Goal: Information Seeking & Learning: Learn about a topic

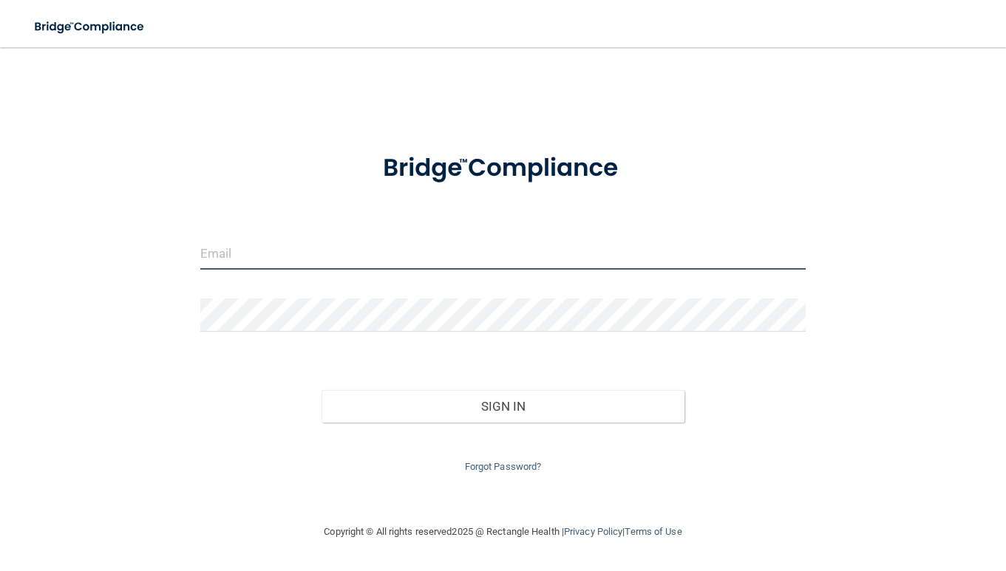
type input "akruppstadth4h@gmail.com"
click at [363, 253] on input "[EMAIL_ADDRESS][DOMAIN_NAME]" at bounding box center [503, 252] width 606 height 33
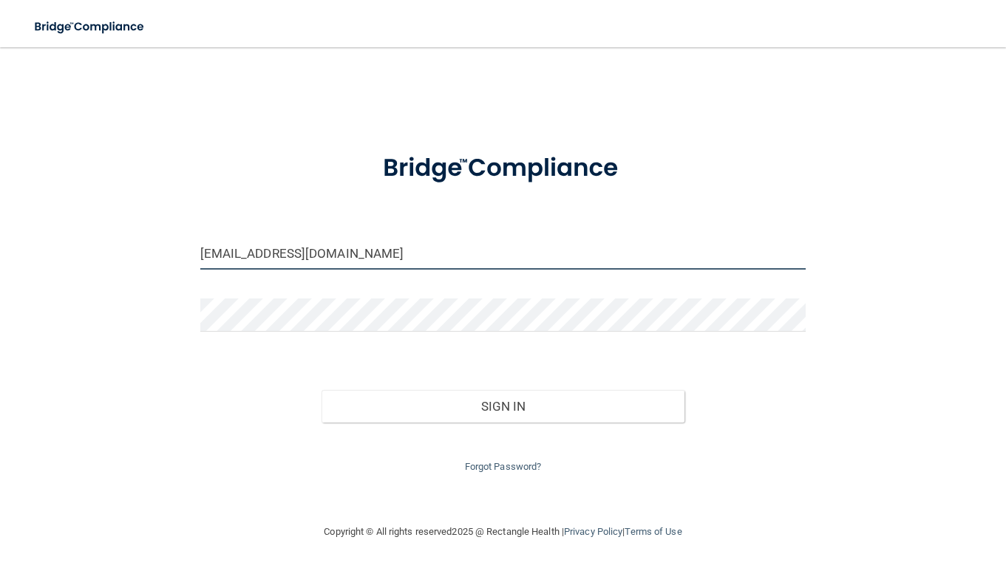
click at [363, 253] on input "[EMAIL_ADDRESS][DOMAIN_NAME]" at bounding box center [503, 252] width 606 height 33
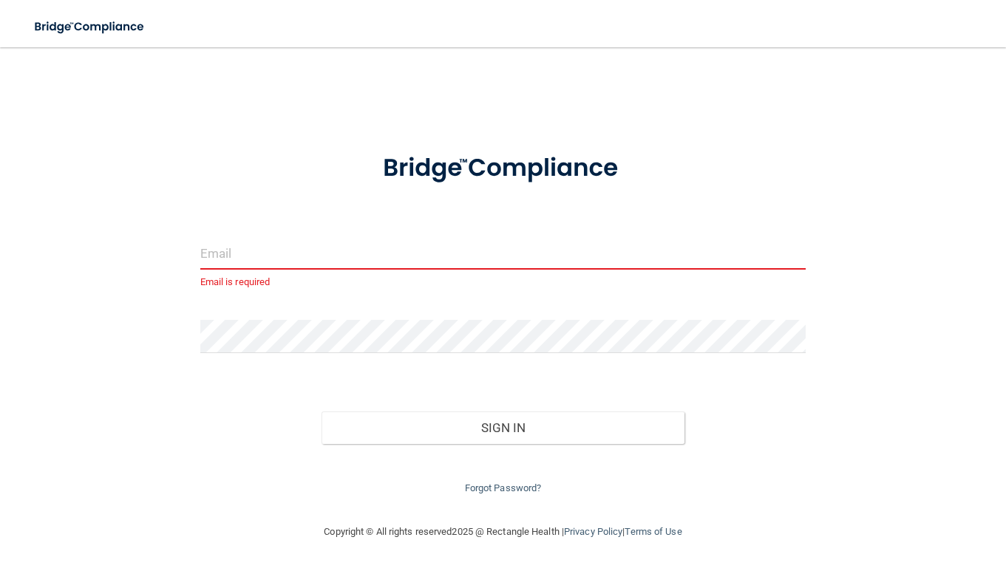
click at [272, 256] on input "email" at bounding box center [503, 252] width 606 height 33
type input "akruppstadth4h@gmail.com"
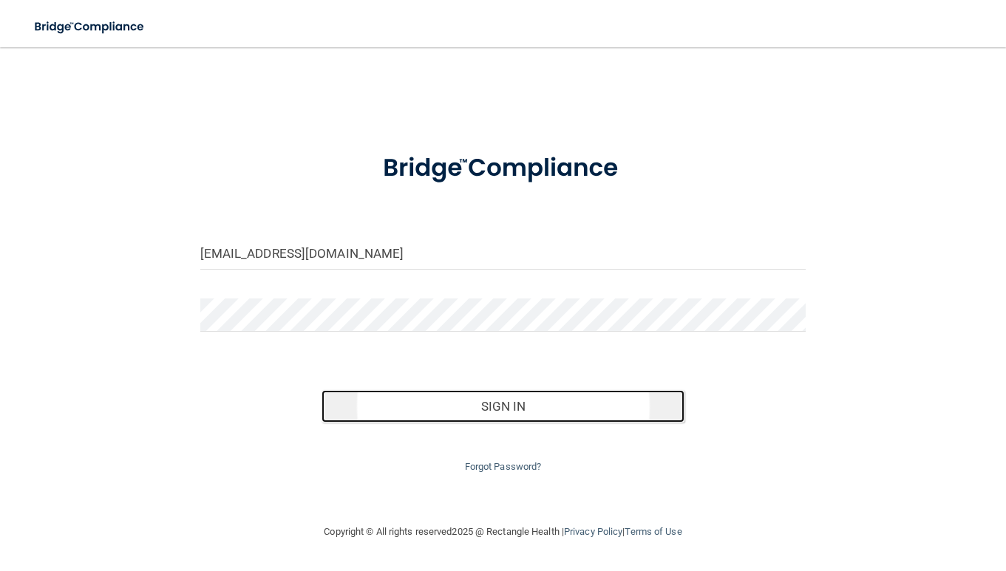
click at [432, 409] on button "Sign In" at bounding box center [503, 406] width 364 height 33
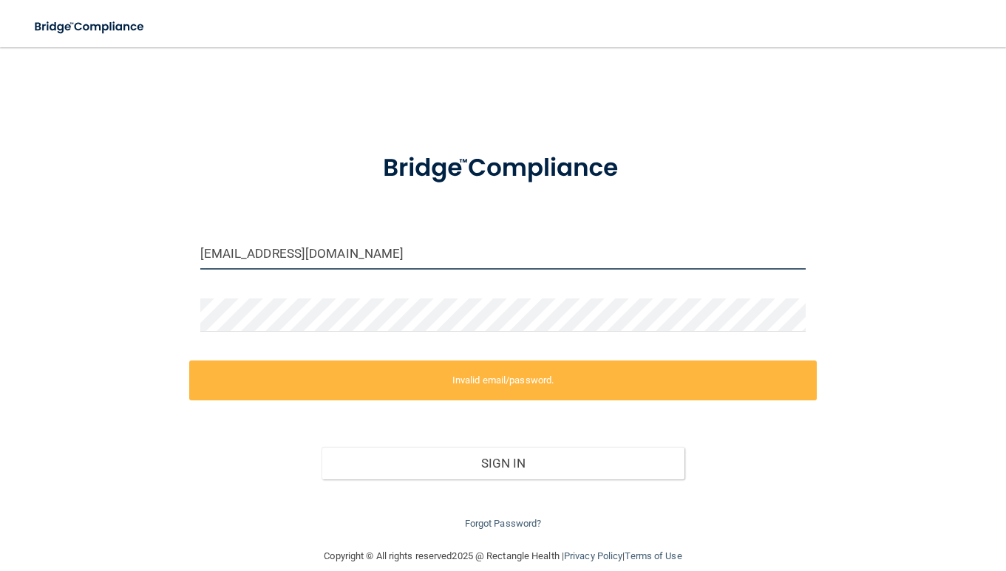
click at [314, 247] on input "akruppstadth4h@gmail.com" at bounding box center [503, 252] width 606 height 33
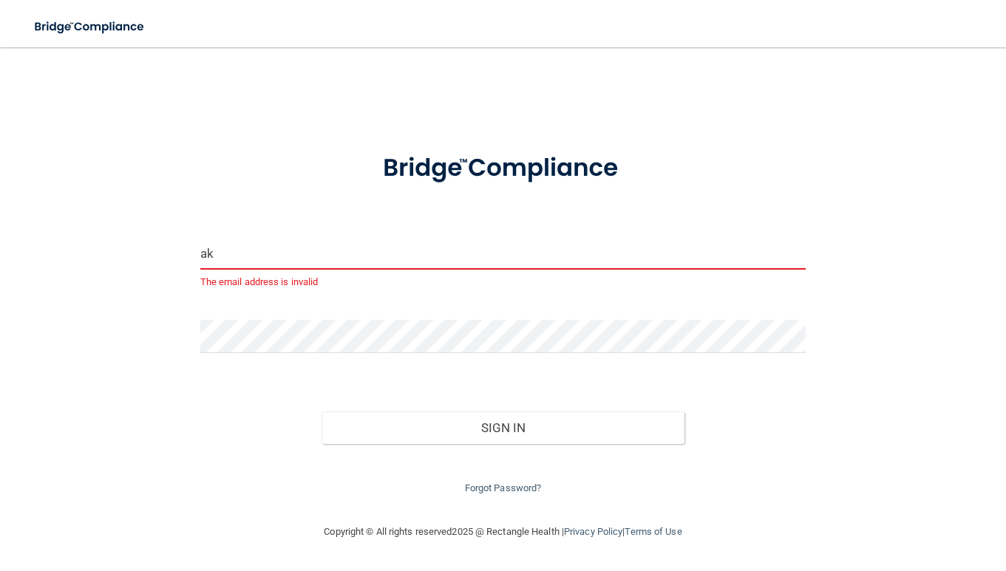
type input "a"
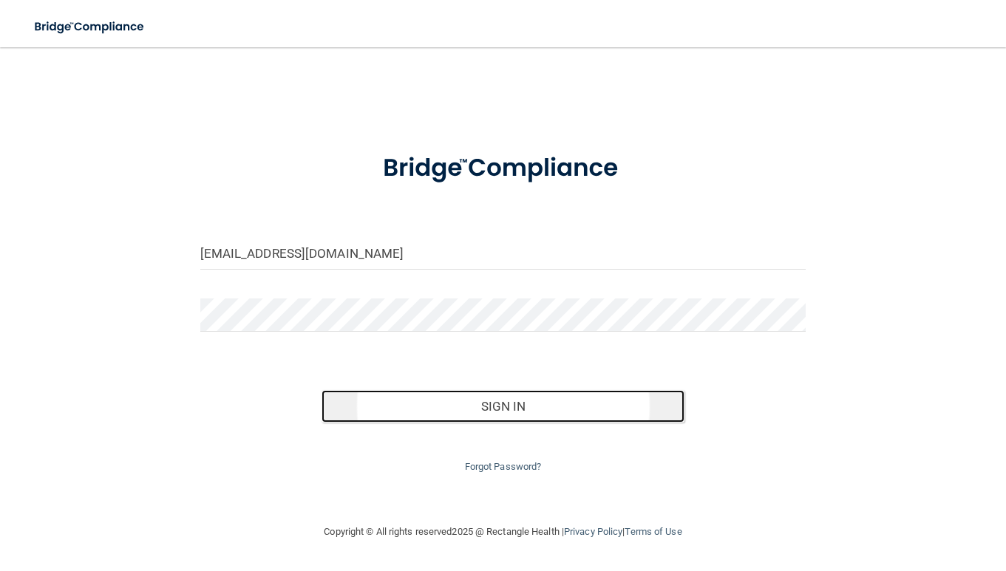
click at [403, 403] on button "Sign In" at bounding box center [503, 406] width 364 height 33
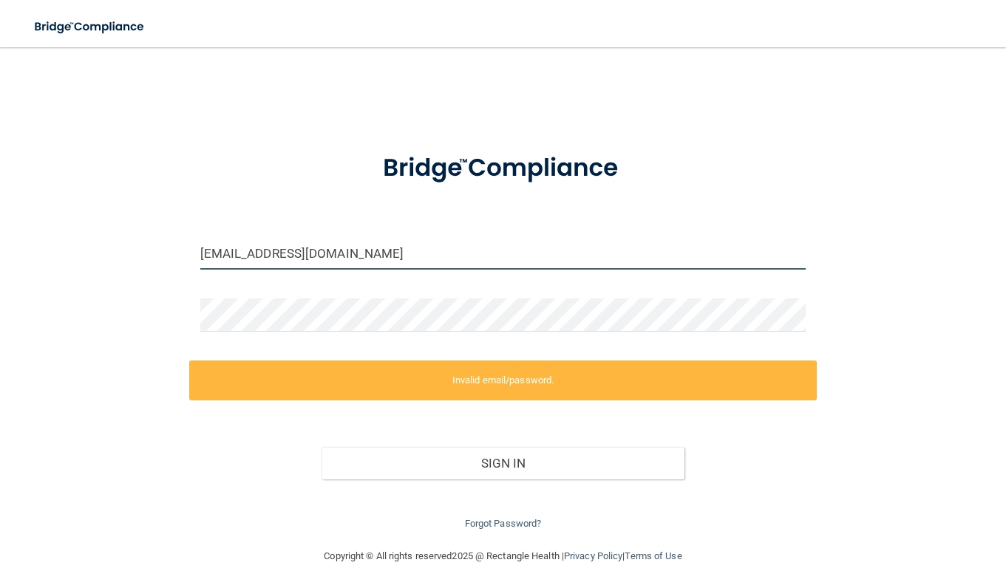
click at [393, 259] on input "[EMAIL_ADDRESS][DOMAIN_NAME]" at bounding box center [503, 252] width 606 height 33
click at [437, 254] on input "[EMAIL_ADDRESS][DOMAIN_NAME]" at bounding box center [503, 252] width 606 height 33
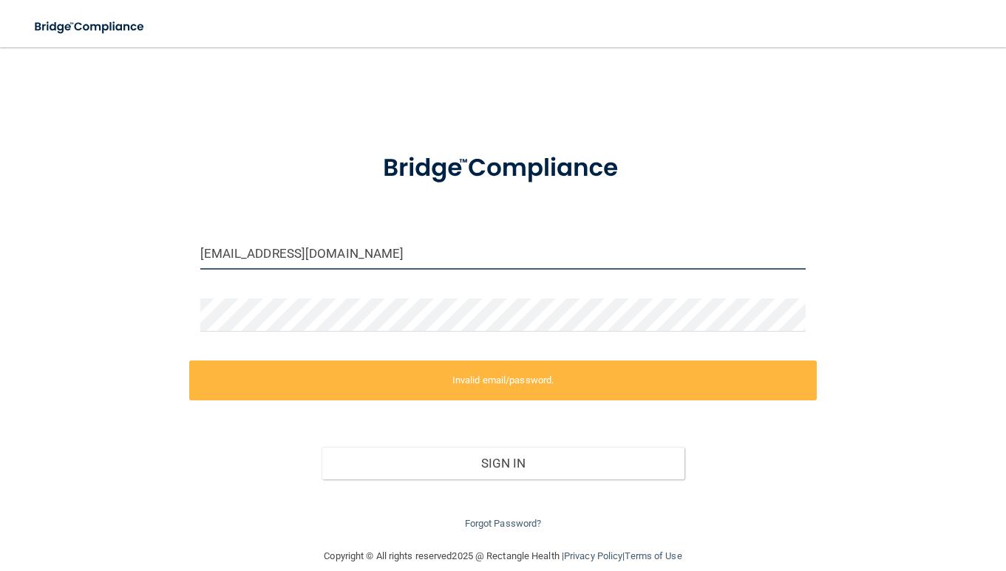
drag, startPoint x: 396, startPoint y: 251, endPoint x: 265, endPoint y: 251, distance: 131.5
click at [264, 251] on input "[EMAIL_ADDRESS][DOMAIN_NAME]" at bounding box center [503, 252] width 606 height 33
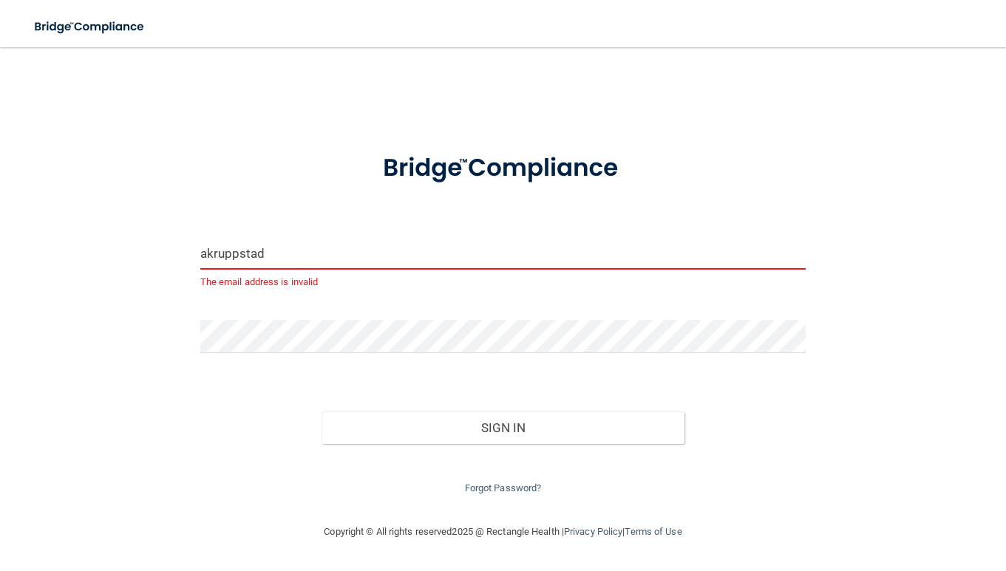
type input "akruppstadth4h@gmail.com"
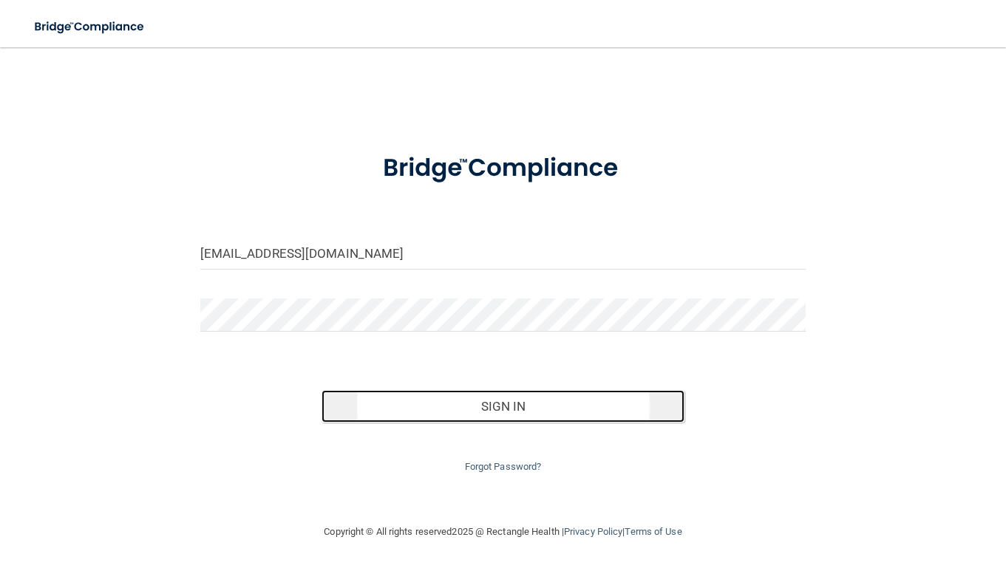
click at [432, 406] on button "Sign In" at bounding box center [503, 406] width 364 height 33
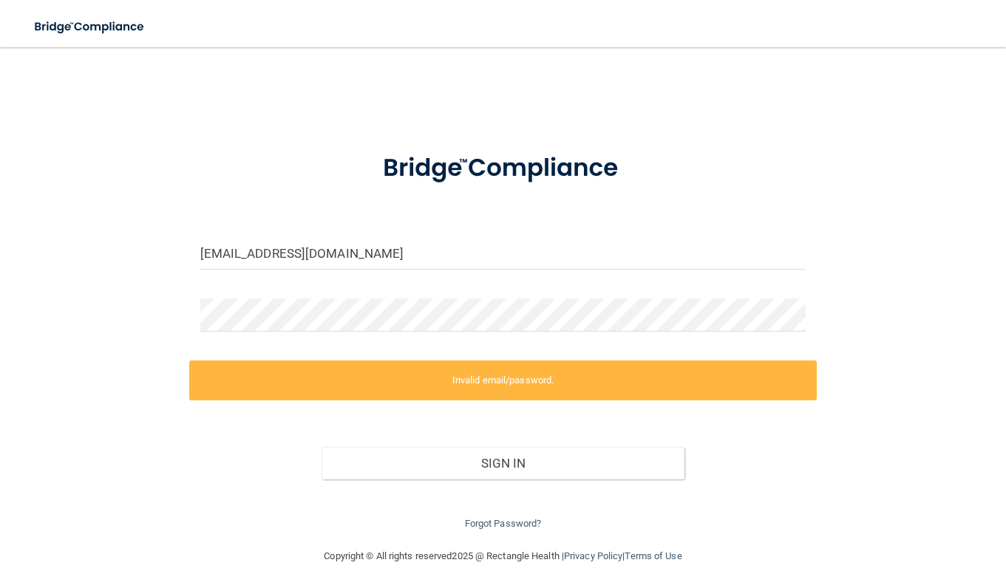
click at [388, 386] on label "Invalid email/password." at bounding box center [503, 381] width 628 height 40
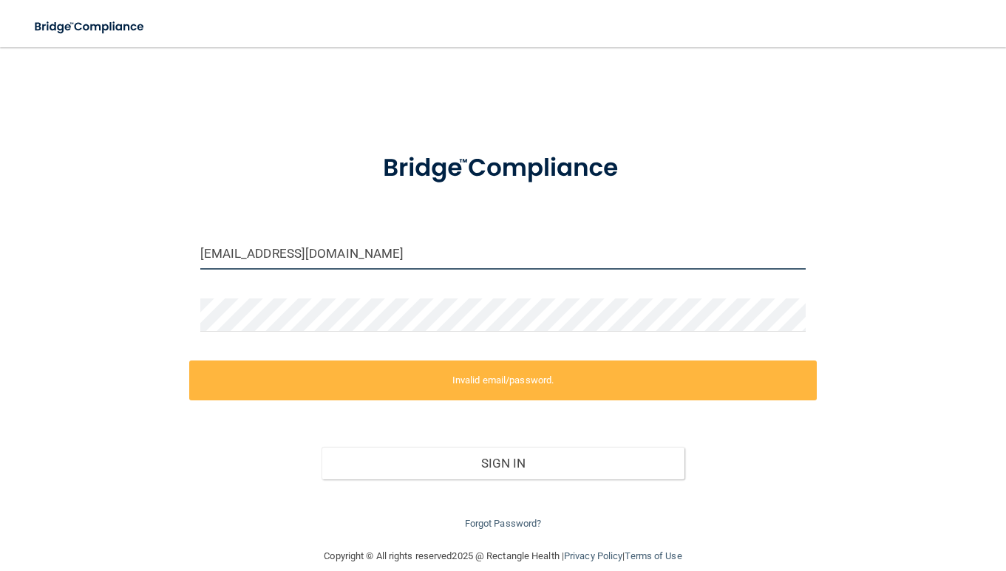
click at [376, 242] on input "akruppstadth4h@gmail.com" at bounding box center [503, 252] width 606 height 33
click at [376, 252] on input "akruppstadth4h@gmail.com" at bounding box center [503, 252] width 606 height 33
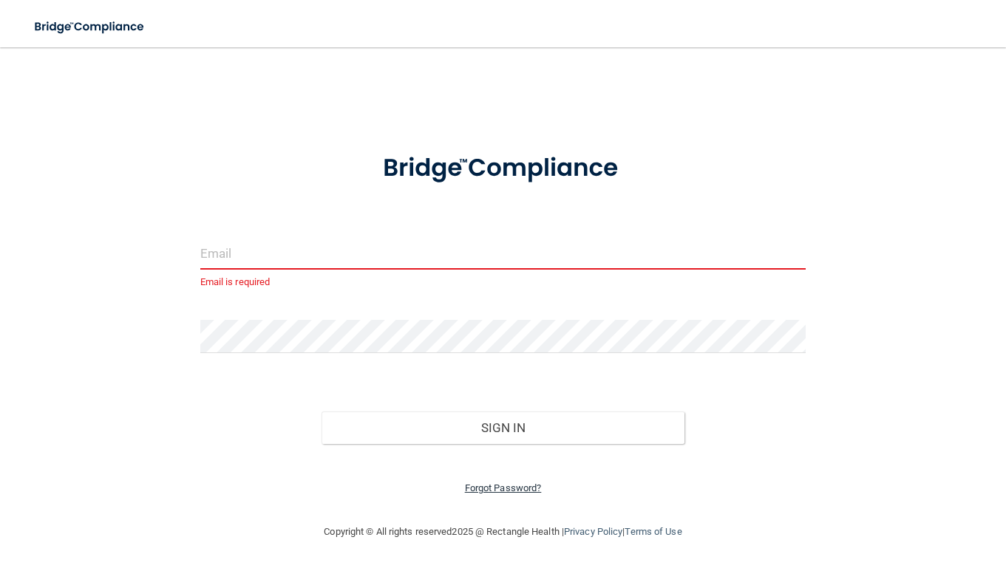
click at [497, 484] on link "Forgot Password?" at bounding box center [503, 488] width 77 height 11
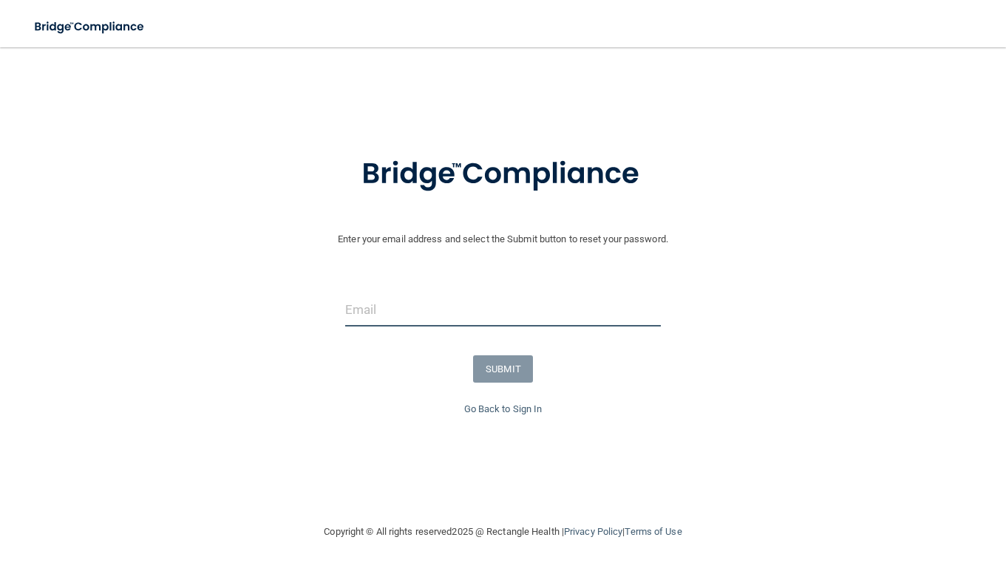
click at [423, 312] on input "email" at bounding box center [503, 309] width 316 height 33
type input "[EMAIL_ADDRESS][DOMAIN_NAME]"
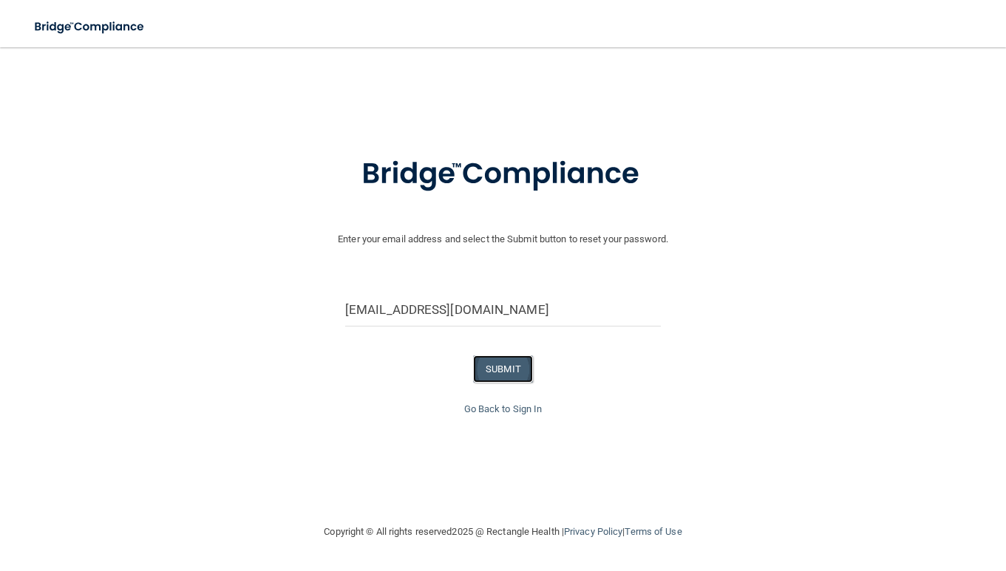
click at [494, 364] on button "SUBMIT" at bounding box center [503, 368] width 60 height 27
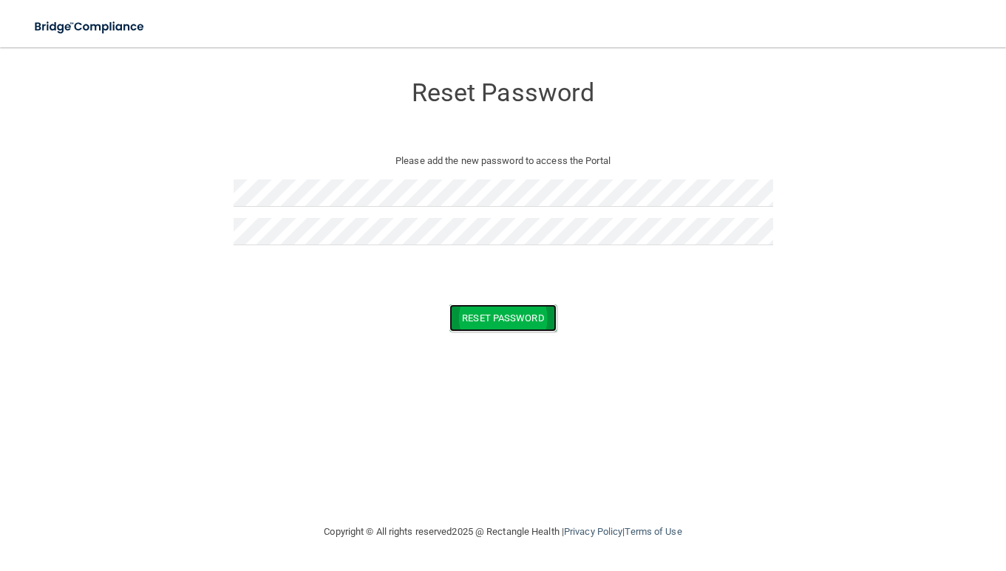
click at [480, 317] on button "Reset Password" at bounding box center [502, 317] width 106 height 27
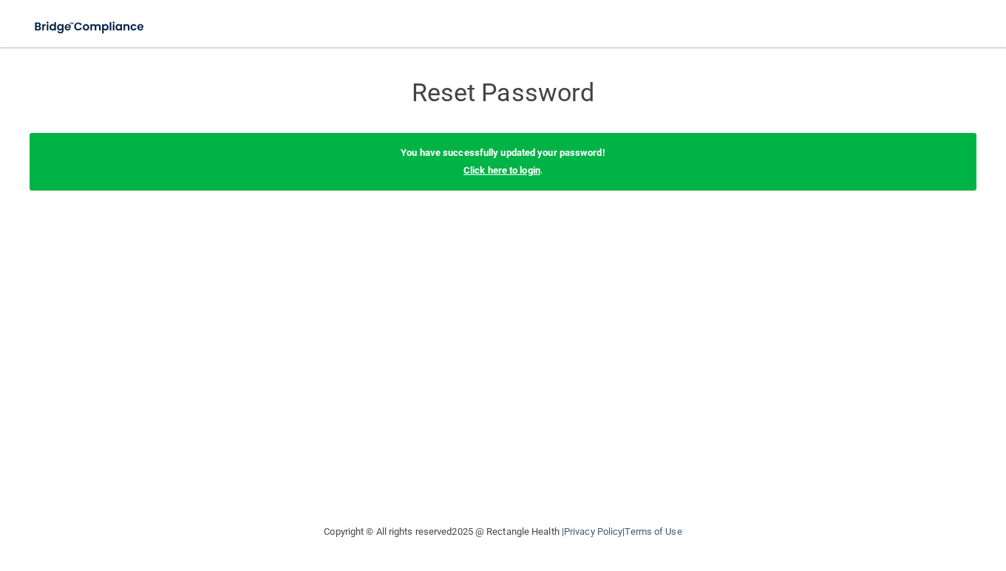
click at [503, 169] on link "Click here to login" at bounding box center [501, 170] width 77 height 11
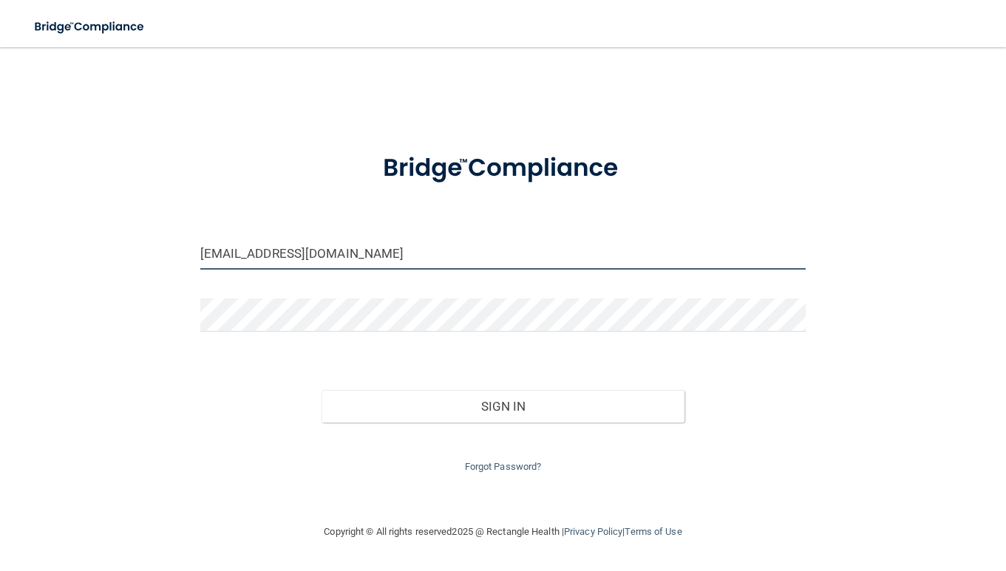
click at [371, 262] on input "akruppstadth4h@gmail.com" at bounding box center [503, 252] width 606 height 33
click at [434, 253] on input "akruppstadth4h@gmail.com" at bounding box center [503, 252] width 606 height 33
type input "[EMAIL_ADDRESS][DOMAIN_NAME]"
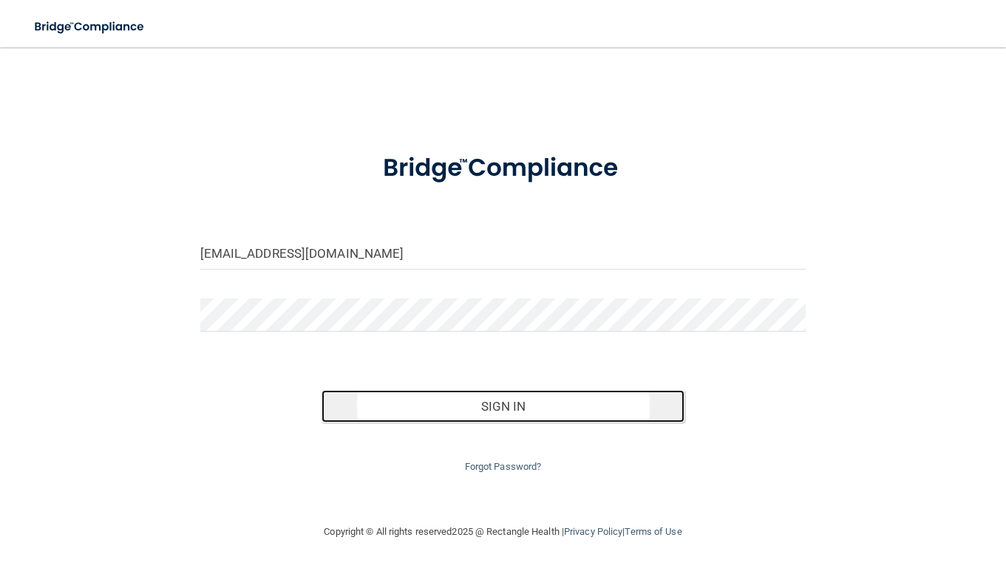
click at [522, 402] on button "Sign In" at bounding box center [503, 406] width 364 height 33
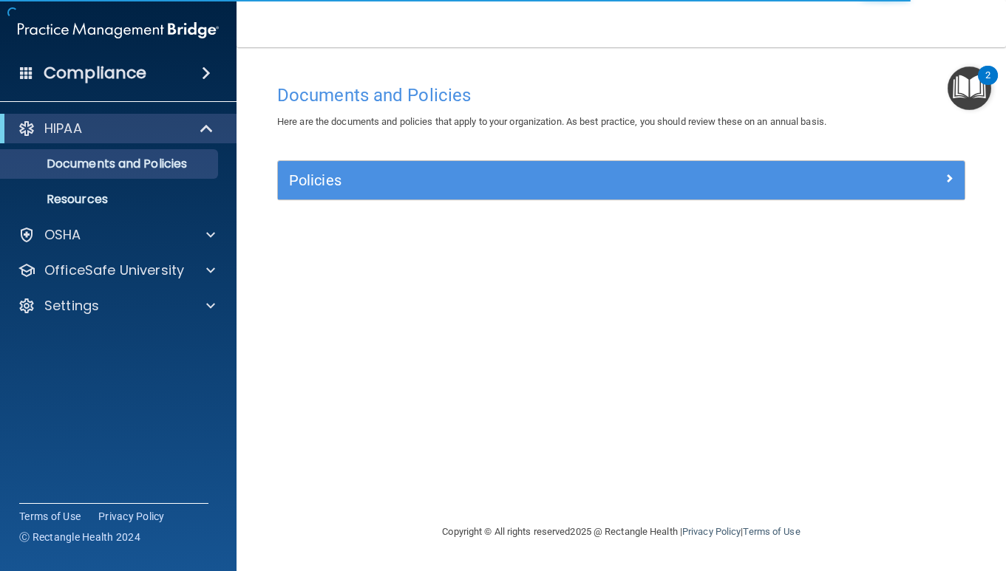
click at [191, 73] on div "Compliance" at bounding box center [118, 73] width 236 height 33
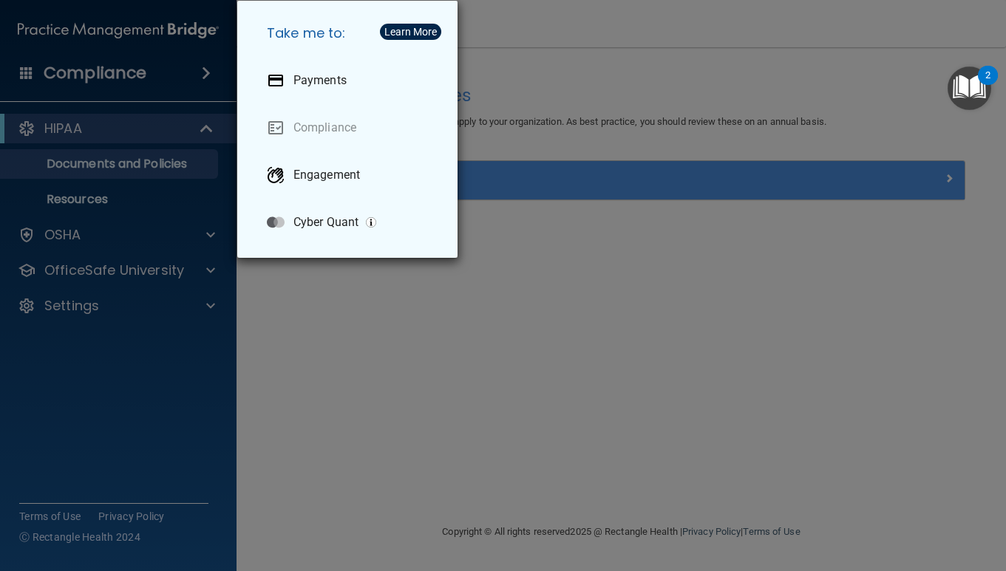
click at [291, 317] on div "Take me to: Payments Compliance Engagement Cyber Quant" at bounding box center [503, 285] width 1006 height 571
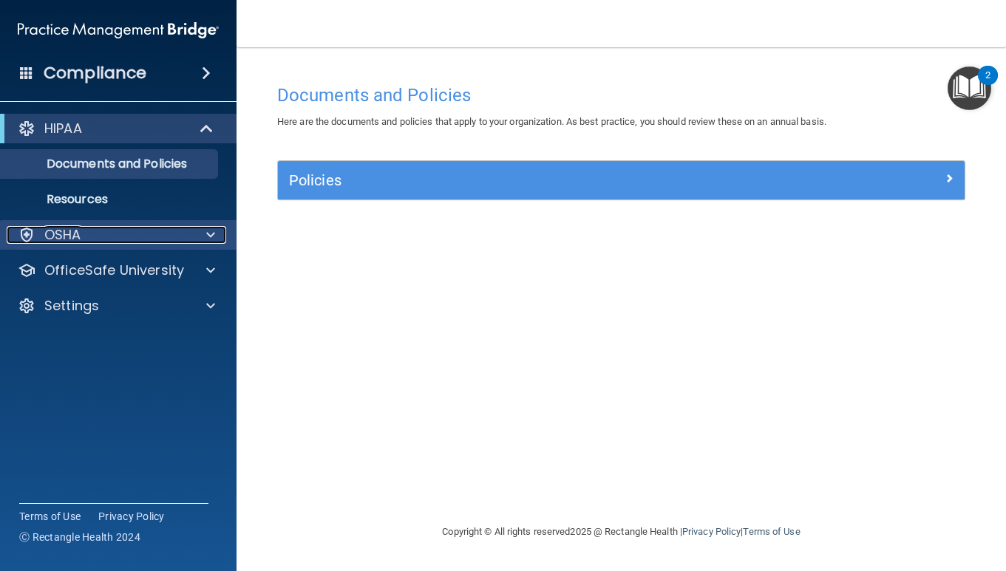
click at [164, 238] on div "OSHA" at bounding box center [98, 235] width 183 height 18
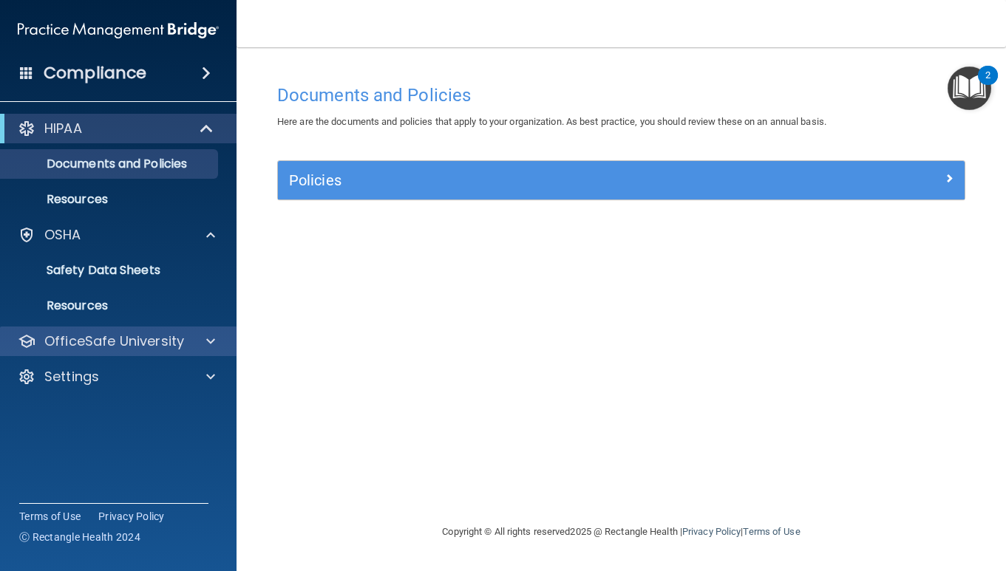
click at [185, 350] on div "OfficeSafe University" at bounding box center [118, 342] width 237 height 30
click at [208, 341] on span at bounding box center [210, 342] width 9 height 18
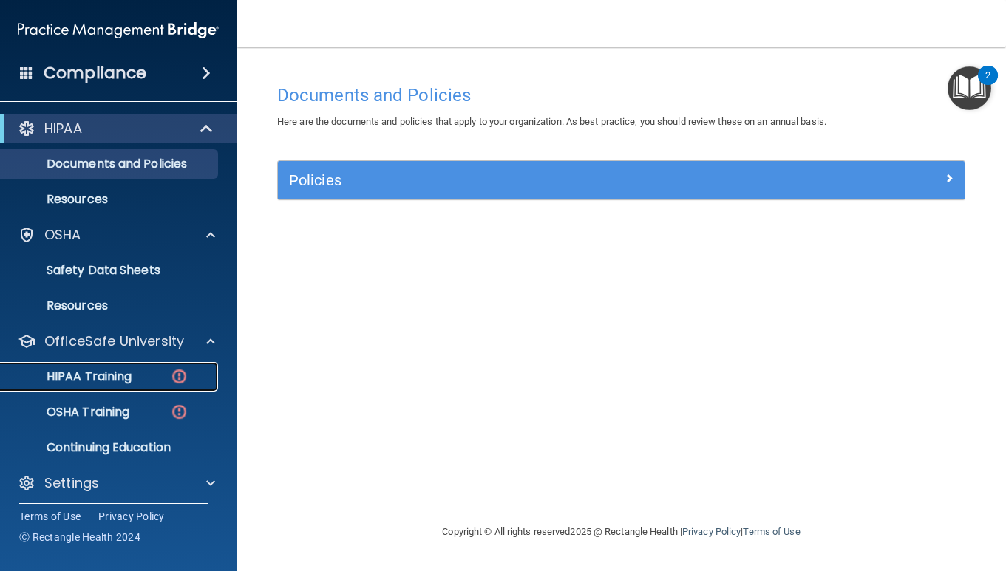
click at [99, 374] on p "HIPAA Training" at bounding box center [71, 376] width 122 height 15
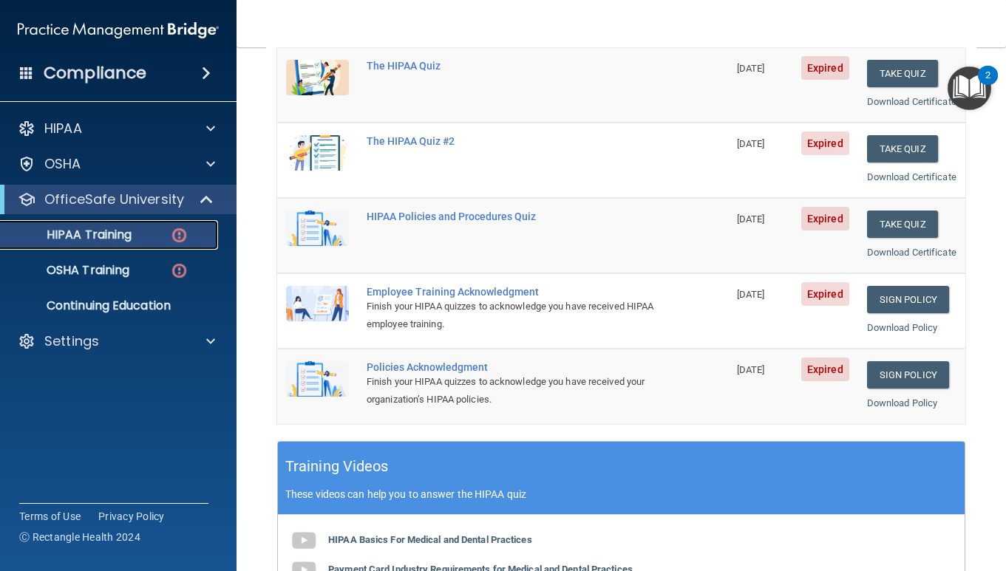
scroll to position [178, 0]
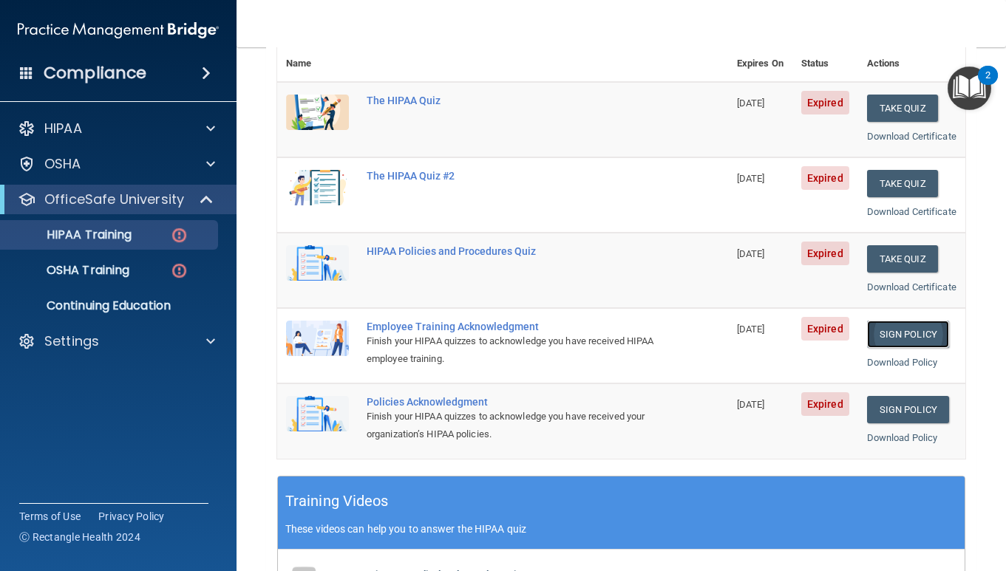
click at [902, 348] on link "Sign Policy" at bounding box center [908, 334] width 82 height 27
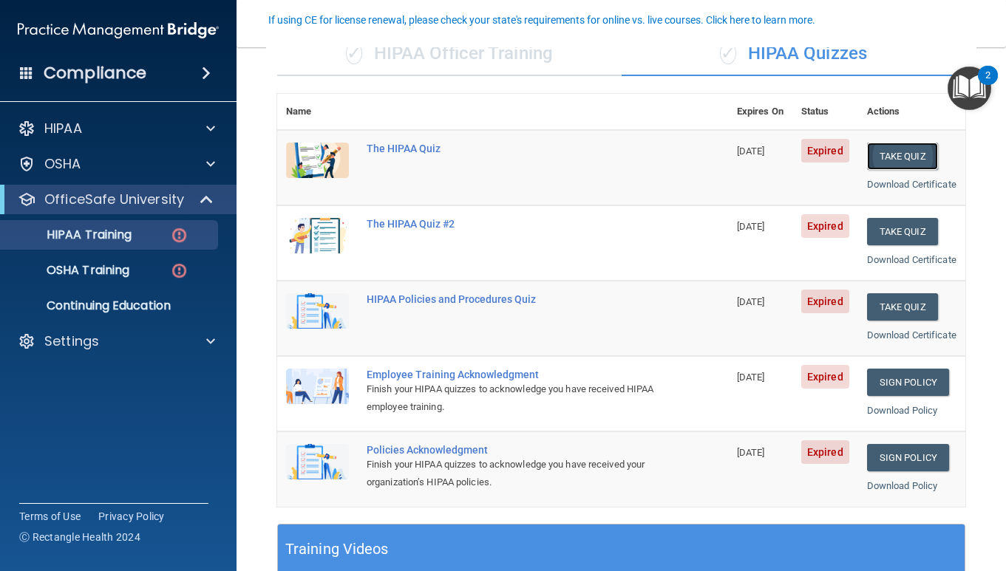
click at [903, 157] on button "Take Quiz" at bounding box center [902, 156] width 71 height 27
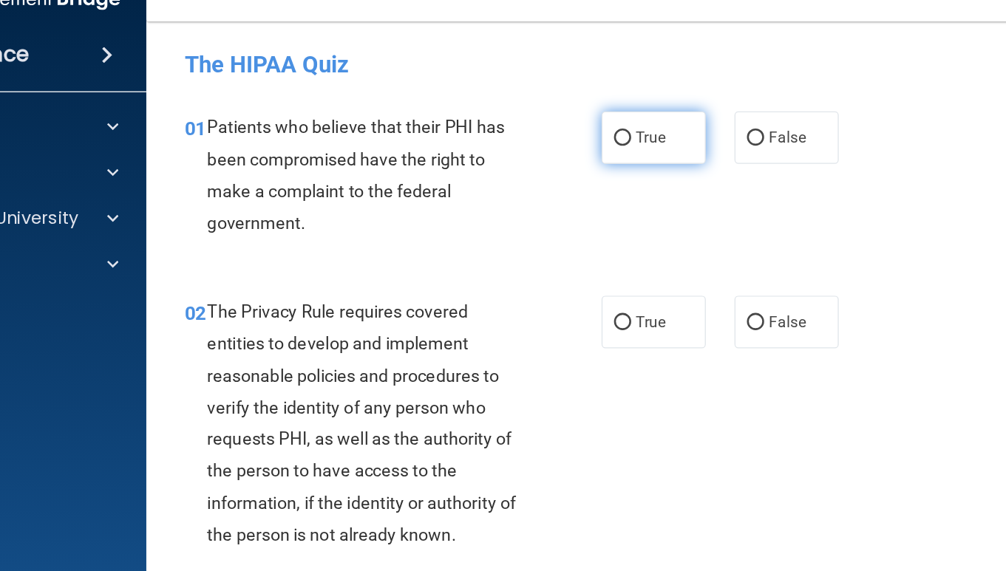
click at [610, 135] on input "True" at bounding box center [604, 137] width 13 height 11
radio input "true"
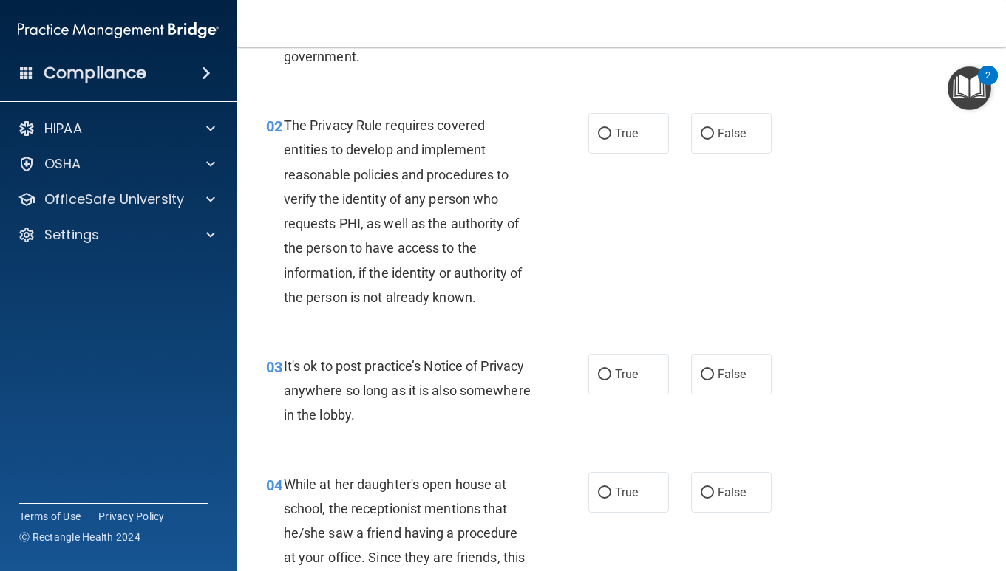
scroll to position [148, 0]
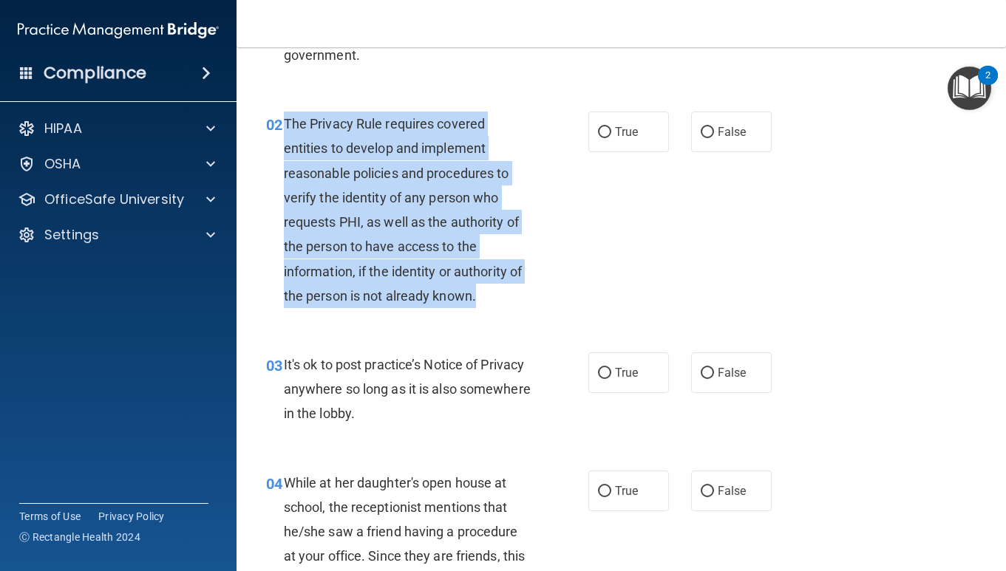
drag, startPoint x: 284, startPoint y: 121, endPoint x: 488, endPoint y: 302, distance: 273.3
click at [488, 302] on div "The Privacy Rule requires covered entities to develop and implement reasonable …" at bounding box center [413, 210] width 258 height 197
copy span "The Privacy Rule requires covered entities to develop and implement reasonable …"
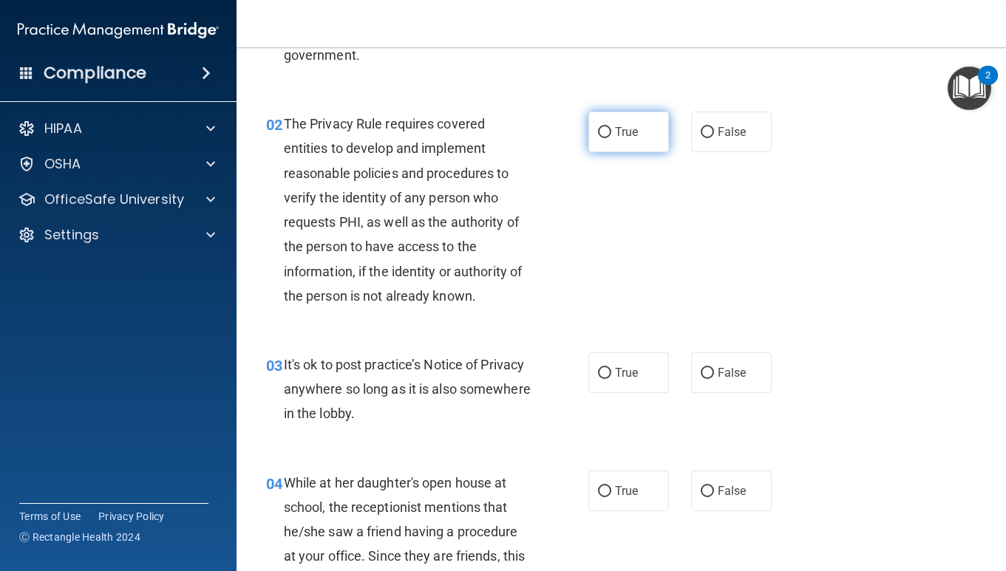
click at [610, 129] on label "True" at bounding box center [628, 132] width 81 height 41
click at [610, 129] on input "True" at bounding box center [604, 132] width 13 height 11
radio input "true"
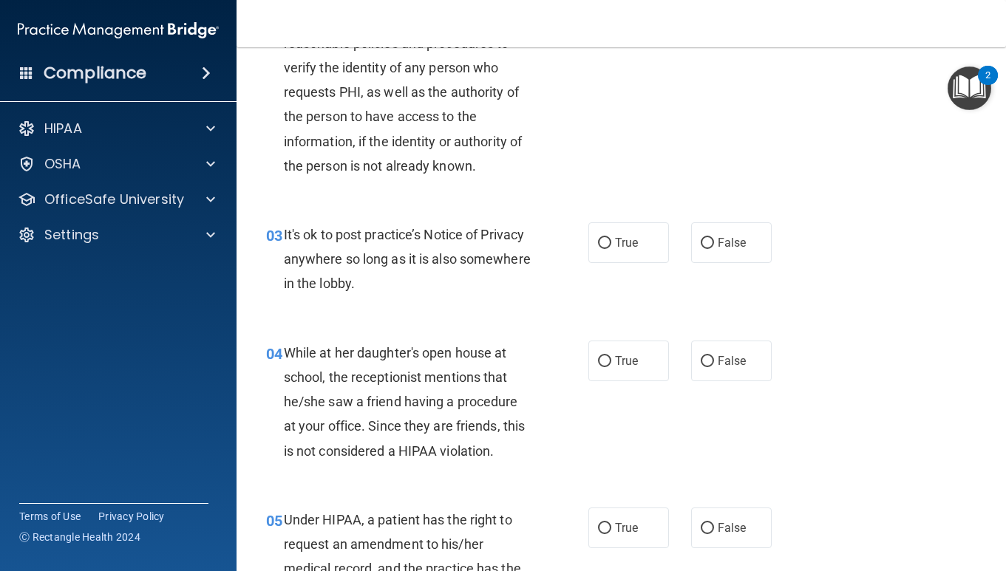
scroll to position [290, 0]
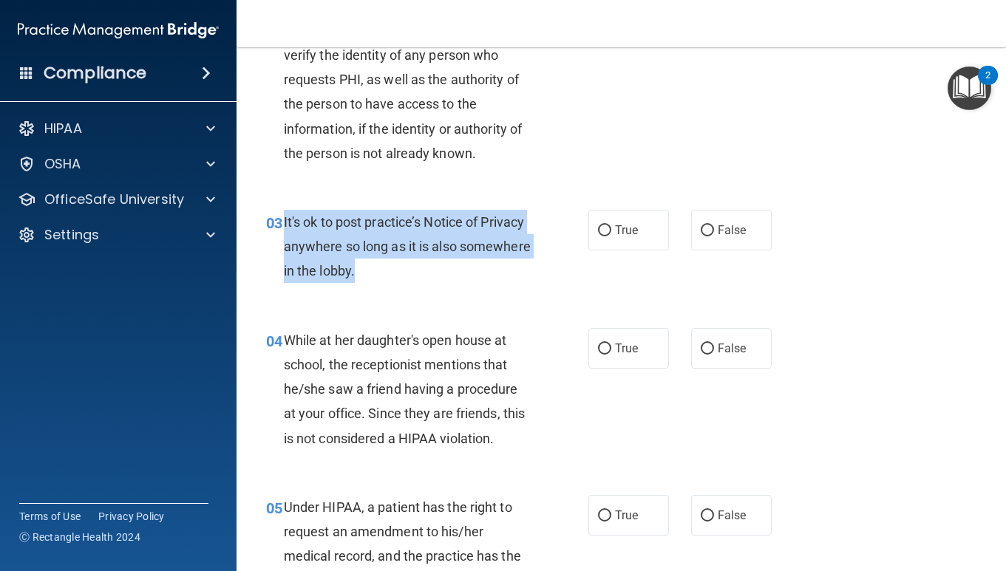
drag, startPoint x: 283, startPoint y: 219, endPoint x: 449, endPoint y: 275, distance: 175.3
click at [449, 275] on div "It's ok to post practice’s Notice of Privacy anywhere so long as it is also som…" at bounding box center [413, 247] width 258 height 74
click at [500, 267] on div "It's ok to post practice’s Notice of Privacy anywhere so long as it is also som…" at bounding box center [413, 247] width 258 height 74
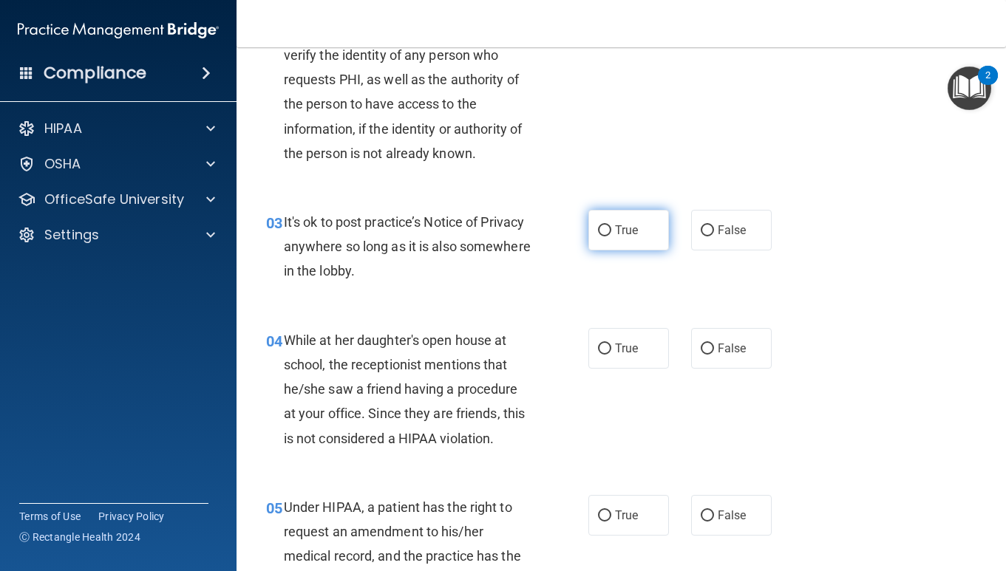
click at [604, 227] on input "True" at bounding box center [604, 230] width 13 height 11
radio input "true"
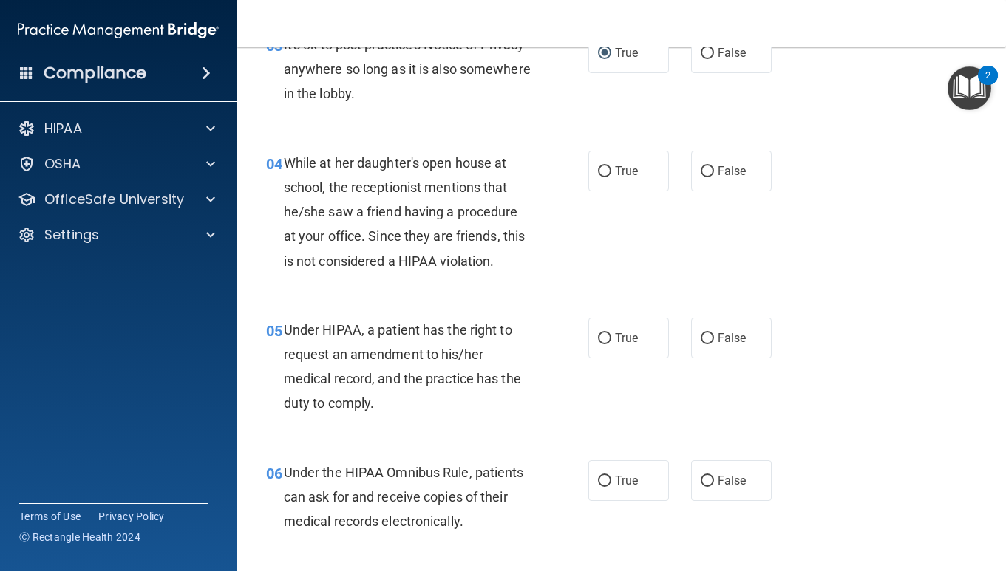
scroll to position [470, 0]
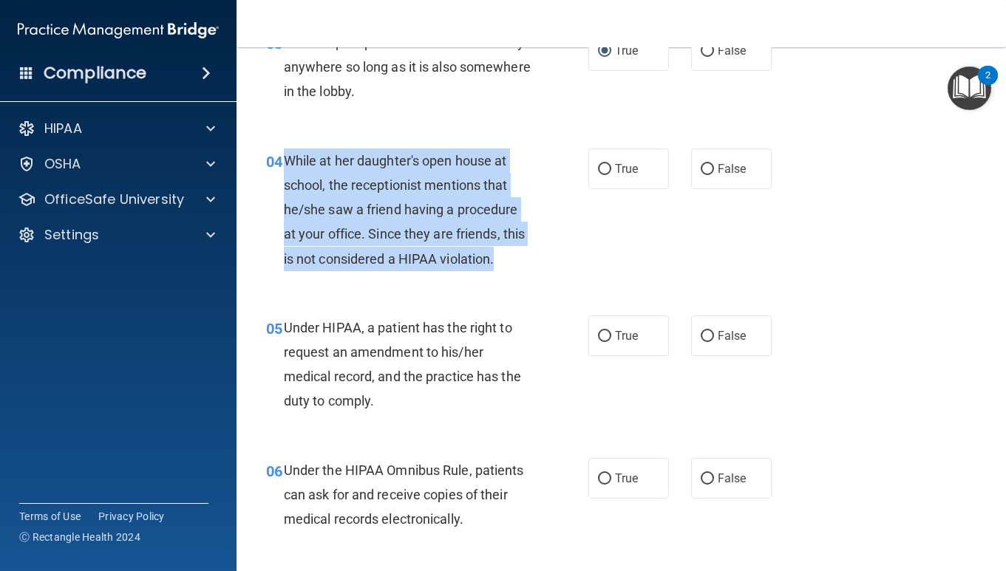
drag, startPoint x: 284, startPoint y: 158, endPoint x: 514, endPoint y: 271, distance: 256.1
click at [514, 271] on div "04 While at her daughter's open house at school, the receptionist mentions that…" at bounding box center [427, 214] width 367 height 130
copy span "While at her daughter's open house at school, the receptionist mentions that he…"
click at [702, 167] on input "False" at bounding box center [707, 169] width 13 height 11
radio input "true"
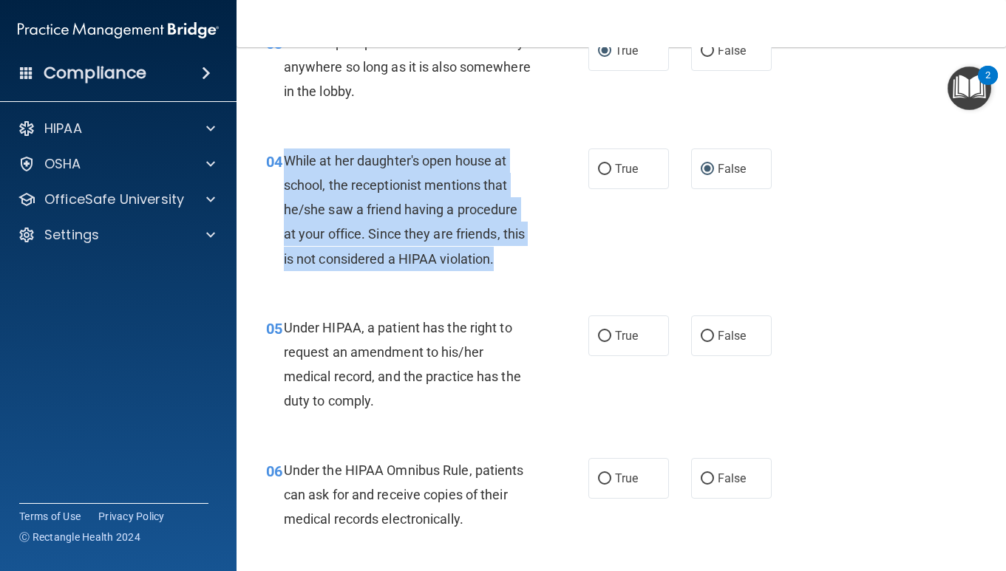
scroll to position [603, 0]
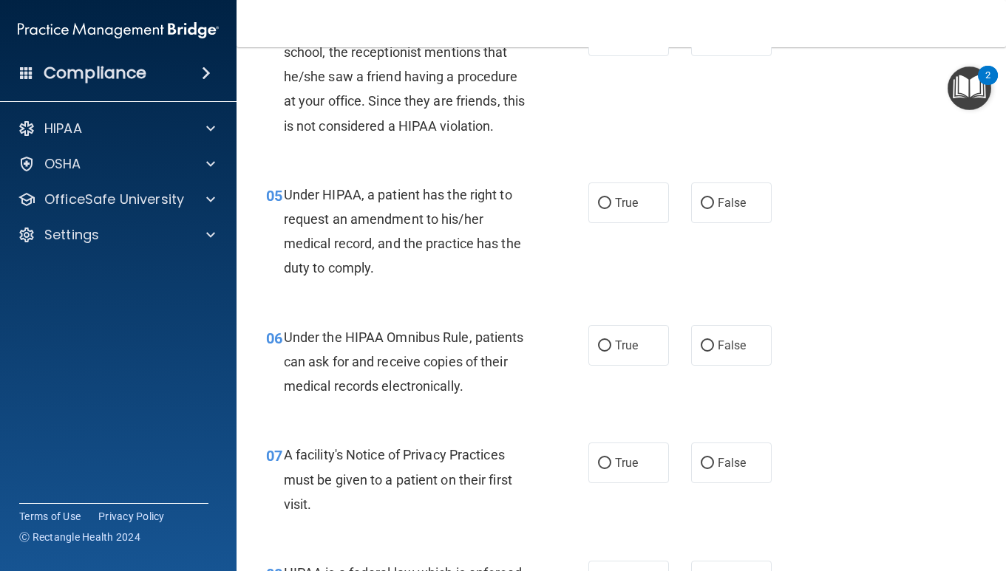
click at [497, 263] on div "Under HIPAA, a patient has the right to request an amendment to his/her medical…" at bounding box center [413, 232] width 258 height 98
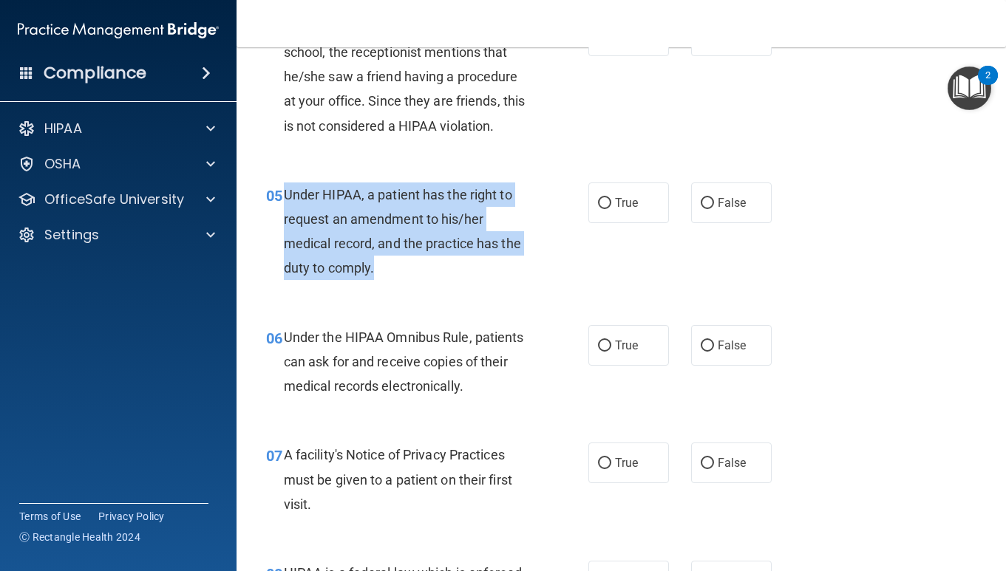
drag, startPoint x: 285, startPoint y: 193, endPoint x: 392, endPoint y: 262, distance: 127.1
click at [392, 262] on div "Under HIPAA, a patient has the right to request an amendment to his/her medical…" at bounding box center [413, 232] width 258 height 98
copy span "Under HIPAA, a patient has the right to request an amendment to his/her medical…"
click at [713, 202] on input "False" at bounding box center [707, 203] width 13 height 11
radio input "true"
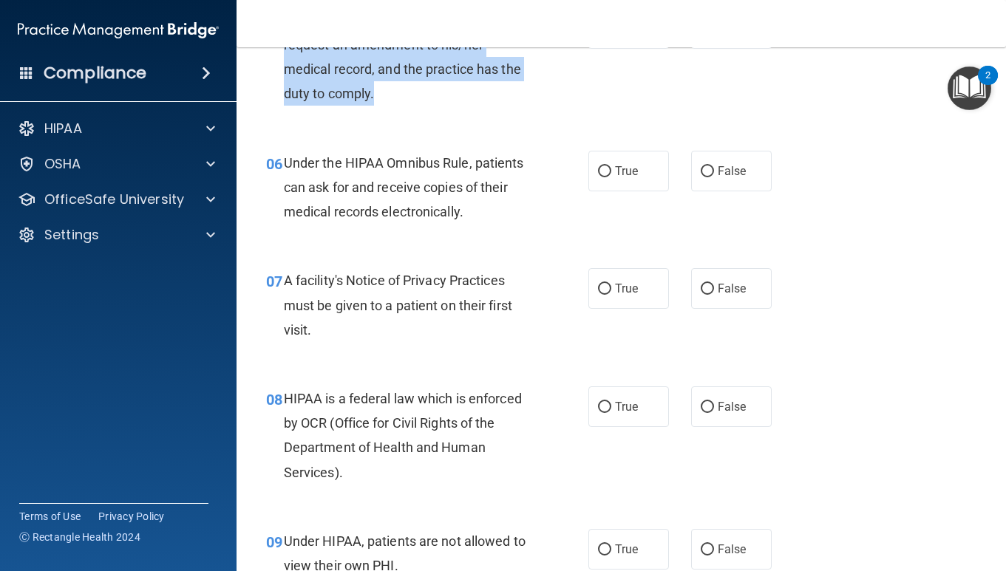
scroll to position [795, 0]
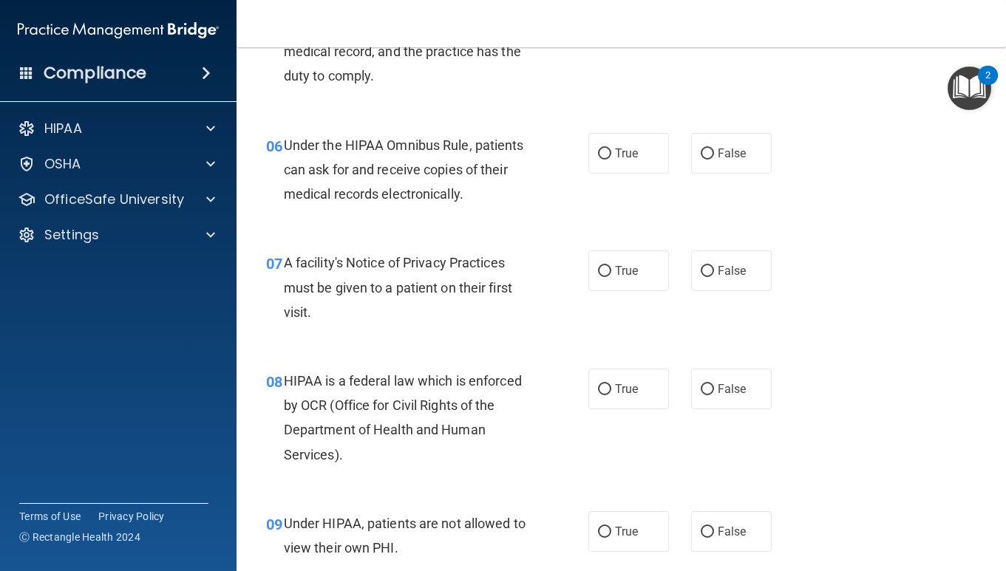
click at [497, 219] on div "06 Under the HIPAA Omnibus Rule, patients can ask for and receive copies of the…" at bounding box center [621, 174] width 732 height 118
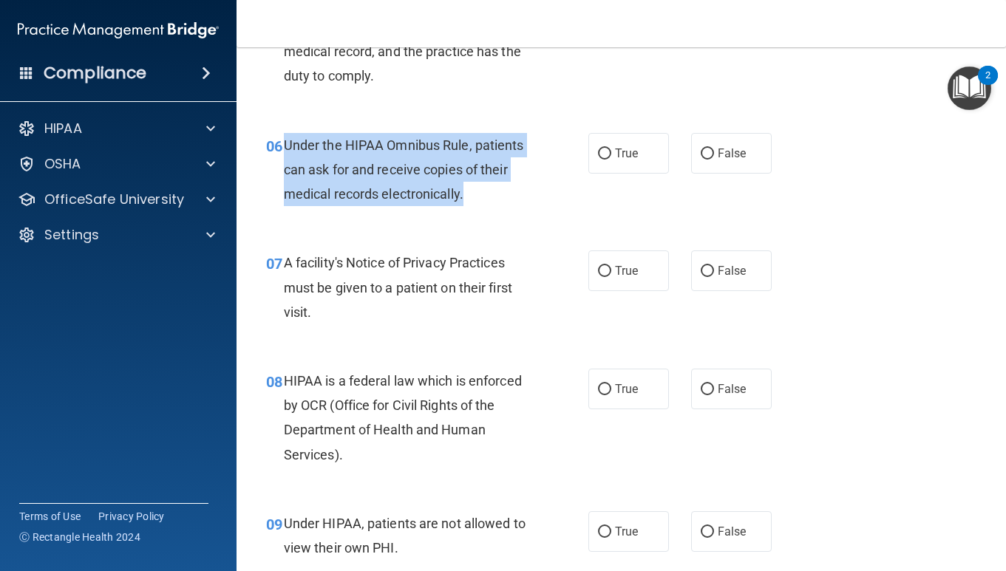
copy span "Under the HIPAA Omnibus Rule, patients can ask for and receive copies of their …"
drag, startPoint x: 287, startPoint y: 145, endPoint x: 524, endPoint y: 203, distance: 244.3
click at [524, 203] on div "Under the HIPAA Omnibus Rule, patients can ask for and receive copies of their …" at bounding box center [413, 170] width 258 height 74
click at [607, 152] on input "True" at bounding box center [604, 154] width 13 height 11
radio input "true"
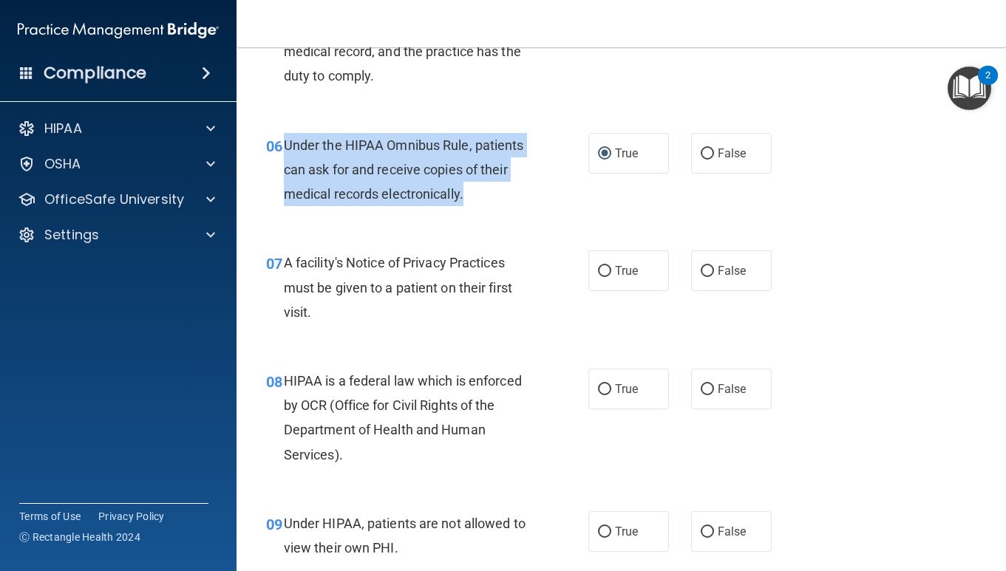
click at [555, 206] on div "06 Under the HIPAA Omnibus Rule, patients can ask for and receive copies of the…" at bounding box center [427, 173] width 367 height 81
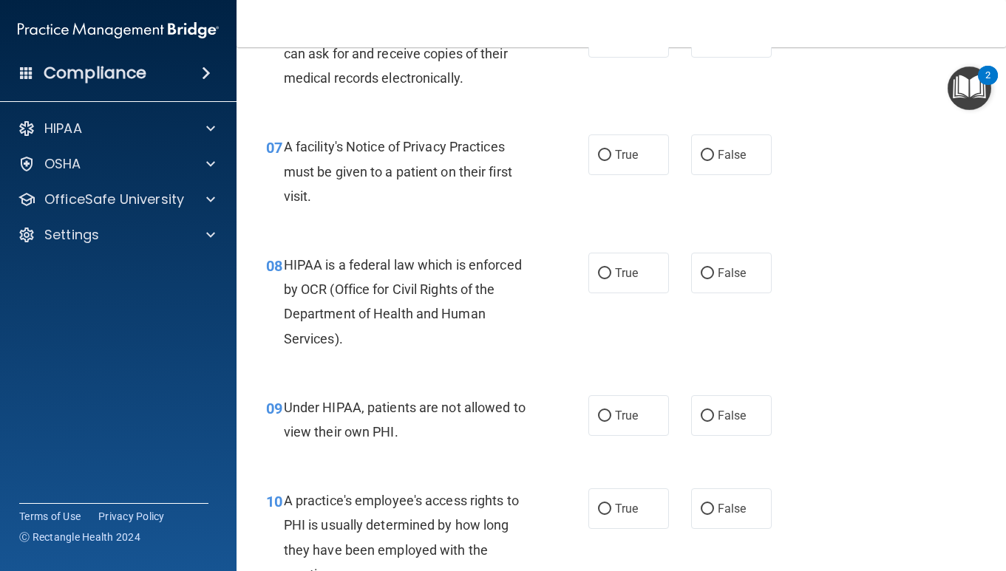
scroll to position [900, 0]
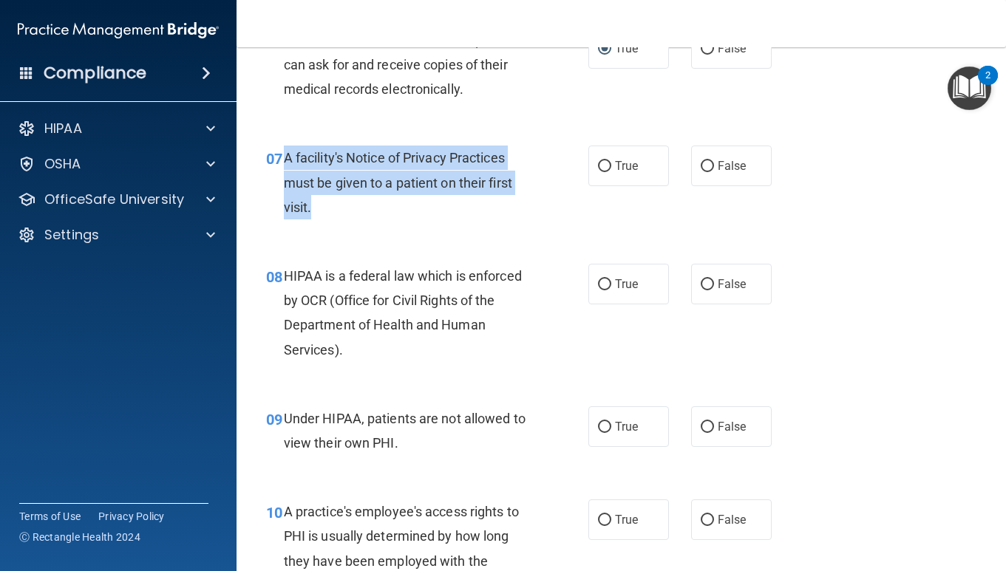
drag, startPoint x: 285, startPoint y: 155, endPoint x: 354, endPoint y: 217, distance: 92.6
click at [354, 217] on div "A facility's Notice of Privacy Practices must be given to a patient on their fi…" at bounding box center [413, 183] width 258 height 74
copy span "A facility's Notice of Privacy Practices must be given to a patient on their fi…"
click at [607, 164] on input "True" at bounding box center [604, 166] width 13 height 11
radio input "true"
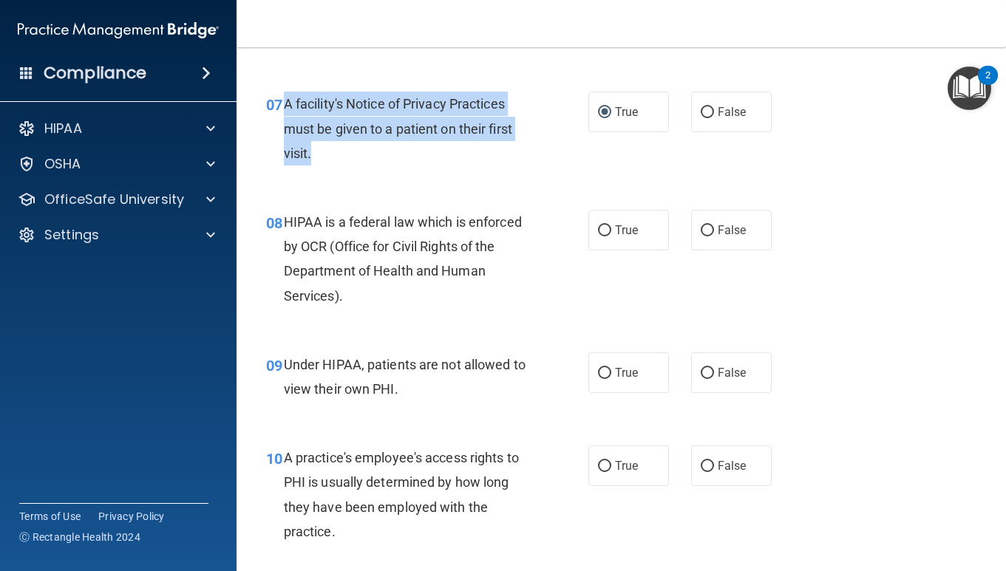
scroll to position [961, 0]
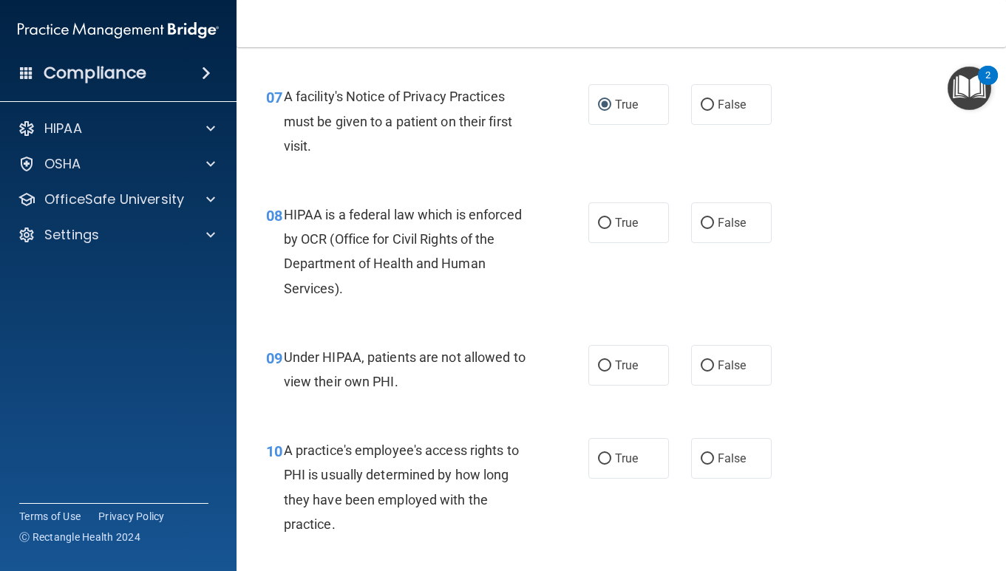
click at [550, 193] on div "08 HIPAA is a federal law which is enforced by OCR (Office for Civil Rights of …" at bounding box center [621, 255] width 732 height 143
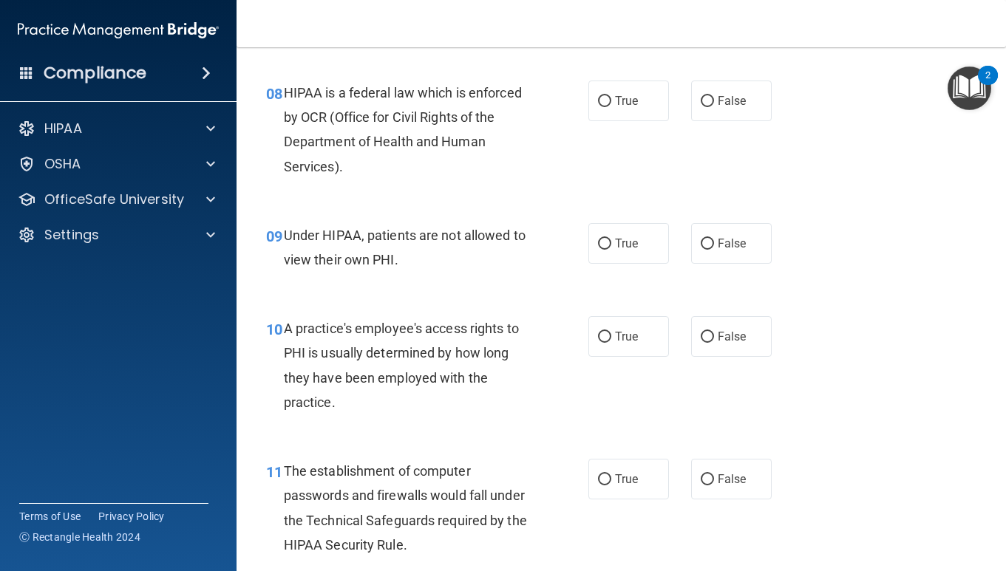
scroll to position [1088, 0]
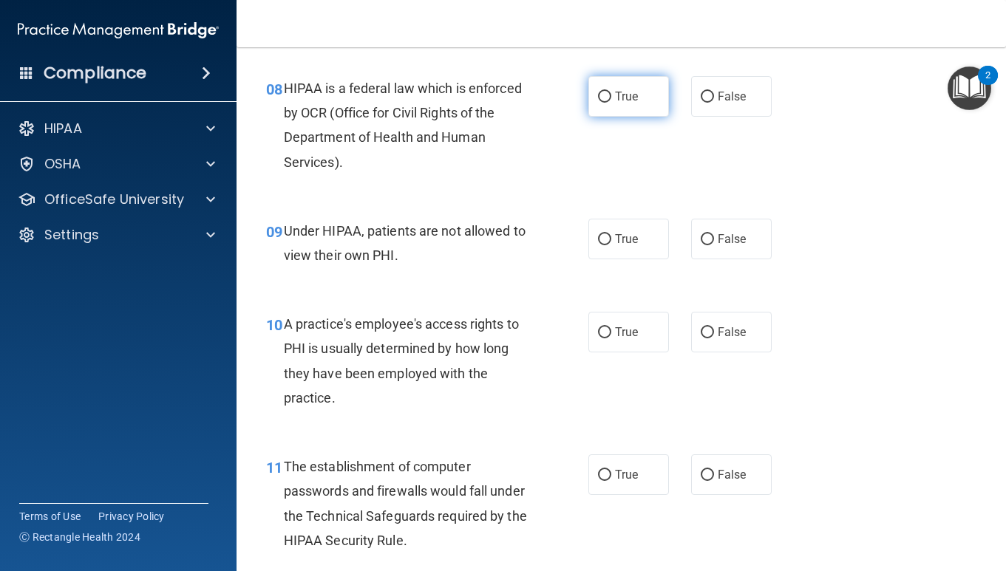
click at [602, 97] on input "True" at bounding box center [604, 97] width 13 height 11
radio input "true"
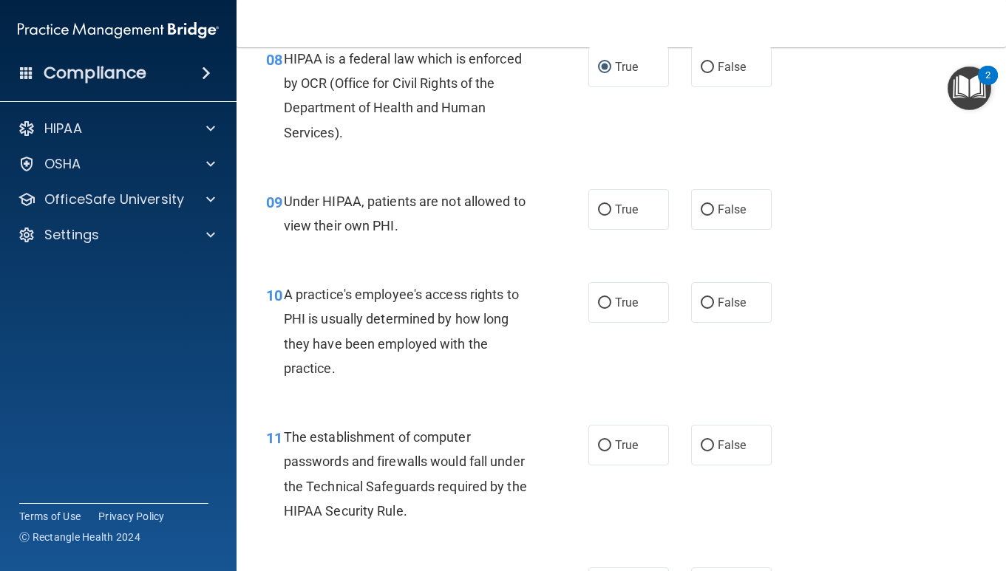
scroll to position [1125, 0]
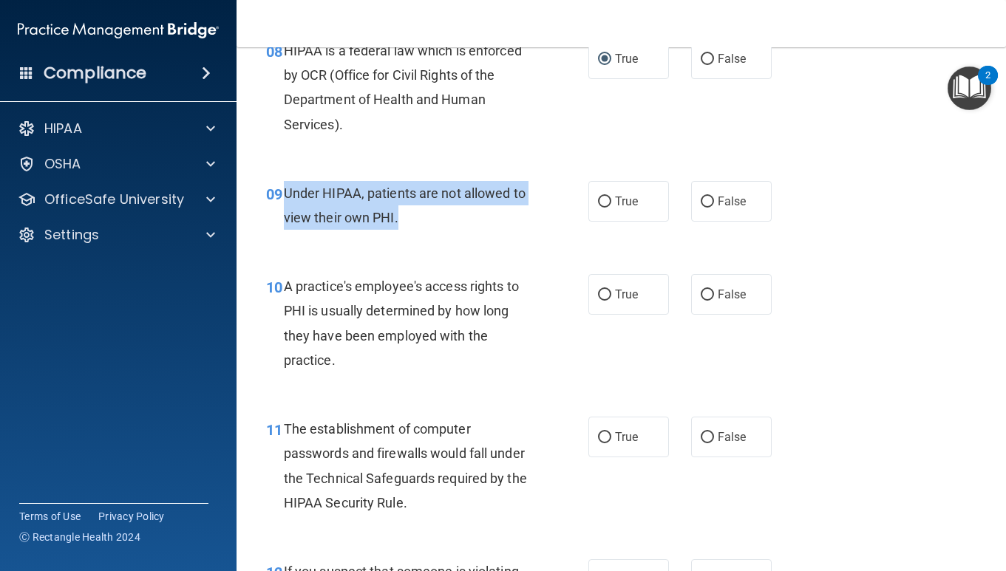
drag, startPoint x: 285, startPoint y: 193, endPoint x: 423, endPoint y: 219, distance: 140.0
click at [423, 219] on div "Under HIPAA, patients are not allowed to view their own PHI." at bounding box center [413, 205] width 258 height 49
copy span "Under HIPAA, patients are not allowed to view their own PHI."
click at [705, 200] on input "False" at bounding box center [707, 202] width 13 height 11
radio input "true"
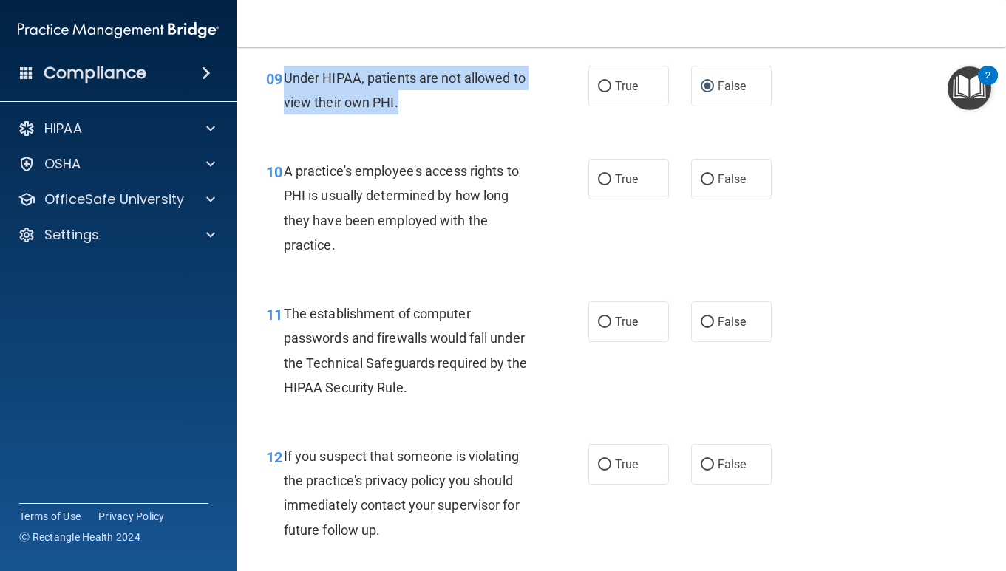
scroll to position [1280, 0]
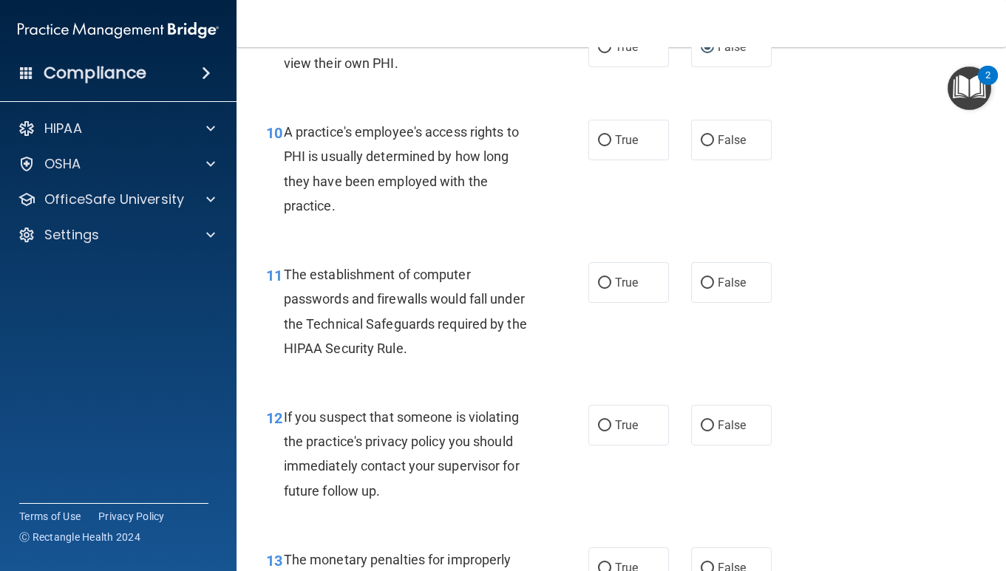
click at [436, 190] on div "A practice's employee's access rights to PHI is usually determined by how long …" at bounding box center [413, 169] width 258 height 98
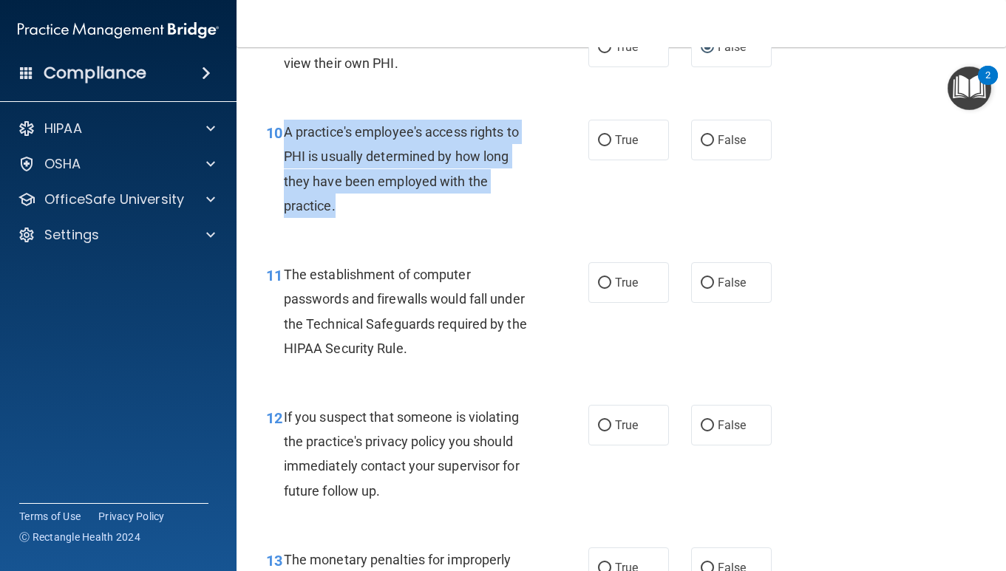
copy span "A practice's employee's access rights to PHI is usually determined by how long …"
drag, startPoint x: 285, startPoint y: 132, endPoint x: 361, endPoint y: 217, distance: 113.6
click at [361, 217] on div "A practice's employee's access rights to PHI is usually determined by how long …" at bounding box center [413, 169] width 258 height 98
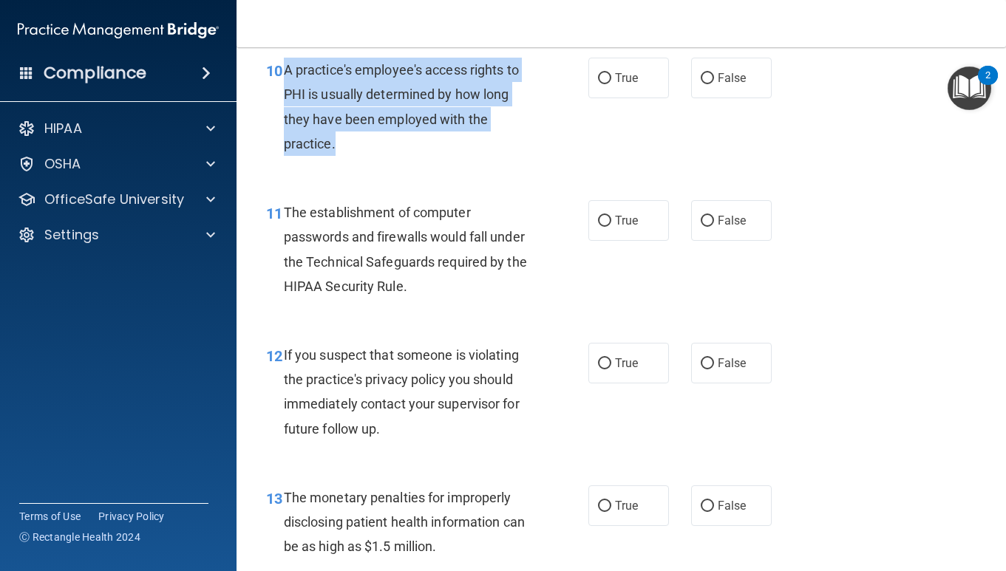
scroll to position [1343, 0]
copy span "A practice's employee's access rights to PHI is usually determined by how long …"
click at [712, 77] on input "False" at bounding box center [707, 77] width 13 height 11
radio input "true"
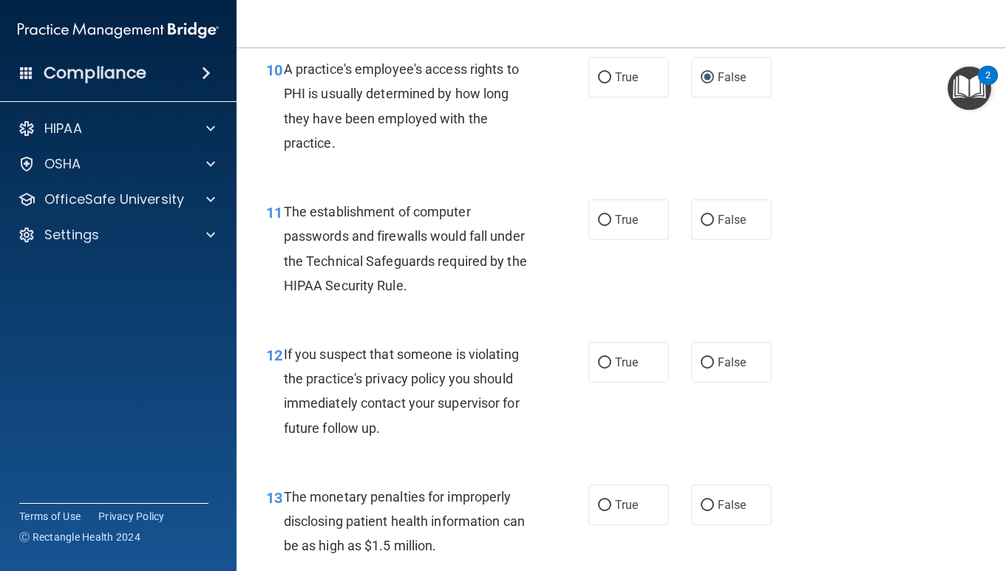
click at [520, 181] on div "11 The establishment of computer passwords and firewalls would fall under the T…" at bounding box center [621, 252] width 732 height 143
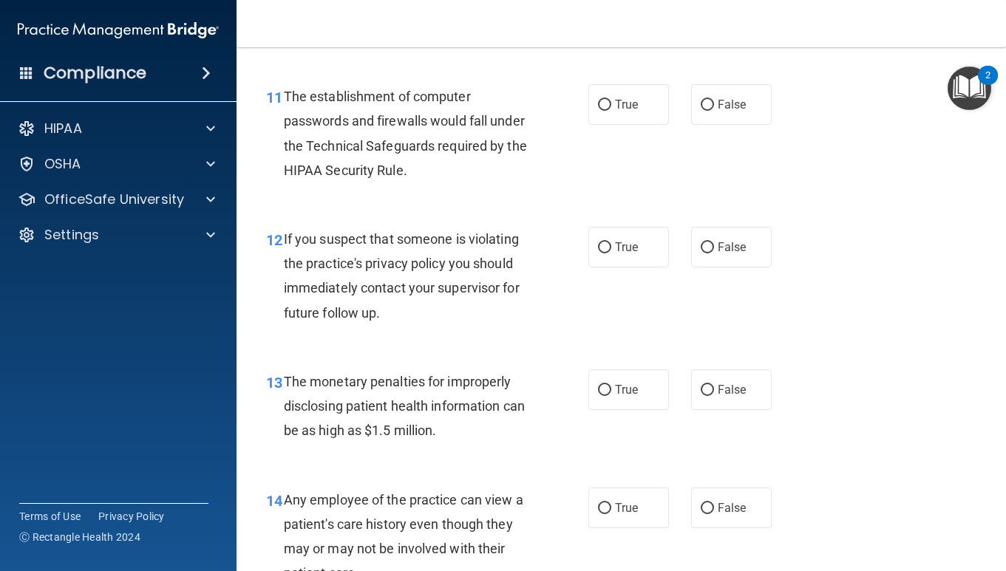
scroll to position [1459, 0]
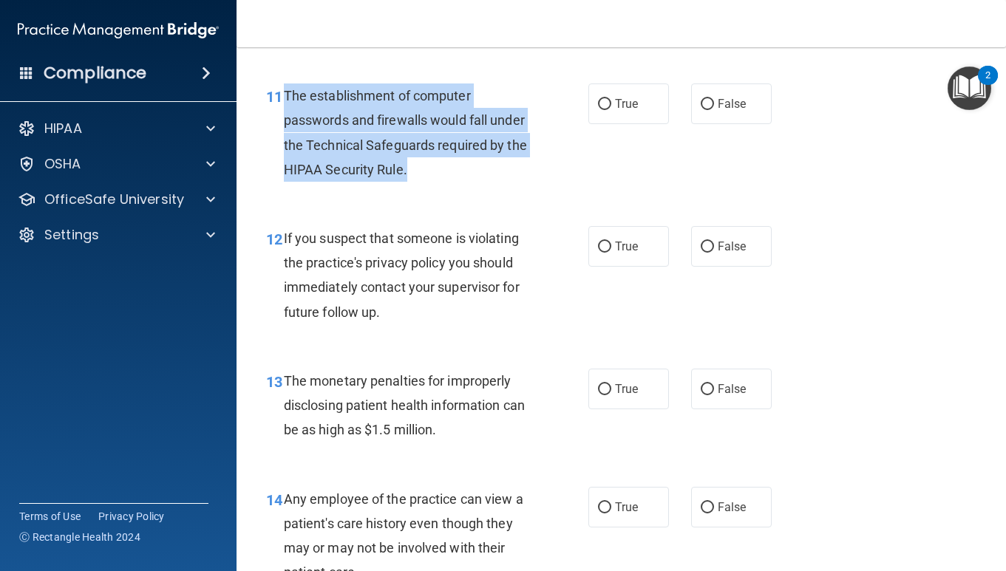
drag, startPoint x: 283, startPoint y: 94, endPoint x: 415, endPoint y: 174, distance: 154.9
click at [415, 174] on div "The establishment of computer passwords and firewalls would fall under the Tech…" at bounding box center [413, 133] width 258 height 98
copy span "The establishment of computer passwords and firewalls would fall under the Tech…"
click at [608, 100] on input "True" at bounding box center [604, 104] width 13 height 11
radio input "true"
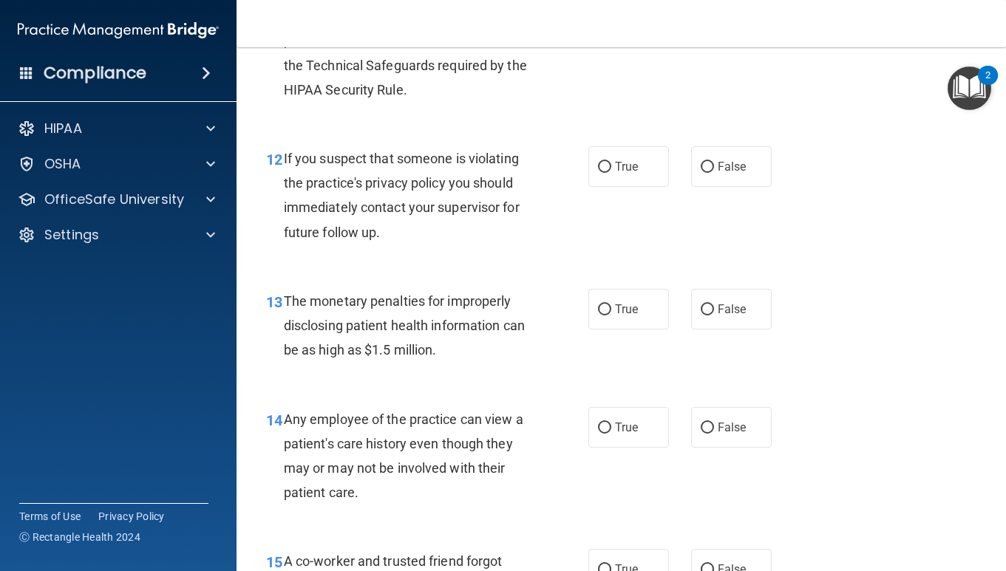
click at [556, 236] on div "12 If you suspect that someone is violating the practice's privacy policy you s…" at bounding box center [427, 199] width 367 height 106
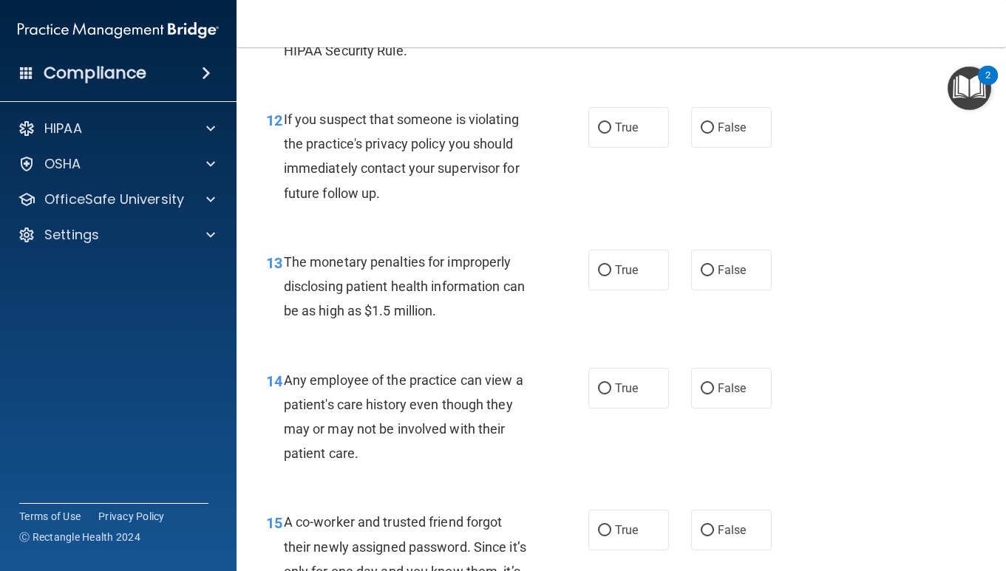
scroll to position [1586, 0]
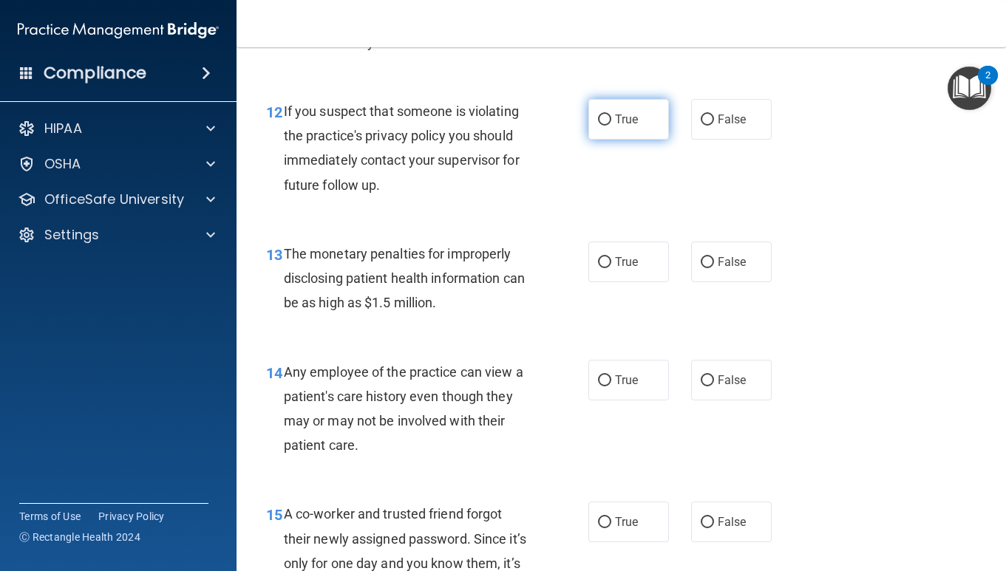
click at [594, 126] on label "True" at bounding box center [628, 119] width 81 height 41
click at [598, 126] on input "True" at bounding box center [604, 120] width 13 height 11
radio input "true"
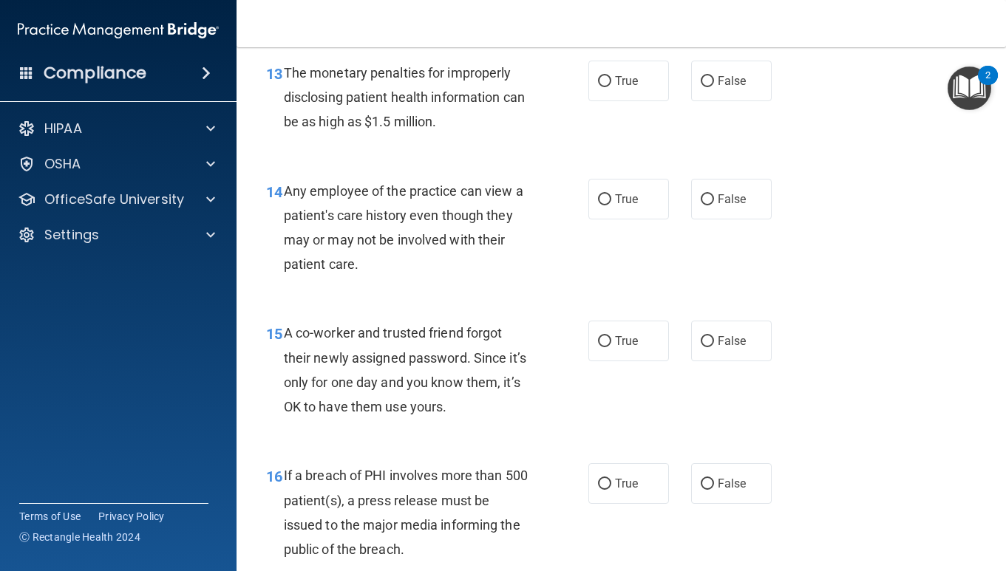
scroll to position [1768, 0]
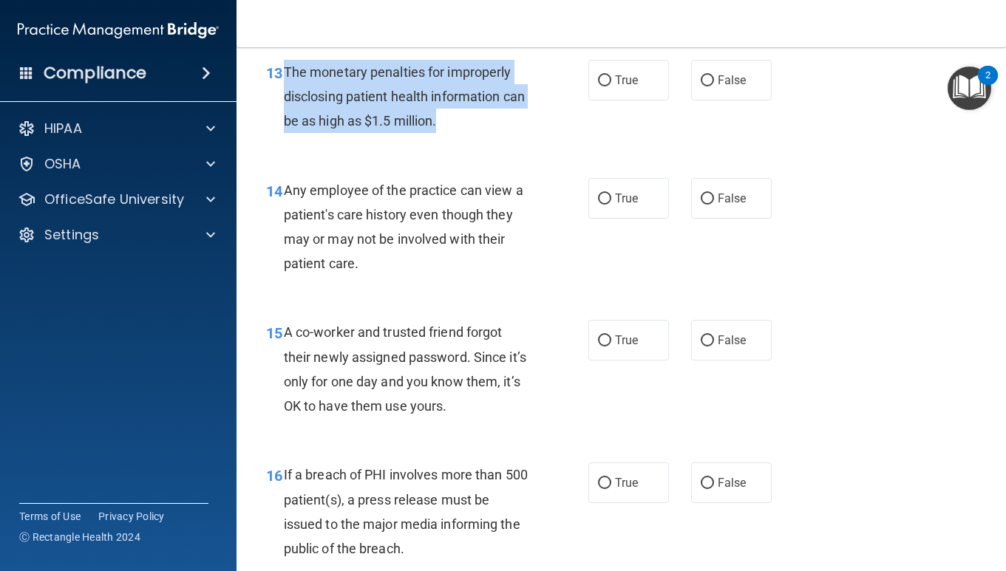
drag, startPoint x: 285, startPoint y: 72, endPoint x: 480, endPoint y: 123, distance: 201.6
click at [480, 122] on div "The monetary penalties for improperly disclosing patient health information can…" at bounding box center [413, 97] width 258 height 74
copy span "The monetary penalties for improperly disclosing patient health information can…"
click at [605, 79] on input "True" at bounding box center [604, 80] width 13 height 11
radio input "true"
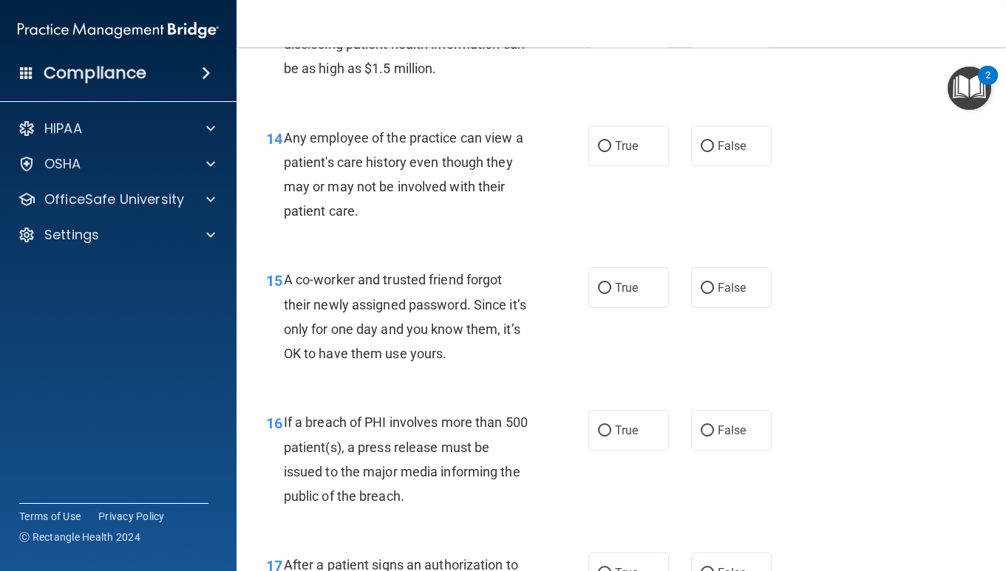
click at [519, 217] on div "Any employee of the practice can view a patient's care history even though they…" at bounding box center [413, 175] width 258 height 98
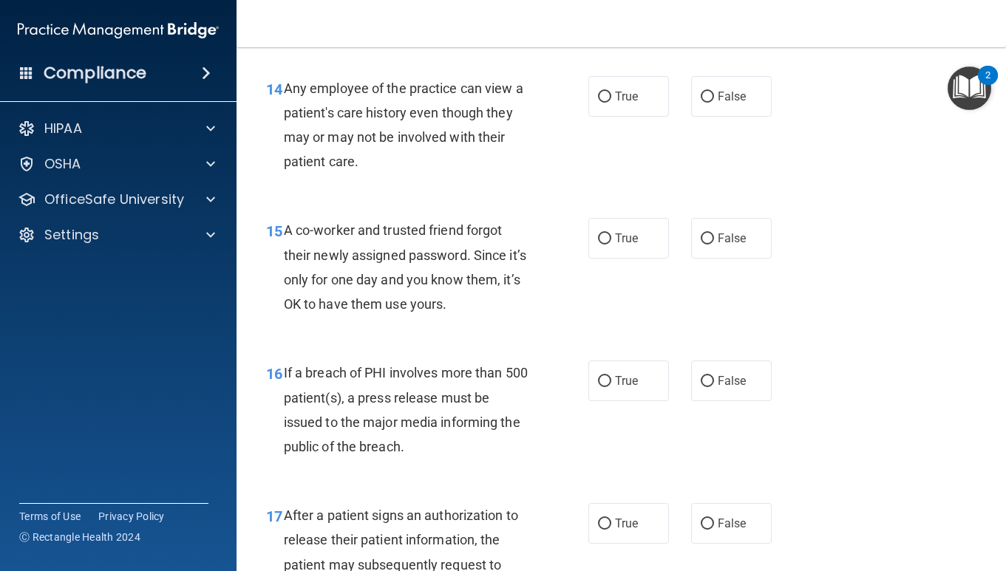
scroll to position [1870, 0]
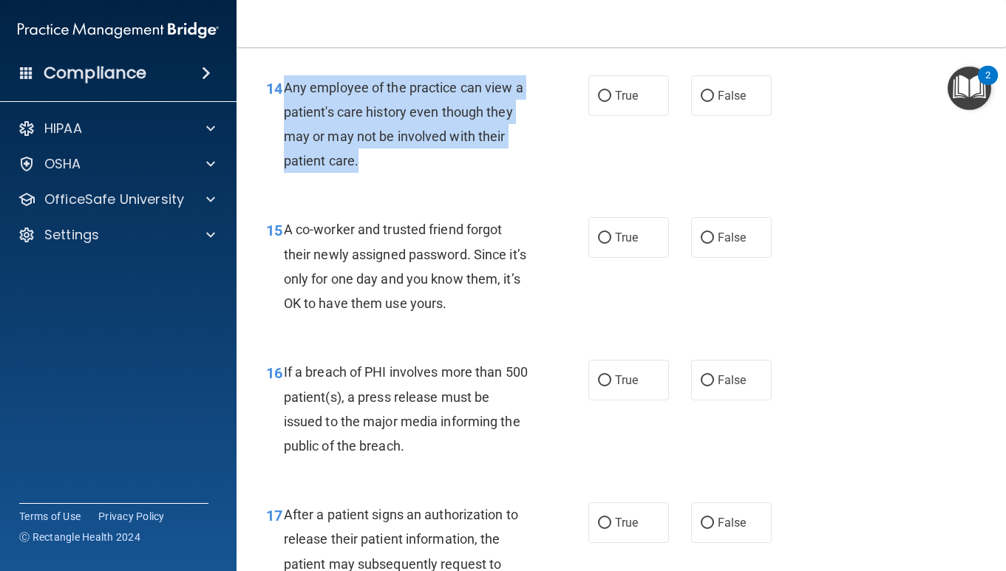
drag, startPoint x: 283, startPoint y: 87, endPoint x: 398, endPoint y: 172, distance: 142.6
click at [399, 172] on div "Any employee of the practice can view a patient's care history even though they…" at bounding box center [413, 124] width 258 height 98
click at [705, 91] on input "False" at bounding box center [707, 96] width 13 height 11
radio input "true"
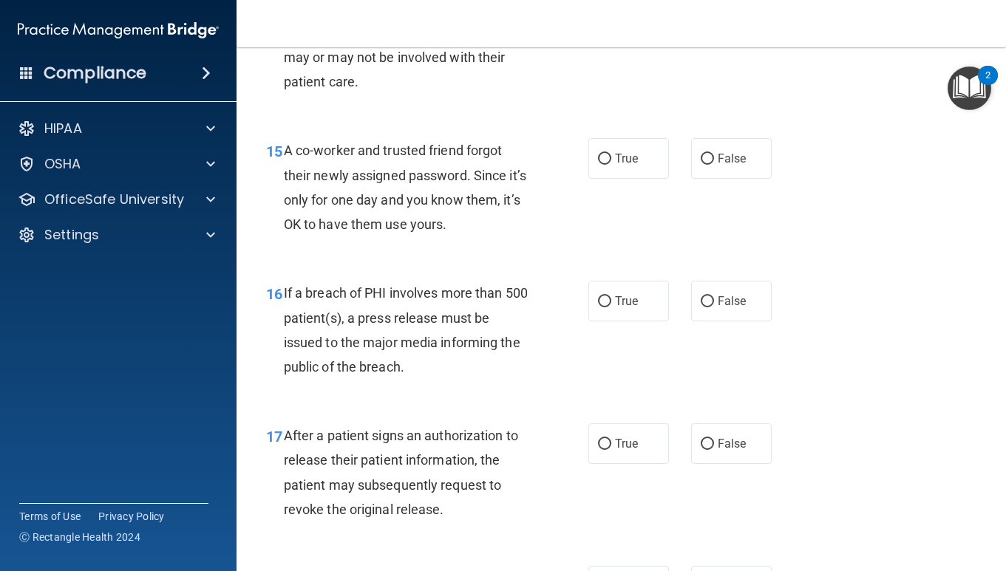
click at [533, 216] on div "A co-worker and trusted friend forgot their newly assigned password. Since it’s…" at bounding box center [413, 187] width 258 height 98
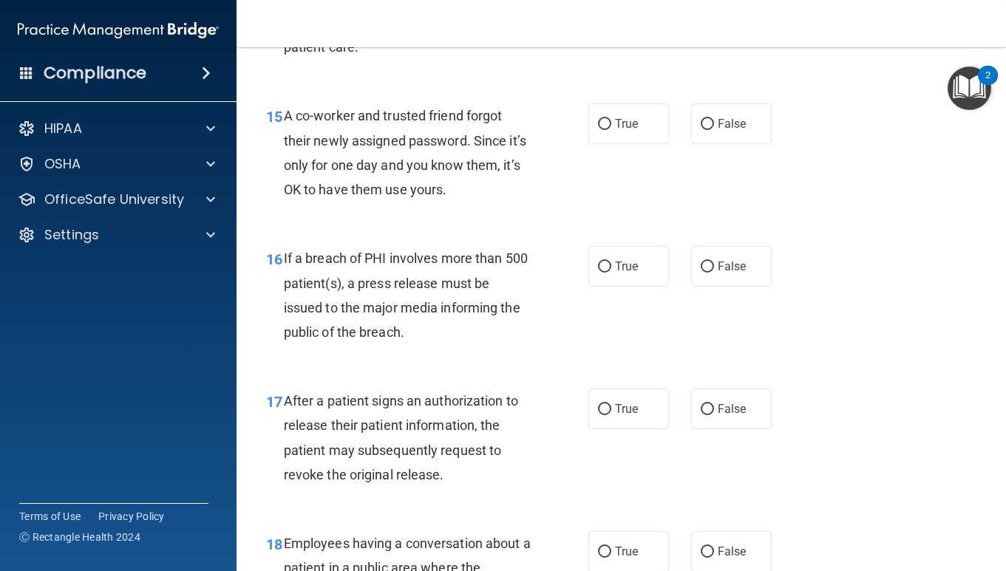
scroll to position [1989, 0]
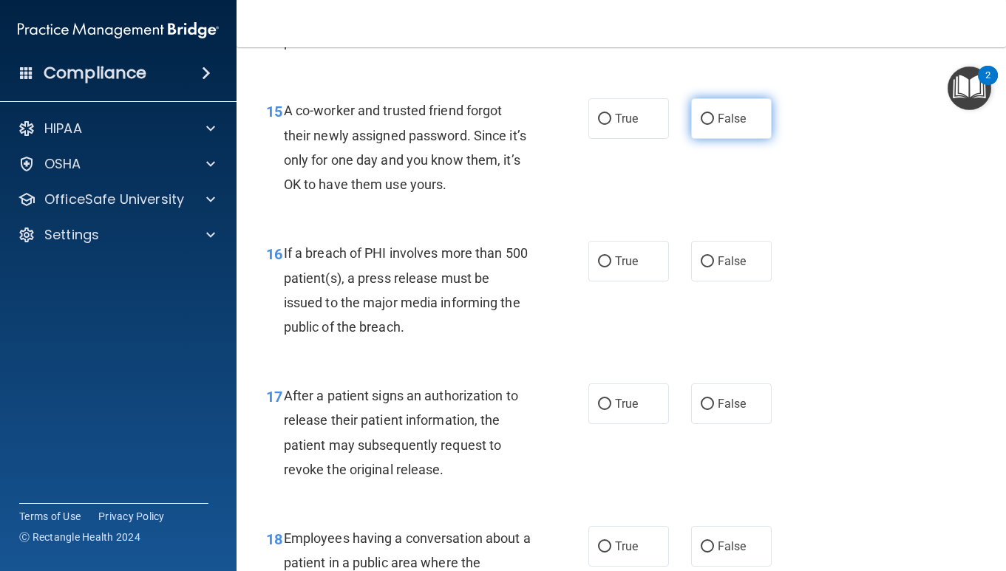
click at [721, 112] on label "False" at bounding box center [731, 118] width 81 height 41
click at [714, 114] on input "False" at bounding box center [707, 119] width 13 height 11
radio input "true"
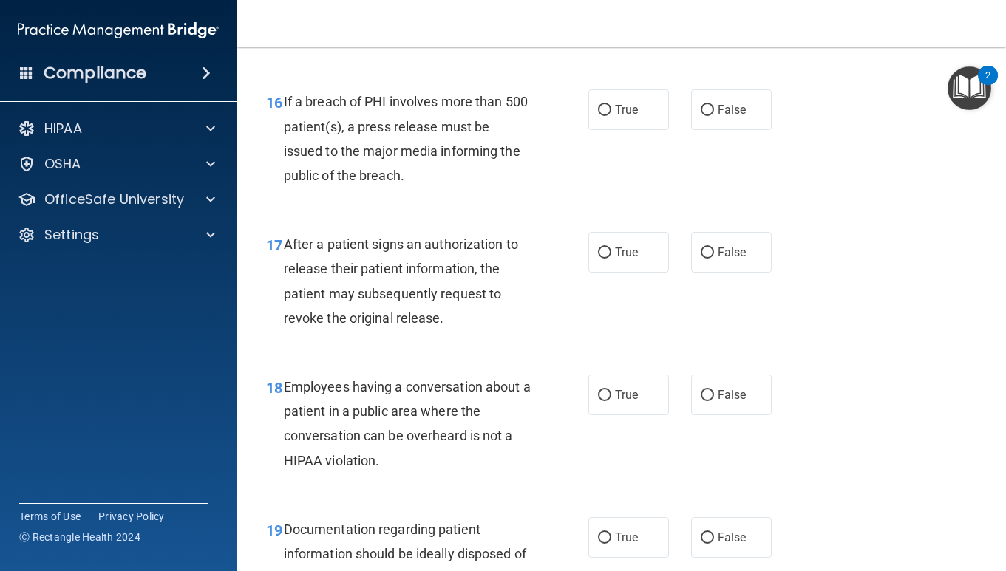
scroll to position [2161, 0]
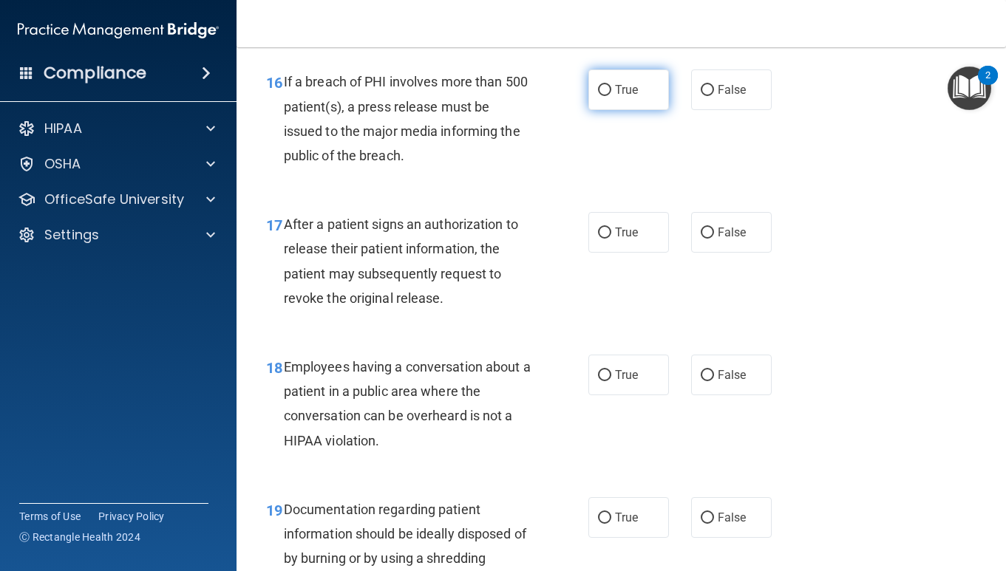
click at [604, 94] on input "True" at bounding box center [604, 90] width 13 height 11
radio input "true"
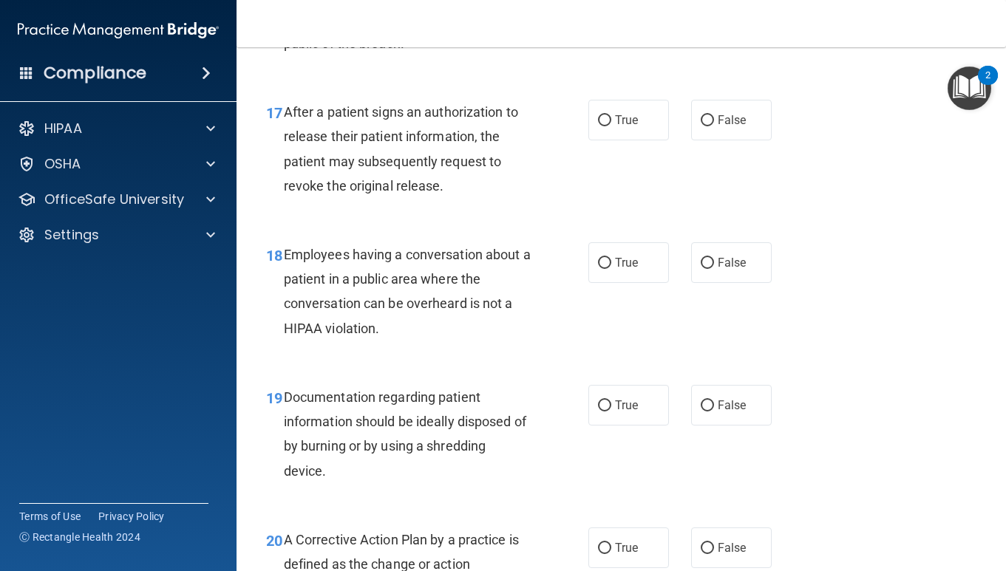
scroll to position [2291, 0]
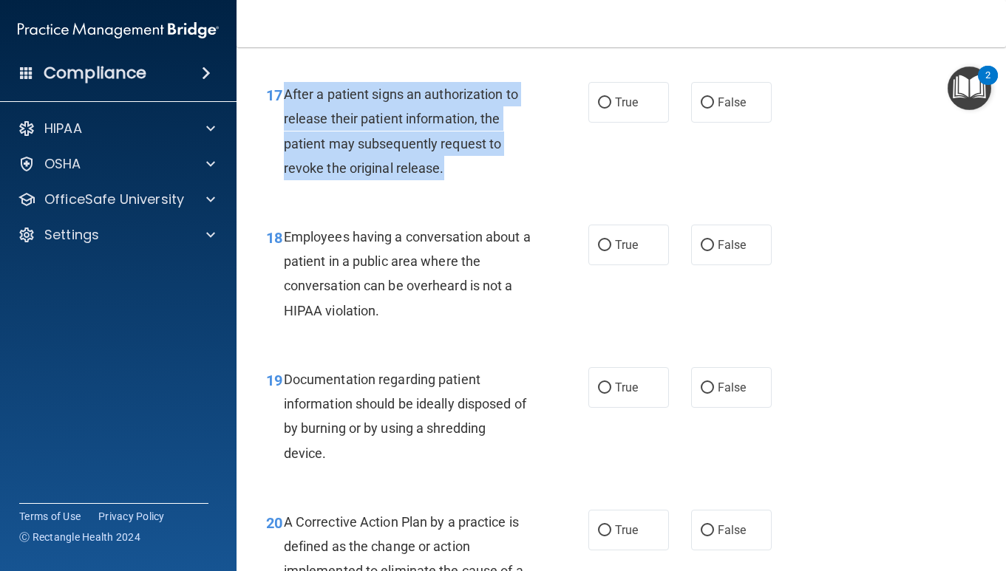
drag, startPoint x: 284, startPoint y: 94, endPoint x: 489, endPoint y: 166, distance: 217.6
click at [490, 166] on div "After a patient signs an authorization to release their patient information, th…" at bounding box center [413, 131] width 258 height 98
click at [603, 98] on input "True" at bounding box center [604, 103] width 13 height 11
radio input "true"
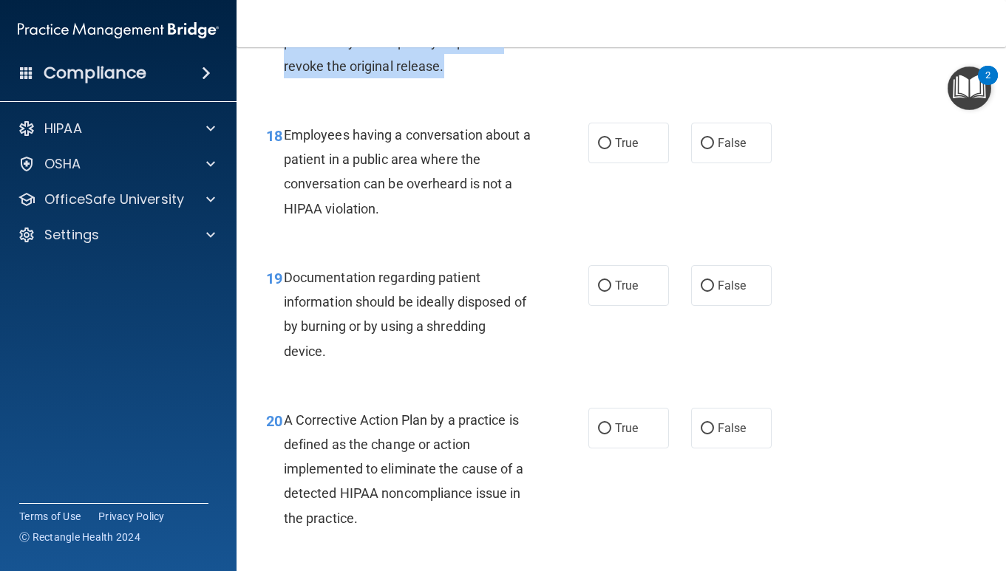
scroll to position [2424, 0]
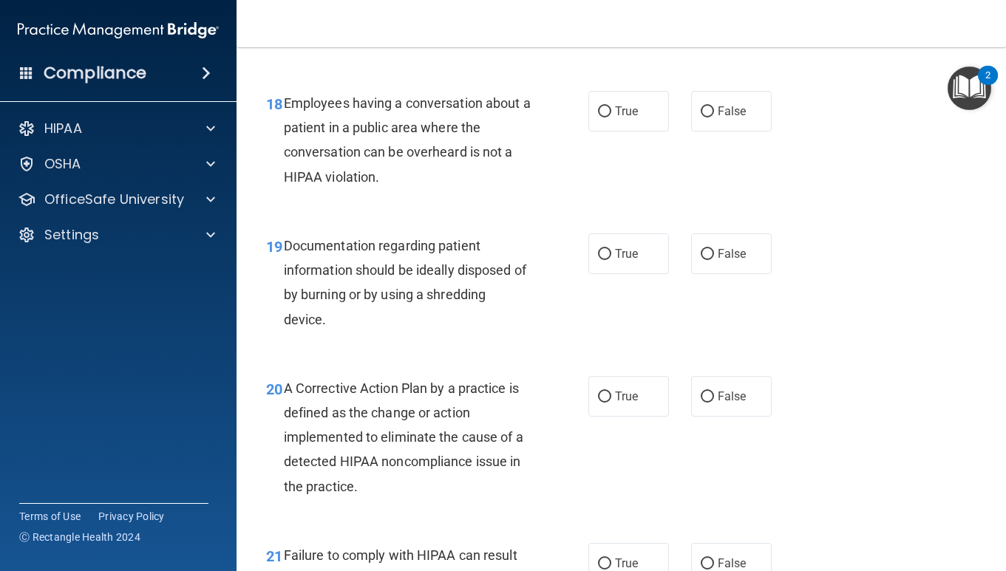
click at [523, 242] on div "Documentation regarding patient information should be ideally disposed of by bu…" at bounding box center [413, 283] width 258 height 98
click at [696, 109] on label "False" at bounding box center [731, 111] width 81 height 41
click at [701, 109] on input "False" at bounding box center [707, 111] width 13 height 11
radio input "true"
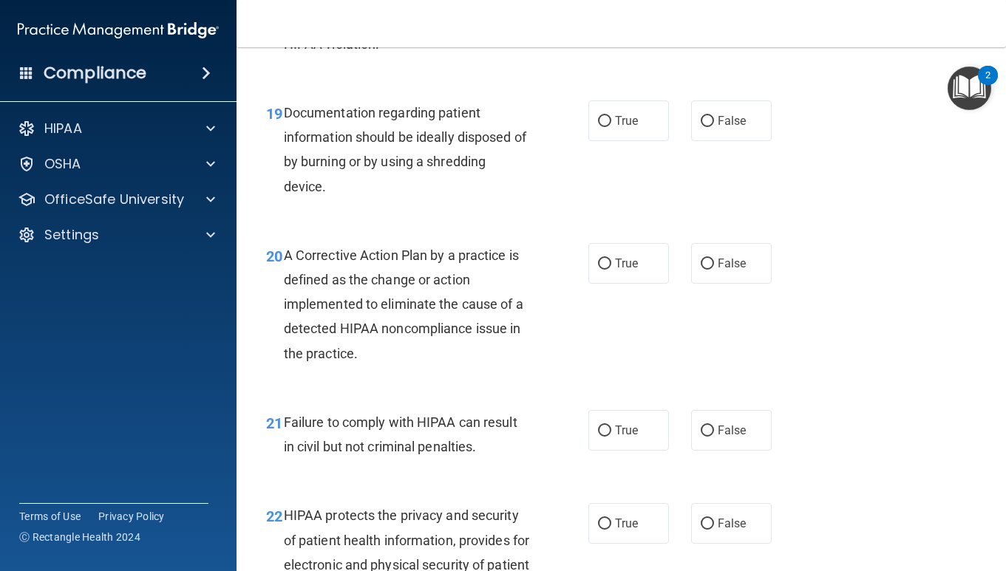
scroll to position [2589, 0]
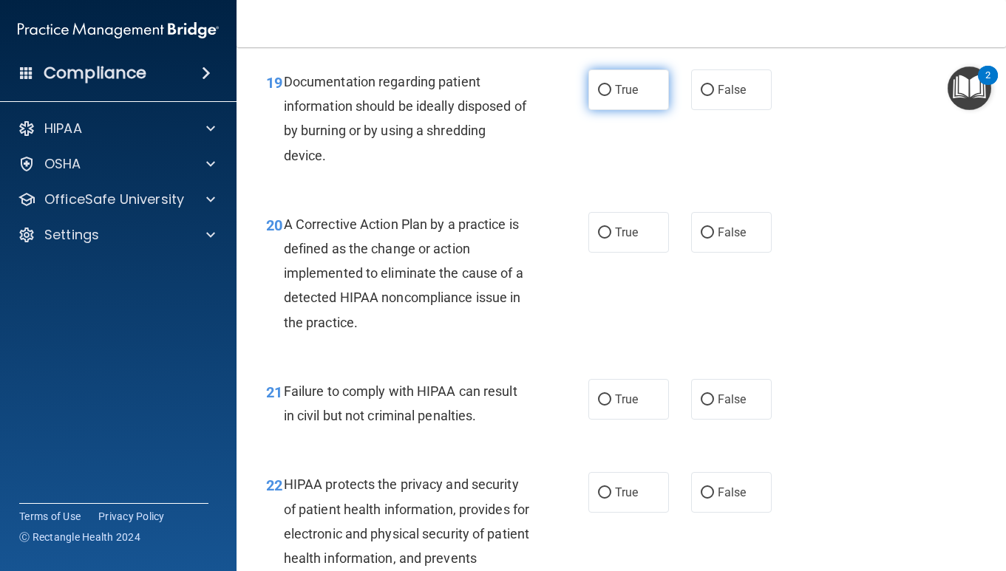
click at [604, 94] on input "True" at bounding box center [604, 90] width 13 height 11
radio input "true"
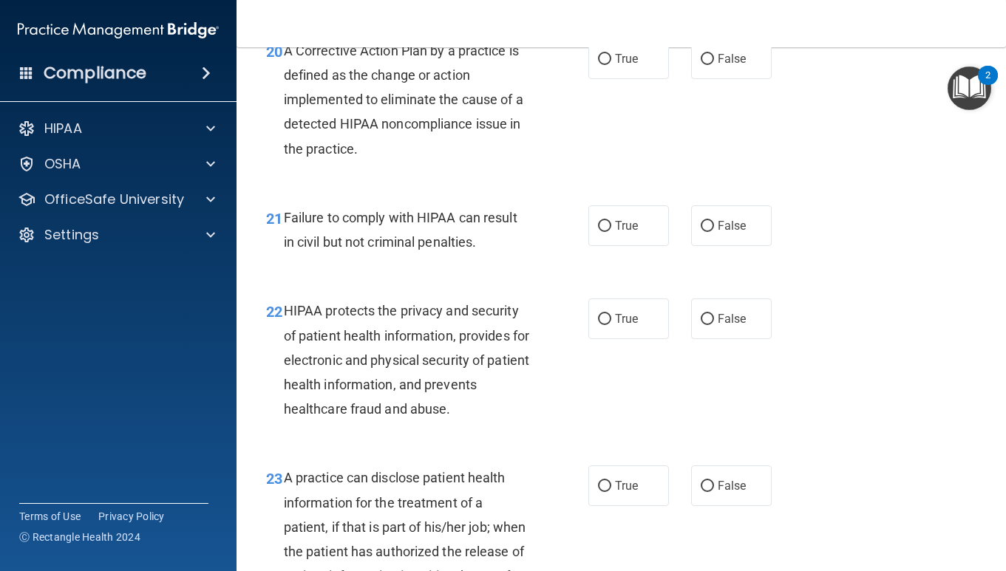
scroll to position [2744, 0]
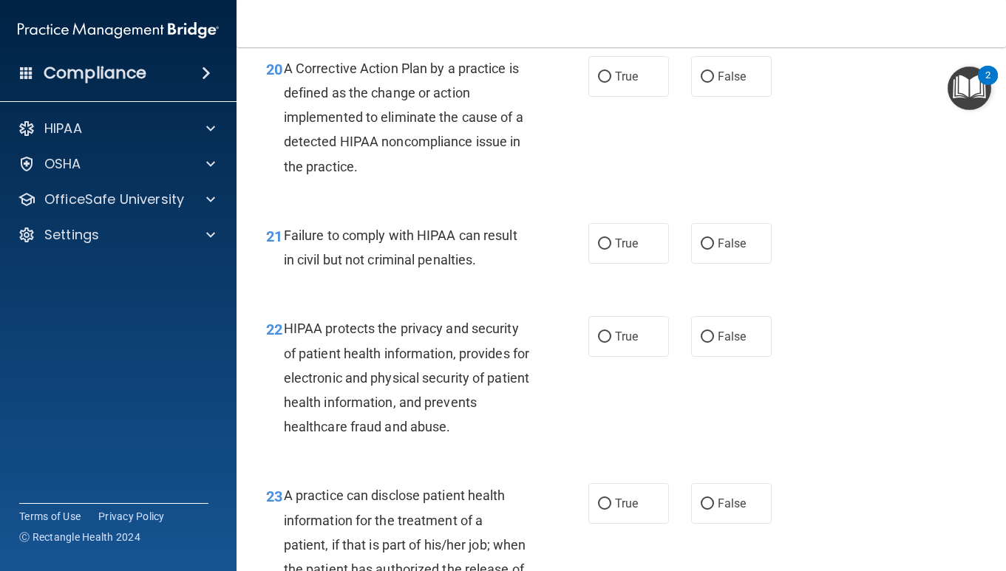
drag, startPoint x: 283, startPoint y: 69, endPoint x: 380, endPoint y: 171, distance: 141.1
click at [380, 171] on div "A Corrective Action Plan by a practice is defined as the change or action imple…" at bounding box center [413, 117] width 258 height 123
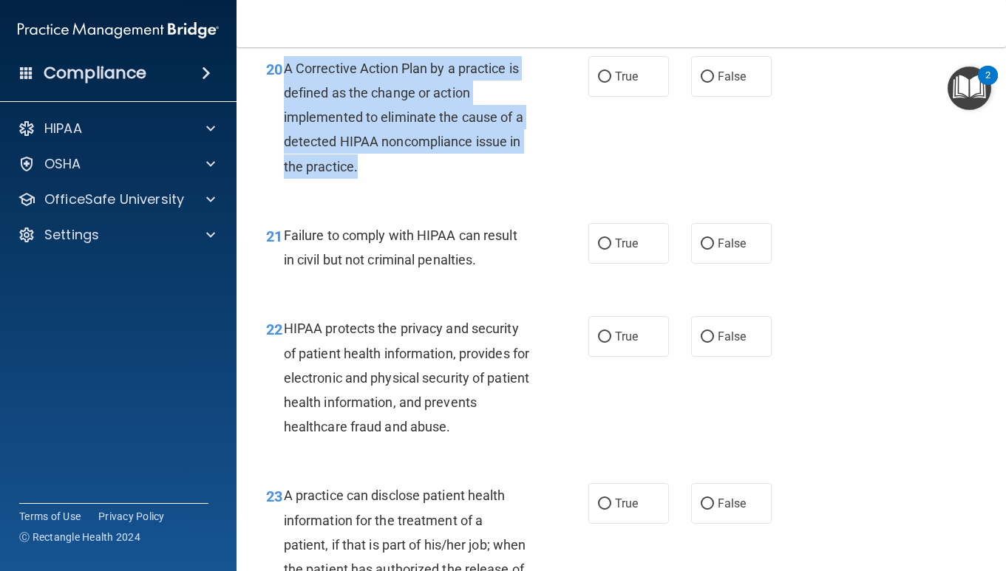
drag, startPoint x: 286, startPoint y: 69, endPoint x: 375, endPoint y: 171, distance: 135.7
click at [375, 171] on div "A Corrective Action Plan by a practice is defined as the change or action imple…" at bounding box center [413, 117] width 258 height 123
click at [604, 83] on input "True" at bounding box center [604, 77] width 13 height 11
radio input "true"
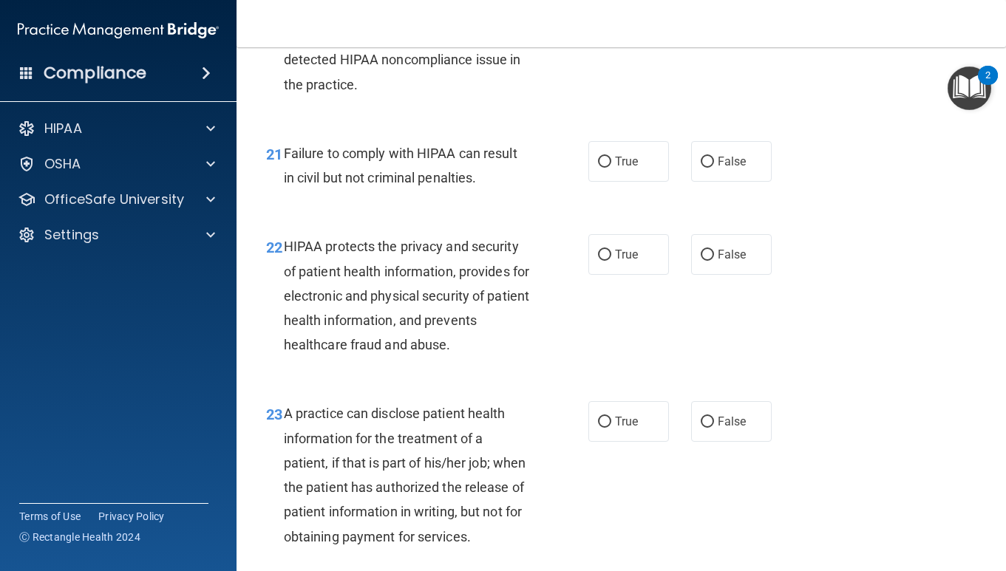
click at [512, 196] on div "21 Failure to comply with HIPAA can result in civil but not criminal penalties." at bounding box center [427, 169] width 367 height 56
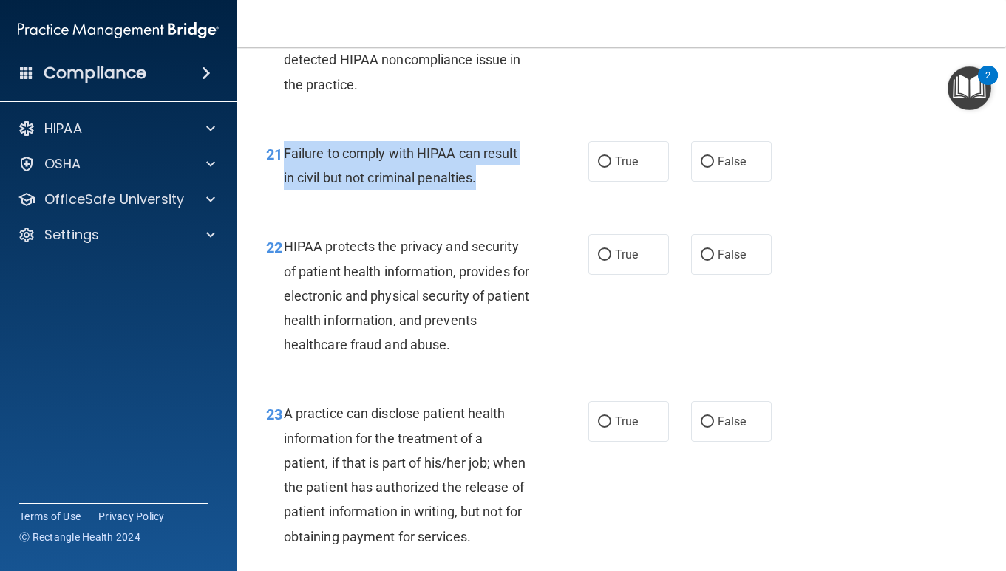
drag, startPoint x: 284, startPoint y: 151, endPoint x: 482, endPoint y: 180, distance: 199.5
click at [485, 174] on div "Failure to comply with HIPAA can result in civil but not criminal penalties." at bounding box center [413, 165] width 258 height 49
click at [713, 164] on input "False" at bounding box center [707, 162] width 13 height 11
radio input "true"
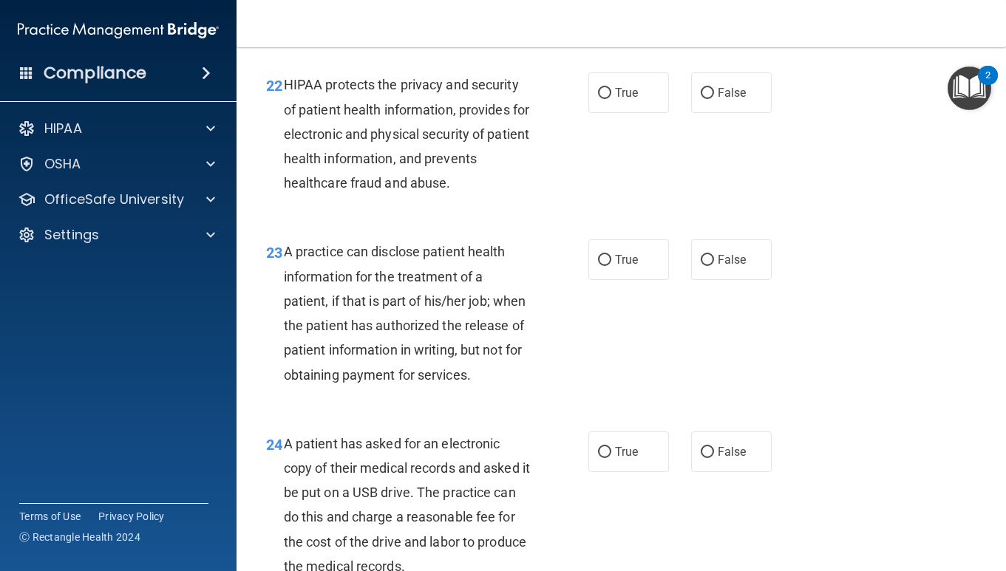
scroll to position [2989, 0]
click at [331, 136] on span "HIPAA protects the privacy and security of patient health information, provides…" at bounding box center [406, 133] width 245 height 114
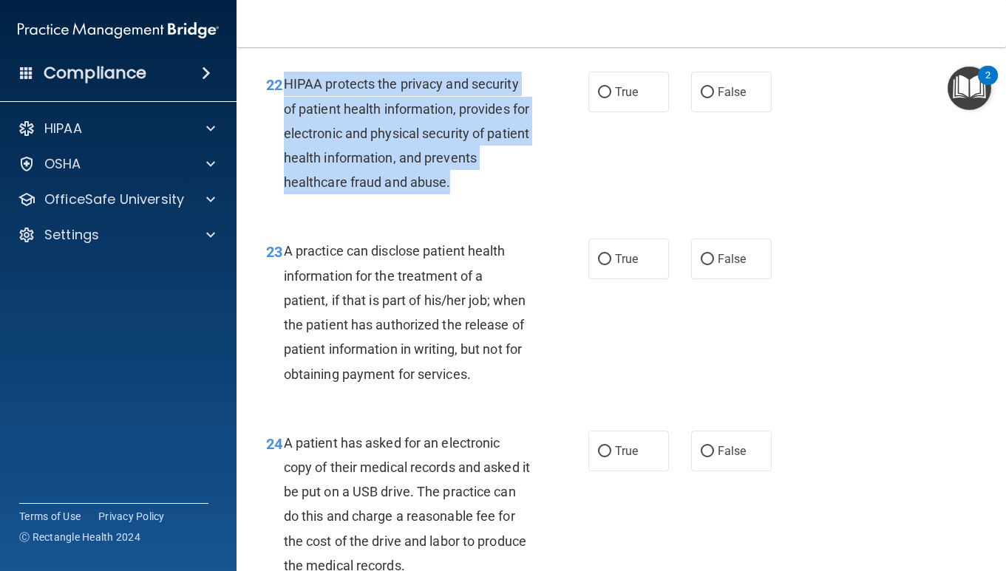
drag, startPoint x: 285, startPoint y: 80, endPoint x: 467, endPoint y: 180, distance: 207.7
click at [467, 180] on div "HIPAA protects the privacy and security of patient health information, provides…" at bounding box center [413, 133] width 258 height 123
click at [605, 87] on input "True" at bounding box center [604, 92] width 13 height 11
radio input "true"
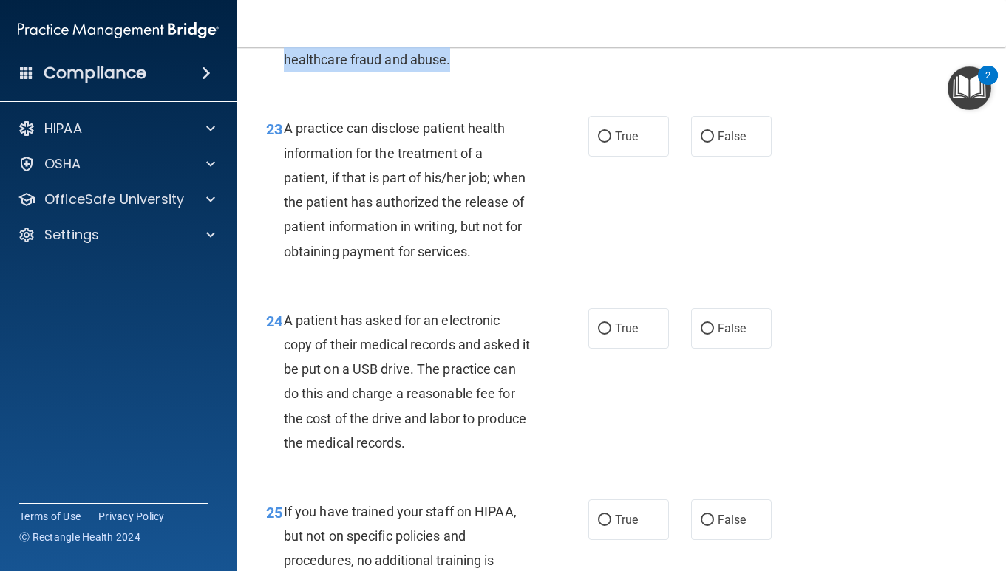
scroll to position [3112, 0]
click at [519, 249] on div "A practice can disclose patient health information for the treatment of a patie…" at bounding box center [413, 188] width 258 height 147
drag, startPoint x: 287, startPoint y: 119, endPoint x: 328, endPoint y: 138, distance: 45.0
click at [329, 139] on div "A practice can disclose patient health information for the treatment of a patie…" at bounding box center [413, 188] width 258 height 147
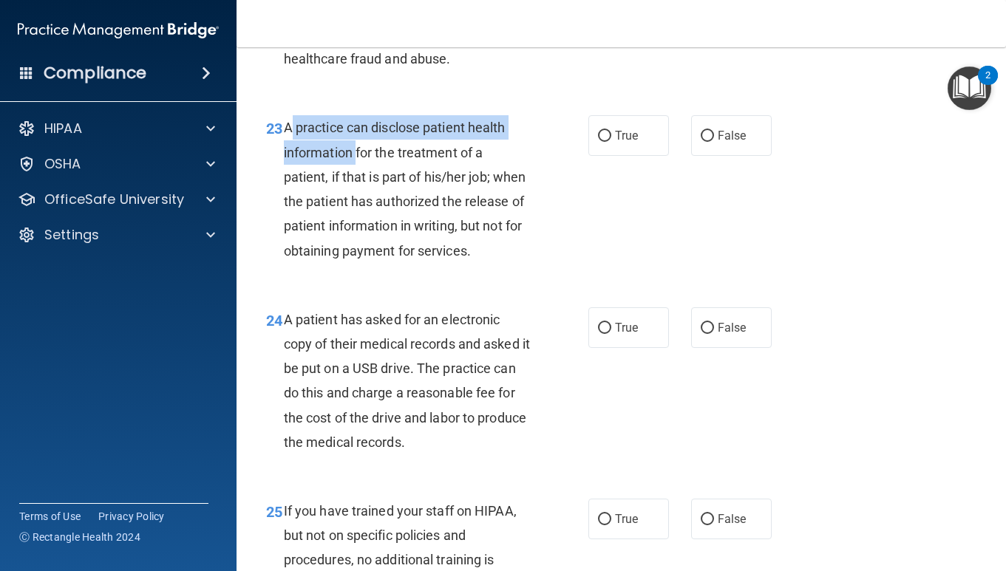
drag, startPoint x: 290, startPoint y: 130, endPoint x: 359, endPoint y: 147, distance: 71.5
click at [359, 147] on span "A practice can disclose patient health information for the treatment of a patie…" at bounding box center [405, 189] width 242 height 138
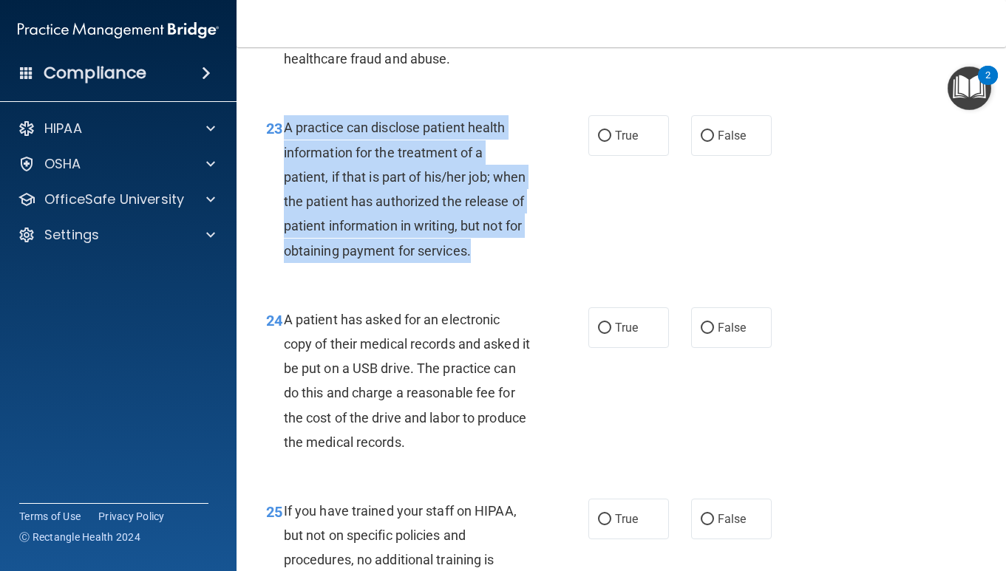
drag, startPoint x: 285, startPoint y: 126, endPoint x: 488, endPoint y: 253, distance: 238.7
click at [488, 253] on div "A practice can disclose patient health information for the treatment of a patie…" at bounding box center [413, 188] width 258 height 147
click at [711, 140] on input "False" at bounding box center [707, 136] width 13 height 11
radio input "true"
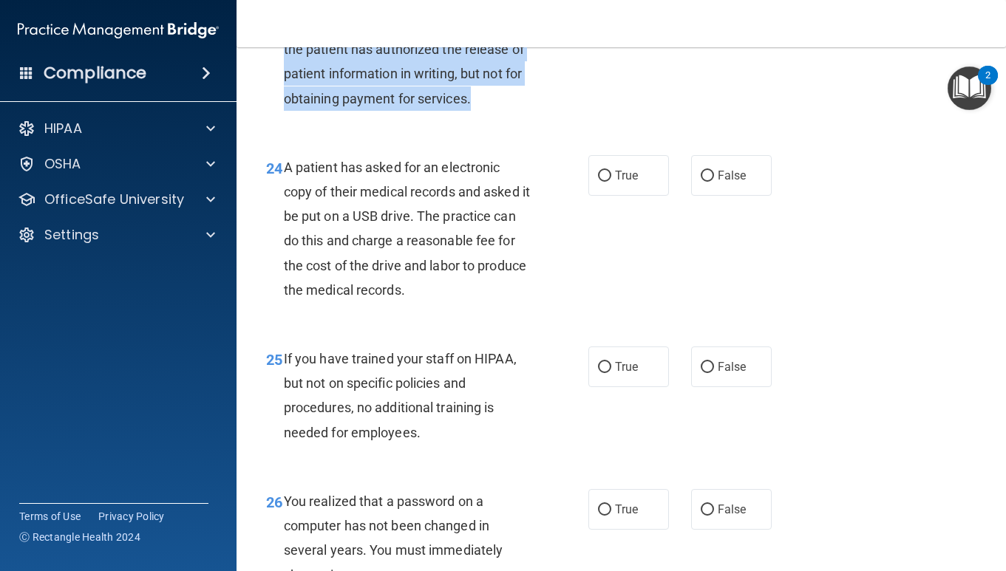
scroll to position [3265, 0]
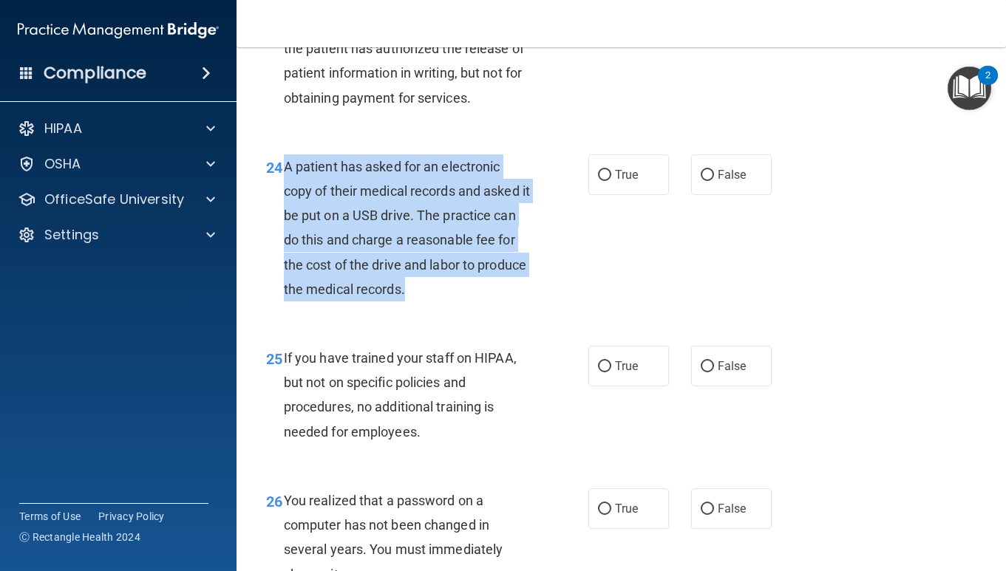
drag, startPoint x: 287, startPoint y: 168, endPoint x: 449, endPoint y: 286, distance: 200.4
click at [449, 286] on div "A patient has asked for an electronic copy of their medical records and asked i…" at bounding box center [413, 227] width 258 height 147
click at [604, 172] on input "True" at bounding box center [604, 175] width 13 height 11
radio input "true"
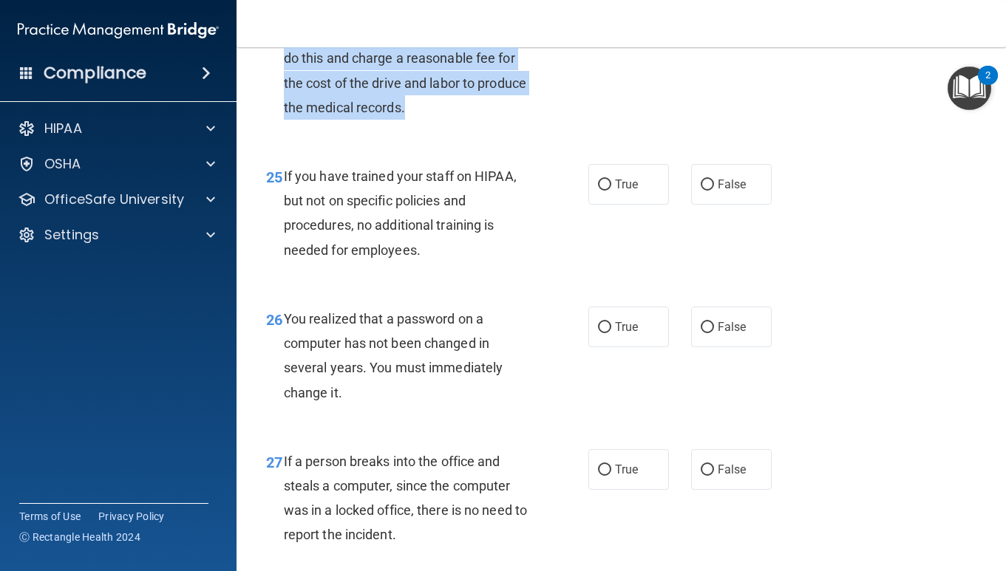
scroll to position [3457, 0]
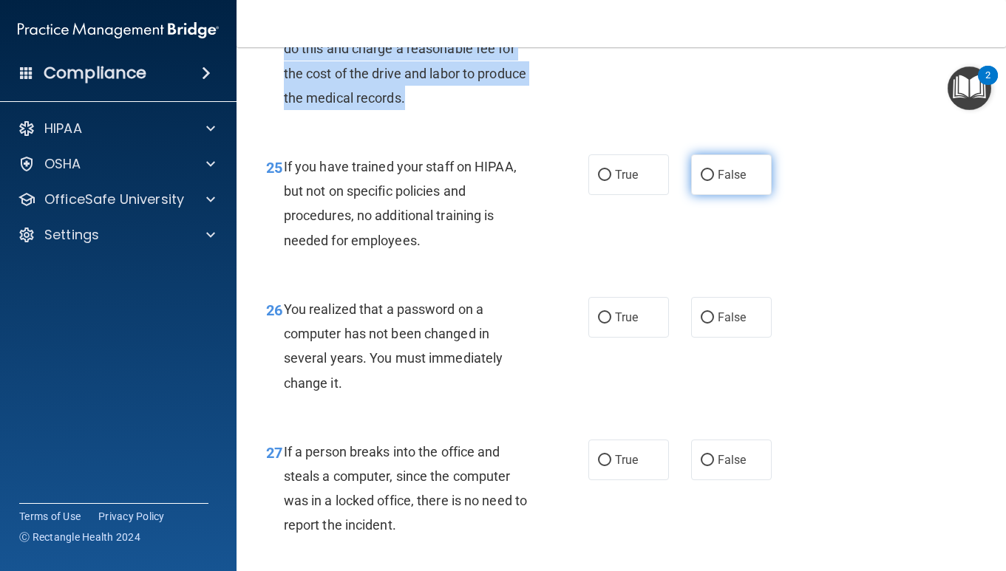
click at [708, 175] on input "False" at bounding box center [707, 175] width 13 height 11
radio input "true"
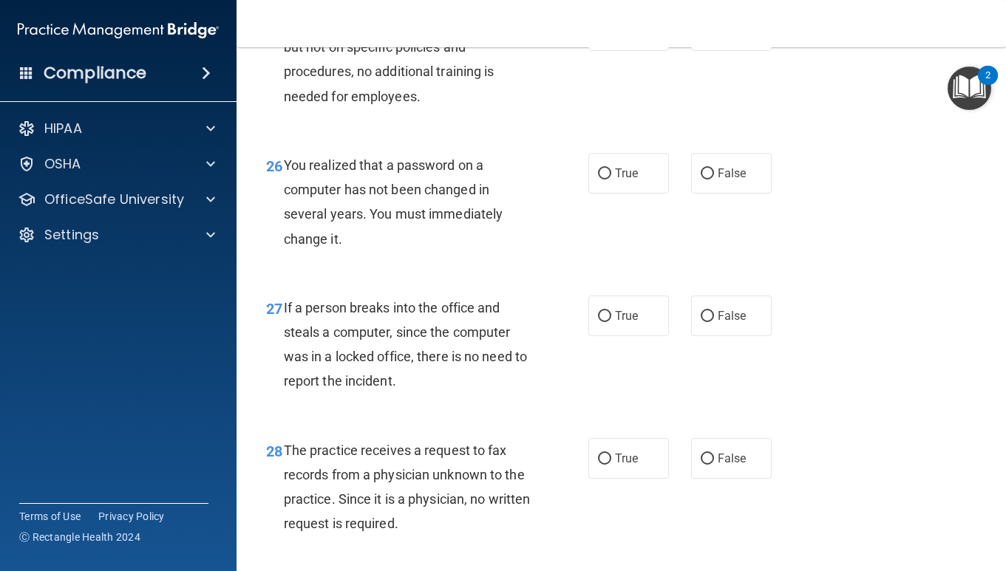
scroll to position [3602, 0]
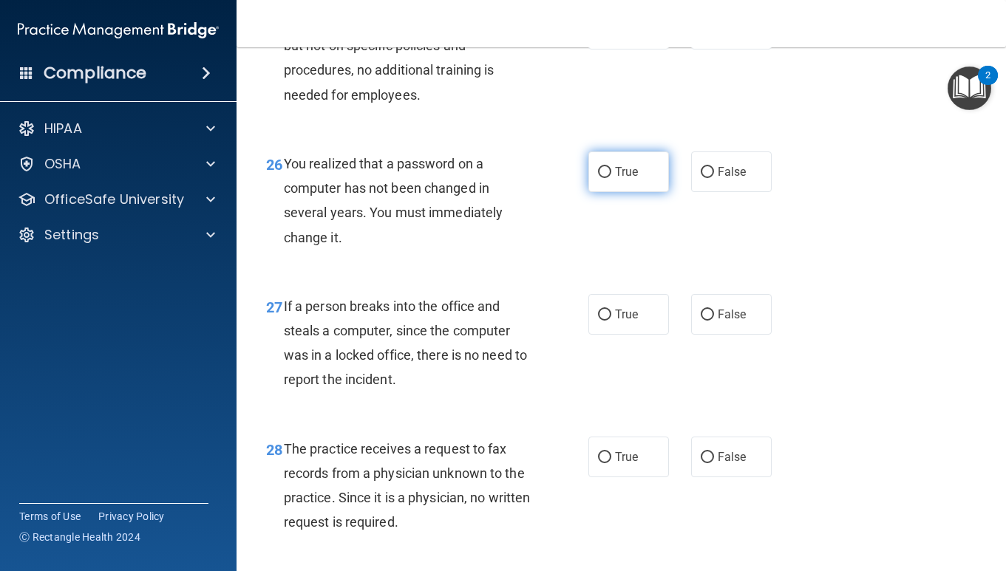
click at [595, 166] on label "True" at bounding box center [628, 171] width 81 height 41
click at [598, 167] on input "True" at bounding box center [604, 172] width 13 height 11
radio input "true"
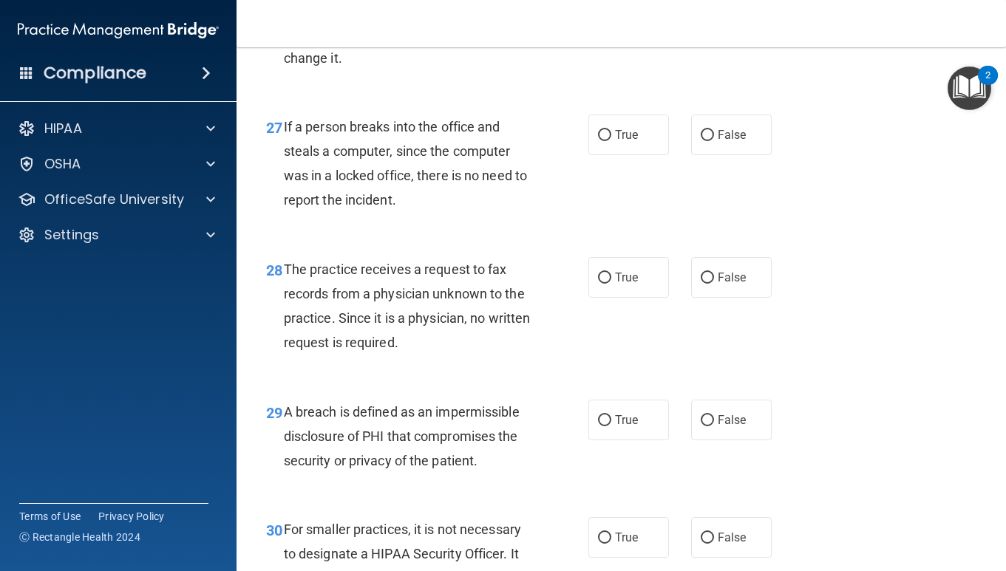
scroll to position [3786, 0]
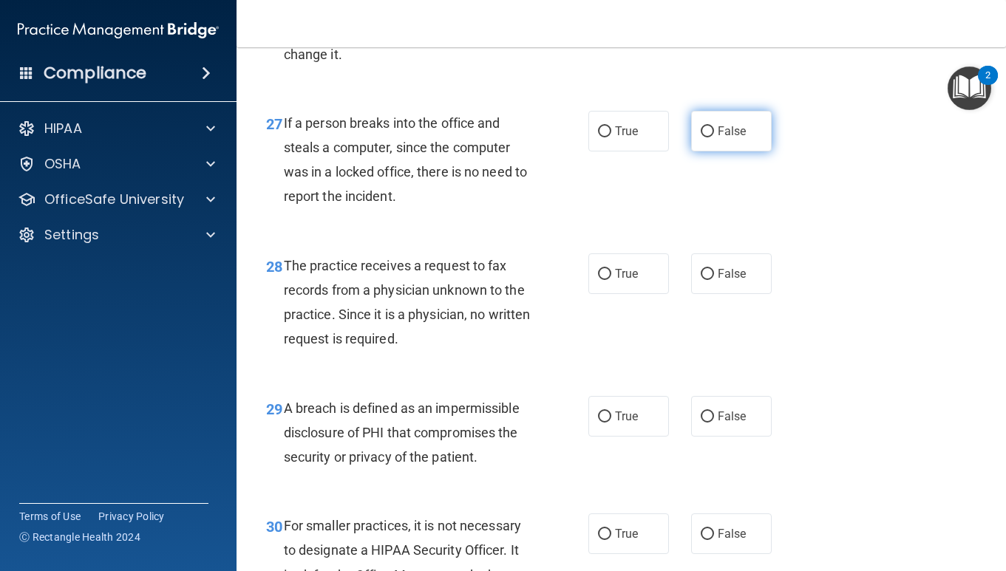
click at [706, 137] on input "False" at bounding box center [707, 131] width 13 height 11
radio input "true"
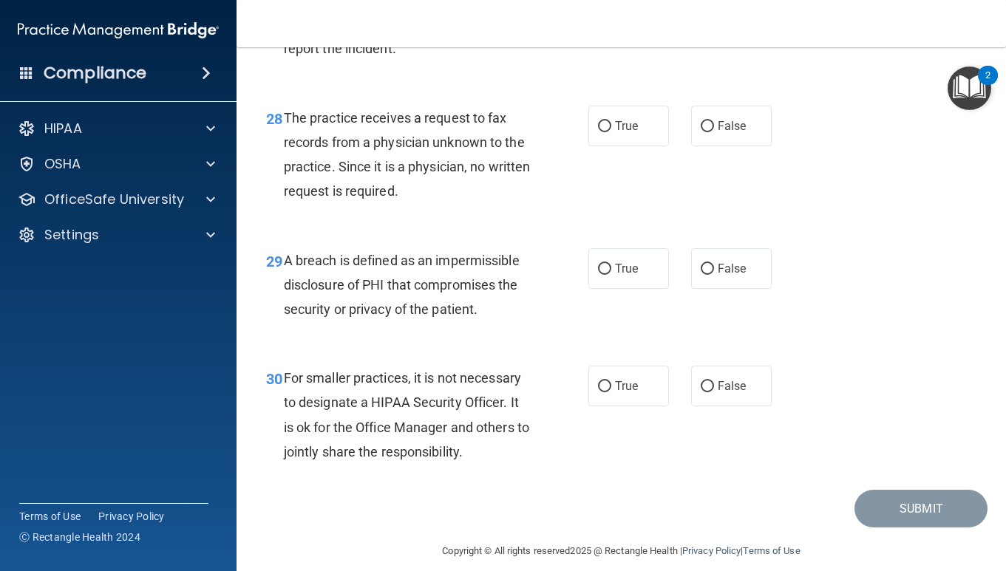
scroll to position [3934, 0]
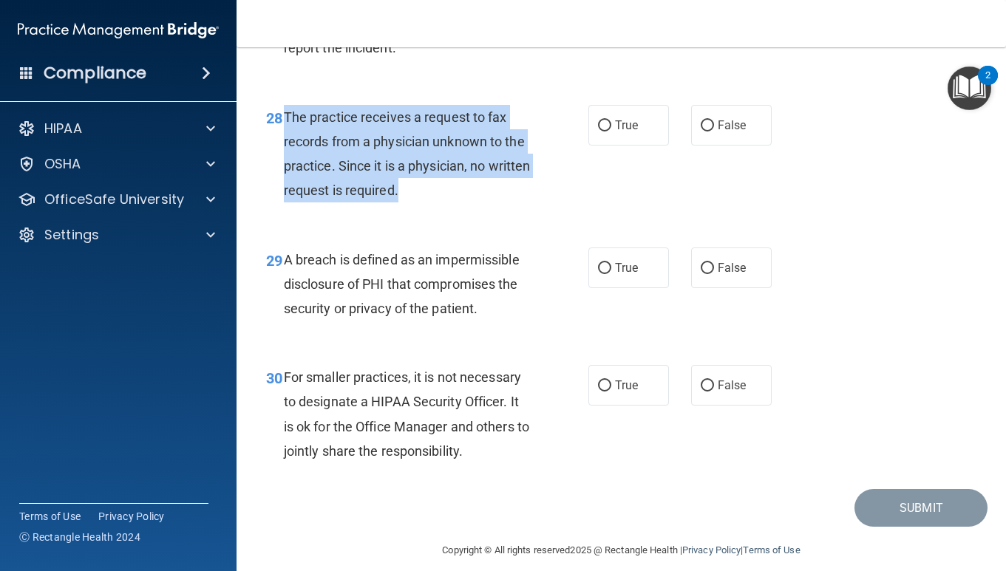
drag, startPoint x: 282, startPoint y: 111, endPoint x: 486, endPoint y: 198, distance: 221.8
click at [486, 198] on div "28 The practice receives a request to fax records from a physician unknown to t…" at bounding box center [427, 158] width 367 height 106
click at [711, 122] on input "False" at bounding box center [707, 125] width 13 height 11
radio input "true"
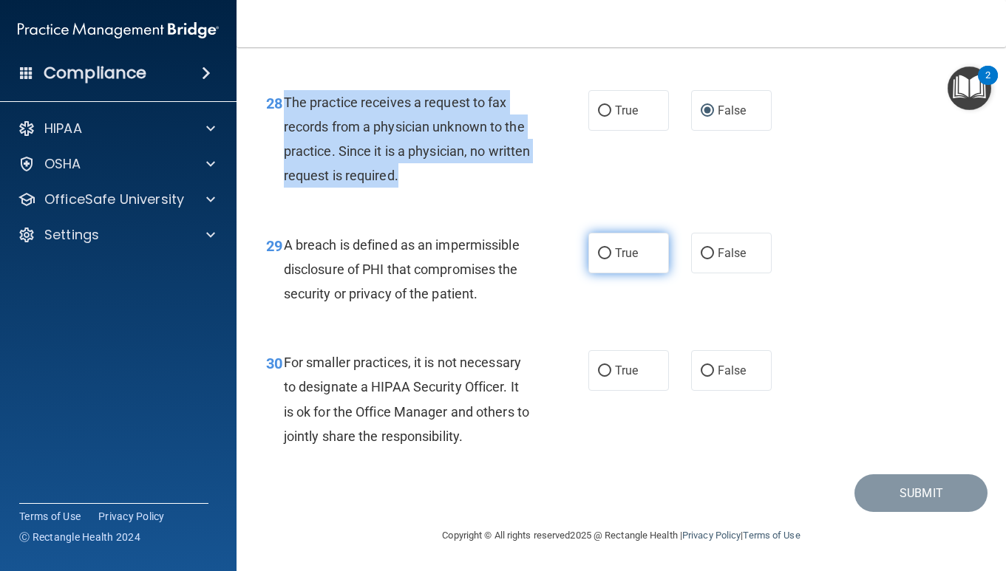
click at [610, 252] on input "True" at bounding box center [604, 253] width 13 height 11
radio input "true"
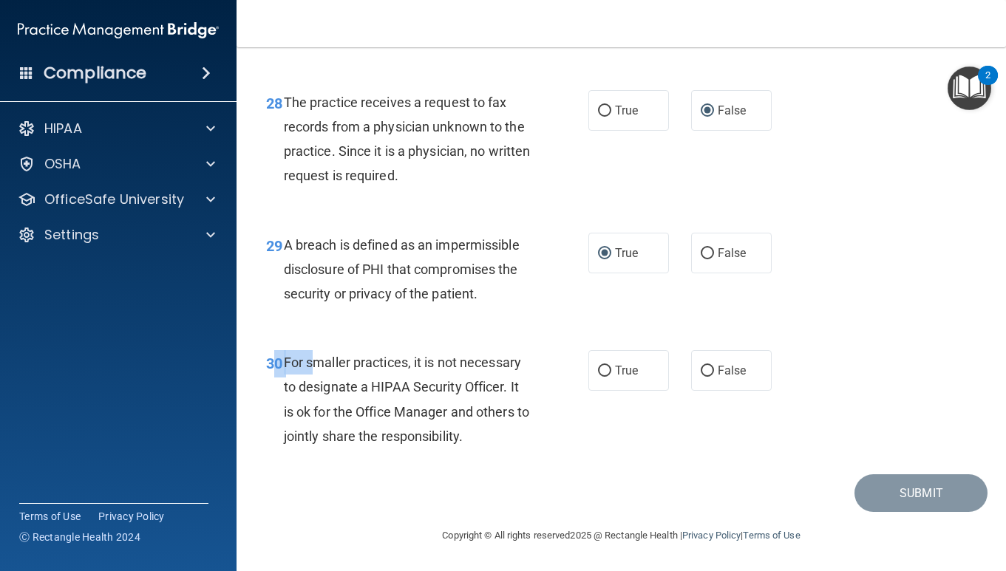
drag, startPoint x: 275, startPoint y: 360, endPoint x: 315, endPoint y: 366, distance: 40.3
click at [315, 366] on div "30 For smaller practices, it is not necessary to designate a HIPAA Security Off…" at bounding box center [427, 403] width 367 height 106
click at [284, 360] on span "For smaller practices, it is not necessary to designate a HIPAA Security Office…" at bounding box center [406, 399] width 245 height 89
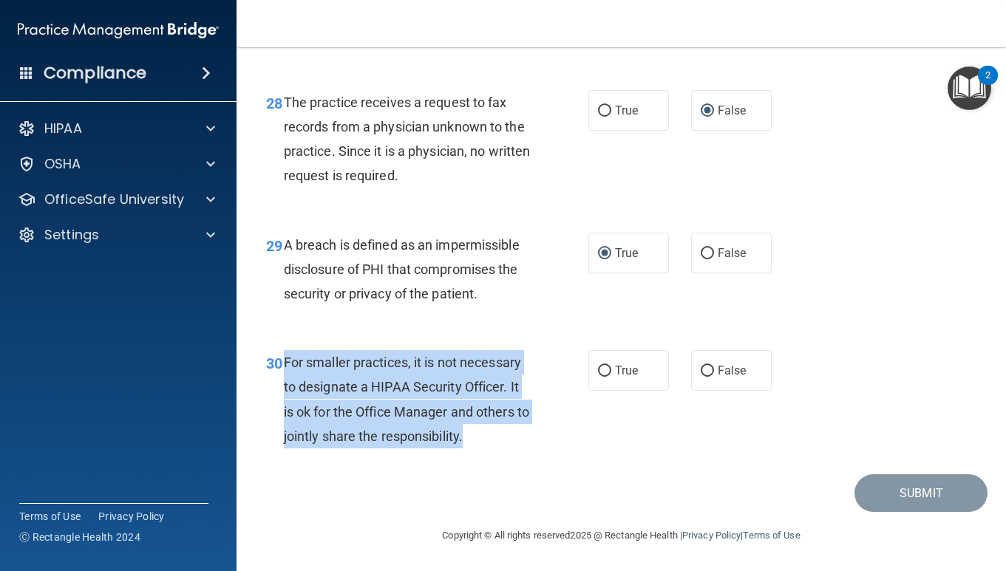
drag, startPoint x: 284, startPoint y: 360, endPoint x: 508, endPoint y: 448, distance: 240.5
click at [508, 448] on div "For smaller practices, it is not necessary to designate a HIPAA Security Office…" at bounding box center [413, 399] width 258 height 98
click at [708, 367] on input "False" at bounding box center [707, 371] width 13 height 11
radio input "true"
click at [927, 491] on button "Submit" at bounding box center [920, 493] width 133 height 38
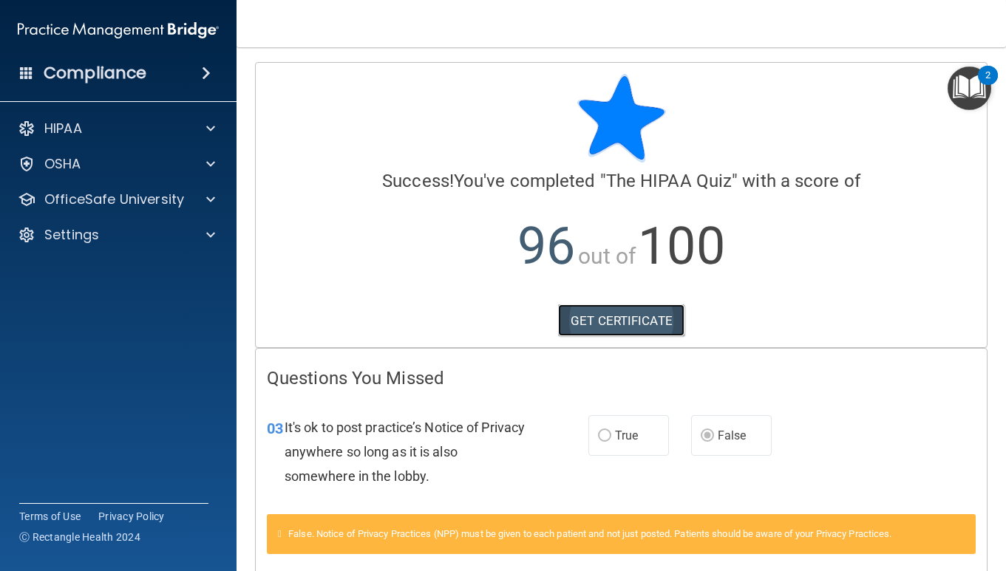
click at [596, 318] on link "GET CERTIFICATE" at bounding box center [621, 320] width 126 height 33
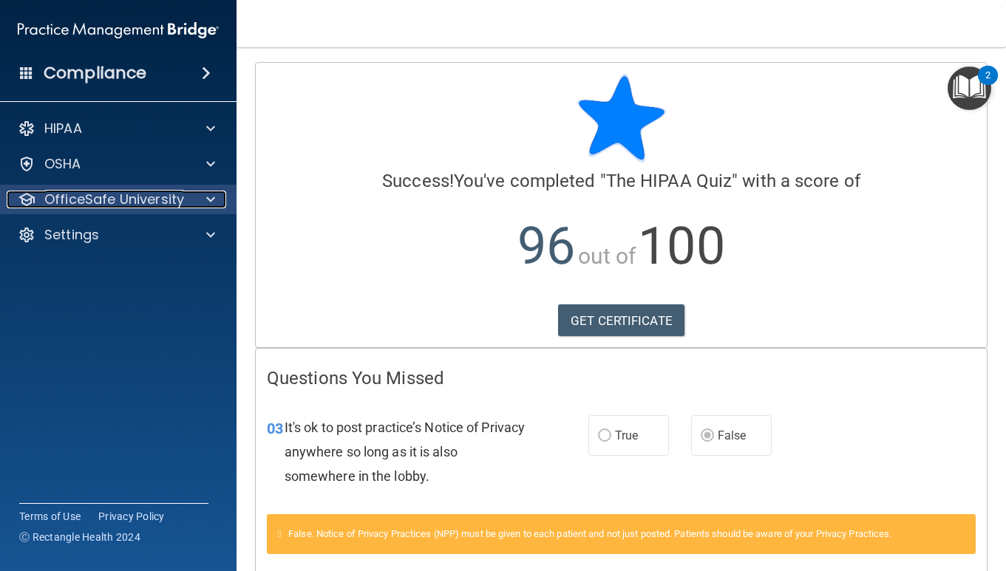
click at [180, 197] on p "OfficeSafe University" at bounding box center [114, 200] width 140 height 18
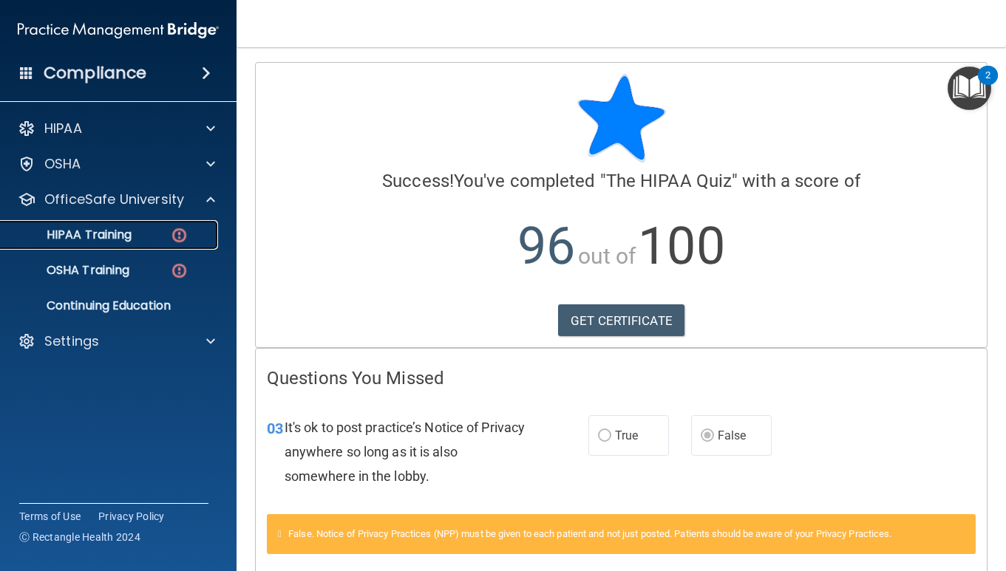
click at [98, 234] on p "HIPAA Training" at bounding box center [71, 235] width 122 height 15
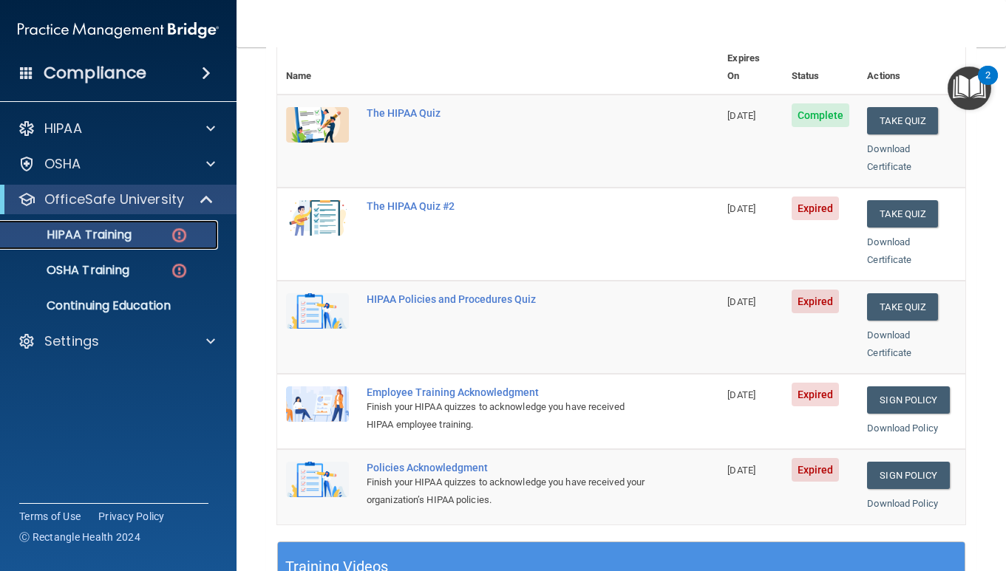
scroll to position [185, 0]
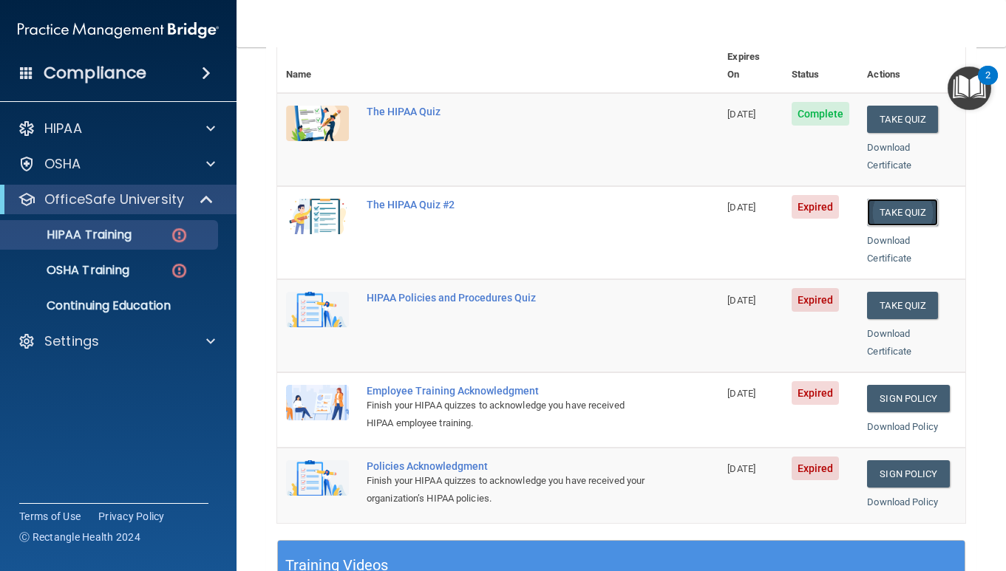
click at [907, 199] on button "Take Quiz" at bounding box center [902, 212] width 71 height 27
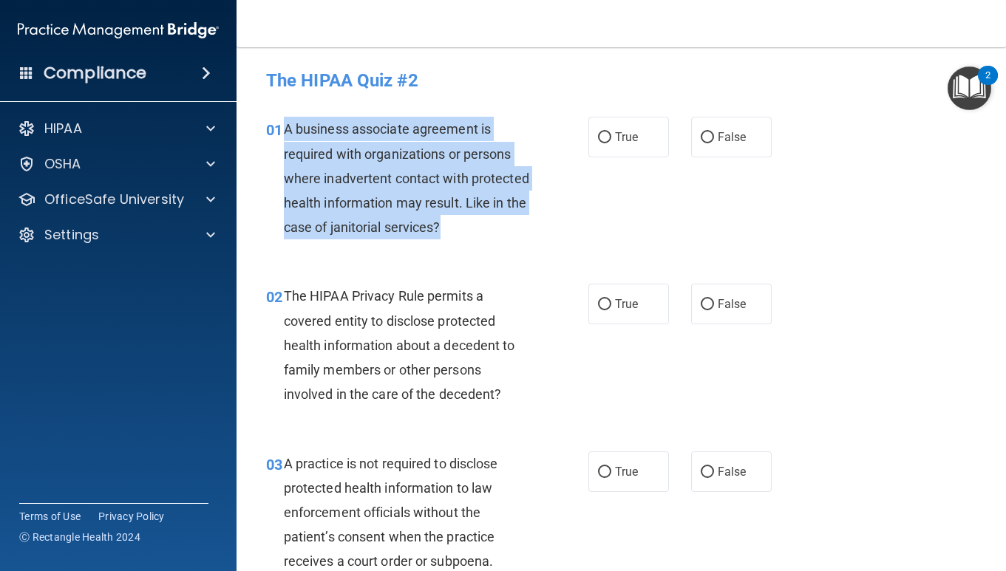
drag, startPoint x: 283, startPoint y: 128, endPoint x: 495, endPoint y: 233, distance: 236.6
click at [495, 233] on div "A business associate agreement is required with organizations or persons where …" at bounding box center [413, 178] width 258 height 123
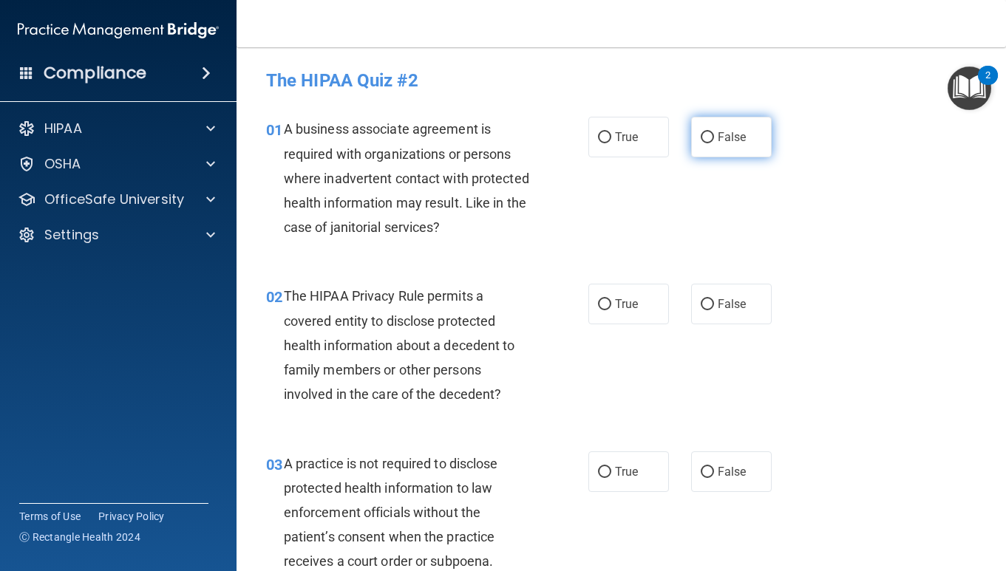
click at [714, 136] on label "False" at bounding box center [731, 137] width 81 height 41
click at [714, 136] on input "False" at bounding box center [707, 137] width 13 height 11
radio input "true"
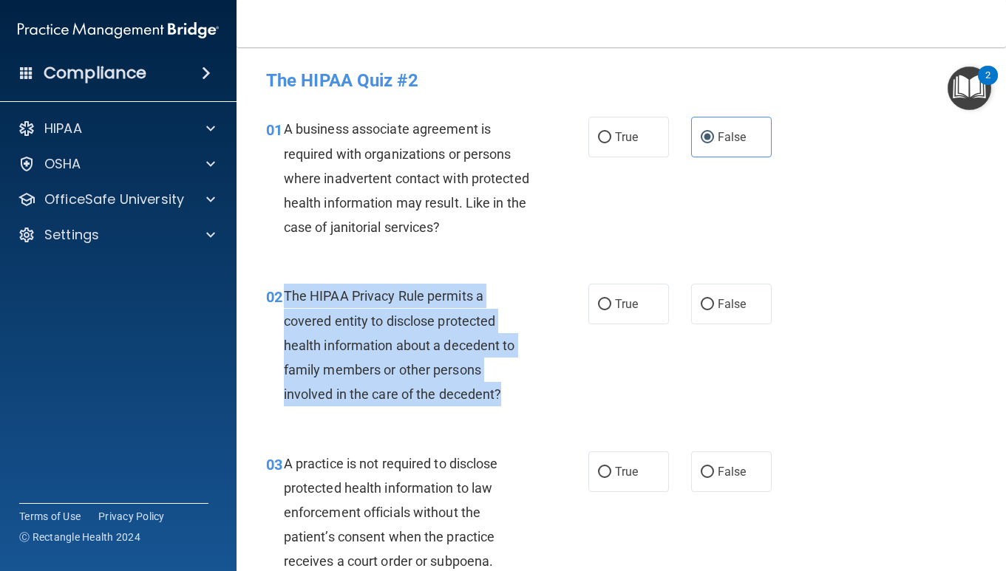
drag, startPoint x: 285, startPoint y: 293, endPoint x: 512, endPoint y: 397, distance: 249.6
click at [512, 398] on div "The HIPAA Privacy Rule permits a covered entity to disclose protected health in…" at bounding box center [413, 345] width 258 height 123
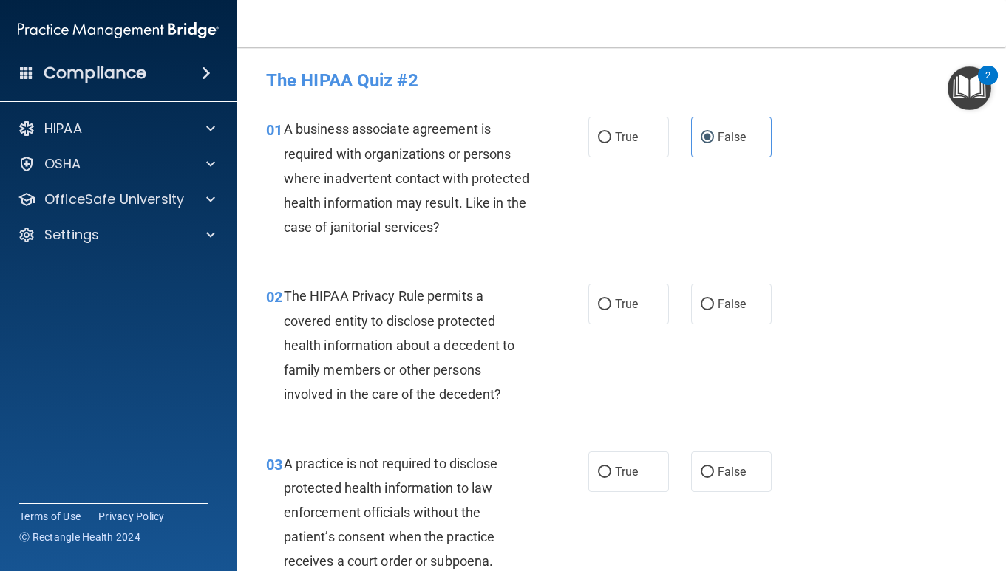
click at [443, 265] on div "01 A business associate agreement is required with organizations or persons whe…" at bounding box center [621, 181] width 732 height 167
click at [610, 304] on label "True" at bounding box center [628, 304] width 81 height 41
click at [610, 304] on input "True" at bounding box center [604, 304] width 13 height 11
radio input "true"
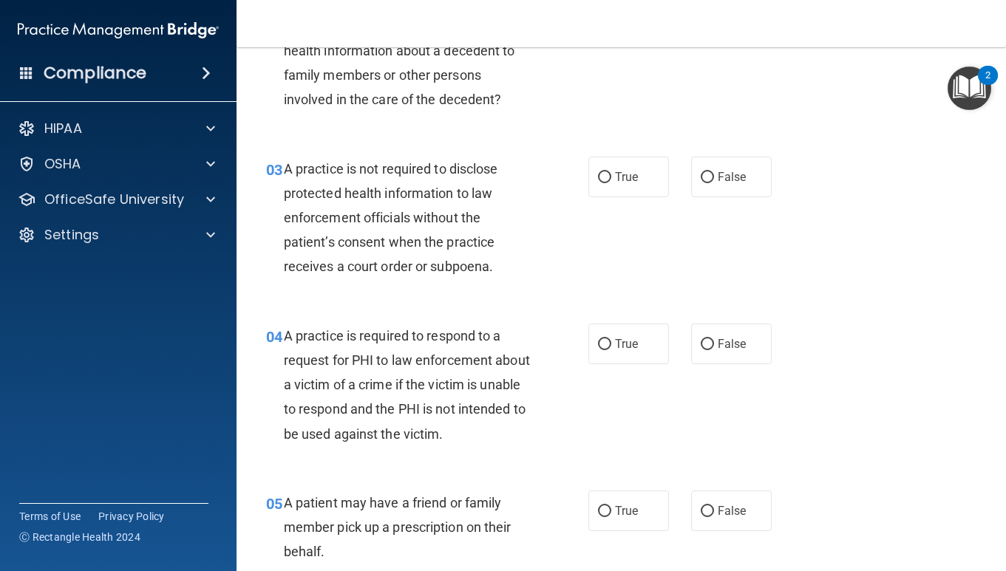
scroll to position [355, 0]
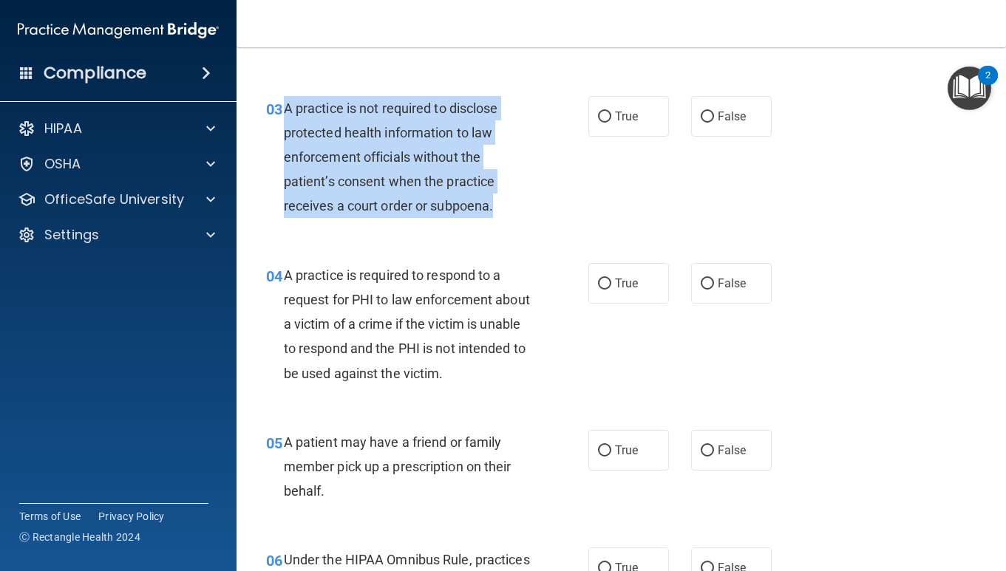
drag, startPoint x: 284, startPoint y: 105, endPoint x: 520, endPoint y: 208, distance: 257.1
click at [520, 208] on div "A practice is not required to disclose protected health information to law enfo…" at bounding box center [413, 157] width 258 height 123
click at [712, 112] on input "False" at bounding box center [707, 117] width 13 height 11
radio input "true"
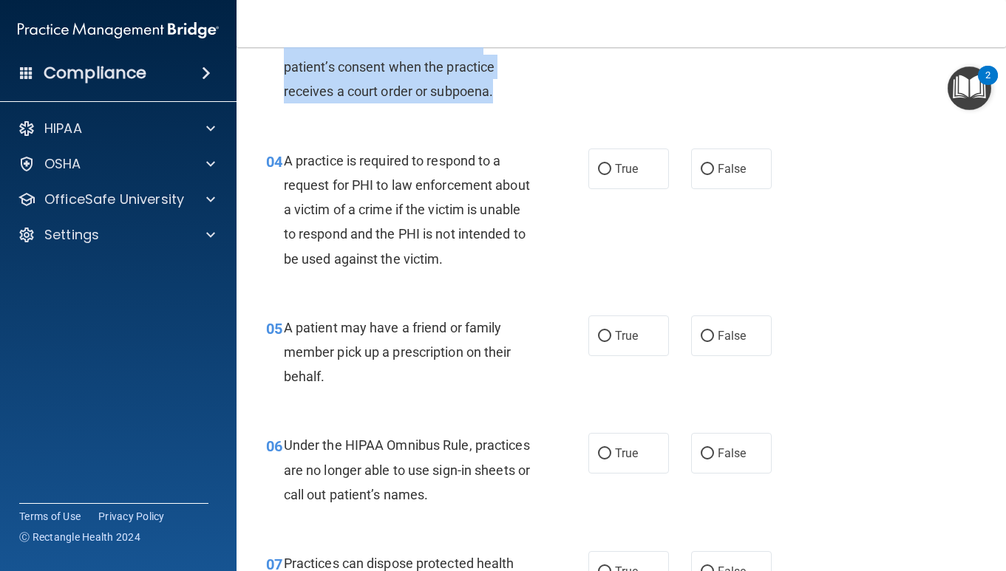
scroll to position [525, 0]
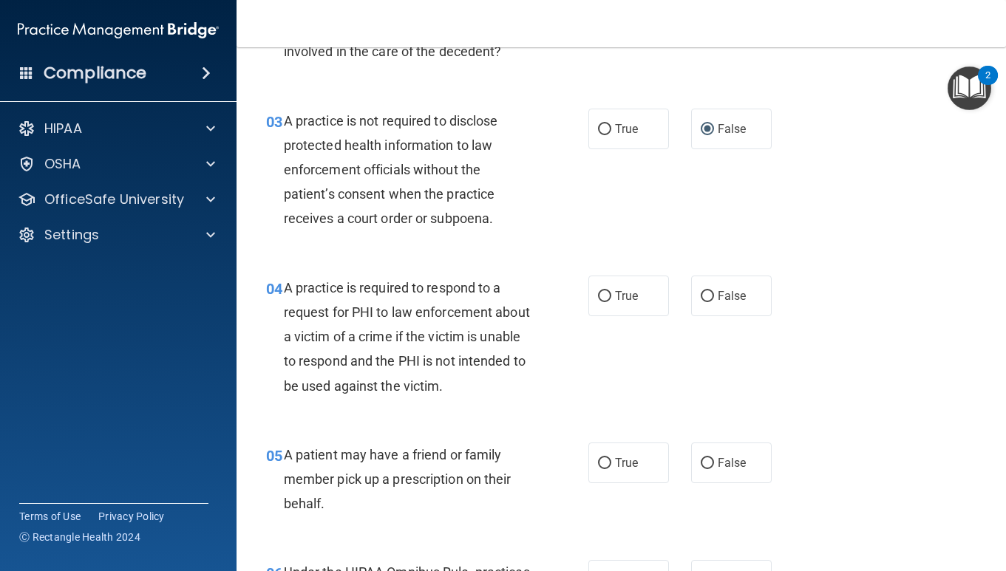
click at [403, 355] on span "A practice is required to respond to a request for PHI to law enforcement about…" at bounding box center [407, 337] width 246 height 114
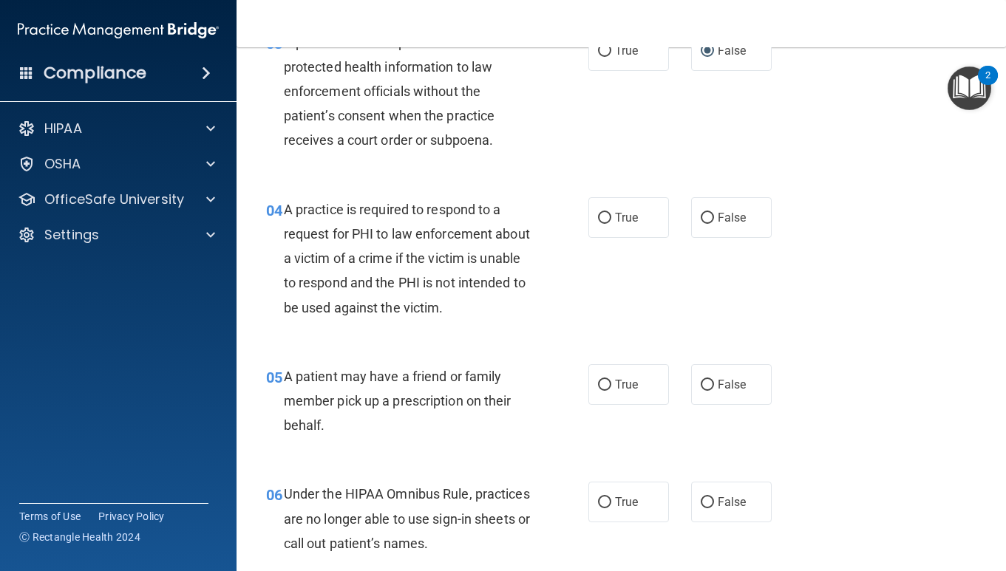
scroll to position [429, 0]
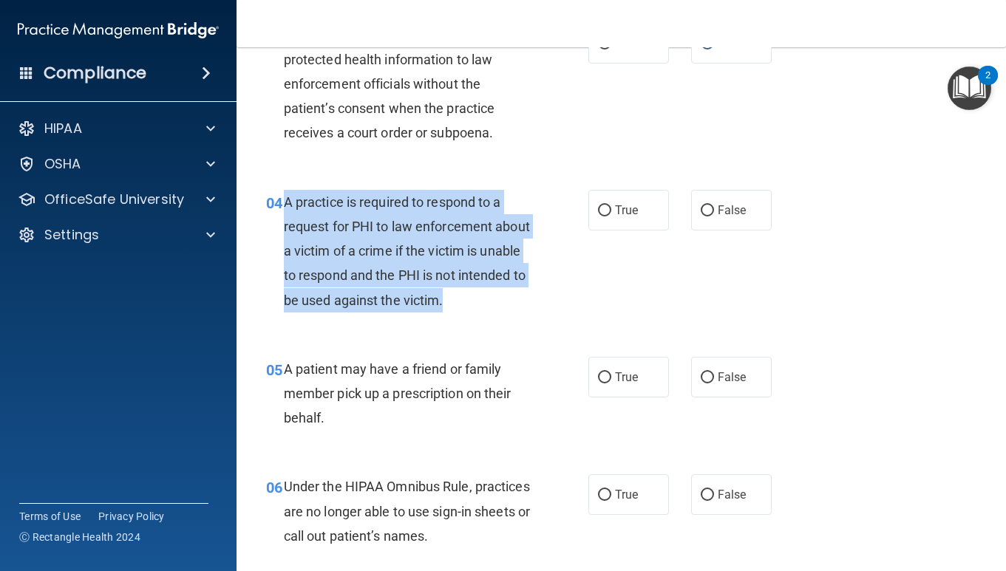
drag, startPoint x: 284, startPoint y: 202, endPoint x: 485, endPoint y: 285, distance: 218.3
click at [519, 315] on div "04 A practice is required to respond to a request for PHI to law enforcement ab…" at bounding box center [427, 255] width 367 height 130
click at [707, 210] on input "False" at bounding box center [707, 210] width 13 height 11
radio input "true"
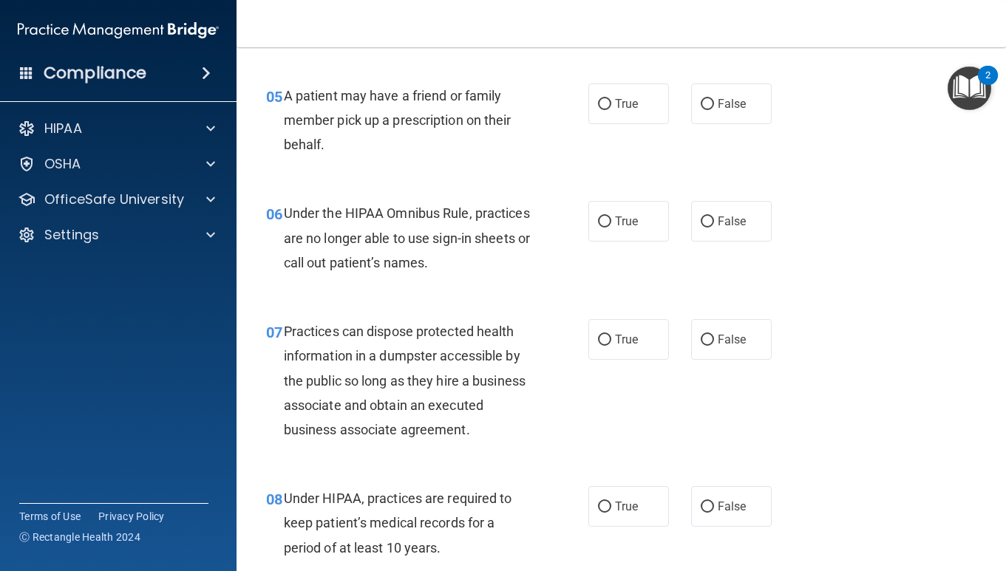
scroll to position [703, 0]
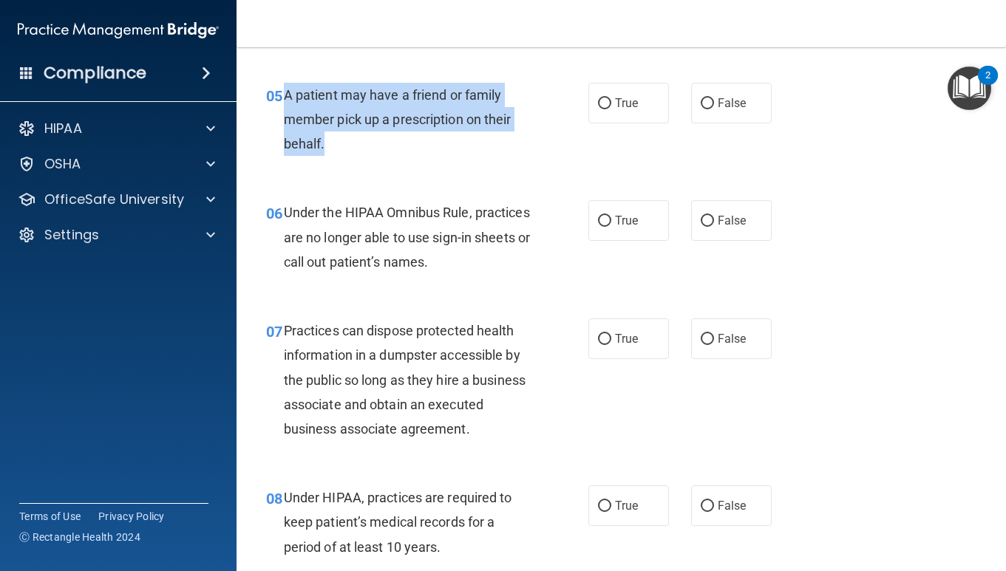
drag, startPoint x: 284, startPoint y: 93, endPoint x: 352, endPoint y: 134, distance: 80.2
click at [353, 136] on div "A patient may have a friend or family member pick up a prescription on their be…" at bounding box center [413, 120] width 258 height 74
click at [608, 103] on input "True" at bounding box center [604, 103] width 13 height 11
radio input "true"
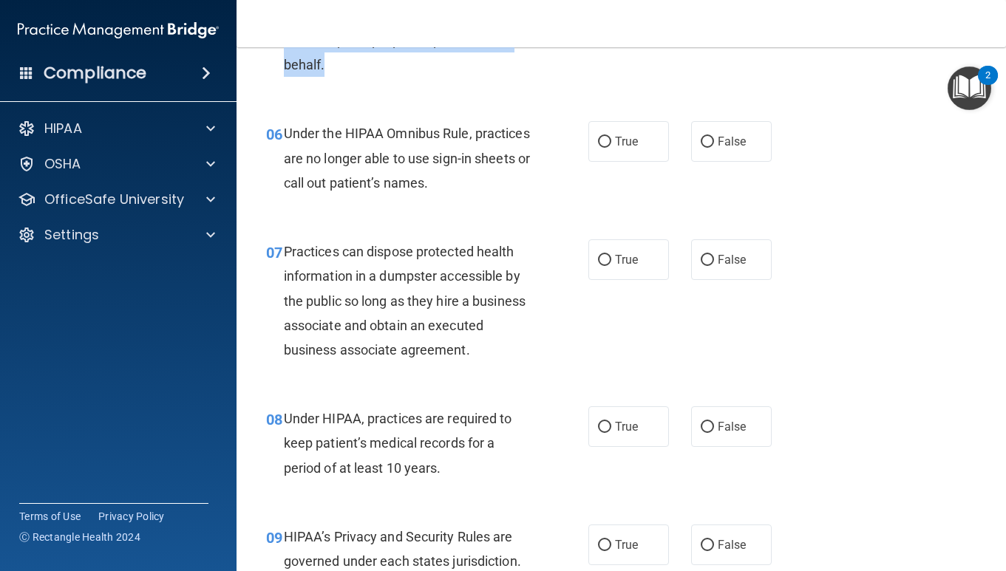
scroll to position [801, 0]
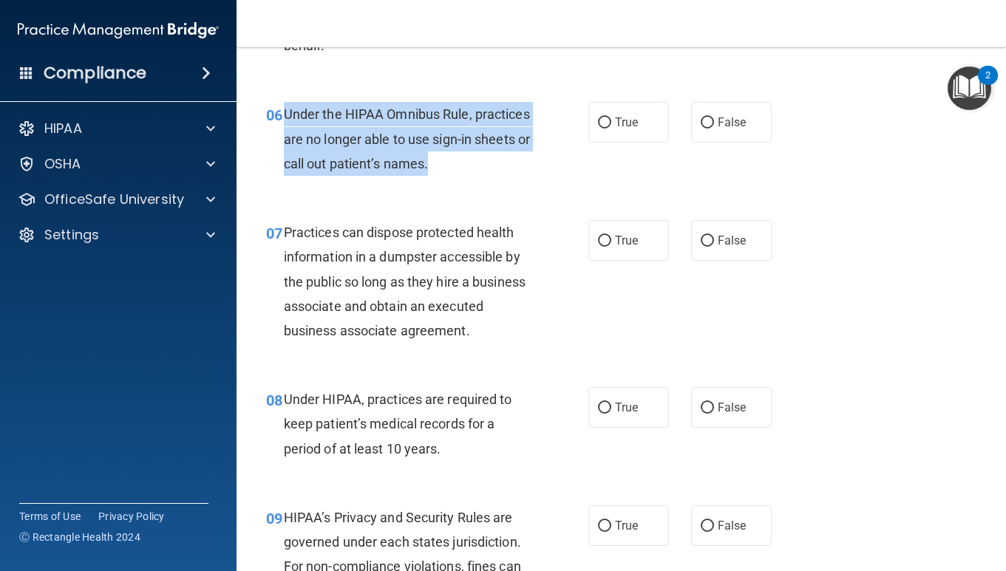
drag, startPoint x: 284, startPoint y: 115, endPoint x: 528, endPoint y: 164, distance: 248.1
click at [528, 164] on div "Under the HIPAA Omnibus Rule, practices are no longer able to use sign-in sheet…" at bounding box center [413, 139] width 258 height 74
click at [709, 117] on input "False" at bounding box center [707, 122] width 13 height 11
radio input "true"
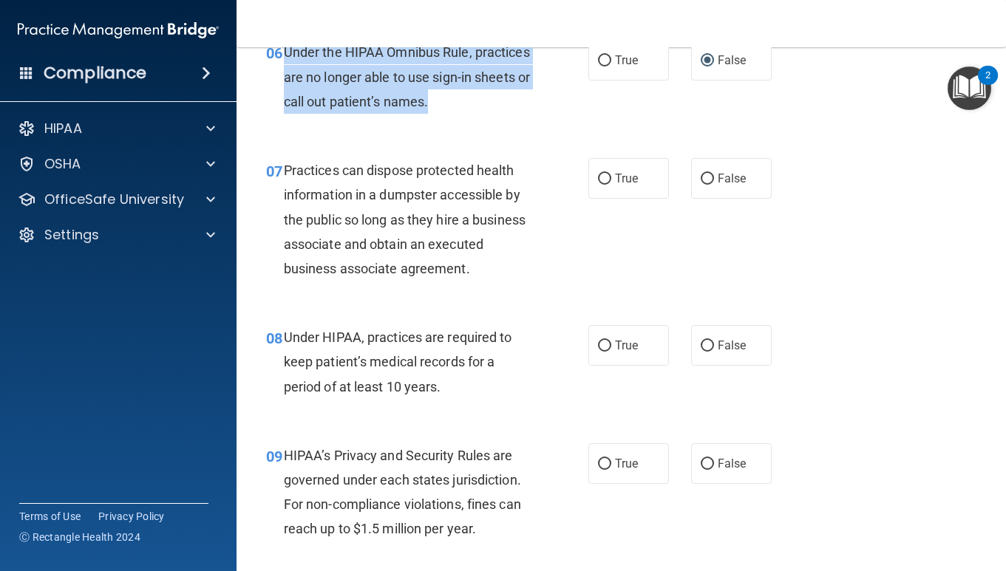
scroll to position [878, 0]
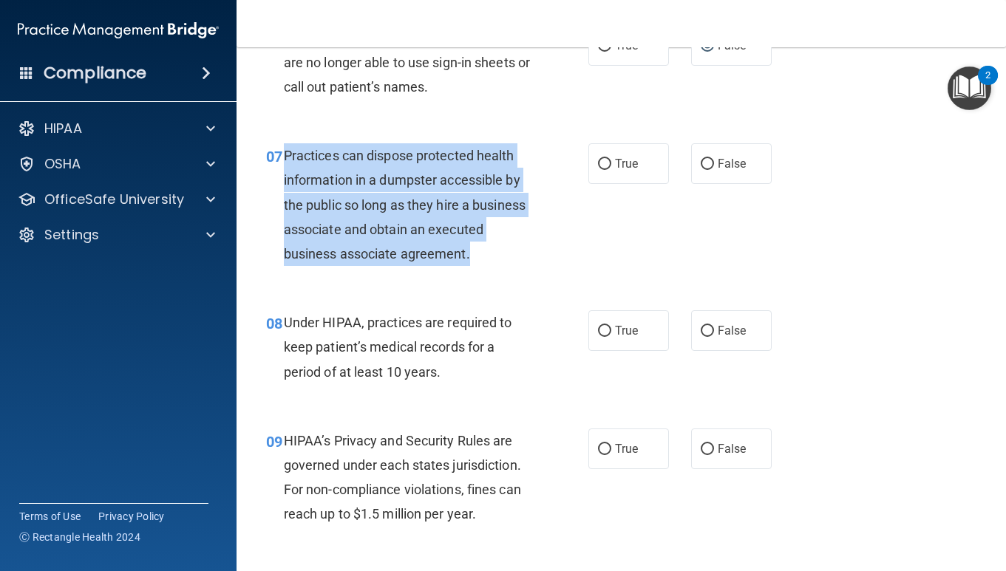
drag, startPoint x: 282, startPoint y: 152, endPoint x: 503, endPoint y: 259, distance: 245.2
click at [503, 259] on div "07 Practices can dispose protected health information in a dumpster accessible …" at bounding box center [427, 208] width 367 height 130
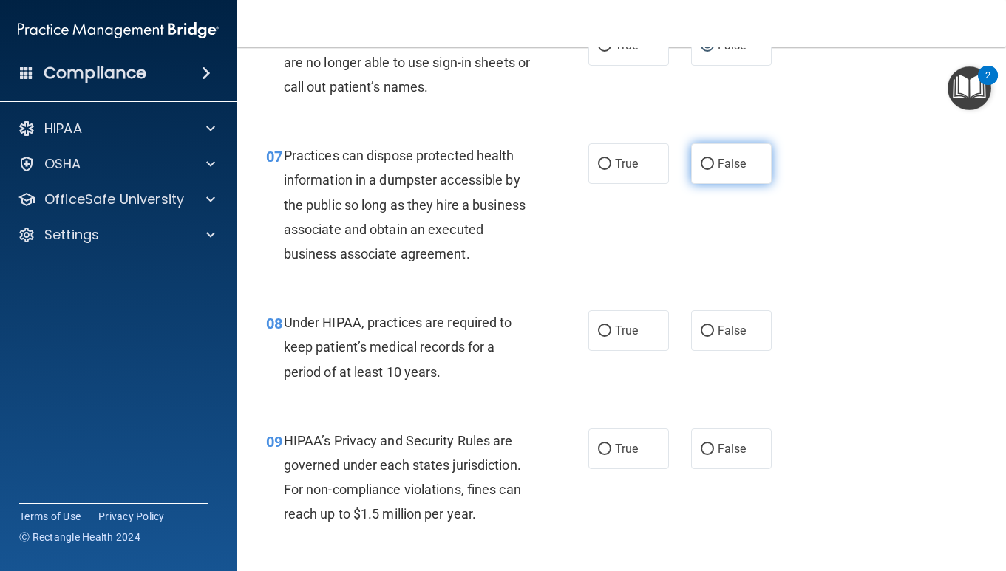
click at [719, 160] on span "False" at bounding box center [732, 164] width 29 height 14
click at [714, 160] on input "False" at bounding box center [707, 164] width 13 height 11
radio input "true"
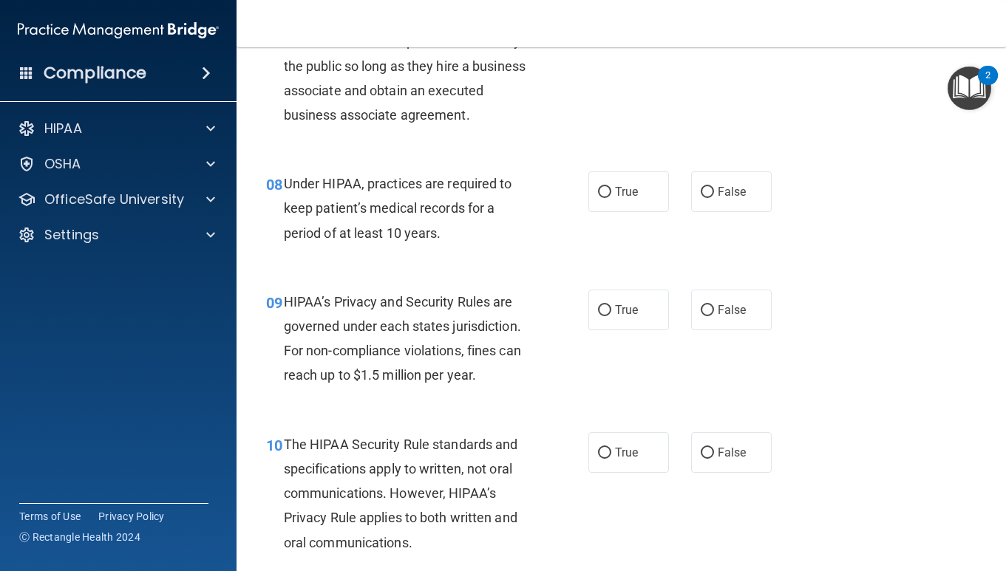
scroll to position [1018, 0]
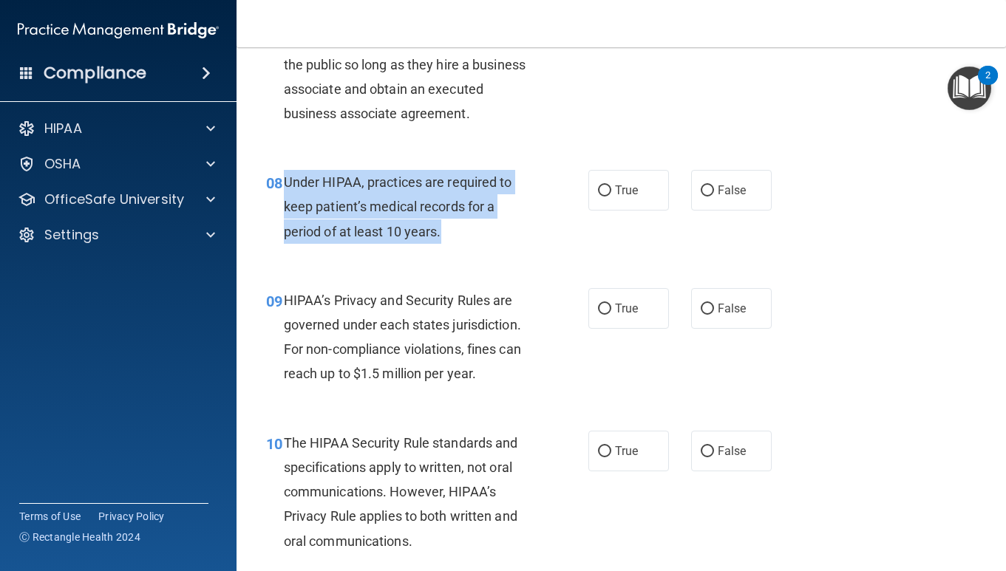
drag, startPoint x: 284, startPoint y: 178, endPoint x: 477, endPoint y: 236, distance: 201.3
click at [477, 236] on div "Under HIPAA, practices are required to keep patient’s medical records for a per…" at bounding box center [413, 207] width 258 height 74
click at [712, 187] on input "False" at bounding box center [707, 190] width 13 height 11
radio input "true"
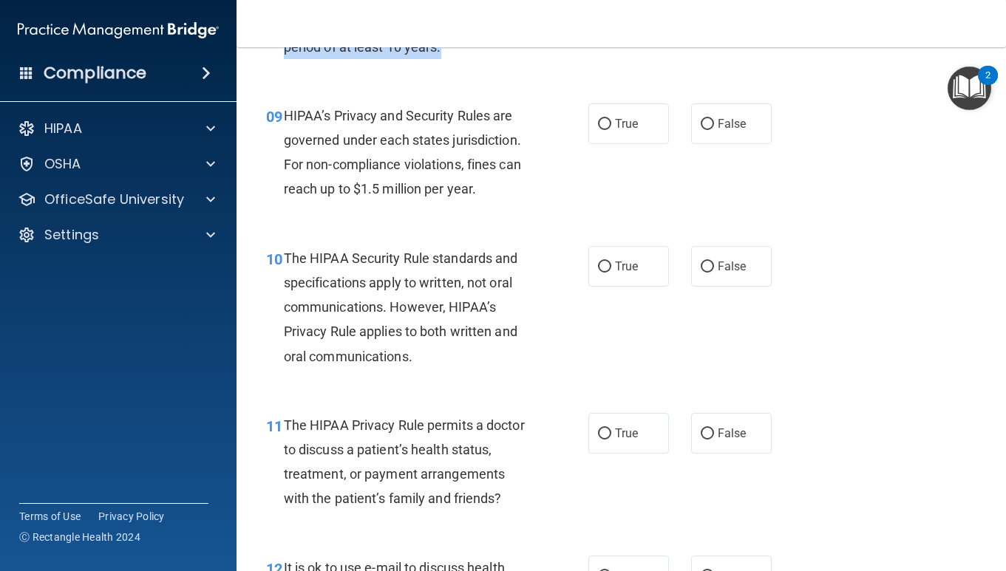
scroll to position [1222, 0]
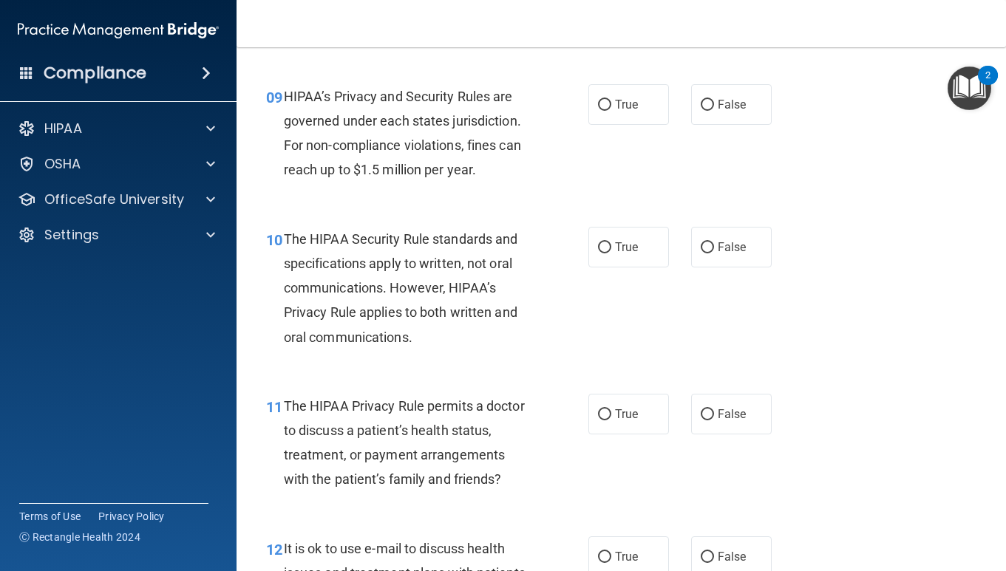
click at [440, 165] on span "HIPAA’s Privacy and Security Rules are governed under each states jurisdiction.…" at bounding box center [402, 133] width 237 height 89
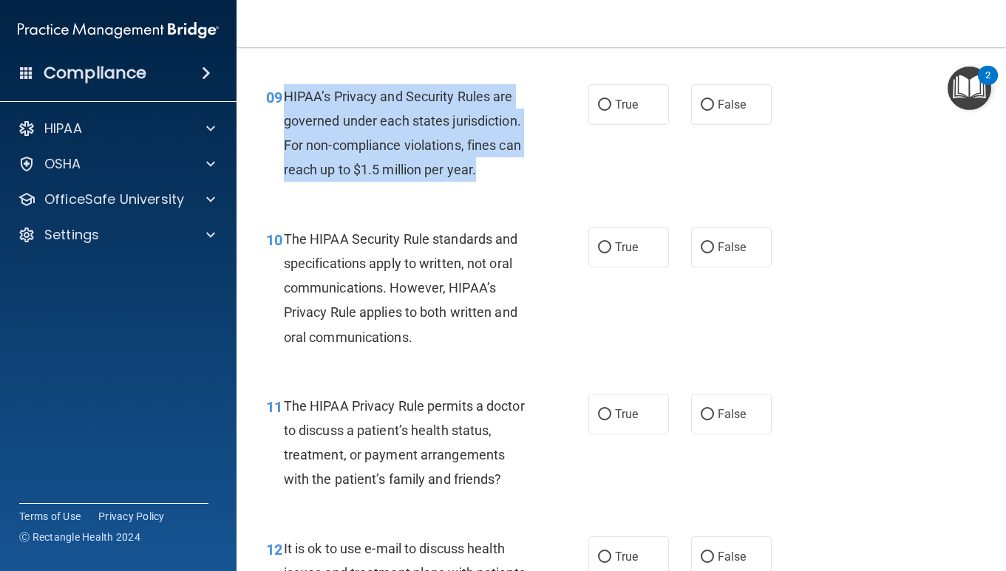
drag, startPoint x: 284, startPoint y: 94, endPoint x: 500, endPoint y: 167, distance: 227.8
click at [502, 167] on div "HIPAA’s Privacy and Security Rules are governed under each states jurisdiction.…" at bounding box center [413, 133] width 258 height 98
click at [604, 109] on input "True" at bounding box center [604, 105] width 13 height 11
radio input "true"
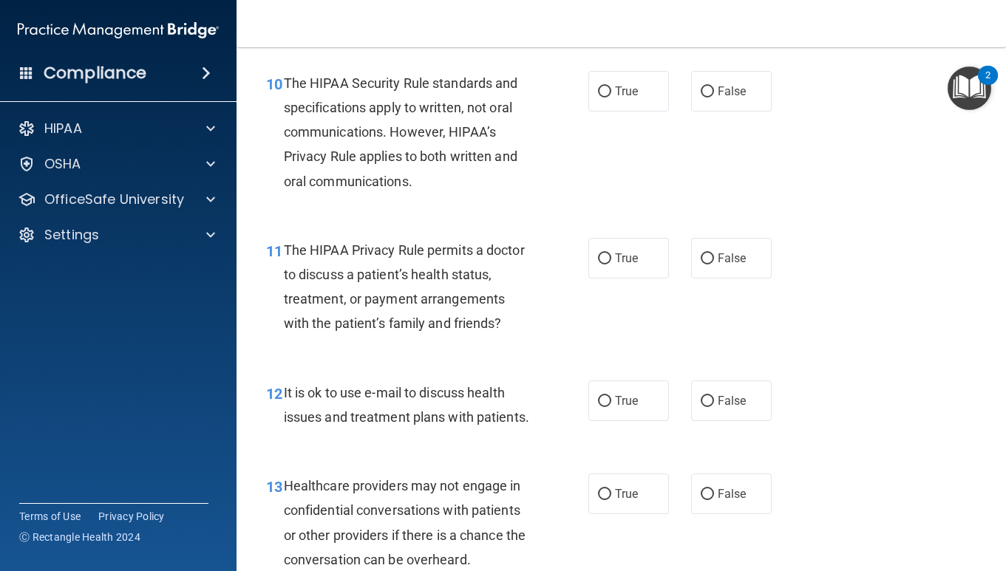
scroll to position [1379, 0]
click at [431, 157] on span "The HIPAA Security Rule standards and specifications apply to written, not oral…" at bounding box center [401, 132] width 234 height 114
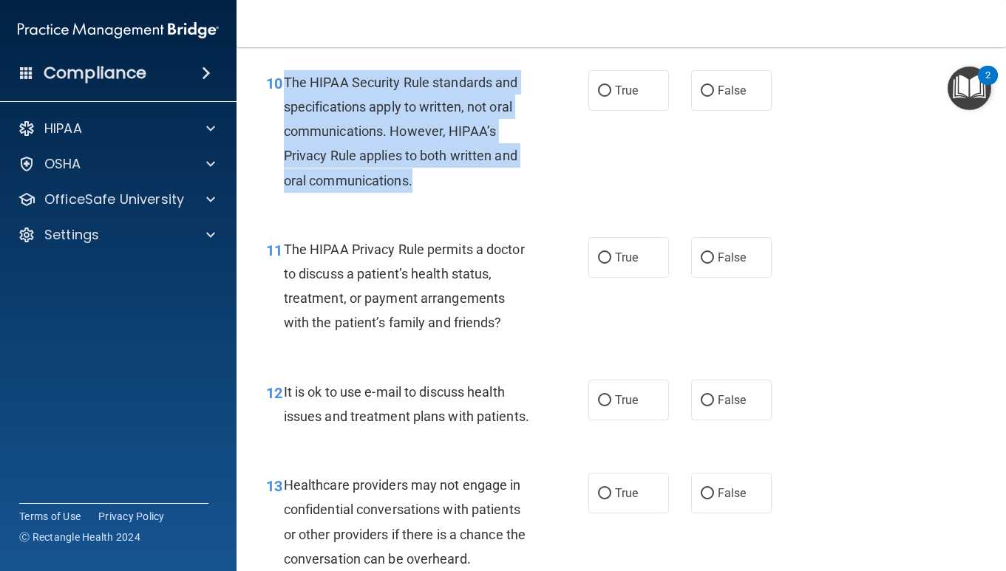
drag, startPoint x: 282, startPoint y: 80, endPoint x: 434, endPoint y: 198, distance: 193.3
click at [434, 198] on div "10 The HIPAA Security Rule standards and specifications apply to written, not o…" at bounding box center [427, 135] width 367 height 130
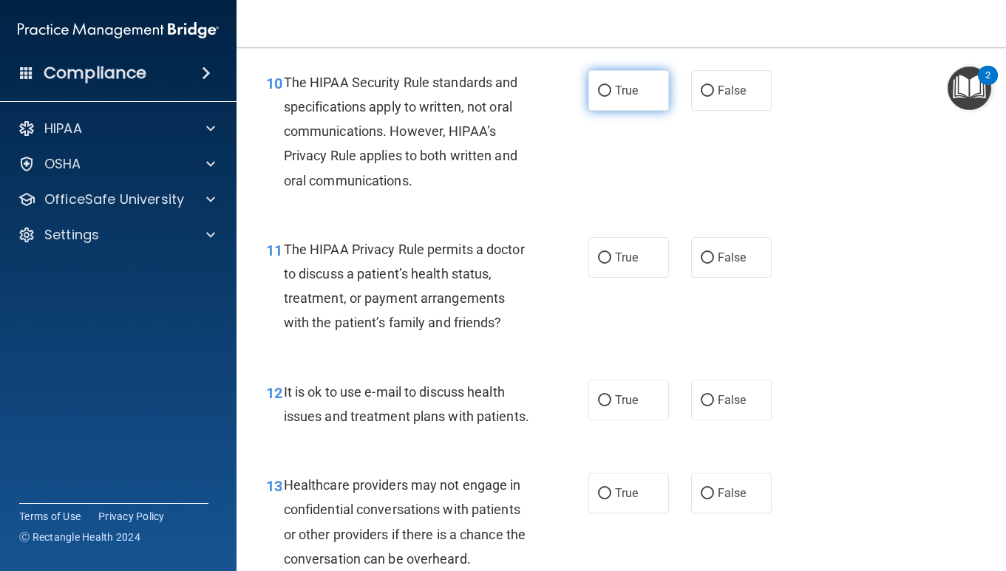
click at [608, 84] on label "True" at bounding box center [628, 90] width 81 height 41
click at [608, 86] on input "True" at bounding box center [604, 91] width 13 height 11
radio input "true"
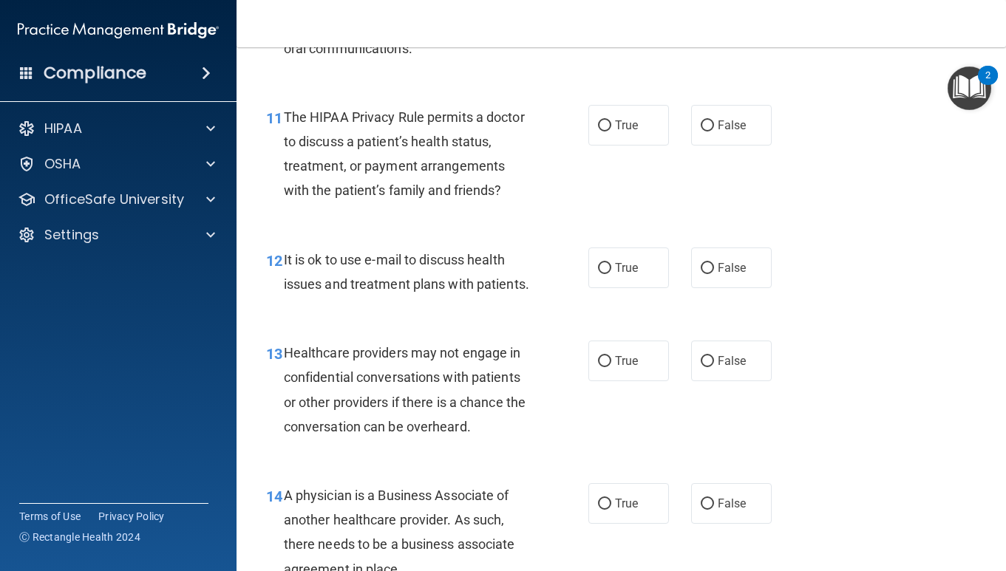
scroll to position [1513, 0]
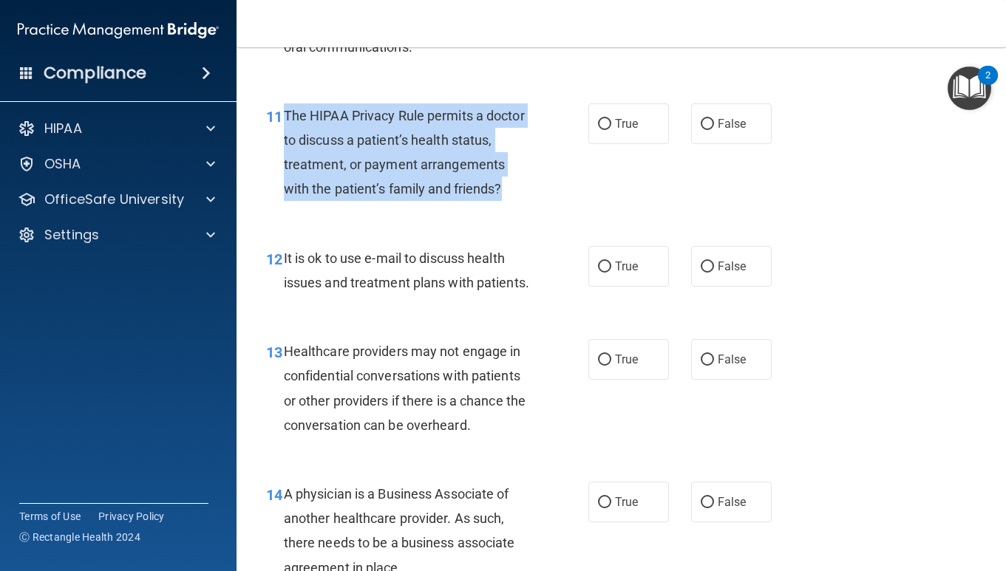
drag, startPoint x: 285, startPoint y: 114, endPoint x: 535, endPoint y: 191, distance: 261.3
click at [537, 191] on div "The HIPAA Privacy Rule permits a doctor to discuss a patient’s health status, t…" at bounding box center [413, 152] width 258 height 98
click at [606, 127] on input "True" at bounding box center [604, 124] width 13 height 11
radio input "true"
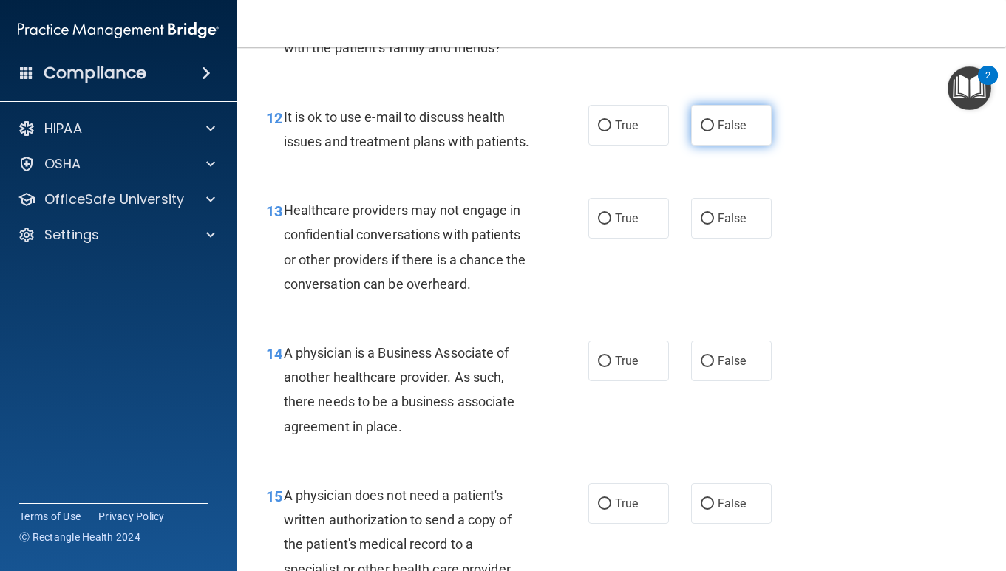
click at [716, 125] on label "False" at bounding box center [731, 125] width 81 height 41
click at [714, 125] on input "False" at bounding box center [707, 125] width 13 height 11
radio input "true"
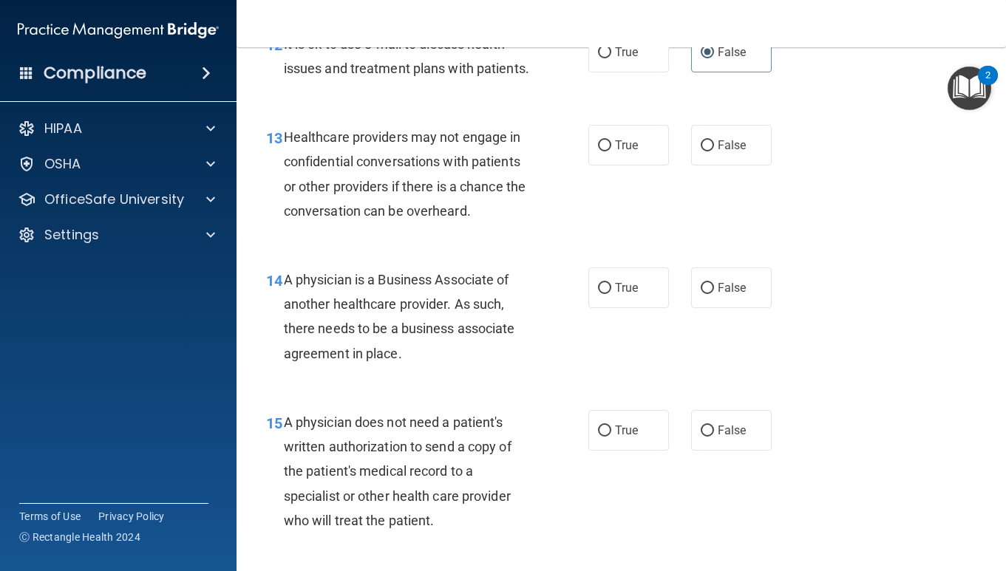
scroll to position [1756, 0]
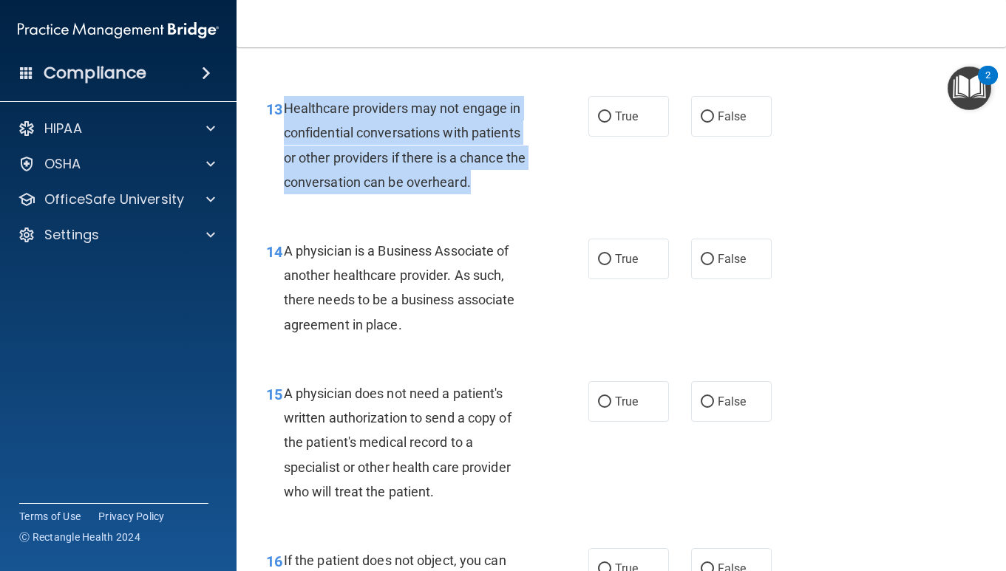
drag, startPoint x: 286, startPoint y: 106, endPoint x: 486, endPoint y: 178, distance: 212.7
click at [486, 178] on div "Healthcare providers may not engage in confidential conversations with patients…" at bounding box center [413, 145] width 258 height 98
click at [602, 117] on input "True" at bounding box center [604, 117] width 13 height 11
radio input "true"
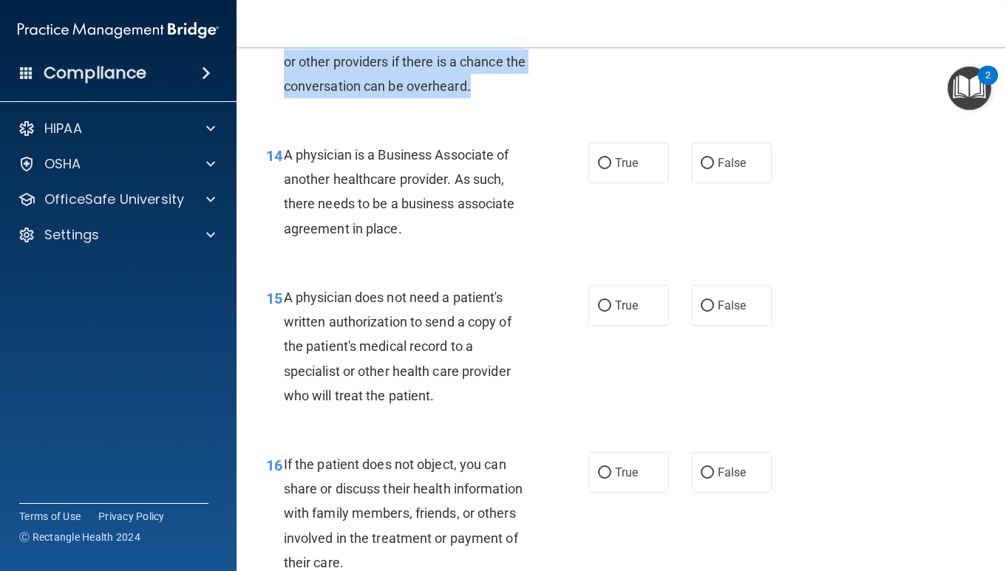
scroll to position [1853, 0]
drag, startPoint x: 286, startPoint y: 150, endPoint x: 464, endPoint y: 227, distance: 194.0
click at [464, 227] on div "A physician is a Business Associate of another healthcare provider. As such, th…" at bounding box center [413, 190] width 258 height 98
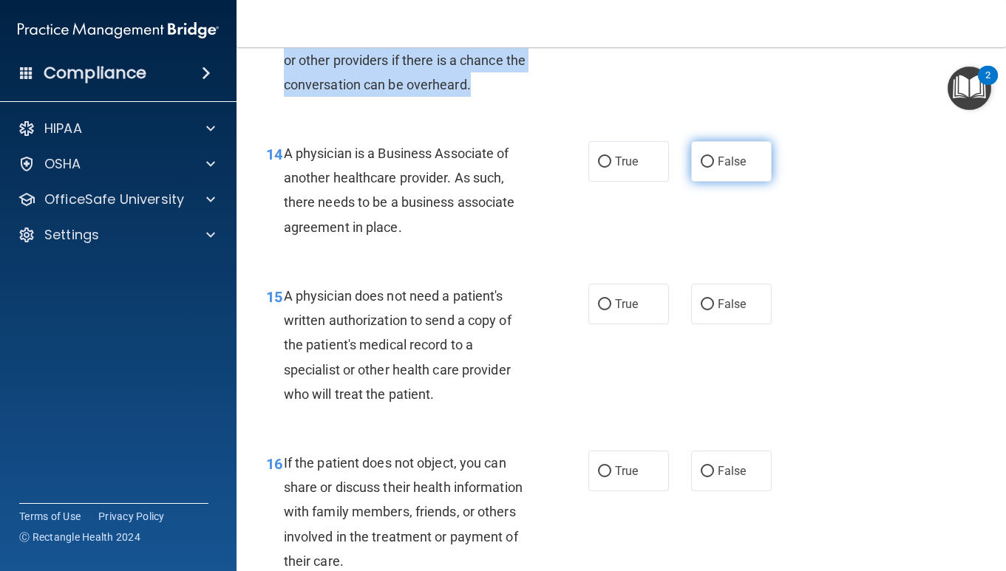
click at [713, 159] on input "False" at bounding box center [707, 162] width 13 height 11
radio input "true"
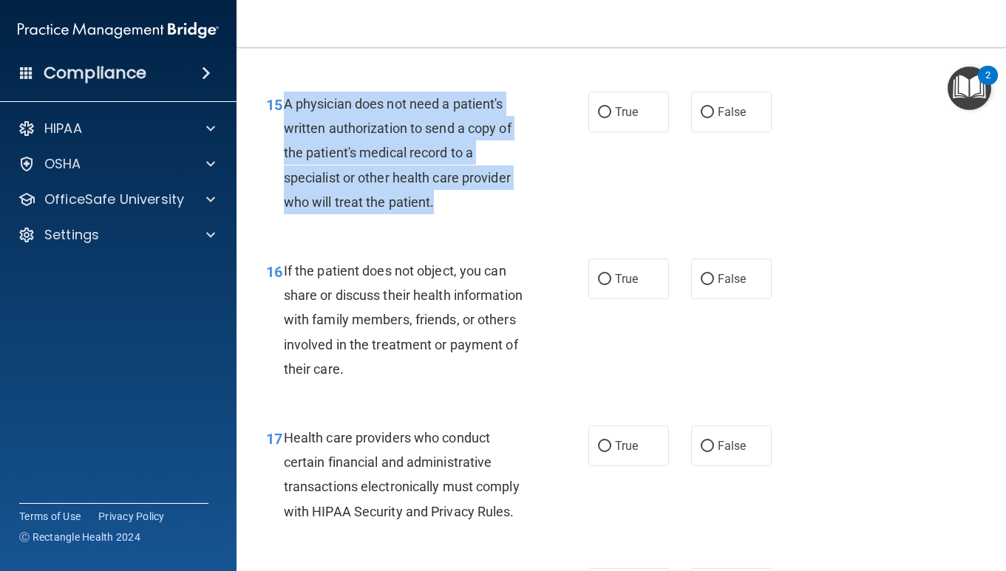
drag, startPoint x: 285, startPoint y: 102, endPoint x: 470, endPoint y: 196, distance: 207.2
click at [470, 196] on div "A physician does not need a patient's written authorization to send a copy of t…" at bounding box center [413, 153] width 258 height 123
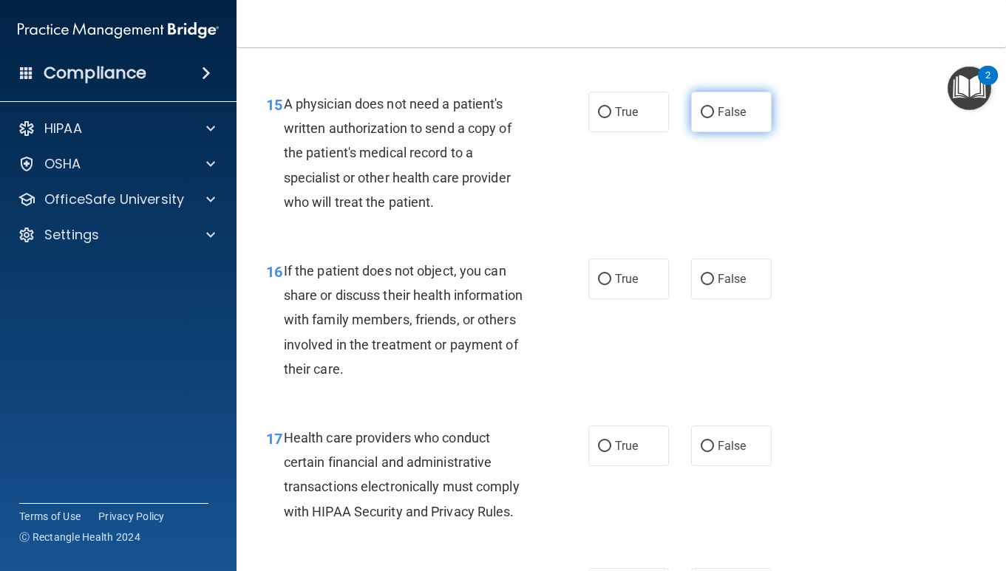
click at [705, 111] on input "False" at bounding box center [707, 112] width 13 height 11
radio input "true"
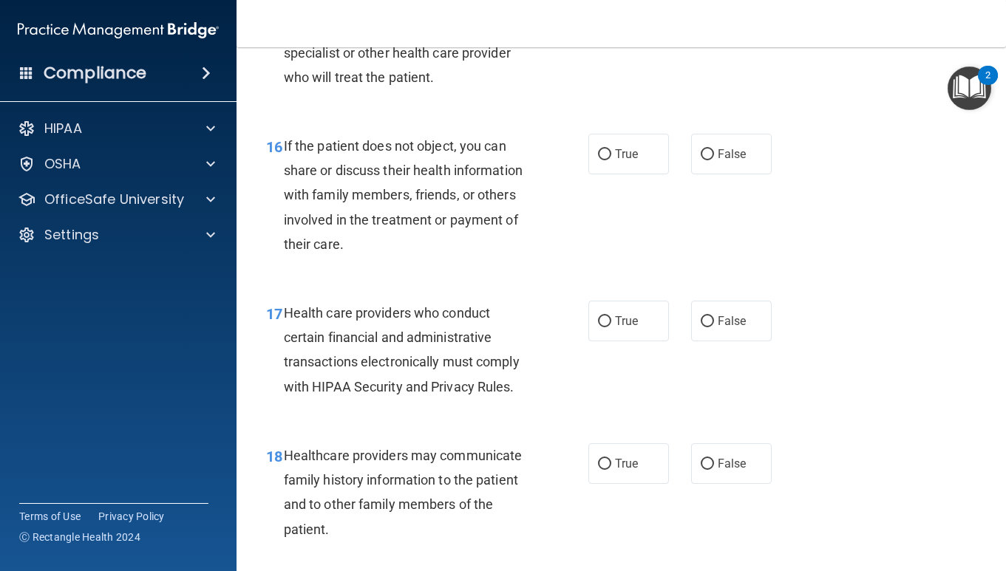
scroll to position [2213, 0]
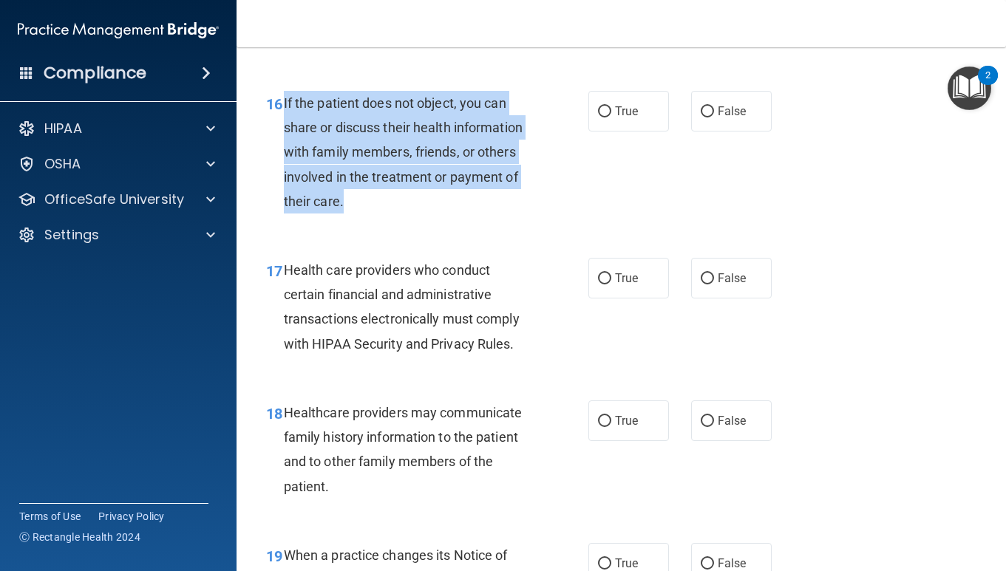
drag, startPoint x: 284, startPoint y: 102, endPoint x: 372, endPoint y: 208, distance: 137.5
click at [372, 208] on div "If the patient does not object, you can share or discuss their health informati…" at bounding box center [413, 152] width 258 height 123
click at [604, 108] on input "True" at bounding box center [604, 111] width 13 height 11
radio input "true"
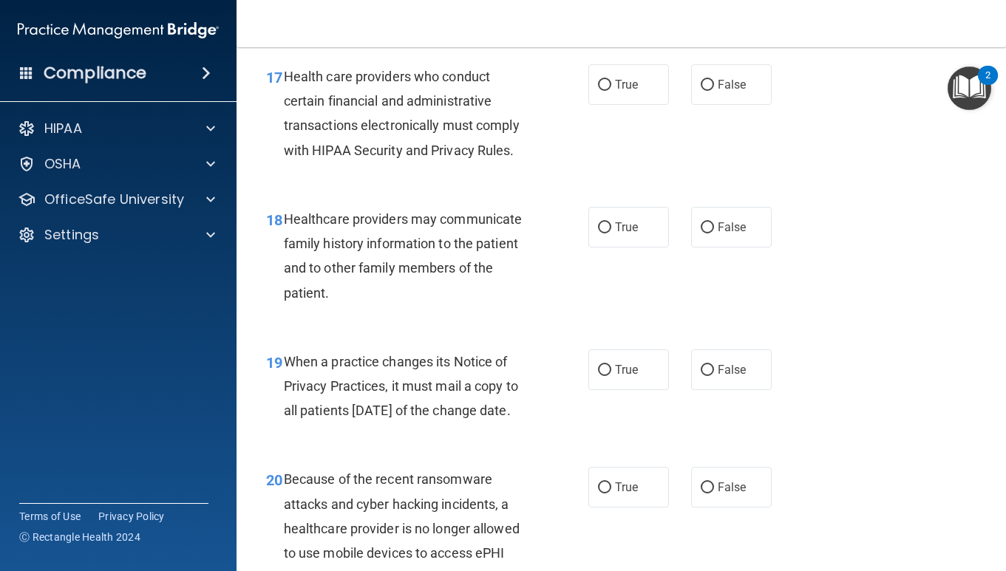
scroll to position [2400, 0]
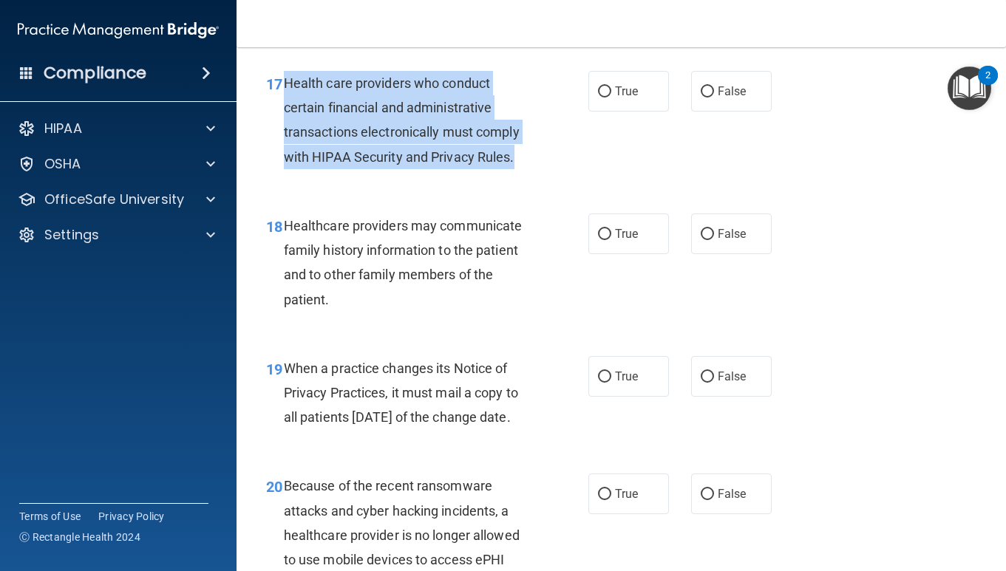
drag, startPoint x: 282, startPoint y: 83, endPoint x: 525, endPoint y: 156, distance: 253.2
click at [525, 157] on div "17 Health care providers who conduct certain financial and administrative trans…" at bounding box center [427, 124] width 367 height 106
click at [607, 95] on input "True" at bounding box center [604, 91] width 13 height 11
radio input "true"
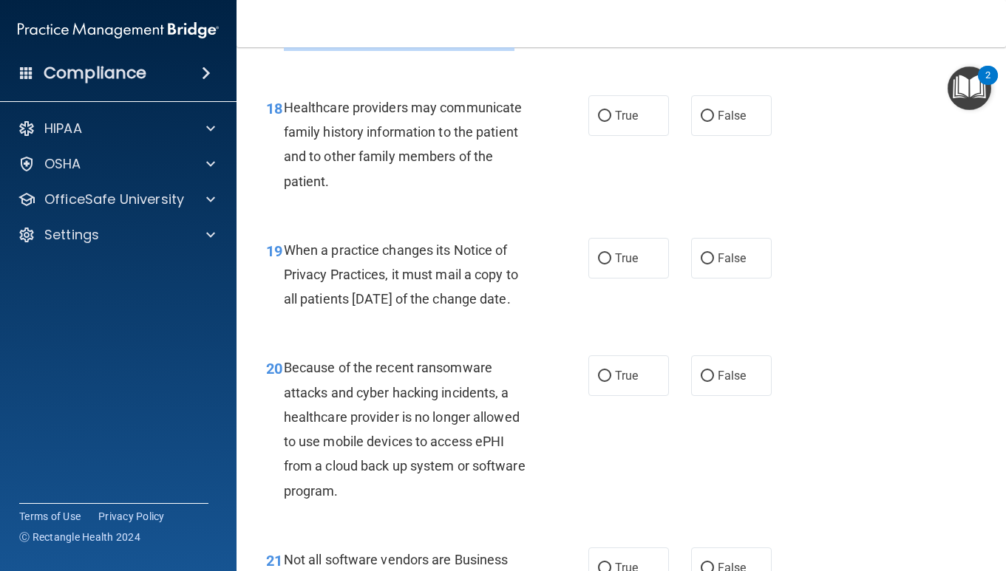
scroll to position [2519, 0]
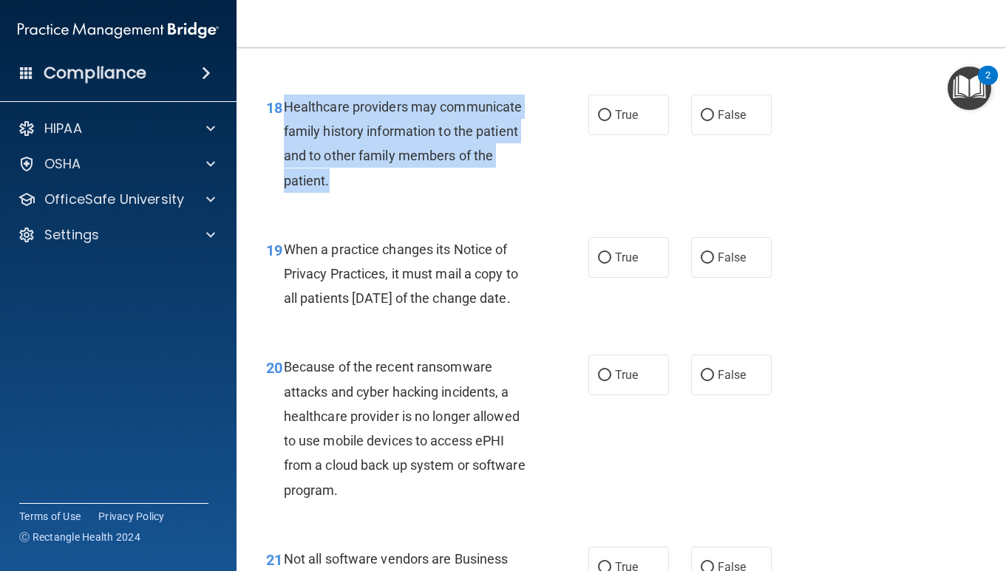
drag, startPoint x: 283, startPoint y: 106, endPoint x: 355, endPoint y: 181, distance: 104.5
click at [355, 181] on div "Healthcare providers may communicate family history information to the patient …" at bounding box center [413, 144] width 258 height 98
click at [605, 120] on input "True" at bounding box center [604, 115] width 13 height 11
radio input "true"
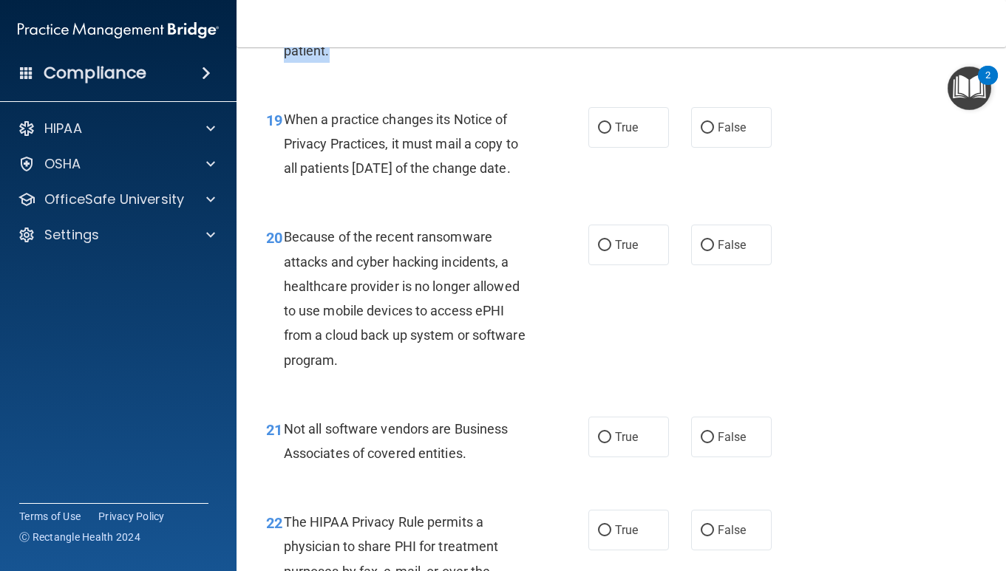
scroll to position [2688, 0]
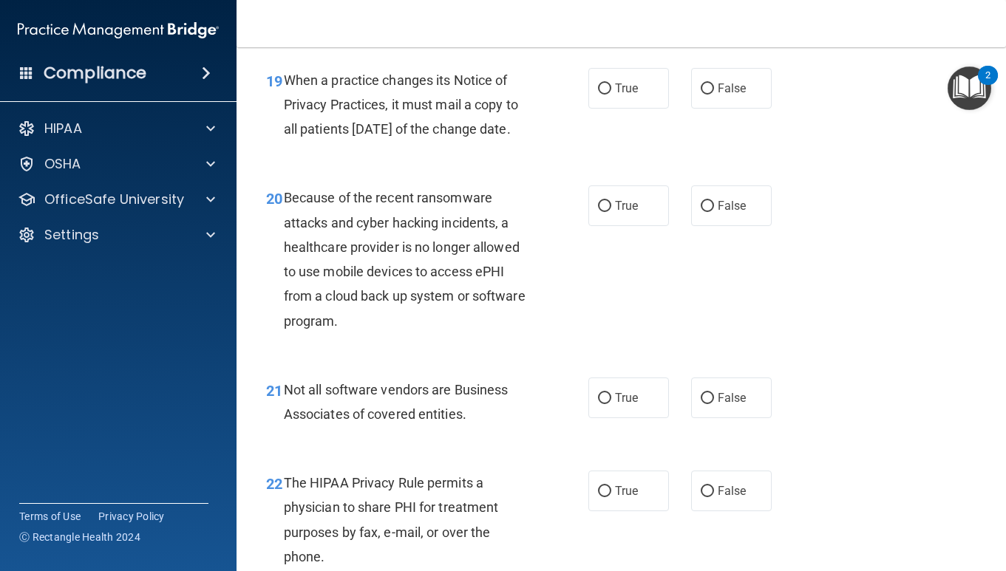
drag, startPoint x: 283, startPoint y: 78, endPoint x: 358, endPoint y: 154, distance: 106.6
click at [358, 142] on div "When a practice changes its Notice of Privacy Practices, it must mail a copy to…" at bounding box center [413, 105] width 258 height 74
click at [284, 79] on span "When a practice changes its Notice of Privacy Practices, it must mail a copy to…" at bounding box center [401, 104] width 234 height 64
click at [604, 92] on input "True" at bounding box center [604, 89] width 13 height 11
radio input "true"
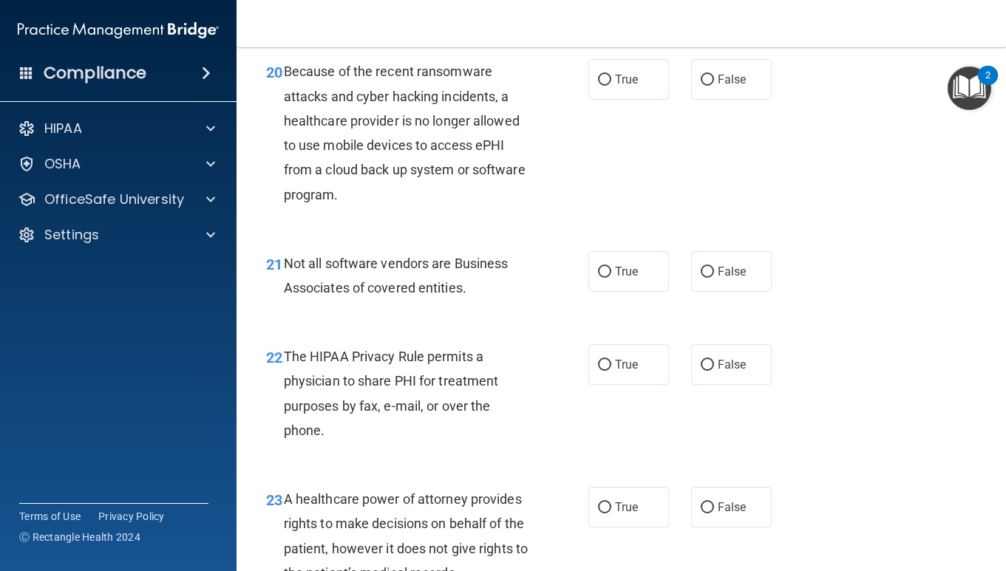
scroll to position [2814, 0]
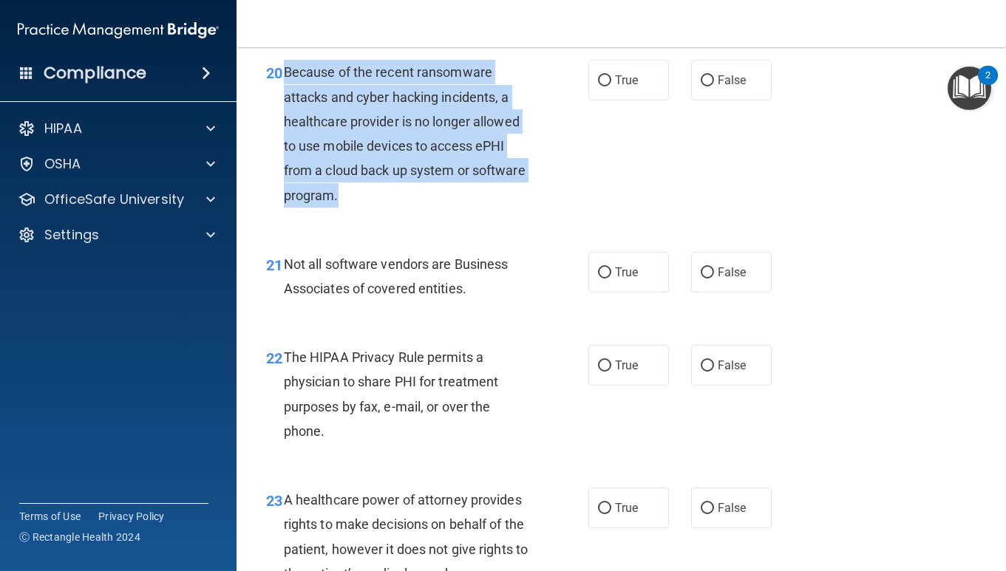
drag, startPoint x: 284, startPoint y: 96, endPoint x: 357, endPoint y: 219, distance: 142.4
click at [357, 207] on div "Because of the recent ransomware attacks and cyber hacking incidents, a healthc…" at bounding box center [413, 133] width 258 height 147
click at [710, 86] on input "False" at bounding box center [707, 80] width 13 height 11
radio input "true"
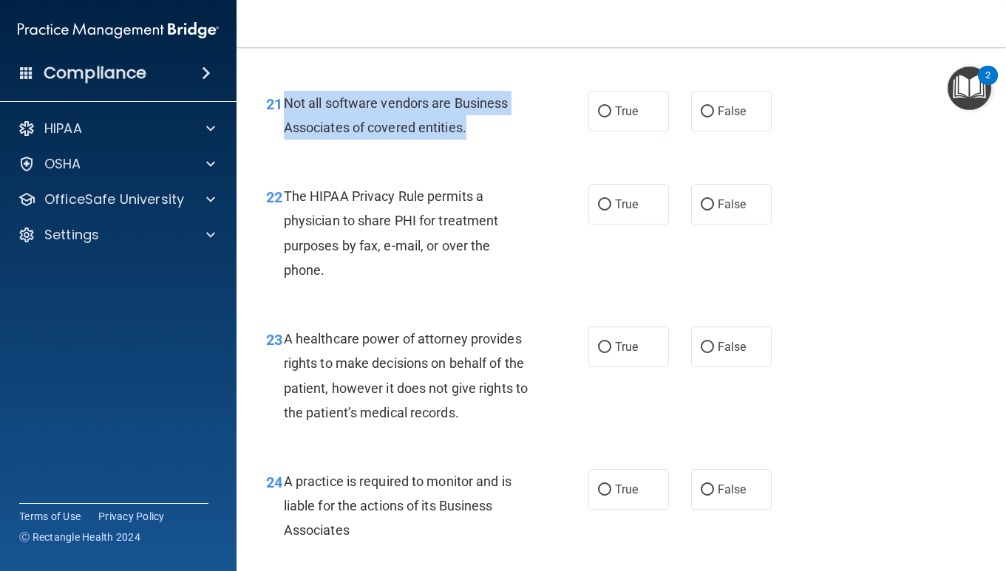
drag, startPoint x: 283, startPoint y: 126, endPoint x: 494, endPoint y: 154, distance: 213.2
click at [495, 140] on div "Not all software vendors are Business Associates of covered entities." at bounding box center [413, 115] width 258 height 49
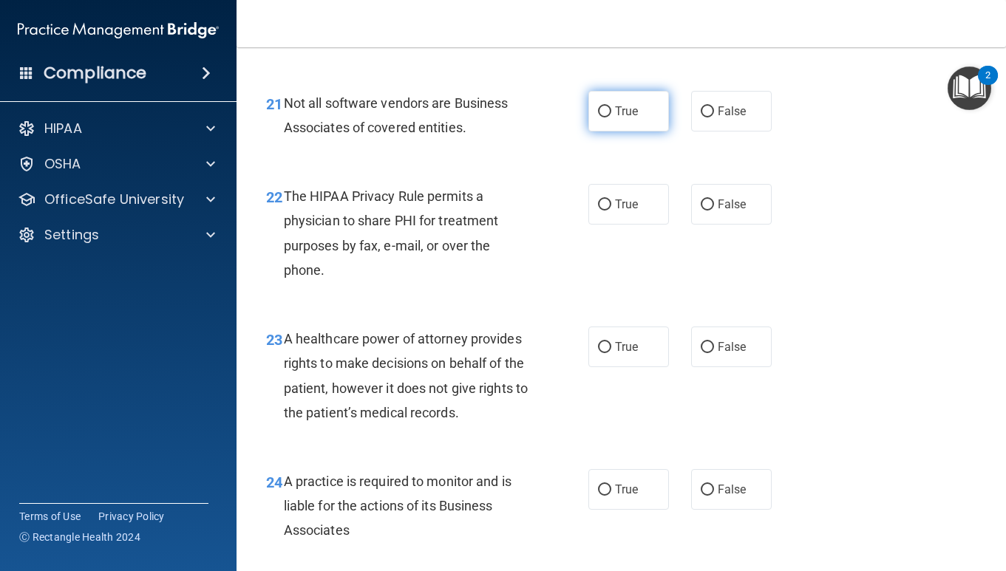
click at [617, 118] on span "True" at bounding box center [626, 111] width 23 height 14
click at [611, 117] on input "True" at bounding box center [604, 111] width 13 height 11
radio input "true"
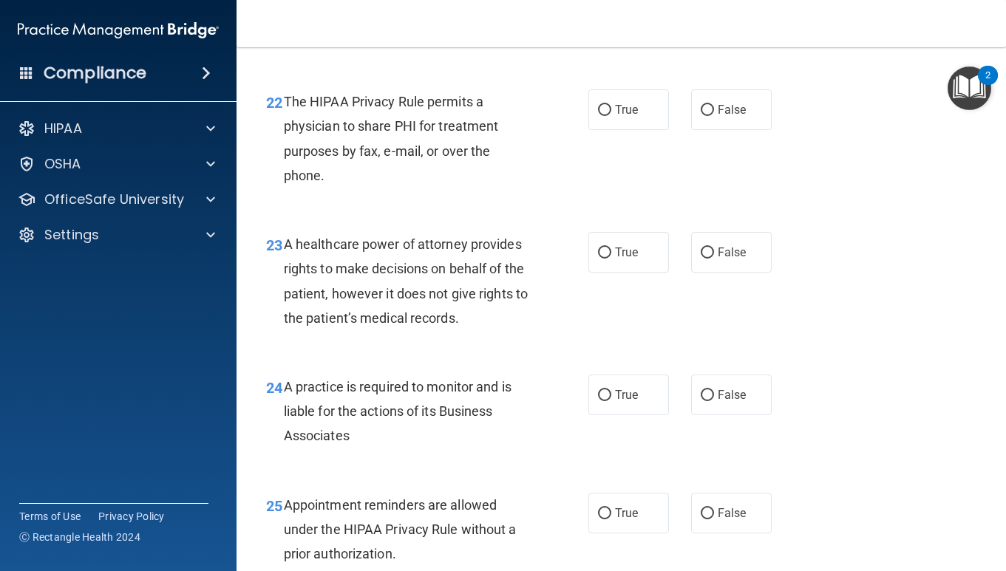
scroll to position [3098, 0]
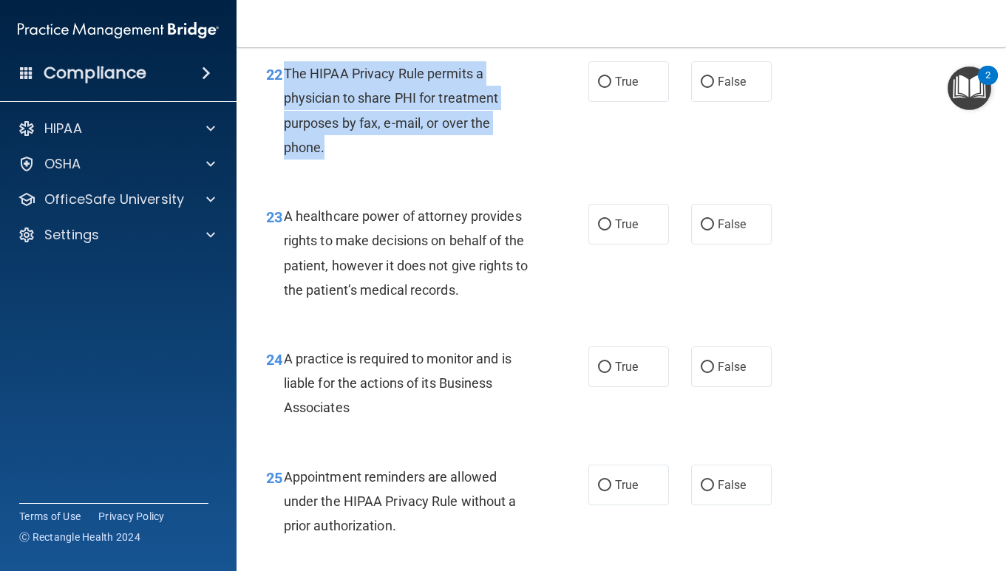
drag, startPoint x: 284, startPoint y: 97, endPoint x: 339, endPoint y: 180, distance: 99.2
click at [339, 160] on div "The HIPAA Privacy Rule permits a physician to share PHI for treatment purposes …" at bounding box center [413, 110] width 258 height 98
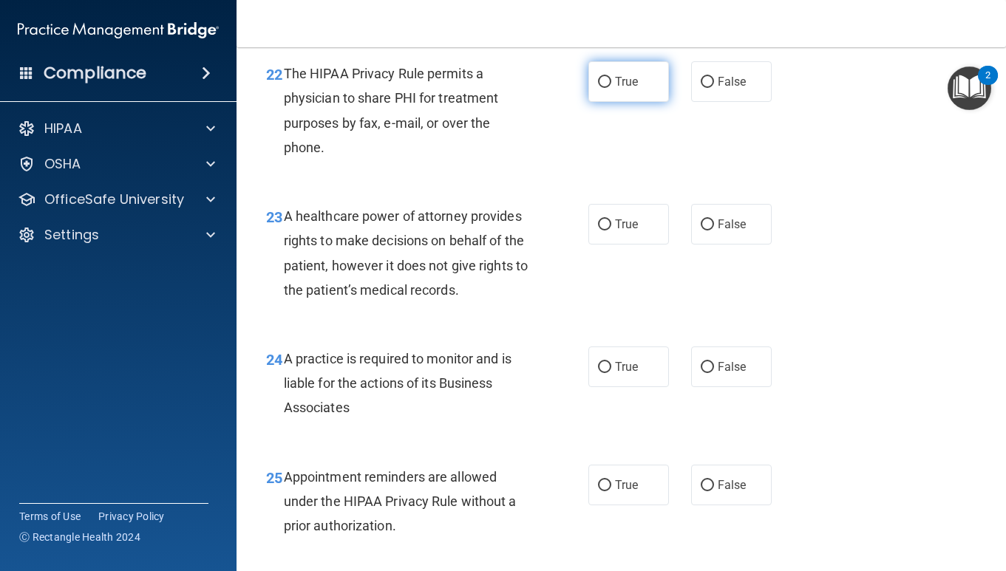
click at [613, 102] on label "True" at bounding box center [628, 81] width 81 height 41
click at [611, 88] on input "True" at bounding box center [604, 82] width 13 height 11
radio input "true"
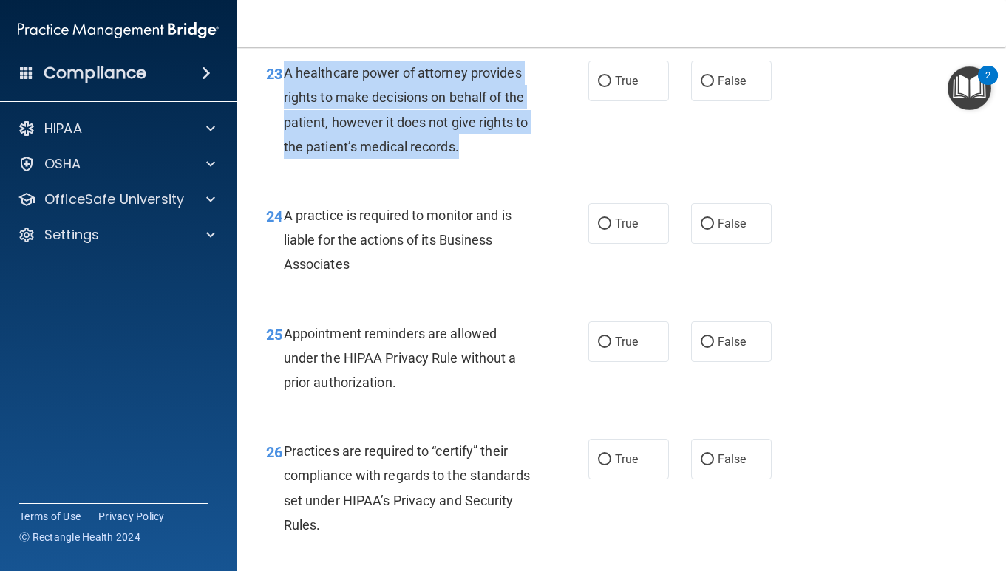
drag, startPoint x: 285, startPoint y: 96, endPoint x: 502, endPoint y: 175, distance: 230.5
click at [502, 159] on div "A healthcare power of attorney provides rights to make decisions on behalf of t…" at bounding box center [413, 110] width 258 height 98
click at [710, 87] on input "False" at bounding box center [707, 81] width 13 height 11
radio input "true"
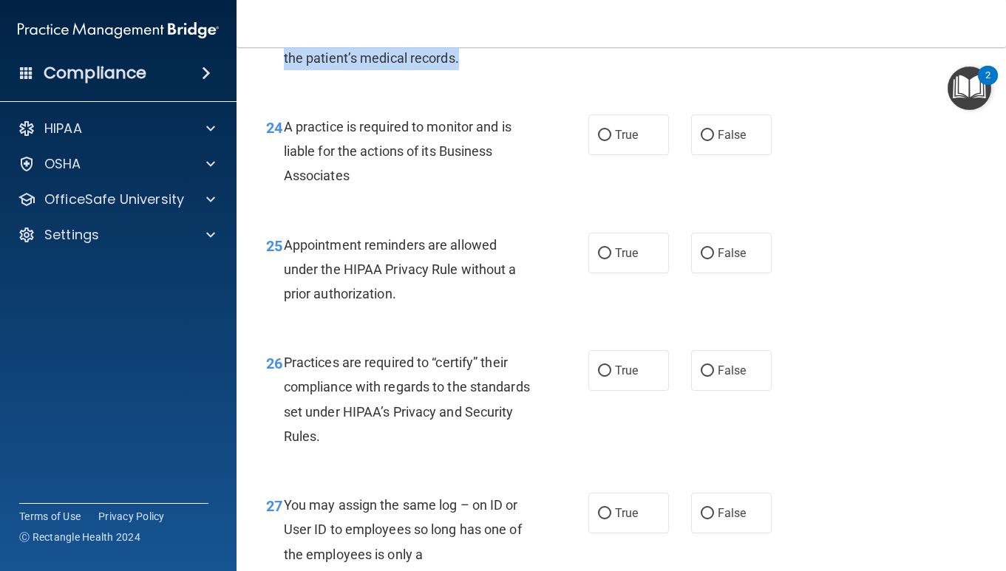
scroll to position [3358, 0]
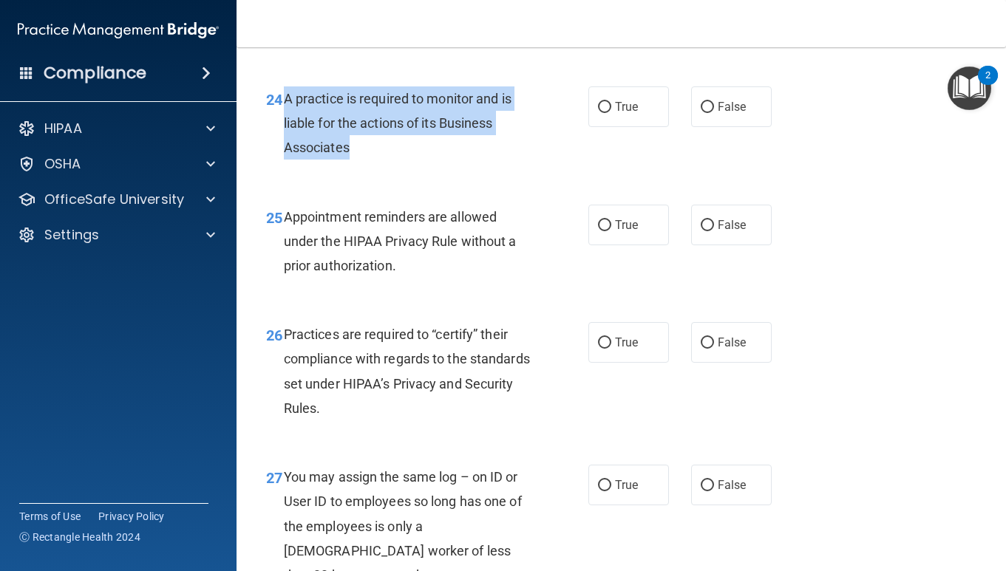
drag, startPoint x: 285, startPoint y: 122, endPoint x: 376, endPoint y: 174, distance: 104.9
click at [376, 160] on div "A practice is required to monitor and is liable for the actions of its Business…" at bounding box center [413, 123] width 258 height 74
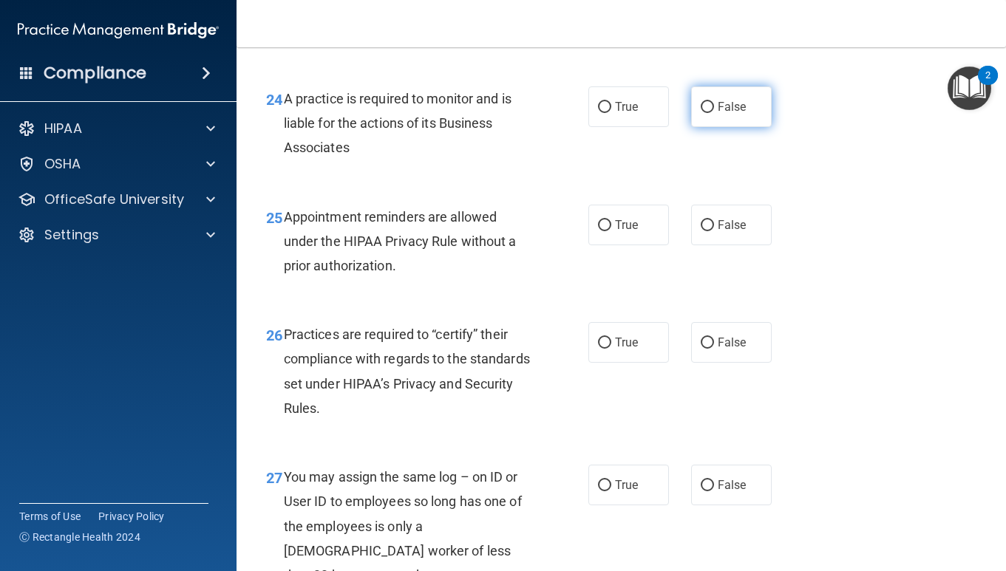
click at [698, 127] on label "False" at bounding box center [731, 106] width 81 height 41
click at [701, 113] on input "False" at bounding box center [707, 107] width 13 height 11
radio input "true"
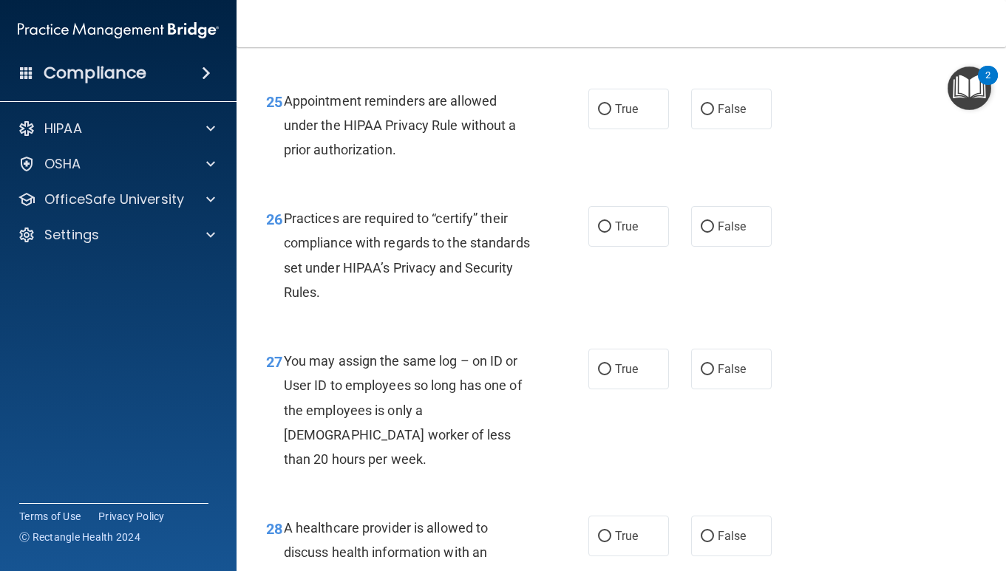
scroll to position [3471, 0]
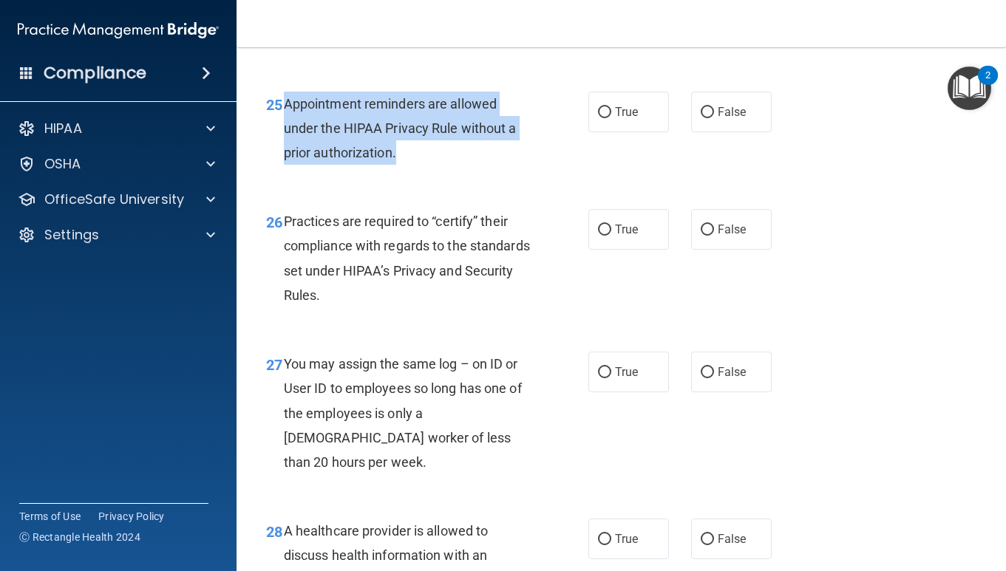
drag, startPoint x: 283, startPoint y: 126, endPoint x: 425, endPoint y: 183, distance: 152.9
click at [425, 166] on div "Appointment reminders are allowed under the HIPAA Privacy Rule without a prior …" at bounding box center [413, 129] width 258 height 74
click at [599, 118] on input "True" at bounding box center [604, 112] width 13 height 11
radio input "true"
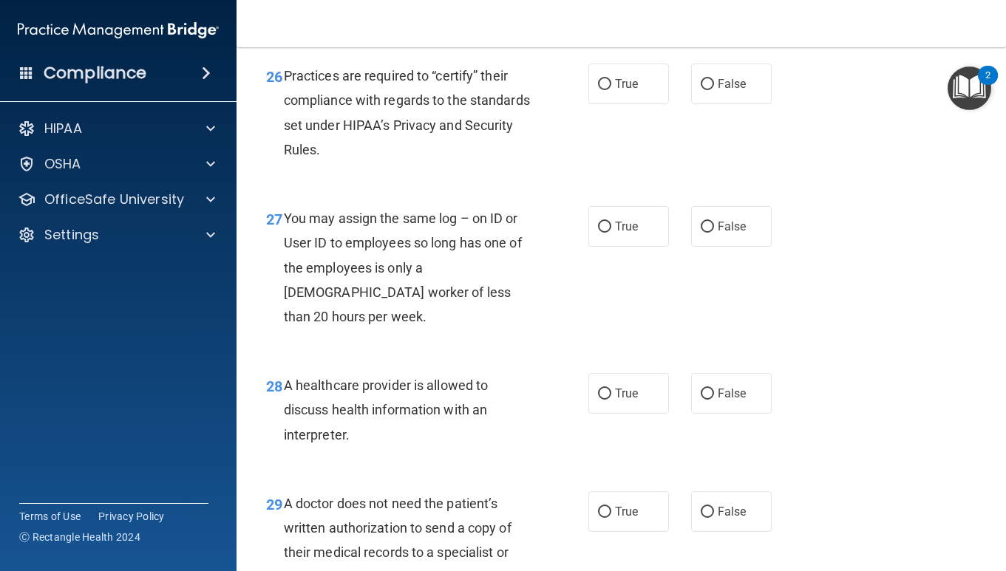
scroll to position [3602, 0]
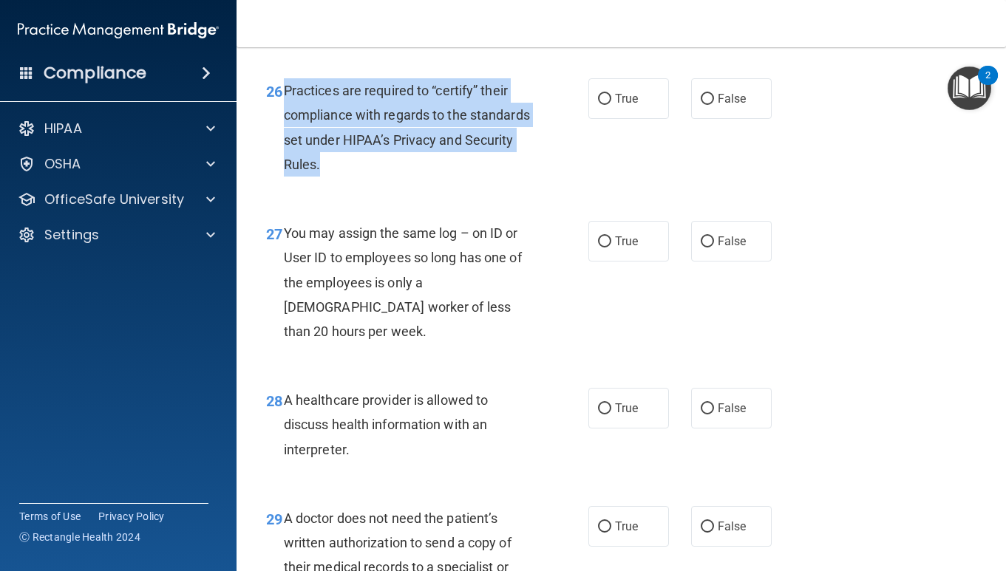
drag, startPoint x: 280, startPoint y: 113, endPoint x: 396, endPoint y: 195, distance: 142.1
click at [396, 184] on div "26 Practices are required to “certify” their compliance with regards to the sta…" at bounding box center [427, 131] width 367 height 106
click at [706, 105] on input "False" at bounding box center [707, 99] width 13 height 11
radio input "true"
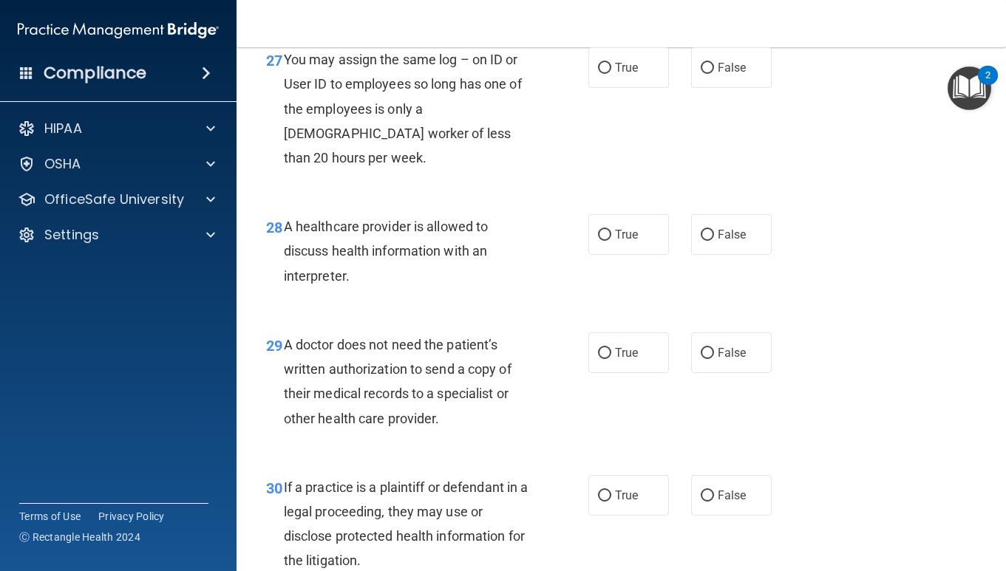
scroll to position [3775, 0]
click at [698, 89] on label "False" at bounding box center [731, 68] width 81 height 41
click at [701, 75] on input "False" at bounding box center [707, 69] width 13 height 11
radio input "true"
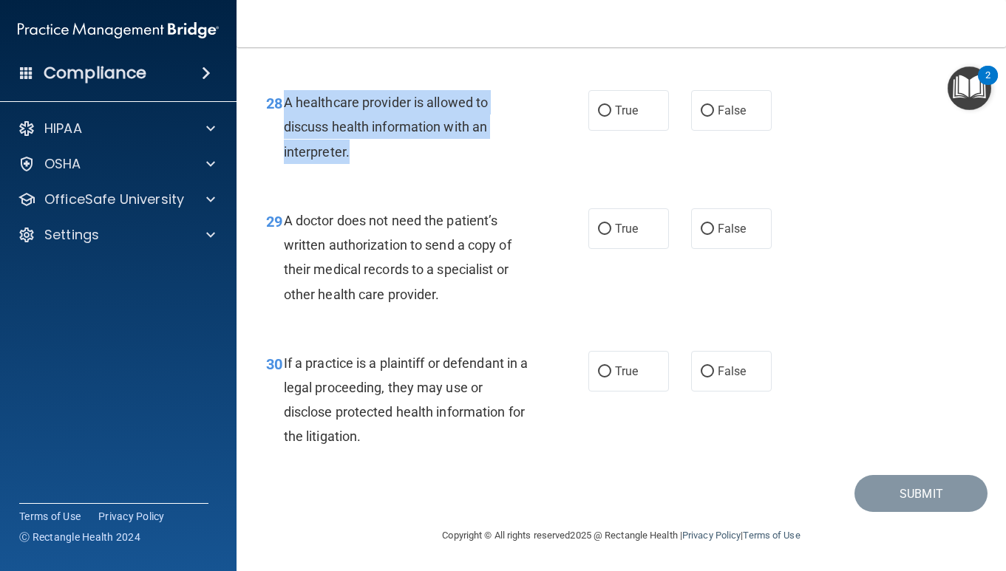
drag, startPoint x: 284, startPoint y: 100, endPoint x: 391, endPoint y: 165, distance: 125.0
click at [391, 166] on div "28 A healthcare provider is allowed to discuss health information with an inter…" at bounding box center [427, 130] width 367 height 81
click at [609, 109] on input "True" at bounding box center [604, 111] width 13 height 11
radio input "true"
click at [709, 234] on input "False" at bounding box center [707, 229] width 13 height 11
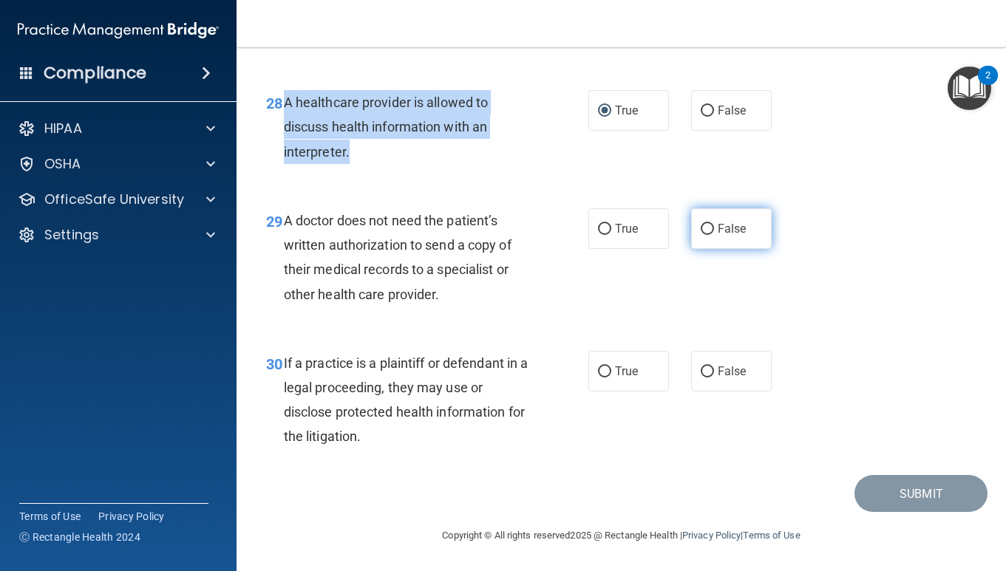
radio input "true"
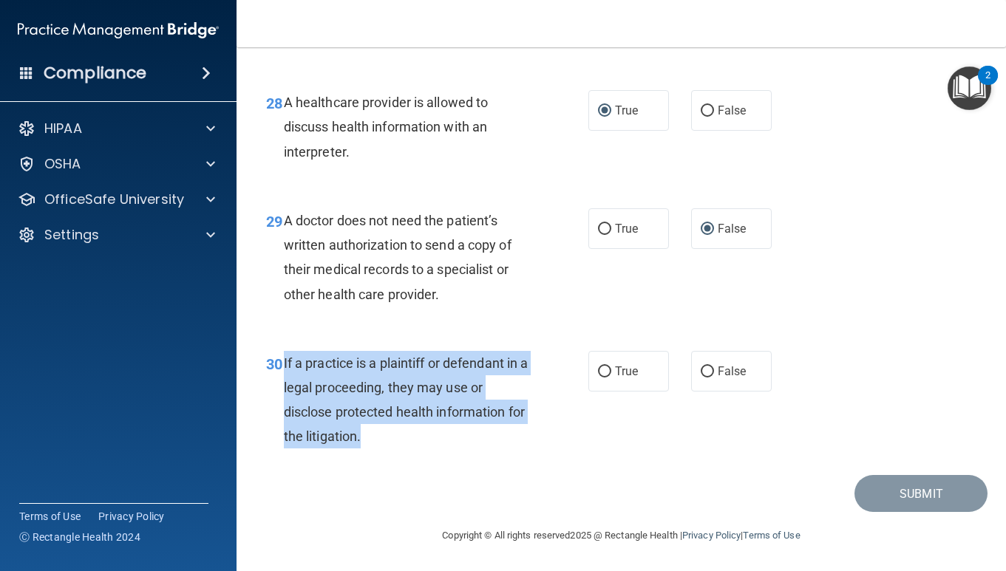
drag, startPoint x: 283, startPoint y: 363, endPoint x: 395, endPoint y: 440, distance: 136.5
click at [395, 440] on div "30 If a practice is a plaintiff or defendant in a legal proceeding, they may us…" at bounding box center [427, 404] width 367 height 106
click at [607, 367] on input "True" at bounding box center [604, 372] width 13 height 11
radio input "true"
click at [882, 500] on button "Submit" at bounding box center [920, 494] width 133 height 38
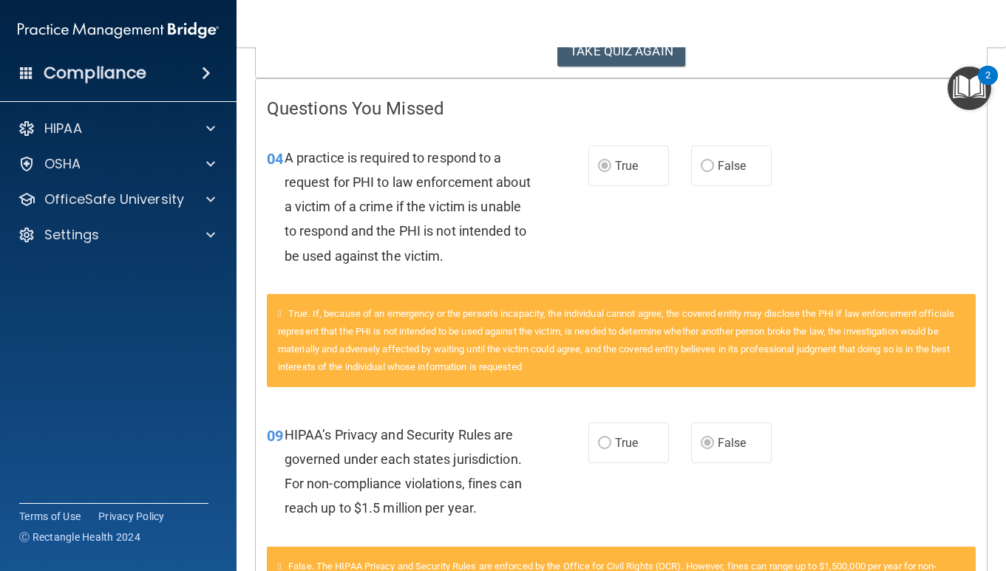
scroll to position [269, 0]
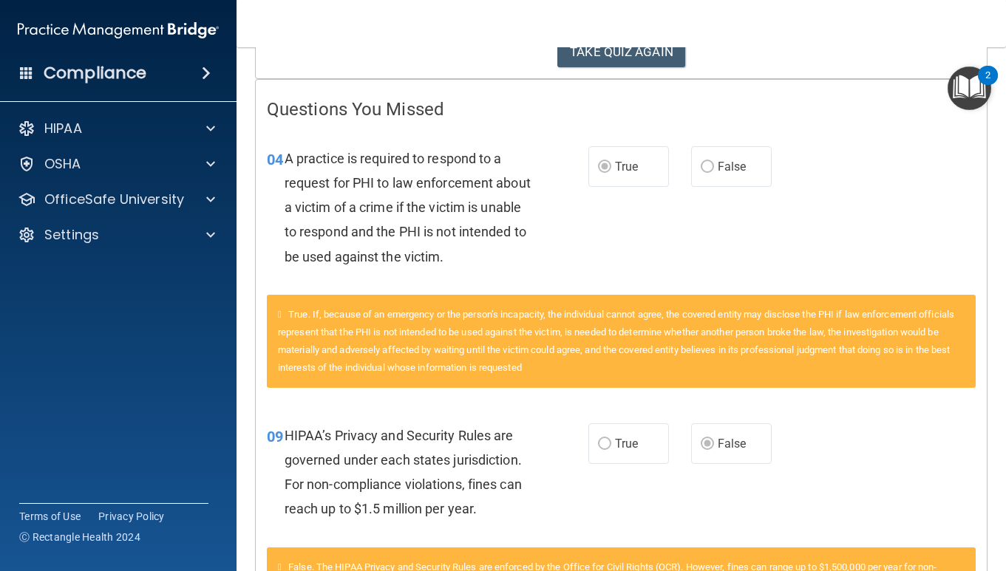
click at [430, 208] on span "A practice is required to respond to a request for PHI to law enforcement about…" at bounding box center [407, 208] width 246 height 114
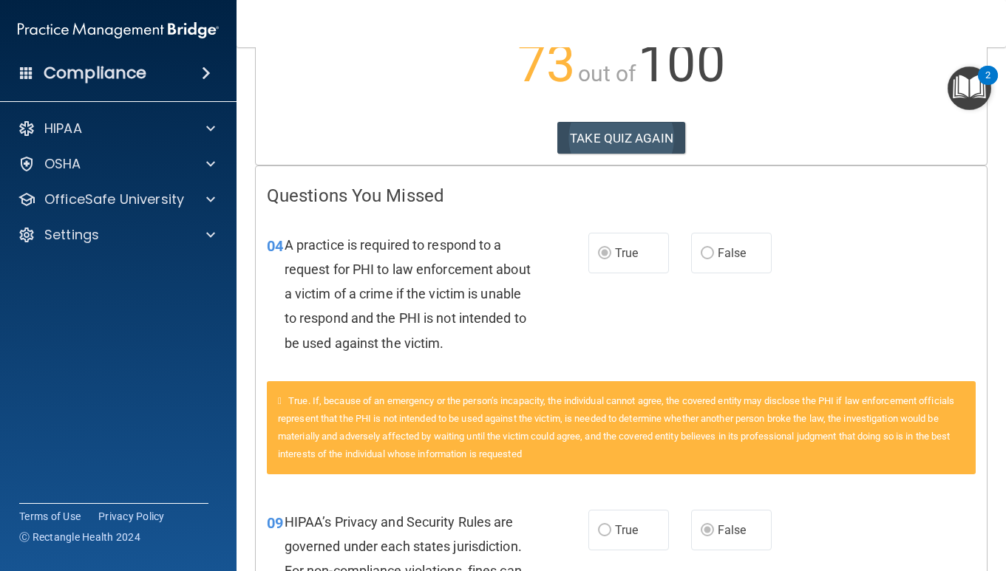
scroll to position [174, 0]
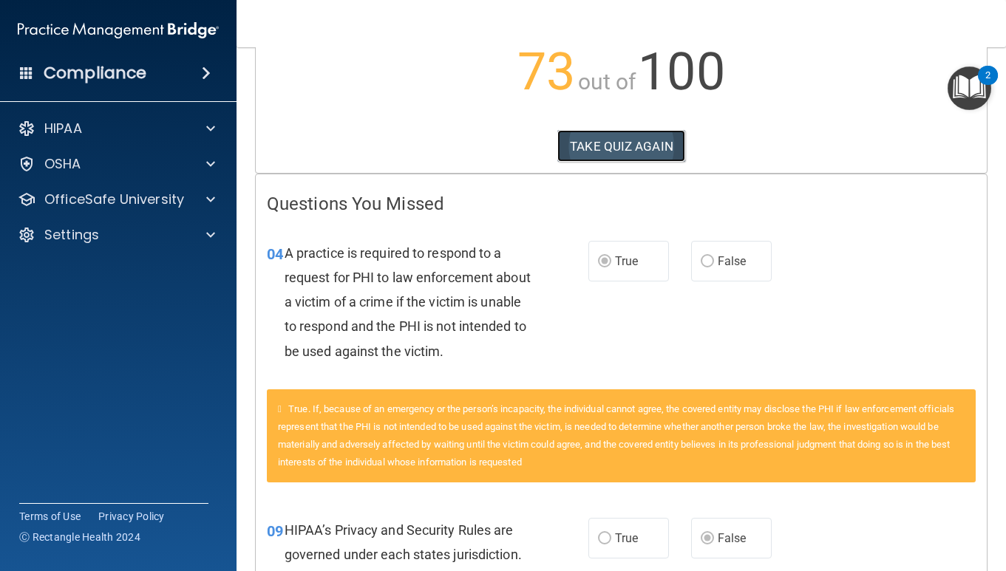
click at [619, 152] on button "TAKE QUIZ AGAIN" at bounding box center [621, 146] width 128 height 33
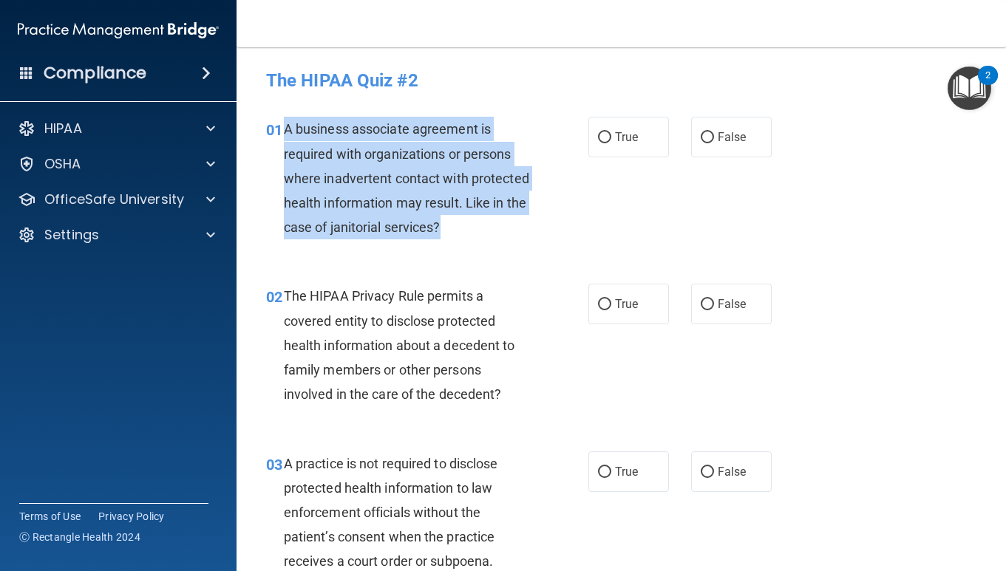
drag, startPoint x: 283, startPoint y: 126, endPoint x: 454, endPoint y: 231, distance: 200.0
click at [454, 231] on div "A business associate agreement is required with organizations or persons where …" at bounding box center [413, 178] width 258 height 123
click at [705, 135] on input "False" at bounding box center [707, 137] width 13 height 11
radio input "true"
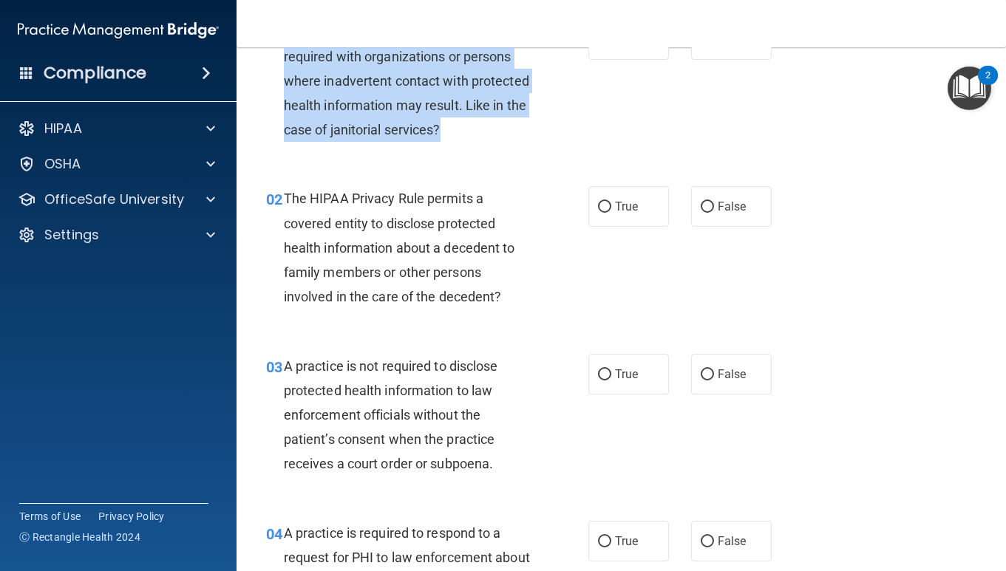
scroll to position [137, 0]
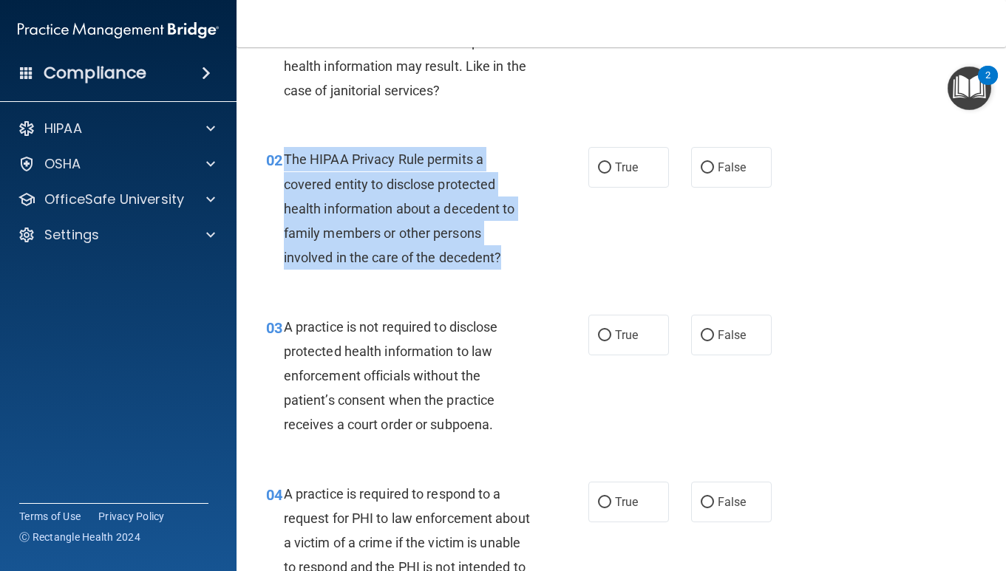
drag, startPoint x: 284, startPoint y: 159, endPoint x: 522, endPoint y: 253, distance: 255.8
click at [522, 253] on div "The HIPAA Privacy Rule permits a covered entity to disclose protected health in…" at bounding box center [413, 208] width 258 height 123
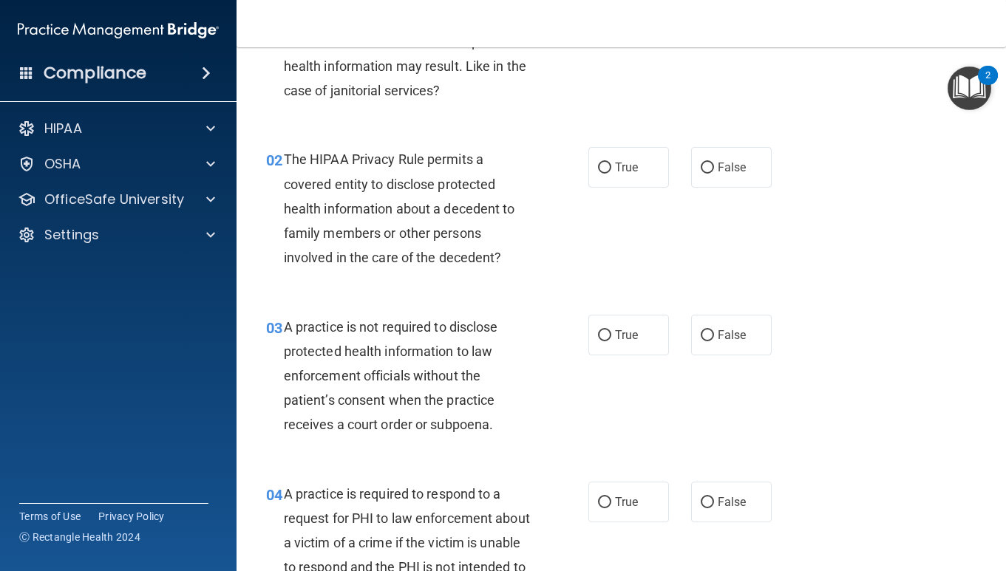
click at [541, 220] on div "The HIPAA Privacy Rule permits a covered entity to disclose protected health in…" at bounding box center [413, 208] width 258 height 123
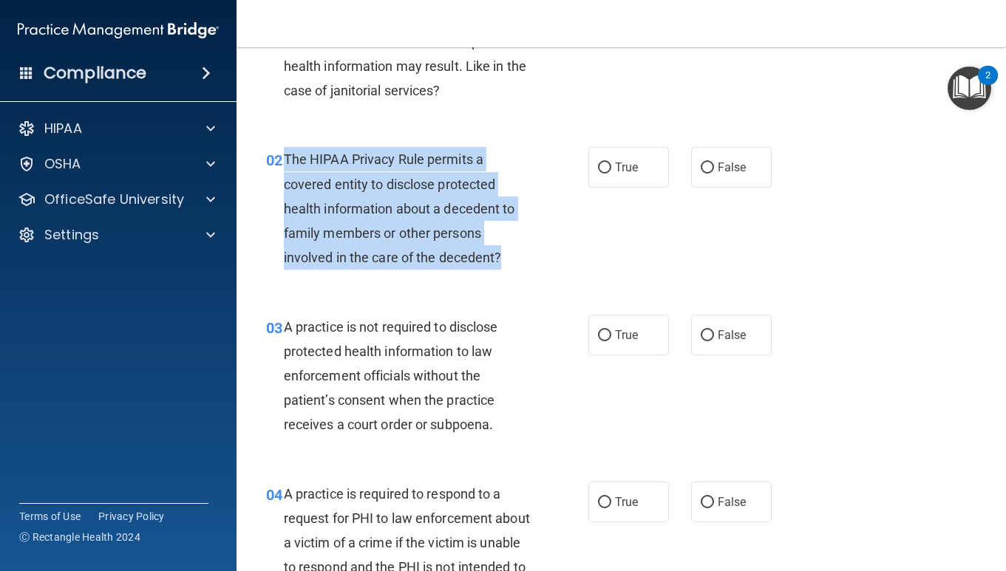
drag, startPoint x: 285, startPoint y: 161, endPoint x: 525, endPoint y: 268, distance: 262.3
click at [525, 269] on div "The HIPAA Privacy Rule permits a covered entity to disclose protected health in…" at bounding box center [413, 208] width 258 height 123
click at [604, 164] on input "True" at bounding box center [604, 168] width 13 height 11
radio input "true"
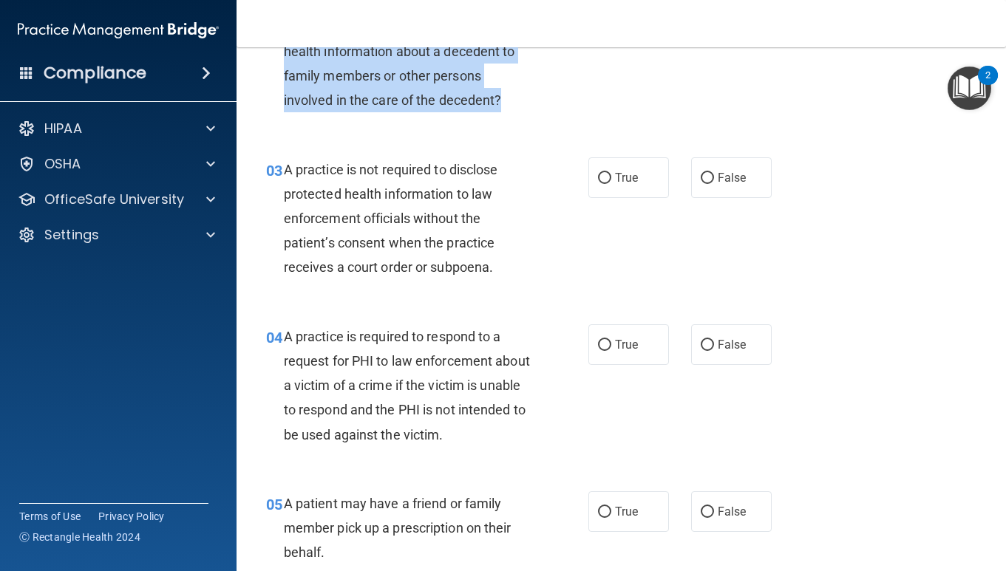
scroll to position [295, 0]
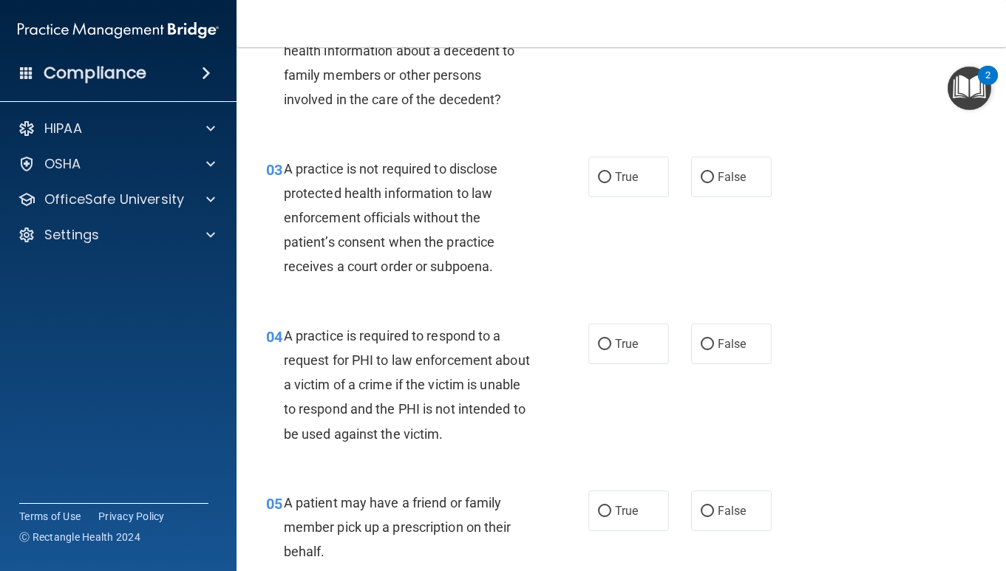
click at [346, 214] on span "A practice is not required to disclose protected health information to law enfo…" at bounding box center [391, 218] width 214 height 114
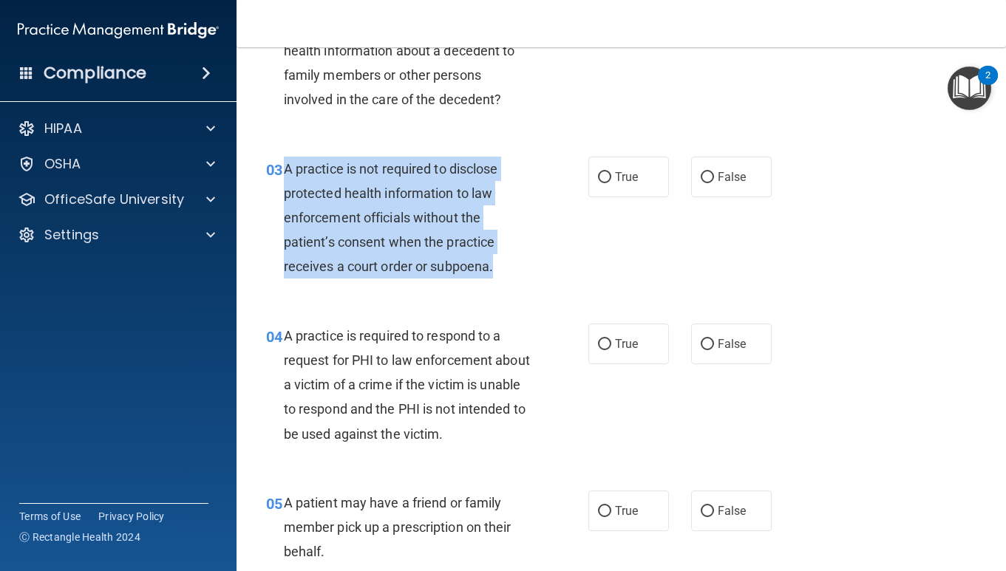
drag, startPoint x: 284, startPoint y: 166, endPoint x: 514, endPoint y: 266, distance: 251.2
click at [516, 266] on div "A practice is not required to disclose protected health information to law enfo…" at bounding box center [413, 218] width 258 height 123
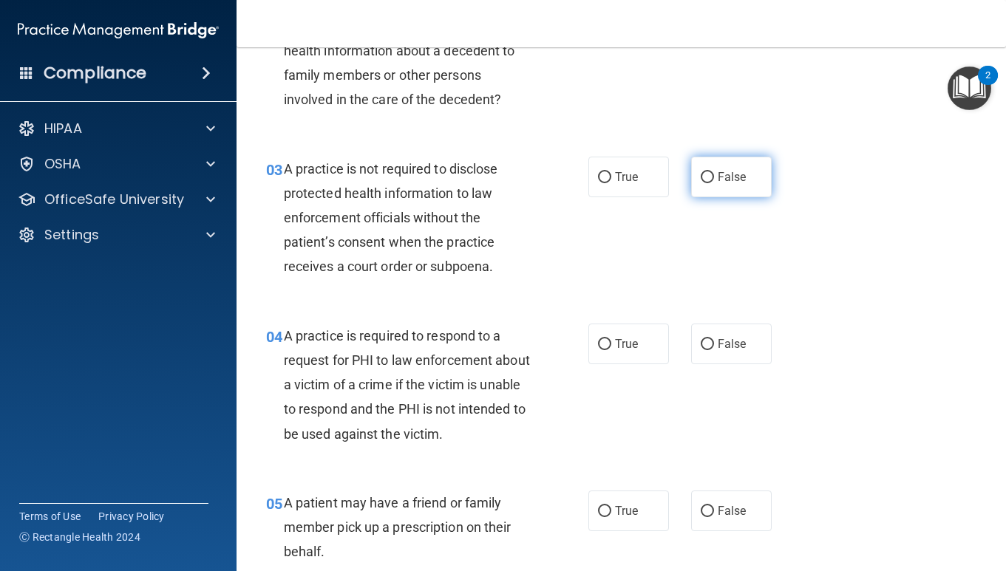
click at [715, 177] on label "False" at bounding box center [731, 177] width 81 height 41
click at [714, 177] on input "False" at bounding box center [707, 177] width 13 height 11
radio input "true"
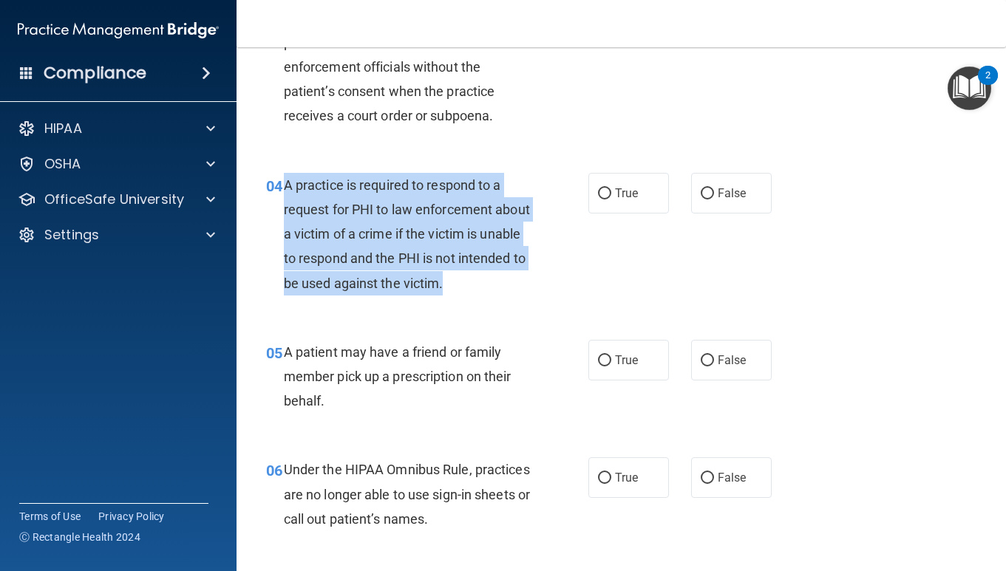
drag, startPoint x: 284, startPoint y: 184, endPoint x: 522, endPoint y: 291, distance: 261.0
click at [522, 291] on div "A practice is required to respond to a request for PHI to law enforcement about…" at bounding box center [413, 234] width 258 height 123
click at [706, 197] on input "False" at bounding box center [707, 193] width 13 height 11
radio input "true"
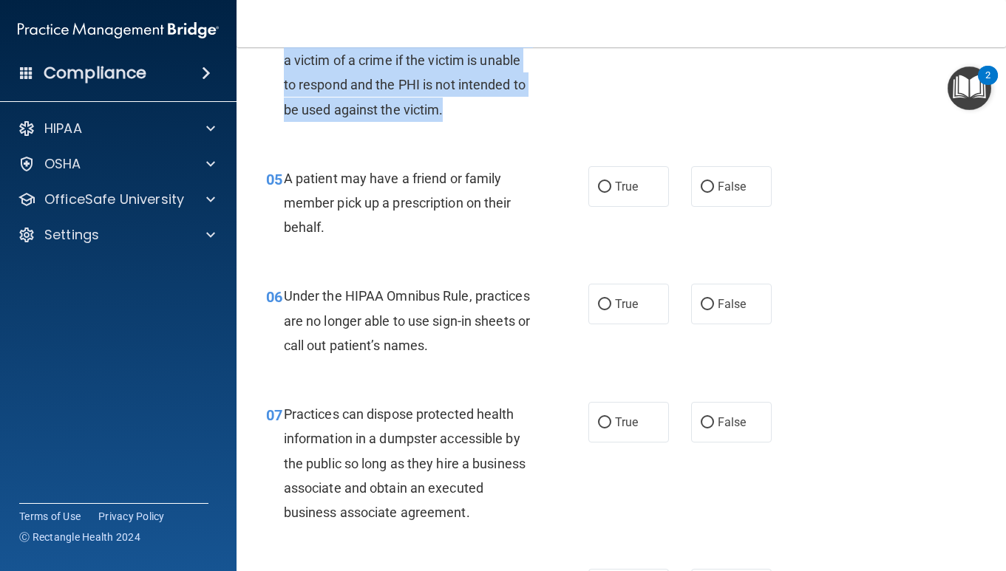
scroll to position [622, 0]
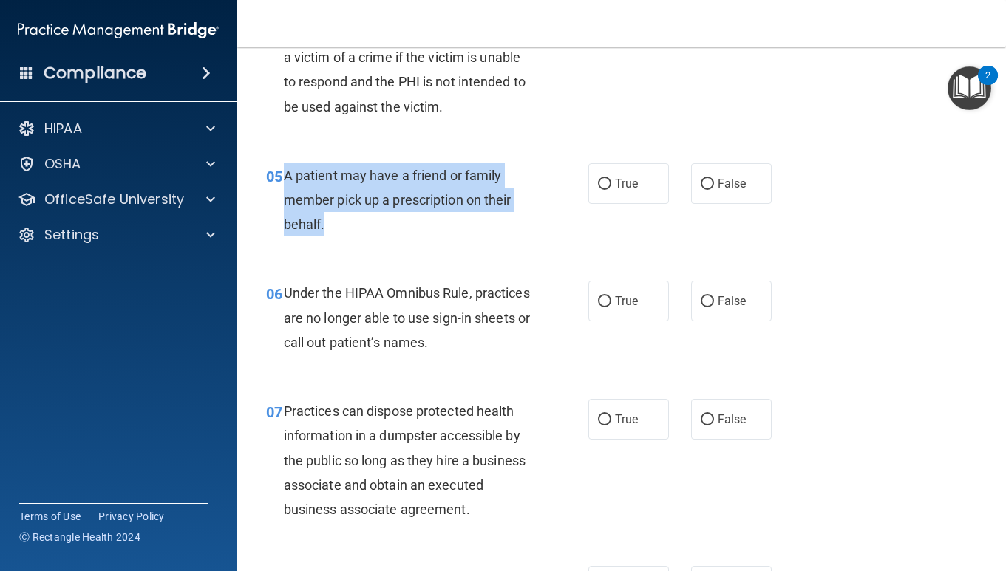
drag, startPoint x: 284, startPoint y: 171, endPoint x: 361, endPoint y: 228, distance: 95.5
click at [361, 228] on div "A patient may have a friend or family member pick up a prescription on their be…" at bounding box center [413, 200] width 258 height 74
click at [603, 179] on input "True" at bounding box center [604, 184] width 13 height 11
radio input "true"
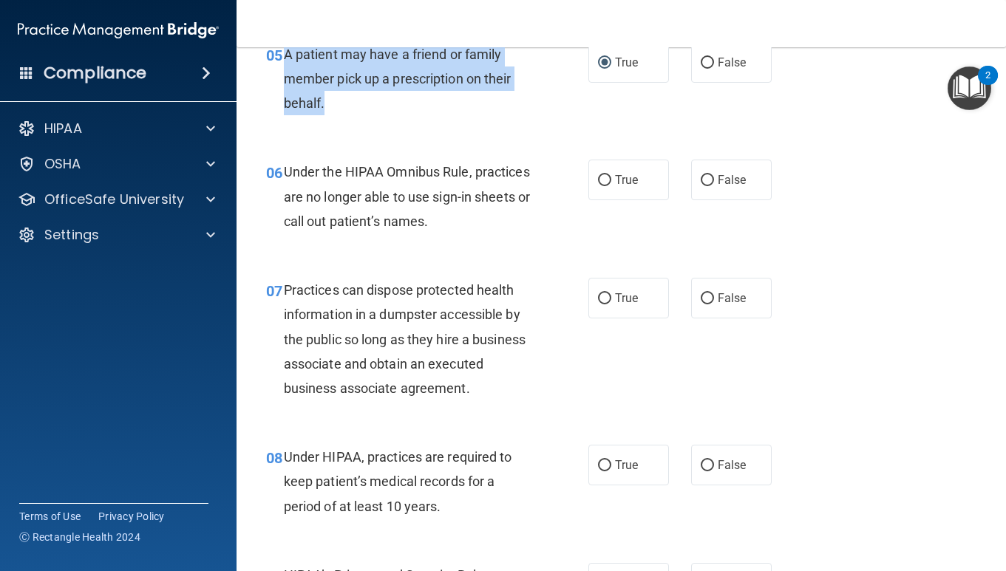
scroll to position [749, 0]
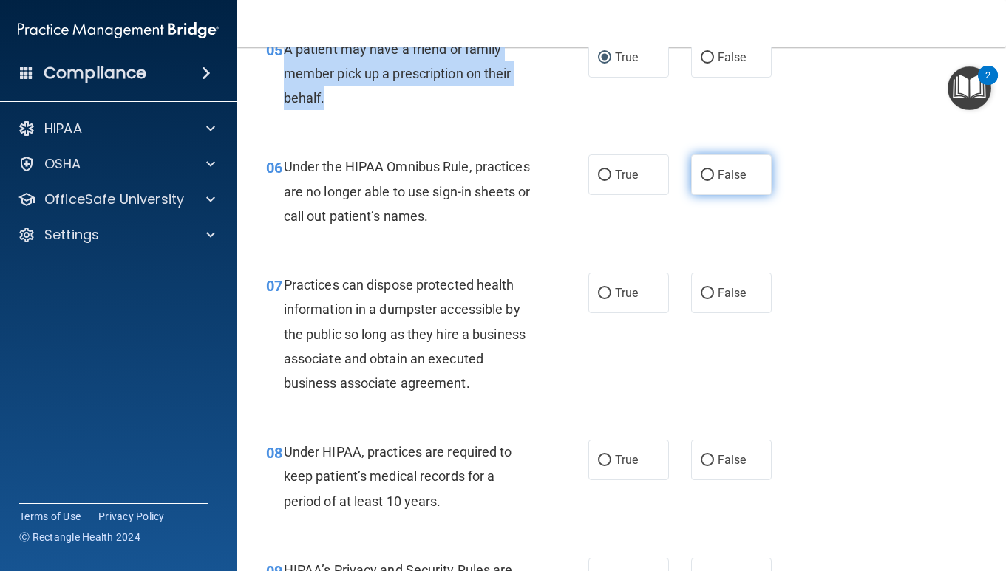
click at [706, 175] on input "False" at bounding box center [707, 175] width 13 height 11
radio input "true"
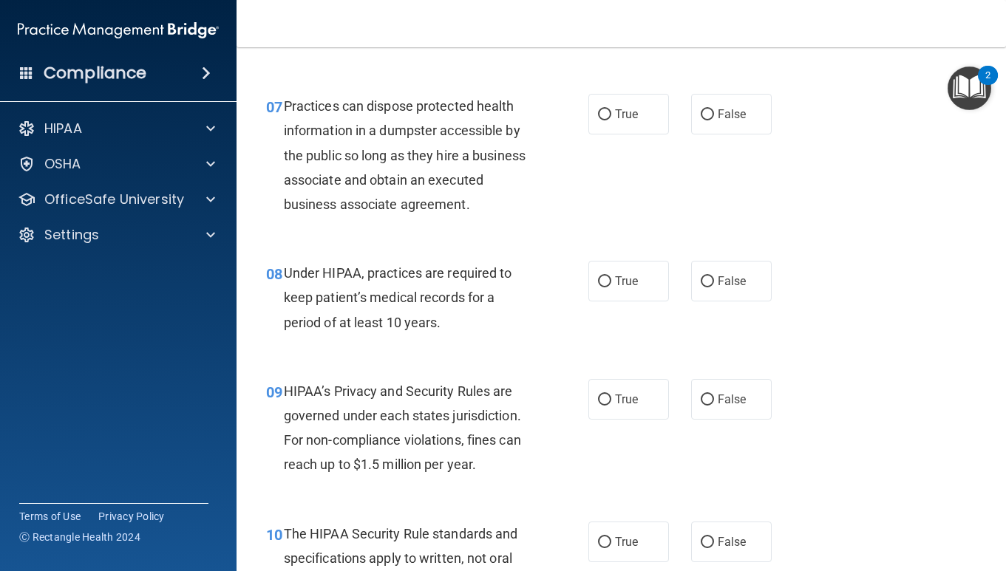
scroll to position [928, 0]
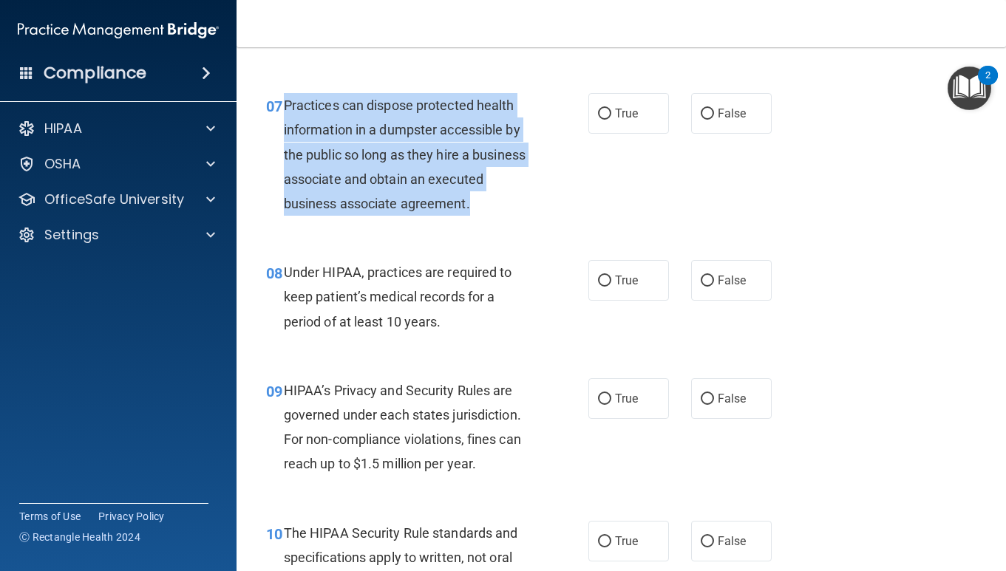
drag, startPoint x: 286, startPoint y: 103, endPoint x: 480, endPoint y: 199, distance: 216.8
click at [481, 199] on div "Practices can dispose protected health information in a dumpster accessible by …" at bounding box center [413, 154] width 258 height 123
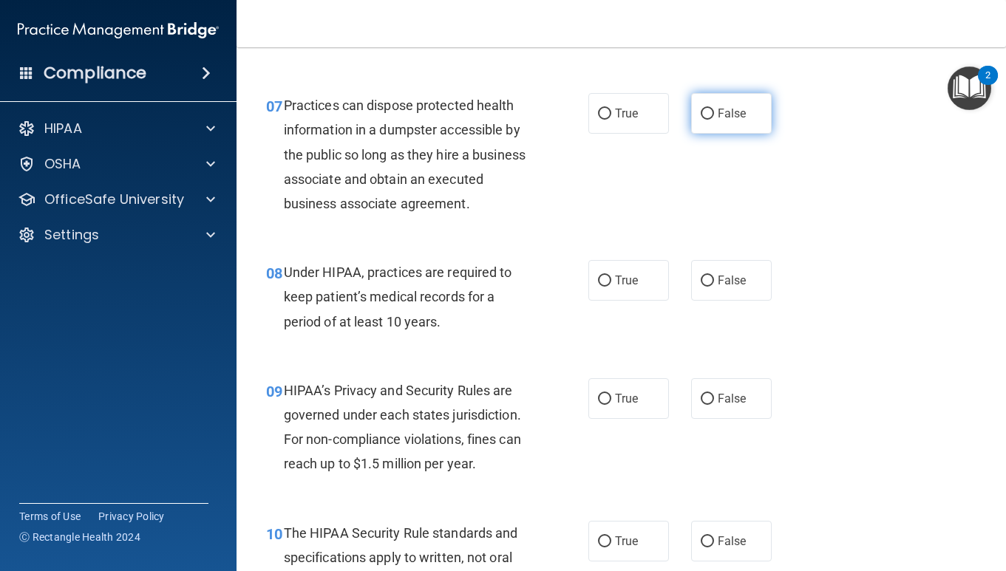
click at [700, 115] on label "False" at bounding box center [731, 113] width 81 height 41
click at [701, 115] on input "False" at bounding box center [707, 114] width 13 height 11
radio input "true"
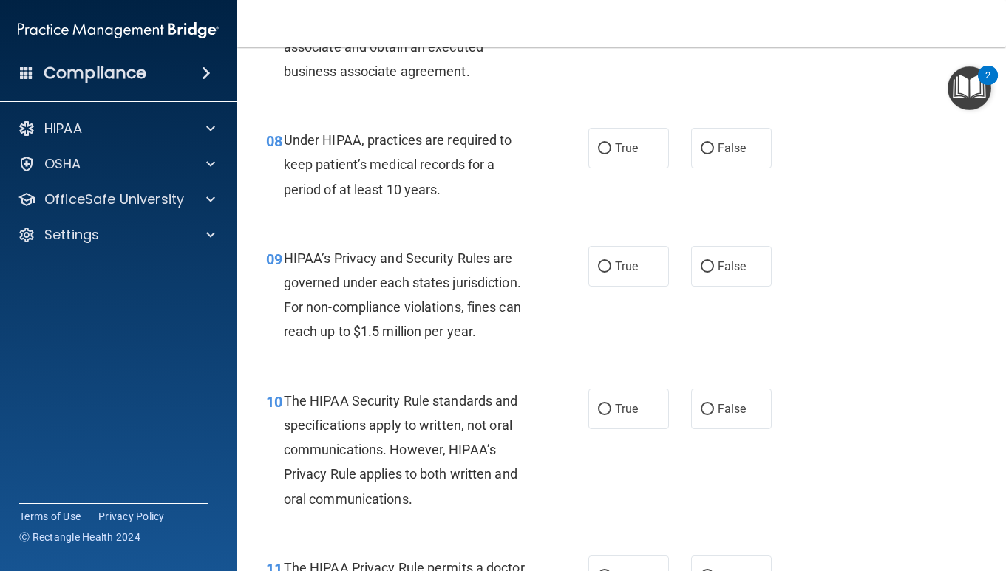
scroll to position [1061, 0]
click at [701, 149] on input "False" at bounding box center [707, 148] width 13 height 11
radio input "true"
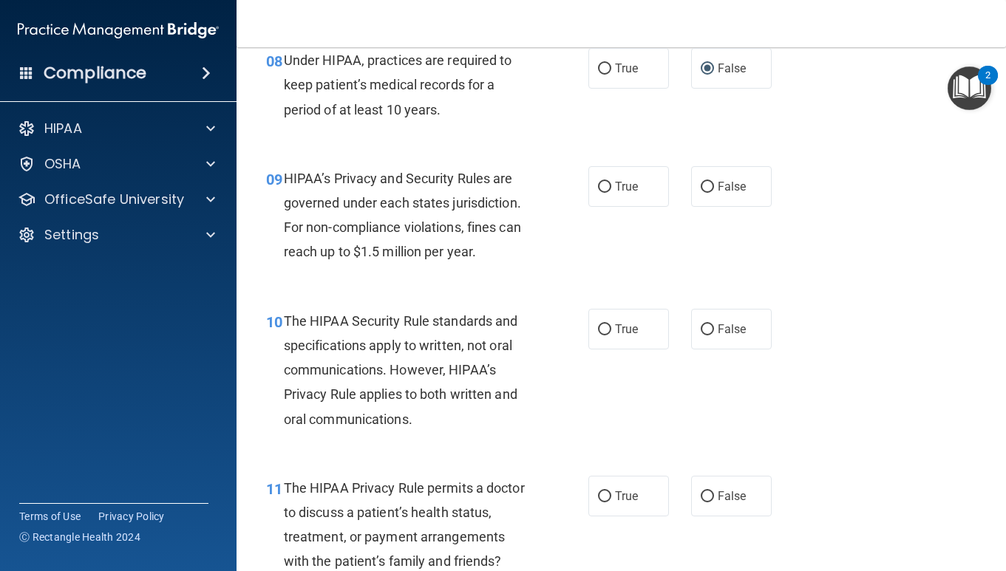
scroll to position [1172, 0]
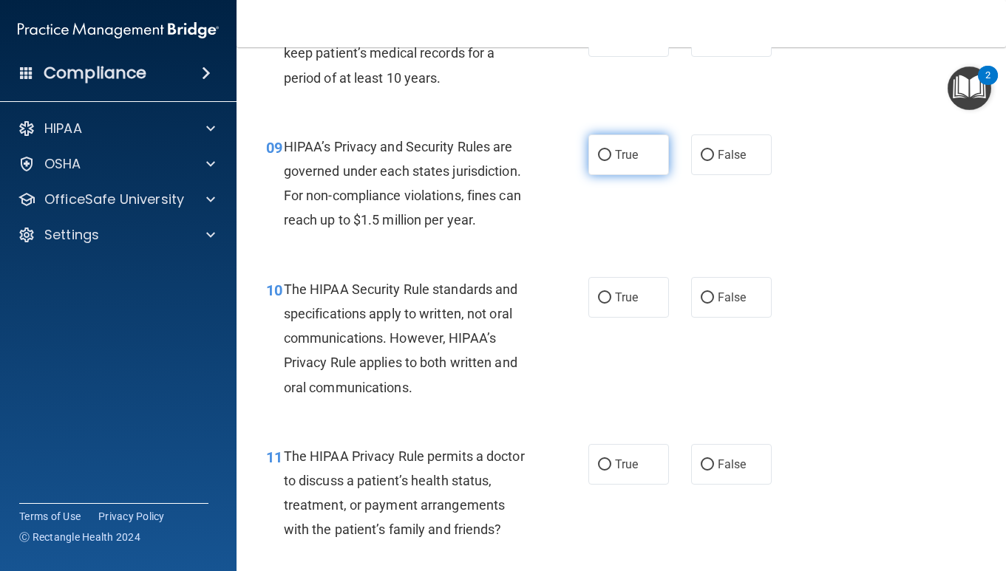
click at [611, 154] on label "True" at bounding box center [628, 154] width 81 height 41
click at [611, 154] on input "True" at bounding box center [604, 155] width 13 height 11
radio input "true"
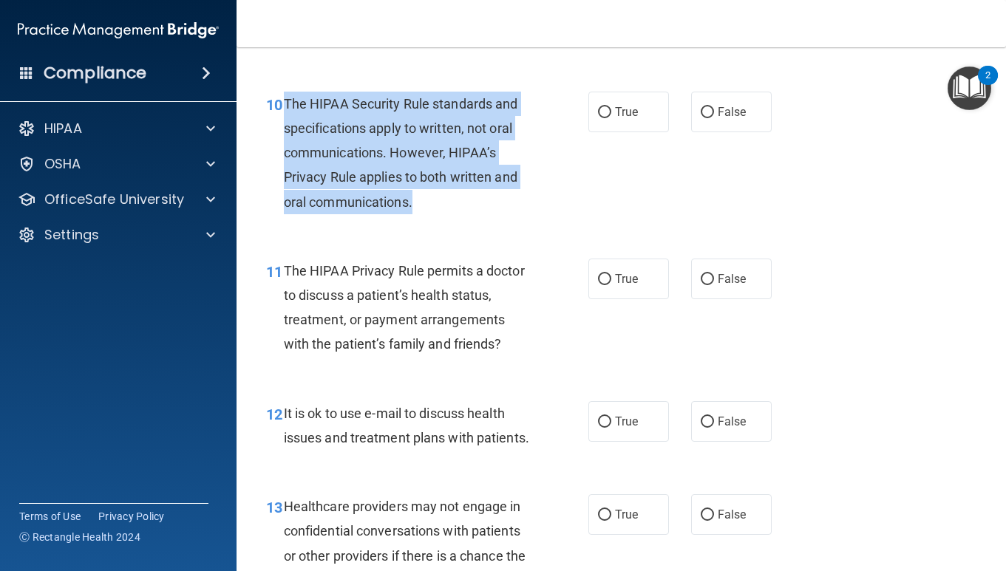
drag, startPoint x: 284, startPoint y: 101, endPoint x: 450, endPoint y: 205, distance: 195.2
click at [451, 205] on div "The HIPAA Security Rule standards and specifications apply to written, not oral…" at bounding box center [413, 153] width 258 height 123
click at [602, 114] on input "True" at bounding box center [604, 112] width 13 height 11
radio input "true"
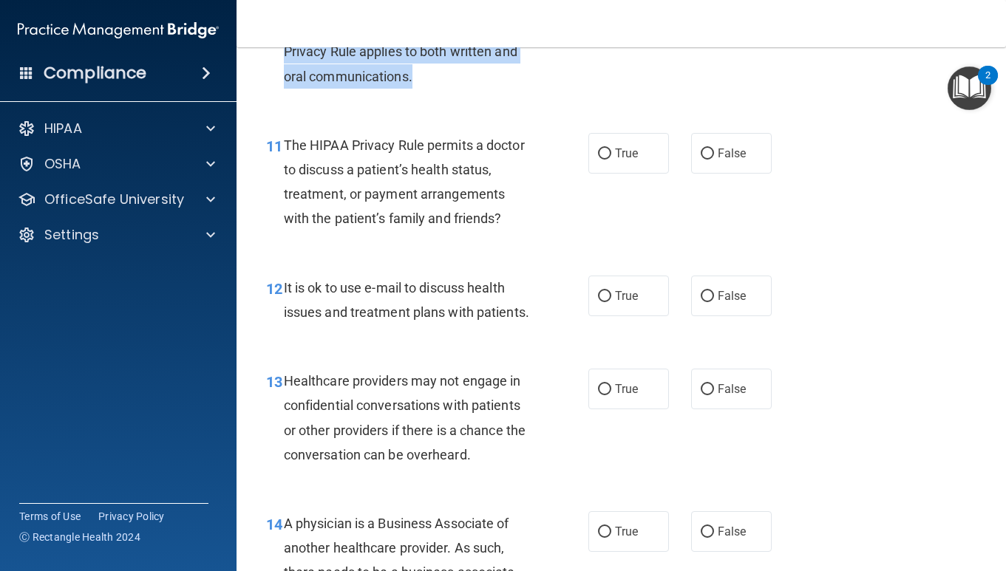
scroll to position [1485, 0]
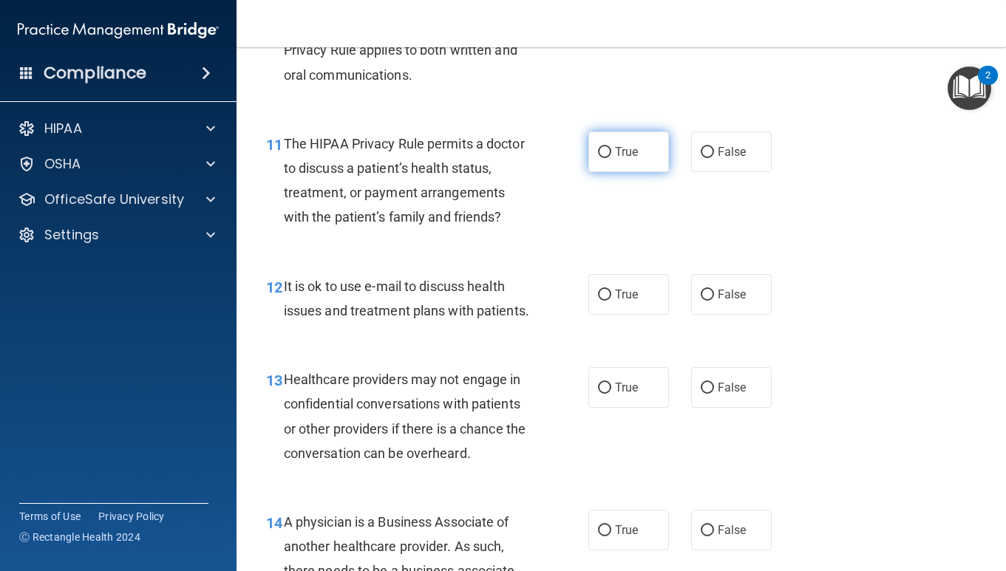
click at [600, 141] on label "True" at bounding box center [628, 152] width 81 height 41
click at [600, 147] on input "True" at bounding box center [604, 152] width 13 height 11
radio input "true"
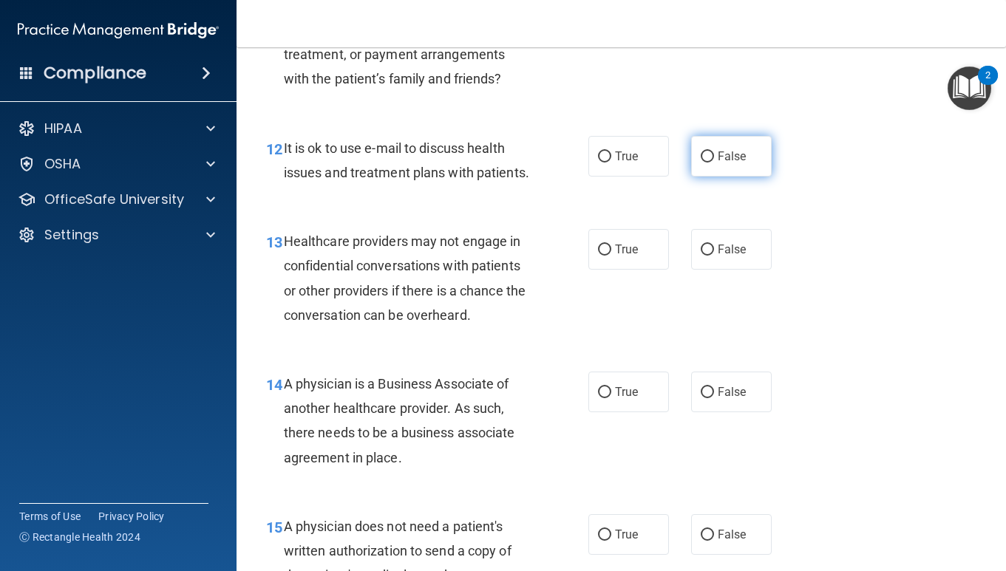
click at [720, 160] on span "False" at bounding box center [732, 156] width 29 height 14
click at [714, 160] on input "False" at bounding box center [707, 156] width 13 height 11
radio input "true"
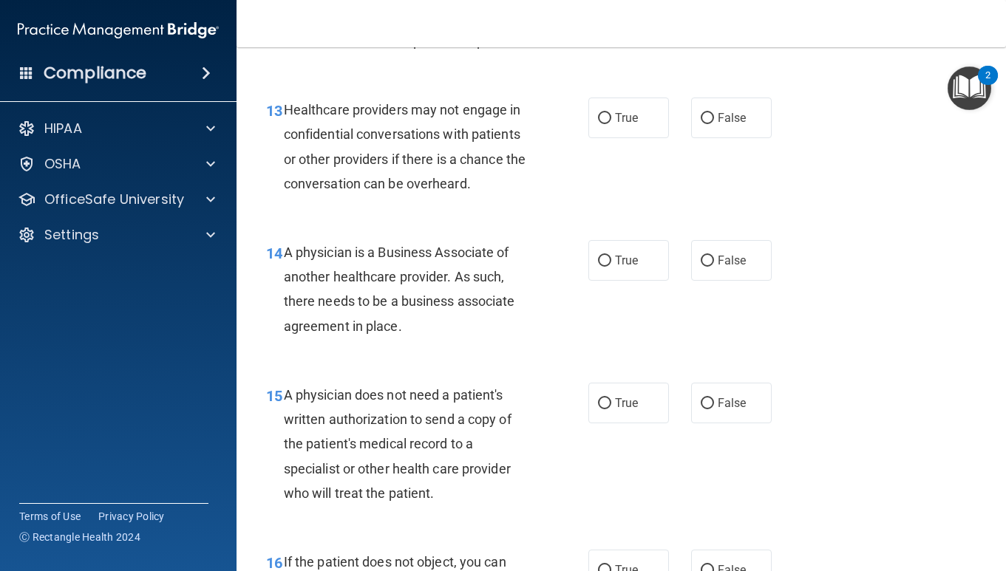
scroll to position [1755, 0]
drag, startPoint x: 287, startPoint y: 109, endPoint x: 515, endPoint y: 209, distance: 249.2
click at [515, 209] on div "13 Healthcare providers may not engage in confidential conversations with patie…" at bounding box center [621, 149] width 732 height 143
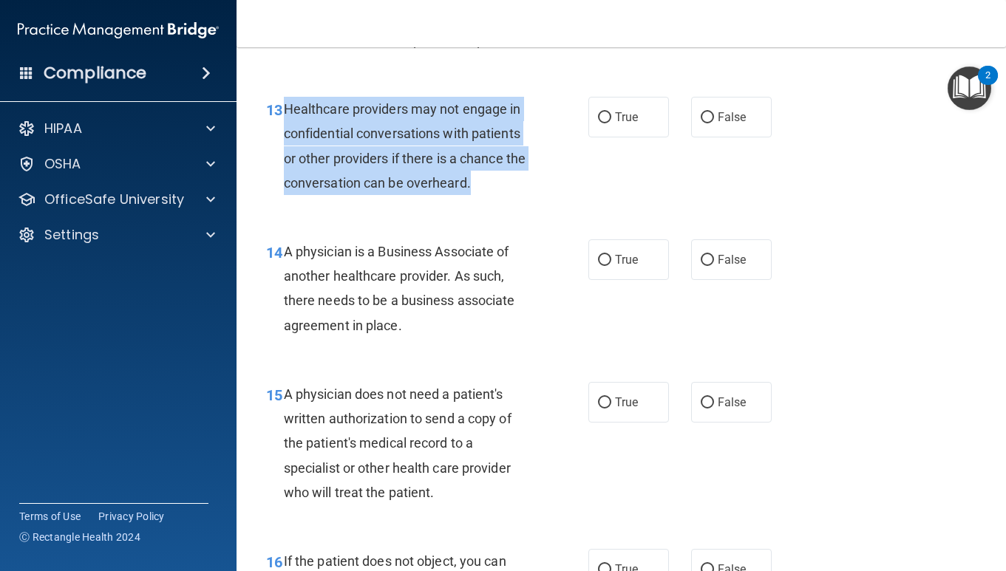
drag, startPoint x: 284, startPoint y: 107, endPoint x: 516, endPoint y: 189, distance: 246.1
click at [516, 189] on div "Healthcare providers may not engage in confidential conversations with patients…" at bounding box center [413, 146] width 258 height 98
click at [702, 113] on input "False" at bounding box center [707, 117] width 13 height 11
radio input "true"
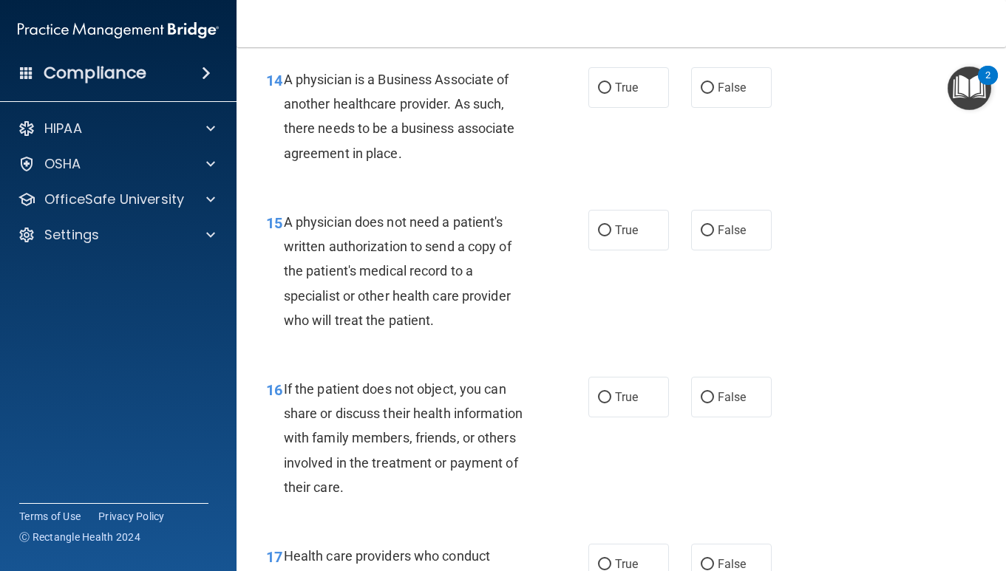
scroll to position [1928, 0]
click at [426, 165] on div "14 A physician is a Business Associate of another healthcare provider. As such,…" at bounding box center [427, 120] width 367 height 106
drag, startPoint x: 285, startPoint y: 79, endPoint x: 446, endPoint y: 154, distance: 177.5
click at [446, 154] on div "A physician is a Business Associate of another healthcare provider. As such, th…" at bounding box center [413, 116] width 258 height 98
click at [711, 89] on input "False" at bounding box center [707, 87] width 13 height 11
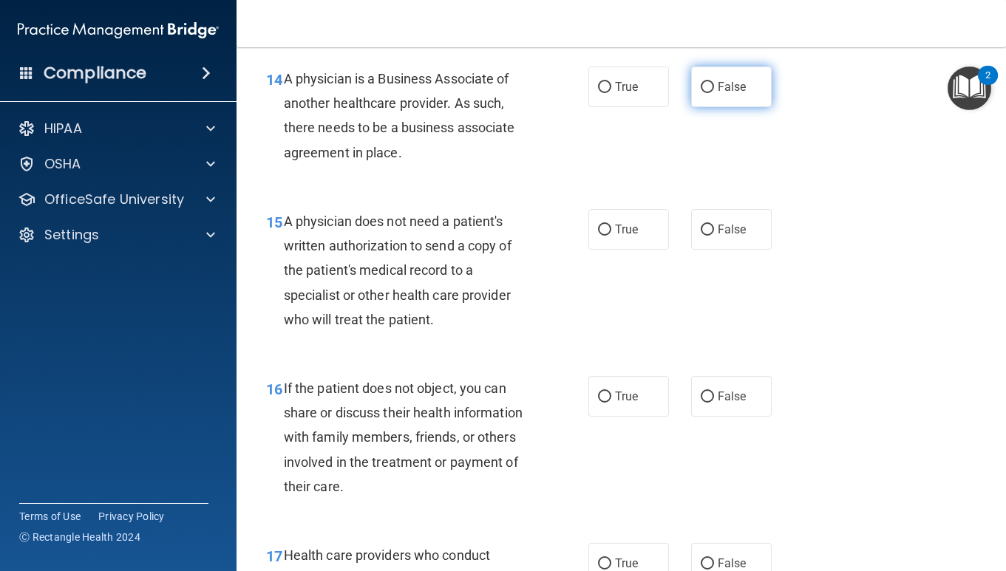
radio input "true"
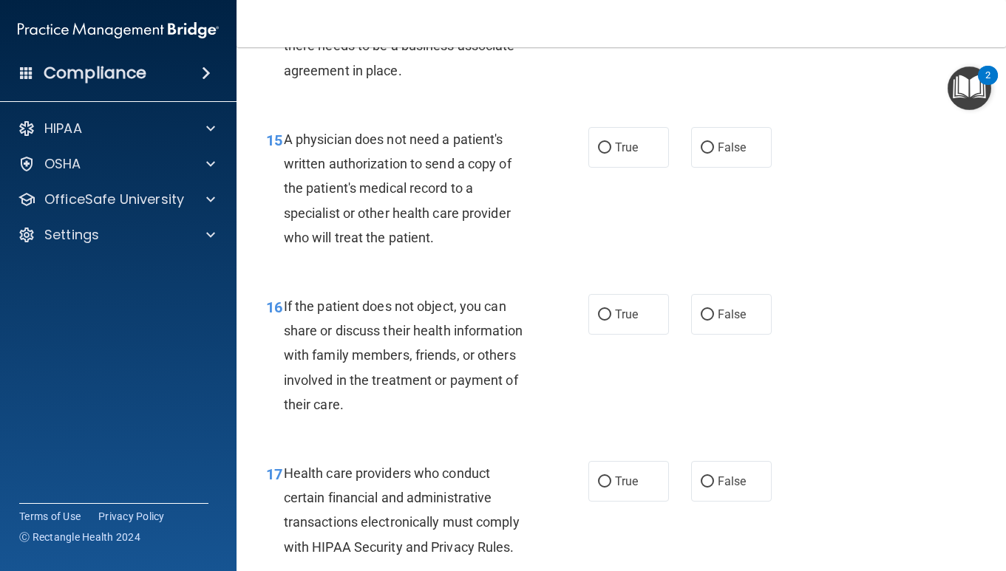
scroll to position [2022, 0]
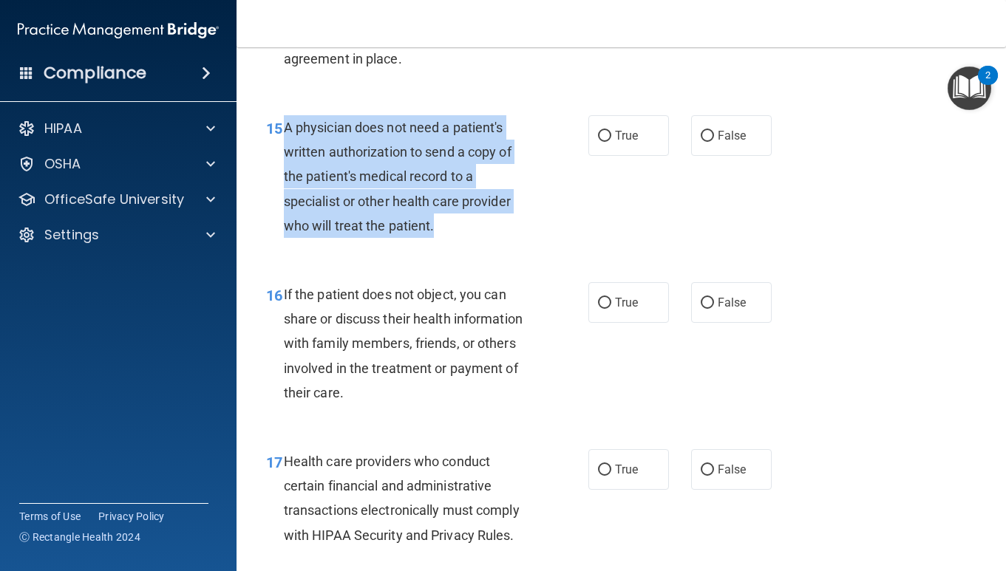
drag, startPoint x: 285, startPoint y: 129, endPoint x: 460, endPoint y: 231, distance: 201.6
click at [460, 231] on div "A physician does not need a patient's written authorization to send a copy of t…" at bounding box center [413, 176] width 258 height 123
click at [603, 134] on input "True" at bounding box center [604, 136] width 13 height 11
radio input "true"
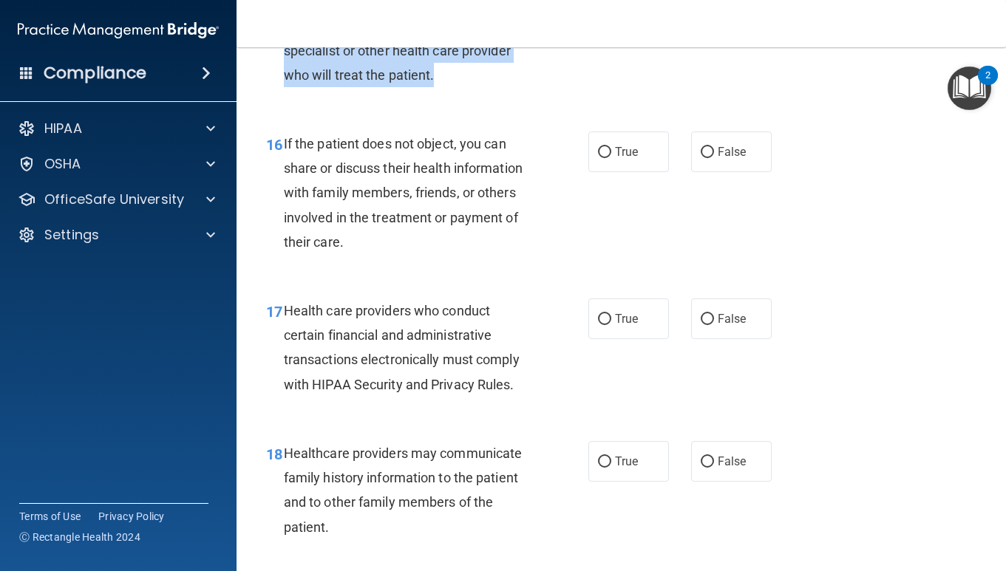
scroll to position [2191, 0]
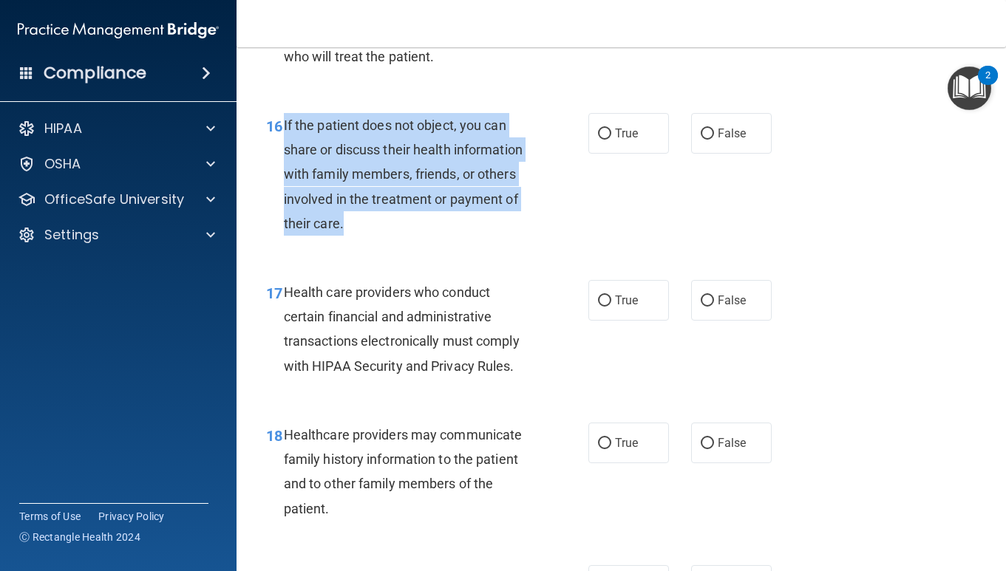
drag, startPoint x: 282, startPoint y: 123, endPoint x: 370, endPoint y: 219, distance: 130.2
click at [371, 219] on div "16 If the patient does not object, you can share or discuss their health inform…" at bounding box center [427, 178] width 367 height 130
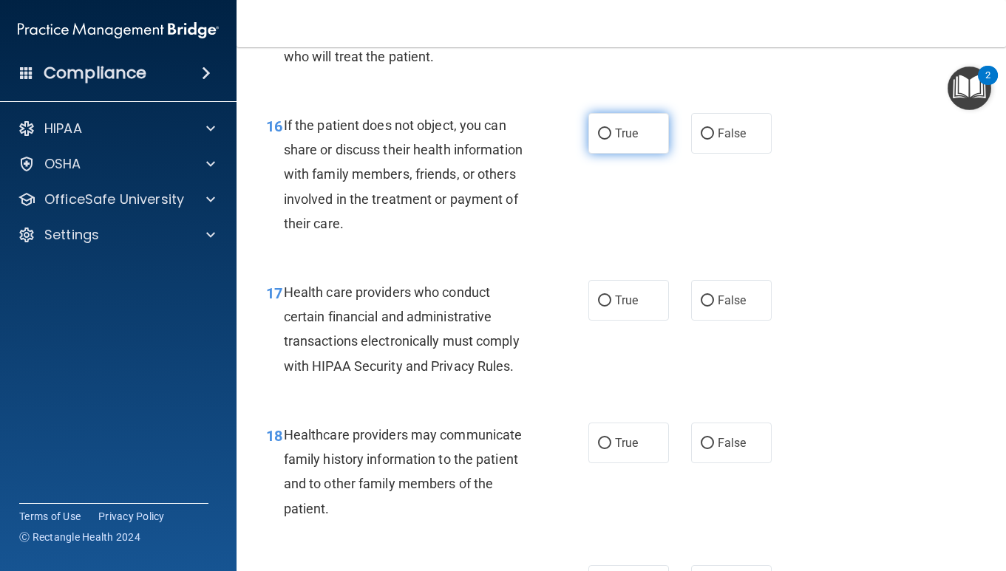
click at [610, 126] on label "True" at bounding box center [628, 133] width 81 height 41
click at [610, 129] on input "True" at bounding box center [604, 134] width 13 height 11
radio input "true"
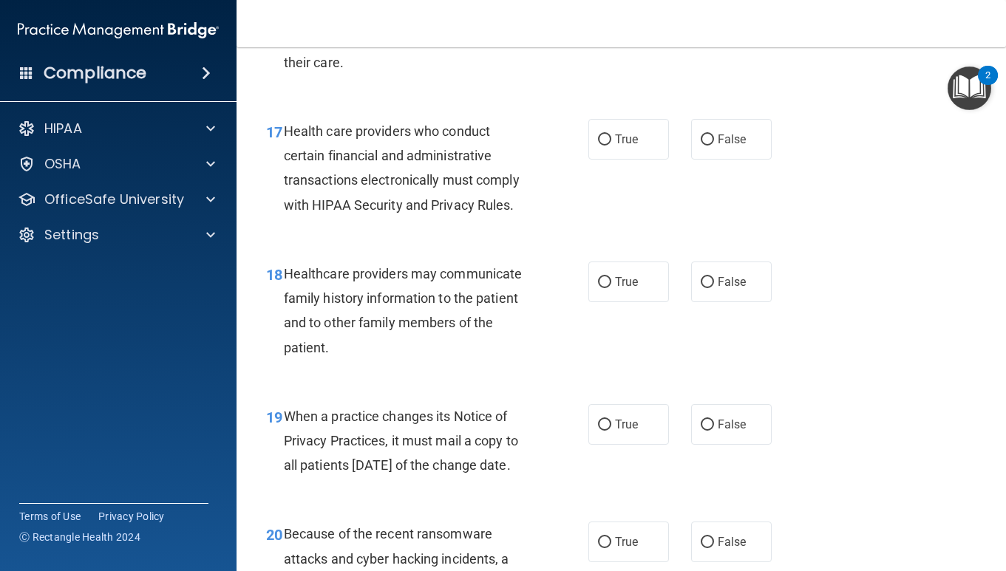
scroll to position [2366, 0]
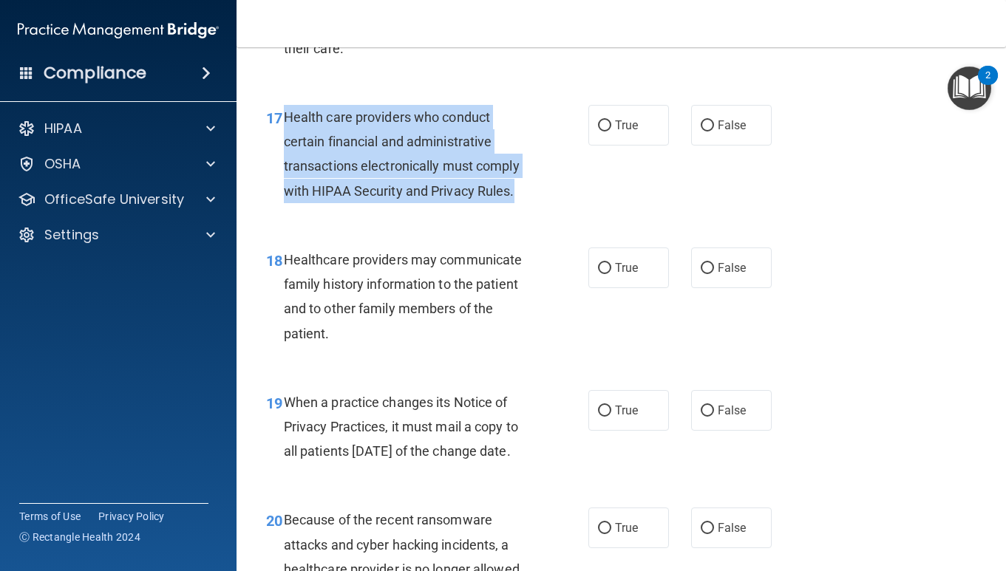
drag, startPoint x: 282, startPoint y: 116, endPoint x: 542, endPoint y: 190, distance: 271.1
click at [543, 191] on div "17 Health care providers who conduct certain financial and administrative trans…" at bounding box center [427, 158] width 367 height 106
click at [604, 122] on input "True" at bounding box center [604, 125] width 13 height 11
radio input "true"
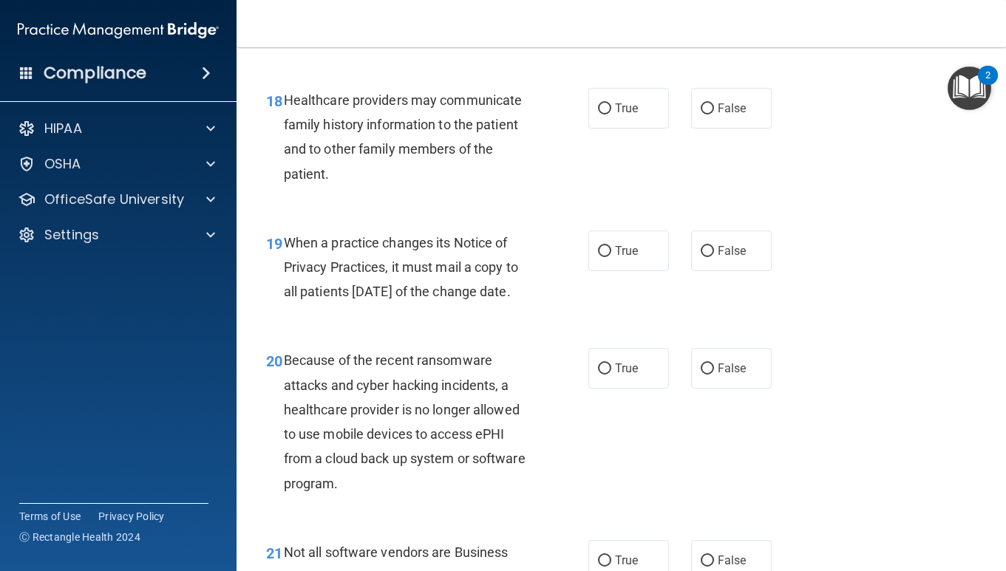
scroll to position [2526, 0]
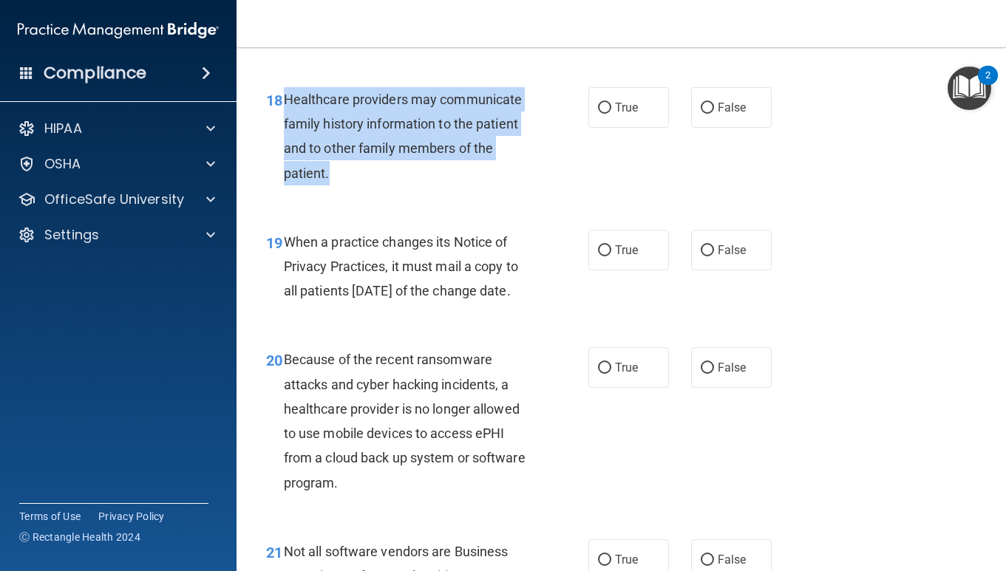
drag, startPoint x: 285, startPoint y: 100, endPoint x: 341, endPoint y: 169, distance: 88.9
click at [341, 169] on div "Healthcare providers may communicate family history information to the patient …" at bounding box center [413, 136] width 258 height 98
click at [599, 106] on input "True" at bounding box center [604, 108] width 13 height 11
radio input "true"
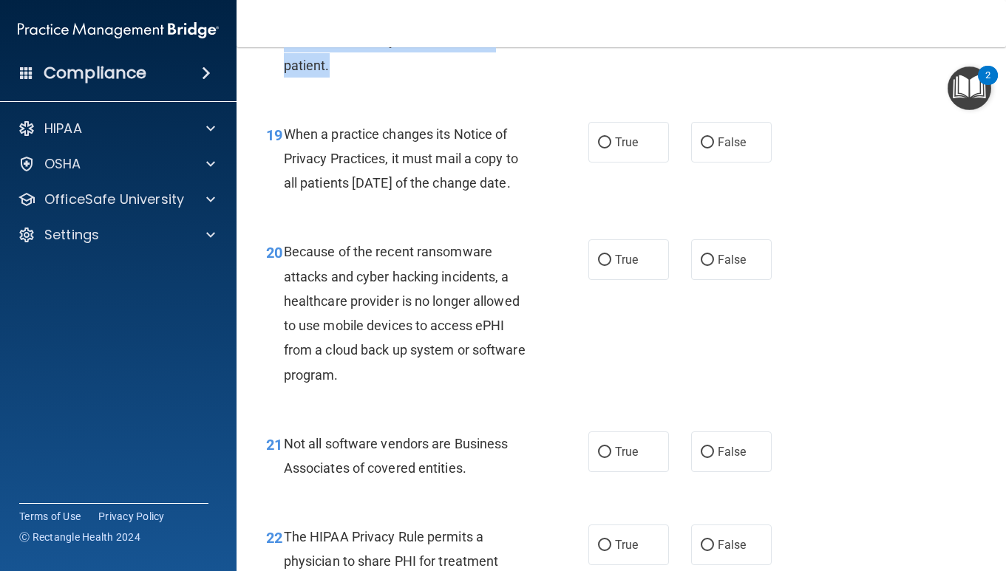
scroll to position [2635, 0]
drag, startPoint x: 286, startPoint y: 132, endPoint x: 324, endPoint y: 208, distance: 84.9
click at [324, 195] on div "When a practice changes its Notice of Privacy Practices, it must mail a copy to…" at bounding box center [413, 158] width 258 height 74
click at [701, 145] on input "False" at bounding box center [707, 142] width 13 height 11
radio input "true"
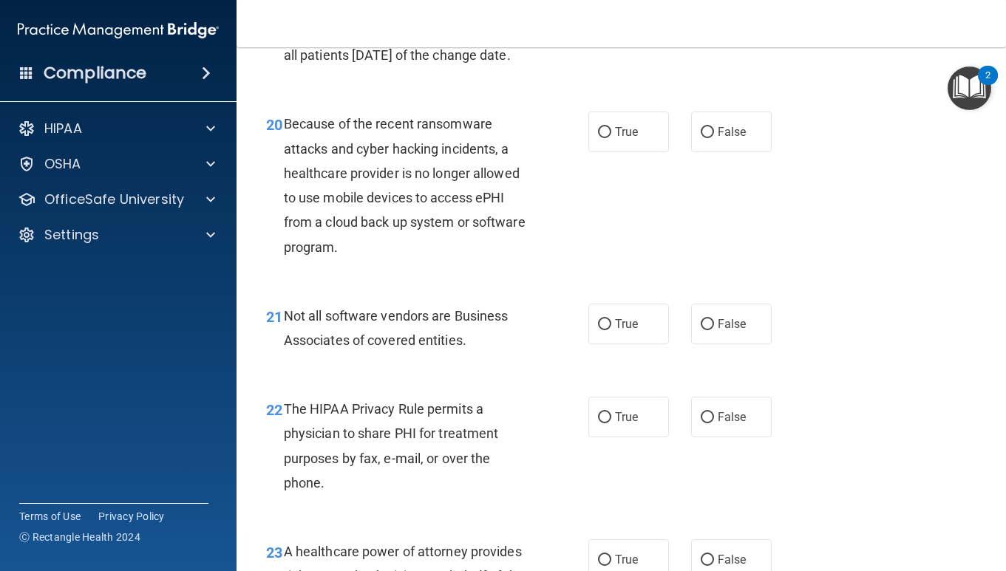
scroll to position [2788, 0]
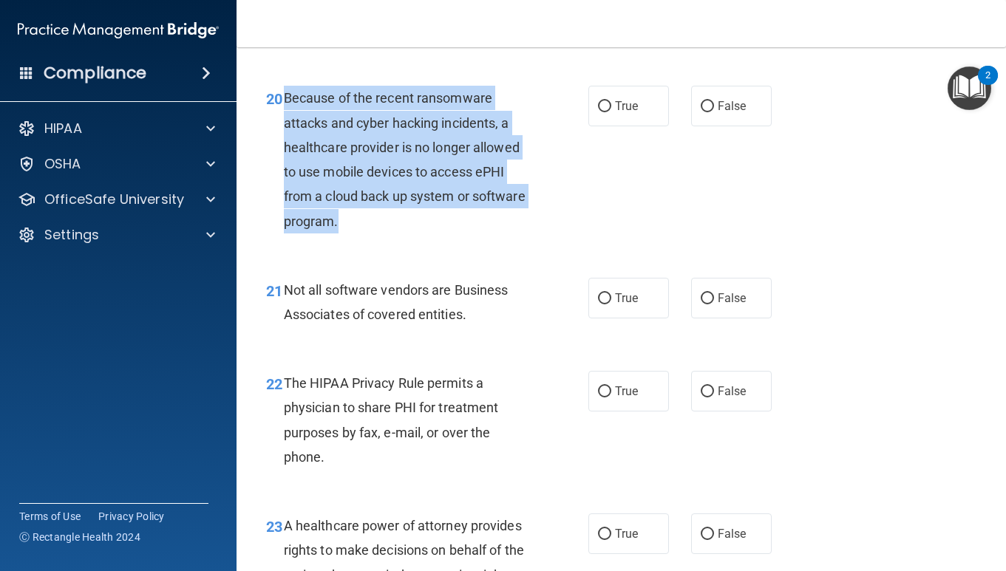
drag, startPoint x: 284, startPoint y: 122, endPoint x: 366, endPoint y: 247, distance: 149.4
click at [366, 233] on div "Because of the recent ransomware attacks and cyber hacking incidents, a healthc…" at bounding box center [413, 159] width 258 height 147
click at [703, 112] on input "False" at bounding box center [707, 106] width 13 height 11
radio input "true"
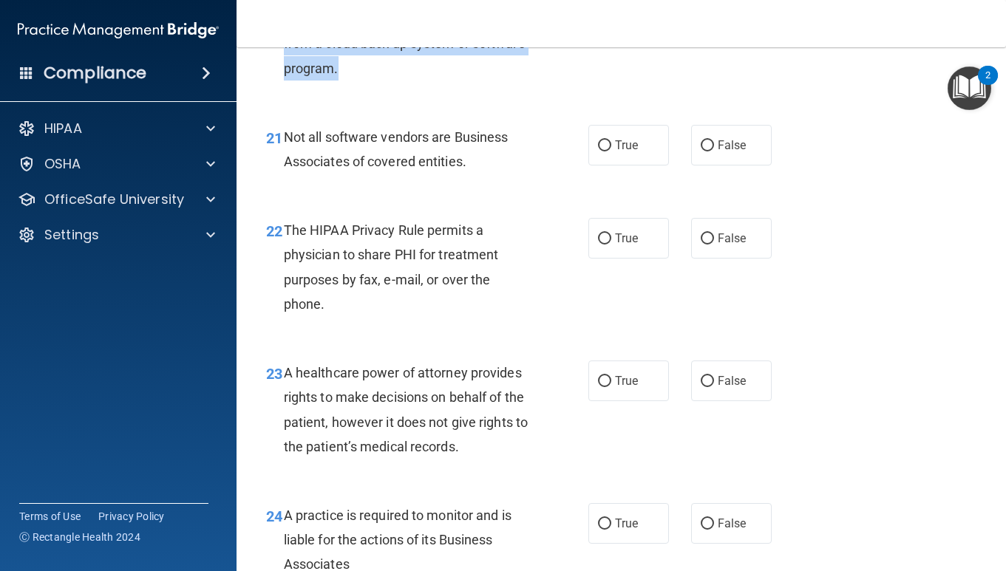
scroll to position [2942, 0]
drag, startPoint x: 288, startPoint y: 160, endPoint x: 498, endPoint y: 188, distance: 211.8
click at [498, 173] on div "Not all software vendors are Business Associates of covered entities." at bounding box center [413, 148] width 258 height 49
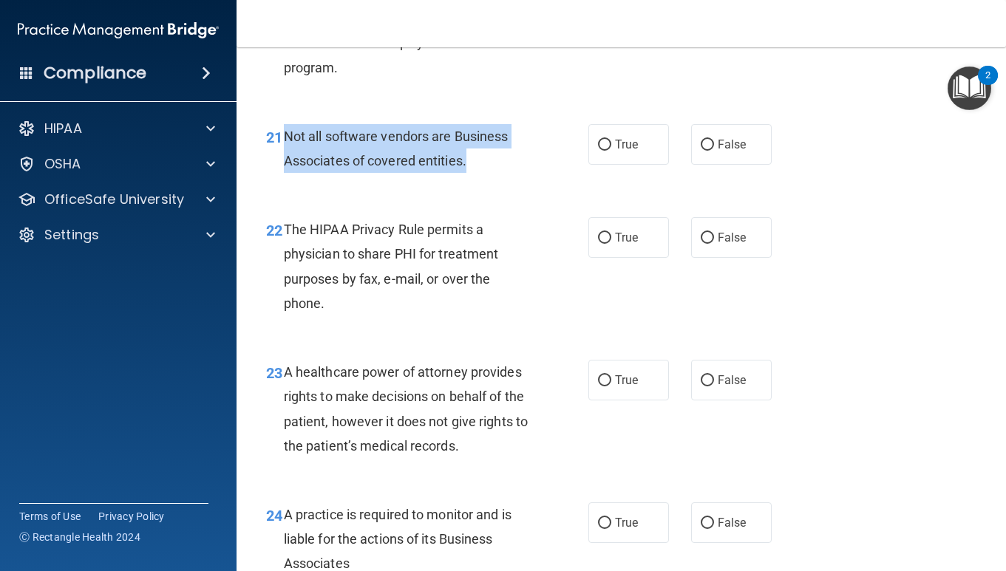
drag, startPoint x: 479, startPoint y: 188, endPoint x: 281, endPoint y: 160, distance: 200.0
click at [281, 160] on div "21 Not all software vendors are Business Associates of covered entities." at bounding box center [427, 152] width 367 height 56
click at [604, 151] on input "True" at bounding box center [604, 145] width 13 height 11
radio input "true"
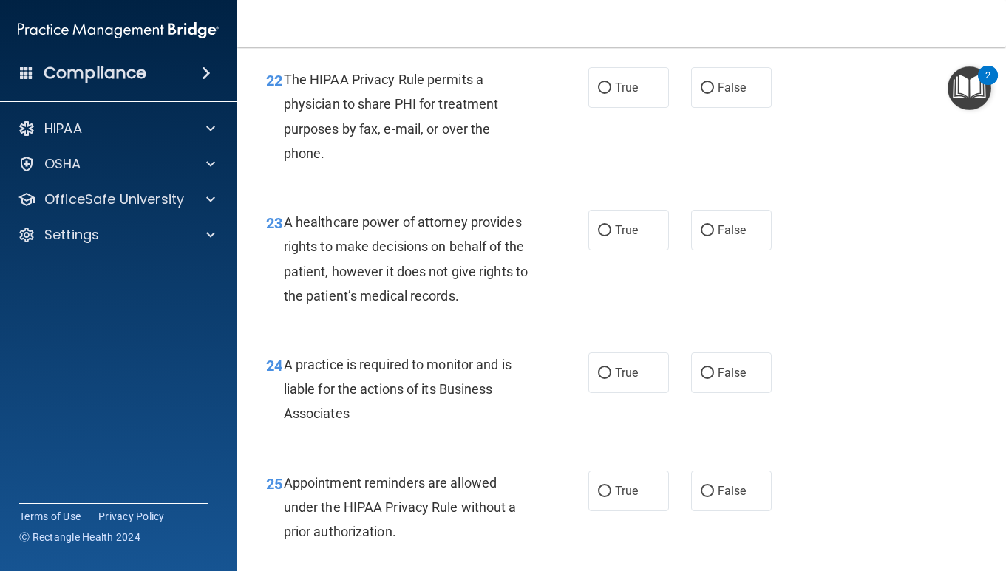
scroll to position [3095, 0]
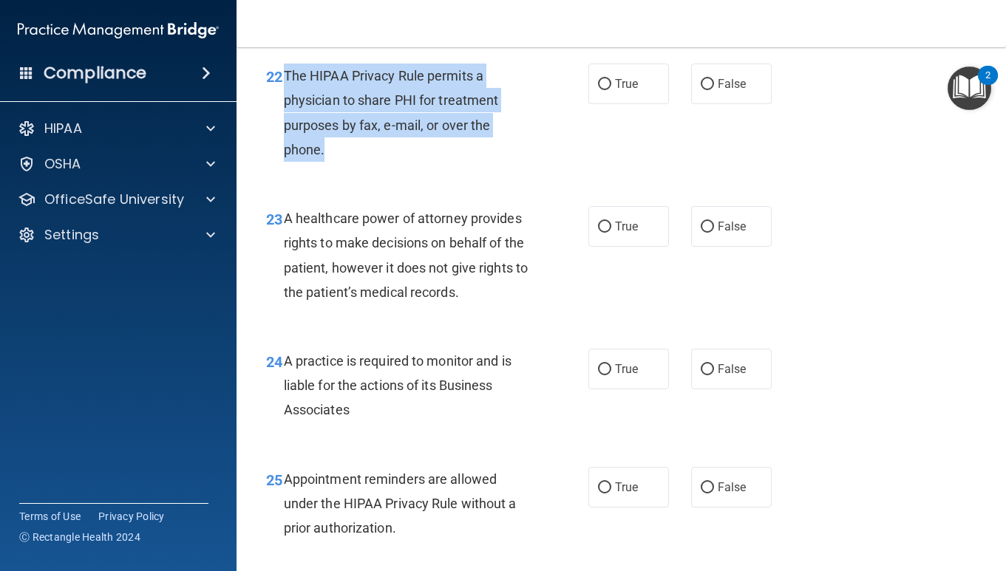
drag, startPoint x: 284, startPoint y: 100, endPoint x: 358, endPoint y: 183, distance: 112.0
click at [358, 162] on div "The HIPAA Privacy Rule permits a physician to share PHI for treatment purposes …" at bounding box center [413, 113] width 258 height 98
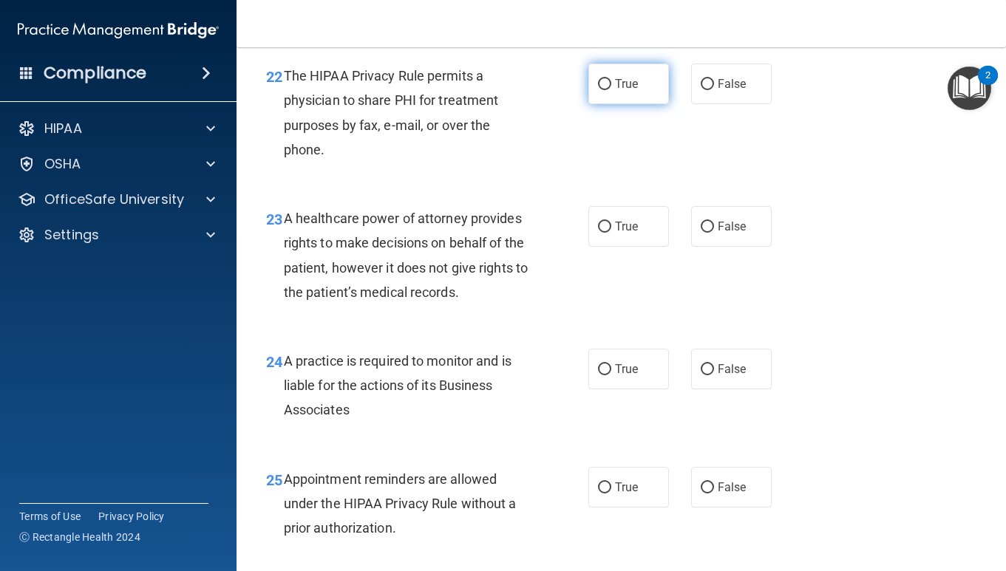
click at [612, 104] on label "True" at bounding box center [628, 84] width 81 height 41
click at [611, 90] on input "True" at bounding box center [604, 84] width 13 height 11
radio input "true"
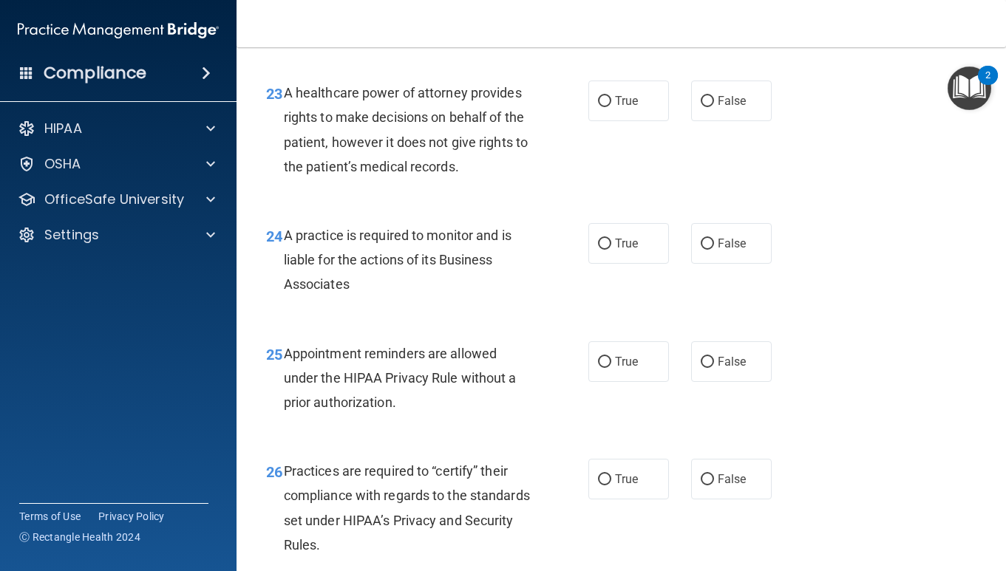
scroll to position [3226, 0]
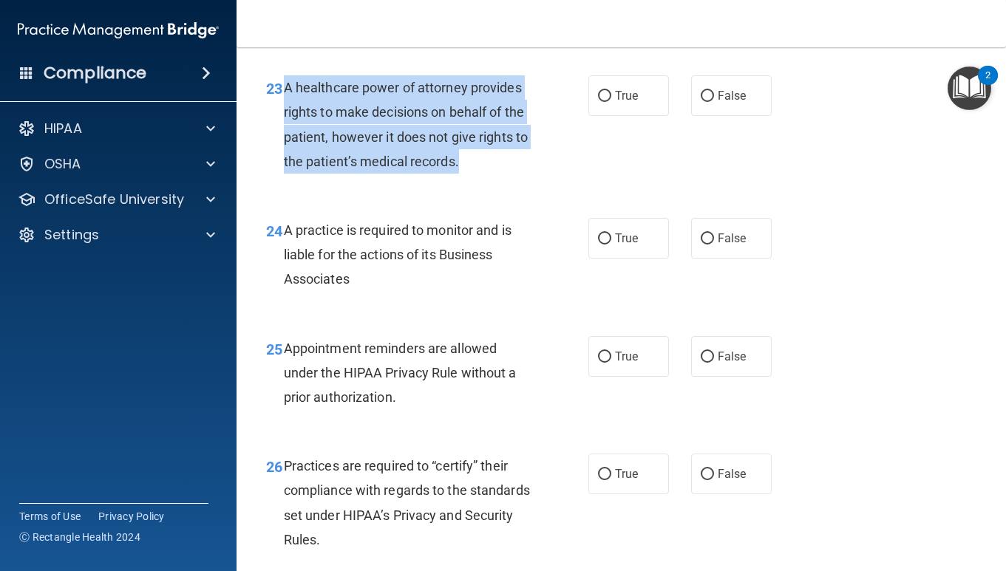
drag, startPoint x: 284, startPoint y: 110, endPoint x: 506, endPoint y: 192, distance: 236.4
click at [507, 174] on div "A healthcare power of attorney provides rights to make decisions on behalf of t…" at bounding box center [413, 124] width 258 height 98
click at [709, 102] on input "False" at bounding box center [707, 96] width 13 height 11
radio input "true"
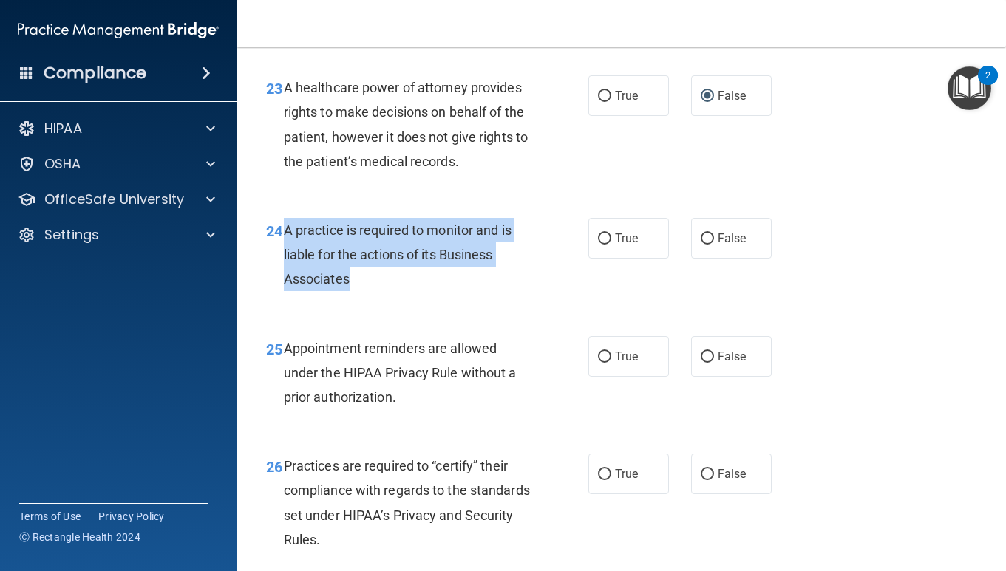
drag, startPoint x: 283, startPoint y: 253, endPoint x: 370, endPoint y: 303, distance: 100.6
click at [370, 292] on div "A practice is required to monitor and is liable for the actions of its Business…" at bounding box center [413, 255] width 258 height 74
click at [704, 245] on input "False" at bounding box center [707, 239] width 13 height 11
radio input "true"
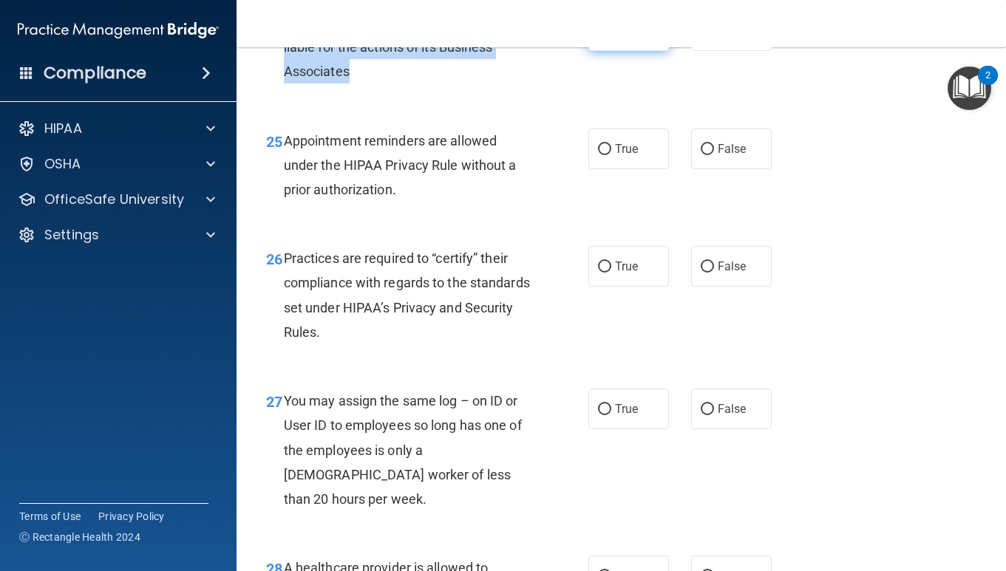
scroll to position [3436, 0]
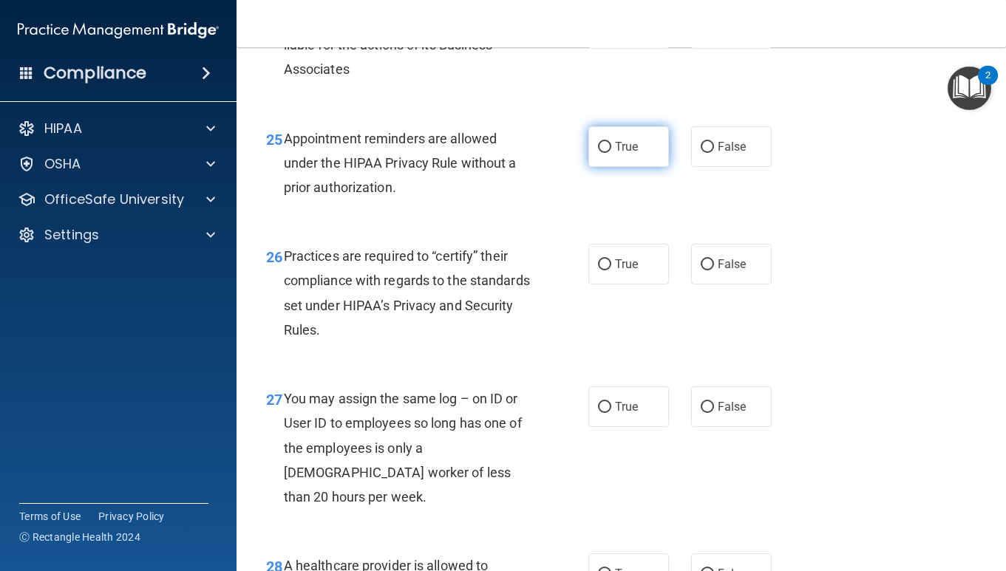
click at [592, 167] on label "True" at bounding box center [628, 146] width 81 height 41
click at [598, 153] on input "True" at bounding box center [604, 147] width 13 height 11
radio input "true"
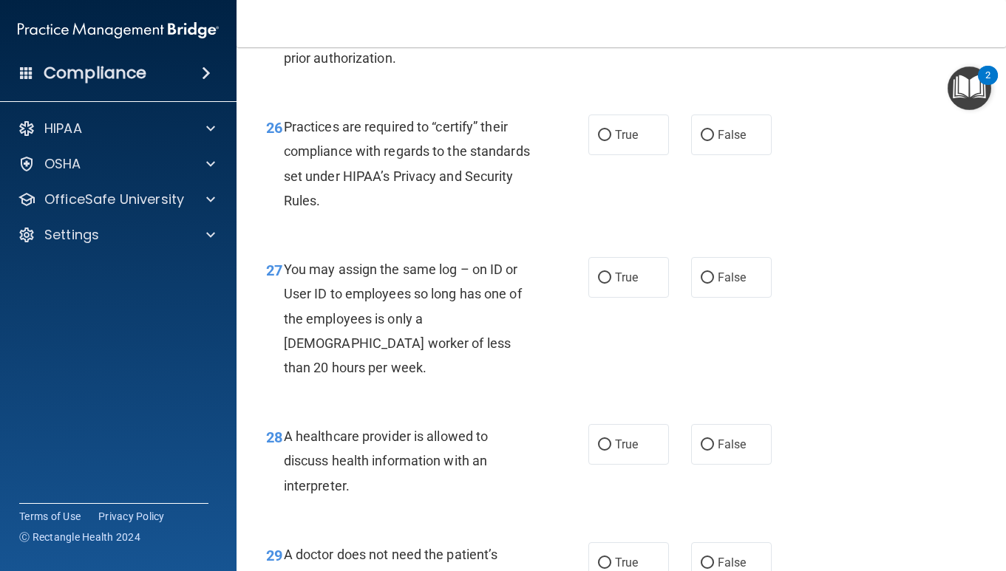
scroll to position [3593, 0]
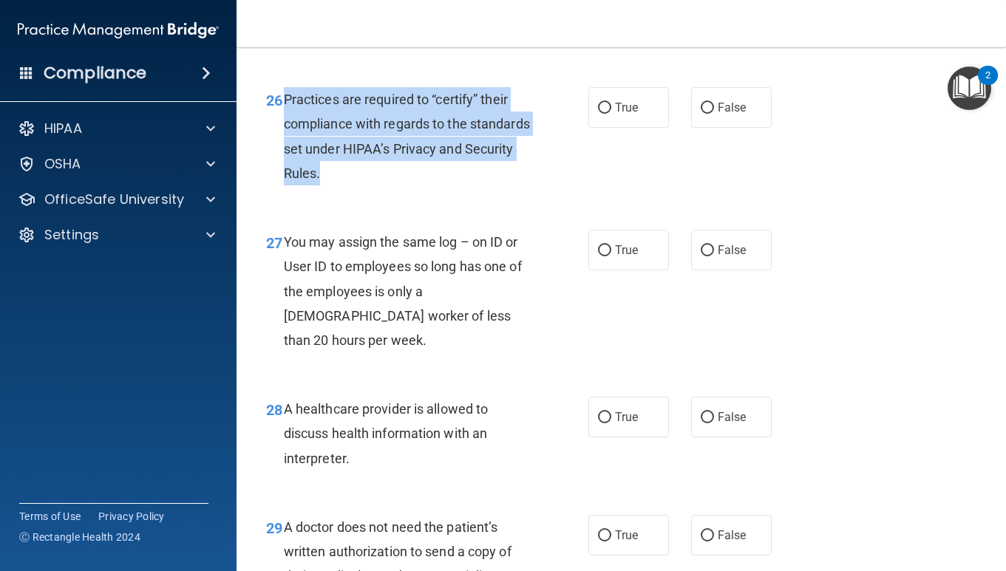
drag, startPoint x: 284, startPoint y: 124, endPoint x: 400, endPoint y: 199, distance: 137.3
click at [400, 185] on div "Practices are required to “certify” their compliance with regards to the standa…" at bounding box center [413, 136] width 258 height 98
click at [707, 114] on input "False" at bounding box center [707, 108] width 13 height 11
radio input "true"
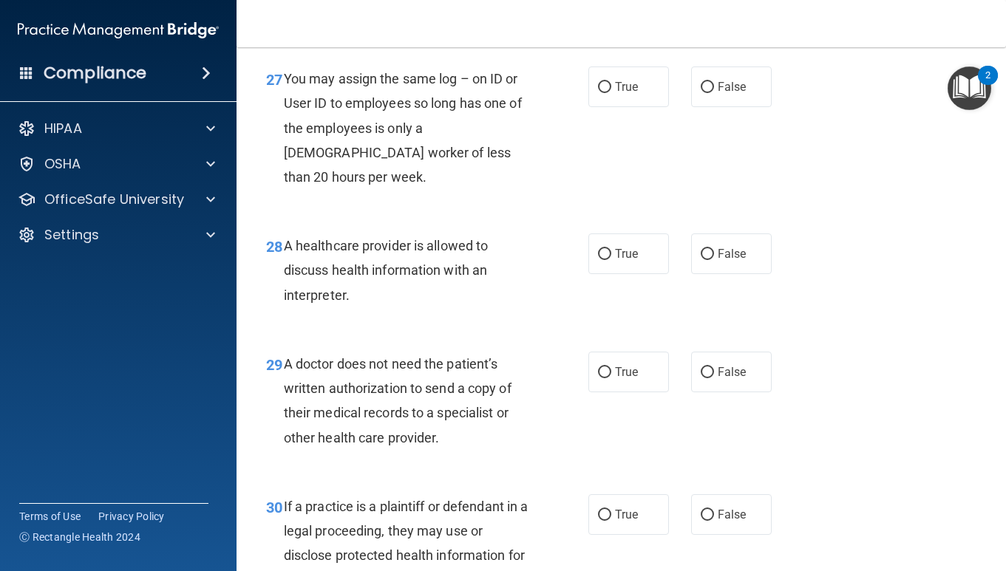
scroll to position [3767, 0]
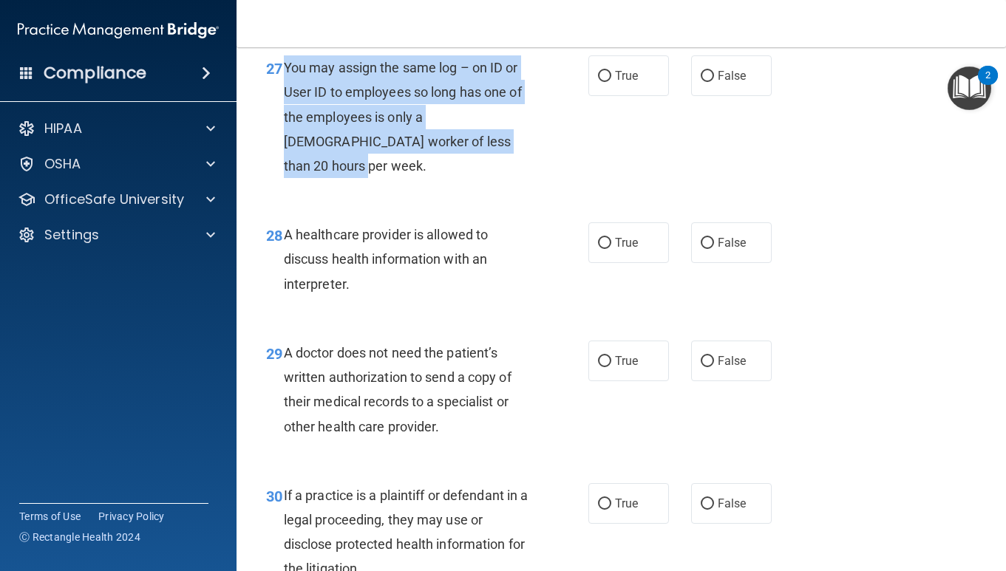
drag, startPoint x: 284, startPoint y: 93, endPoint x: 534, endPoint y: 171, distance: 261.5
click at [534, 171] on div "You may assign the same log – on ID or User ID to employees so long has one of …" at bounding box center [413, 116] width 258 height 123
click at [712, 82] on input "False" at bounding box center [707, 76] width 13 height 11
radio input "true"
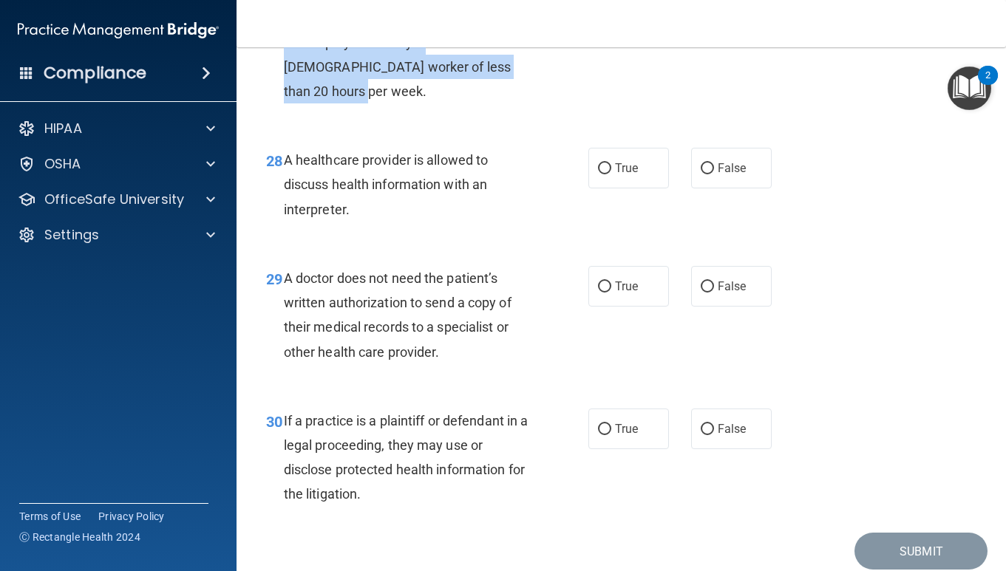
scroll to position [3860, 0]
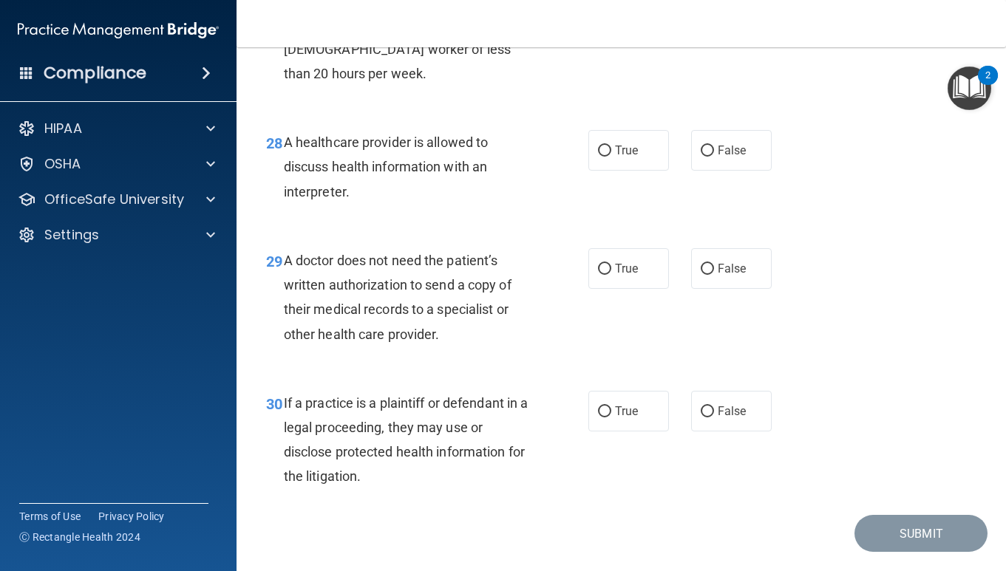
drag, startPoint x: 287, startPoint y: 143, endPoint x: 380, endPoint y: 186, distance: 102.1
click at [381, 186] on div "A healthcare provider is allowed to discuss health information with an interpre…" at bounding box center [413, 167] width 258 height 74
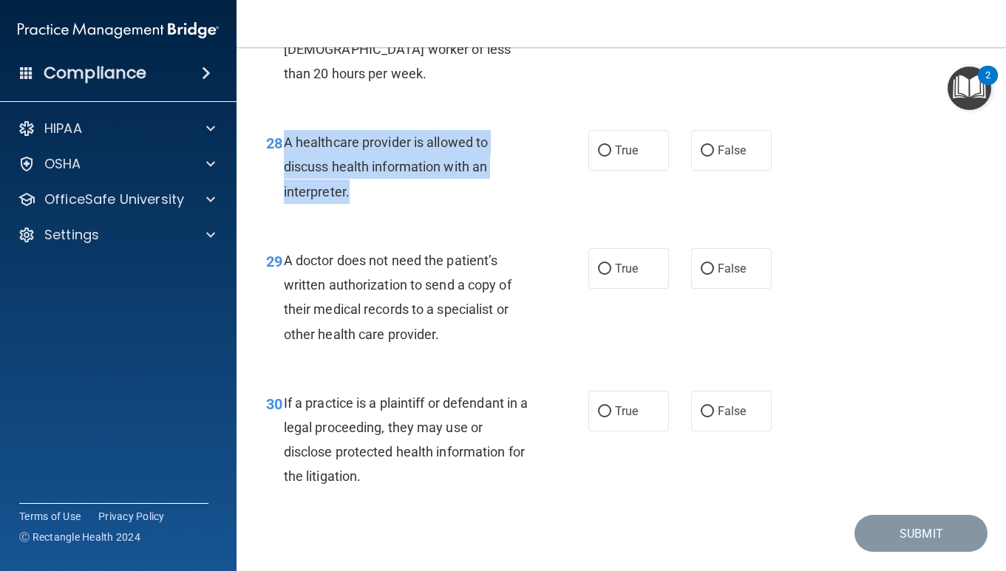
drag, startPoint x: 284, startPoint y: 141, endPoint x: 361, endPoint y: 194, distance: 94.1
click at [361, 194] on div "A healthcare provider is allowed to discuss health information with an interpre…" at bounding box center [413, 167] width 258 height 74
click at [610, 155] on input "True" at bounding box center [604, 151] width 13 height 11
radio input "true"
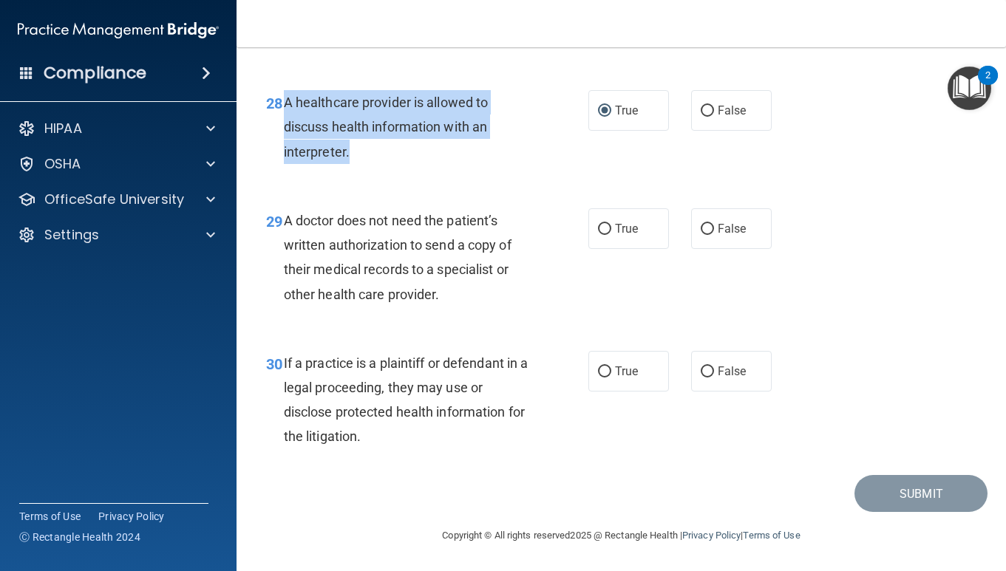
drag, startPoint x: 282, startPoint y: 219, endPoint x: 460, endPoint y: 296, distance: 194.0
click at [460, 296] on div "29 A doctor does not need the patient’s written authorization to send a copy of…" at bounding box center [427, 261] width 367 height 106
click at [604, 229] on input "True" at bounding box center [604, 229] width 13 height 11
radio input "true"
click at [606, 367] on input "True" at bounding box center [604, 372] width 13 height 11
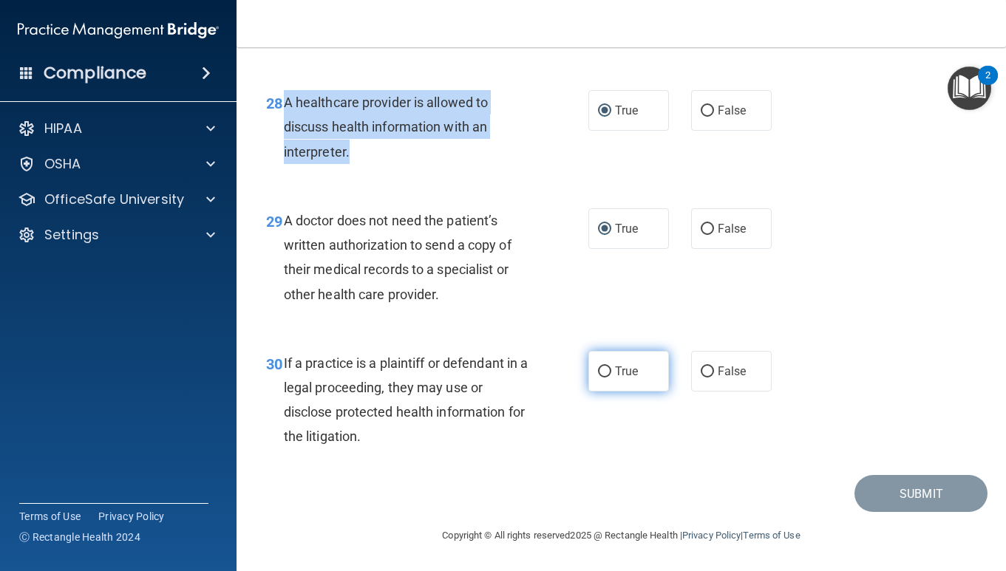
radio input "true"
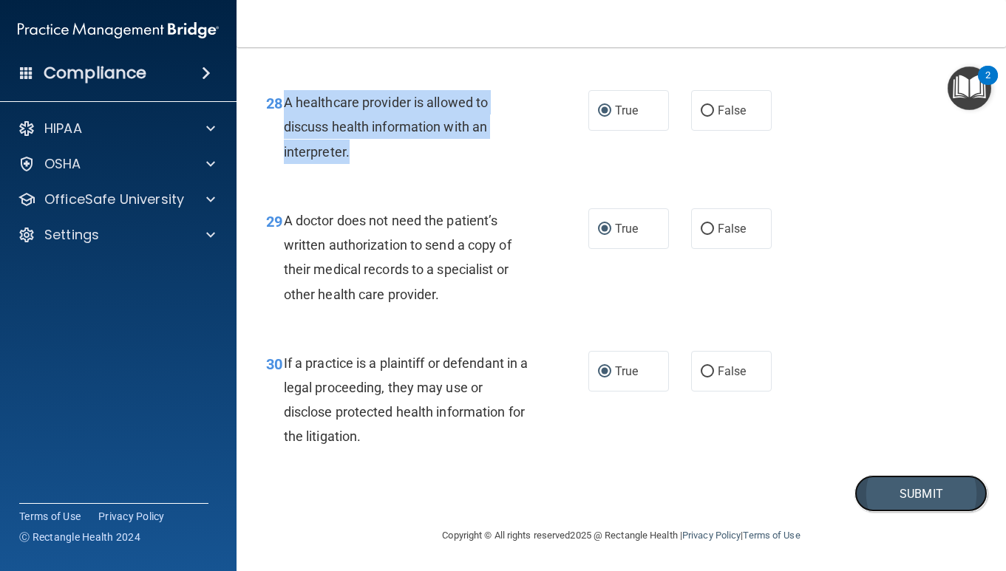
click at [887, 493] on button "Submit" at bounding box center [920, 494] width 133 height 38
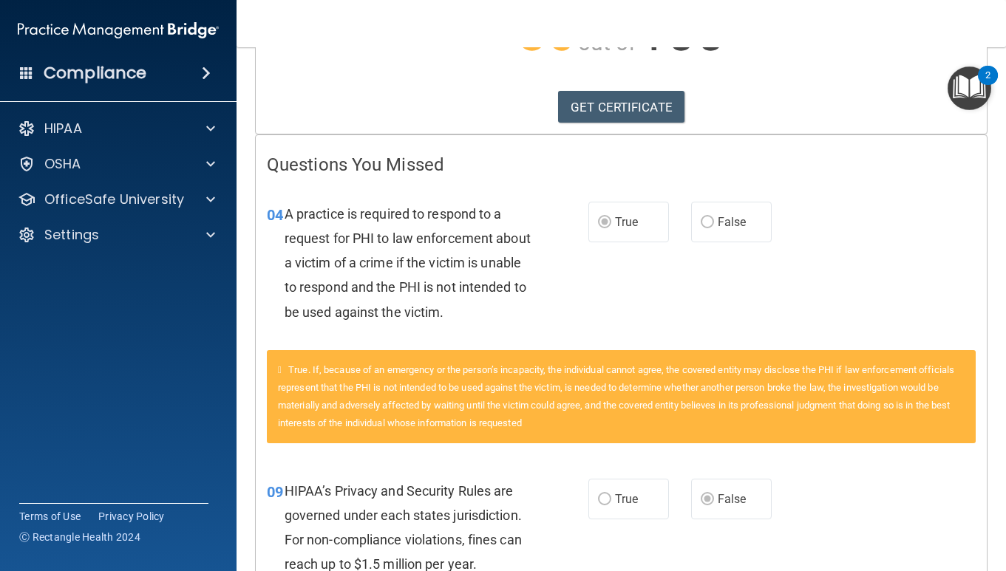
scroll to position [208, 0]
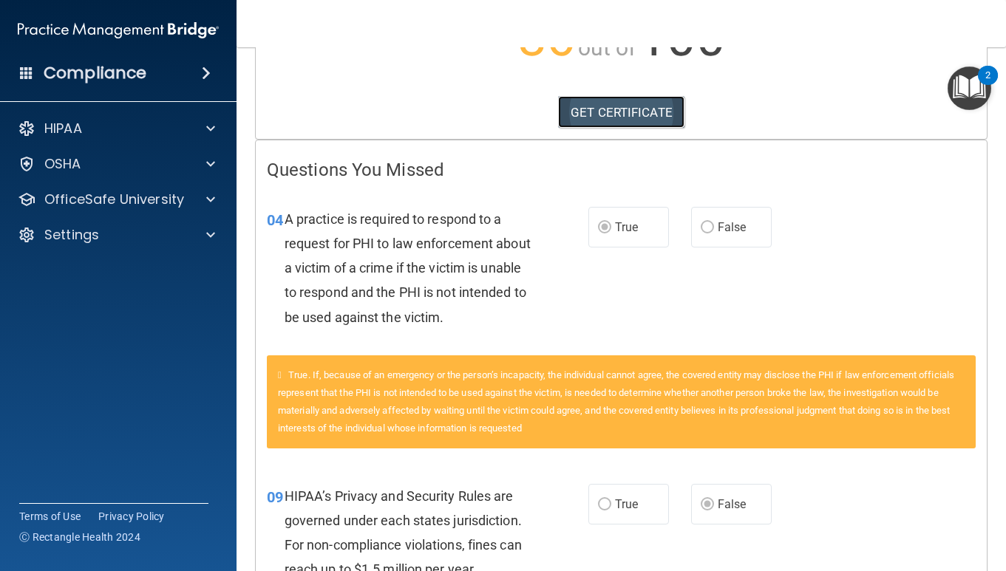
click at [632, 107] on link "GET CERTIFICATE" at bounding box center [621, 112] width 126 height 33
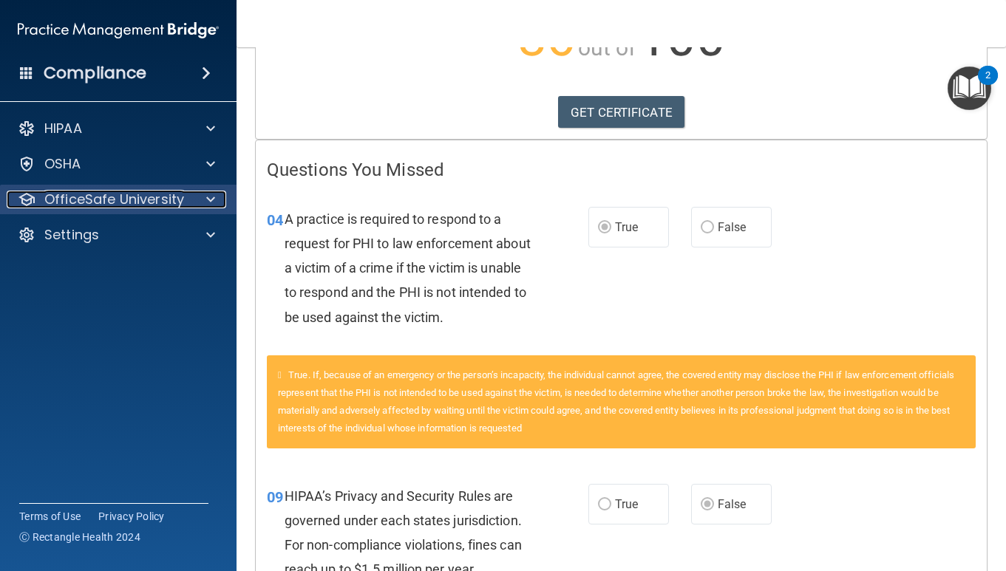
click at [157, 194] on p "OfficeSafe University" at bounding box center [114, 200] width 140 height 18
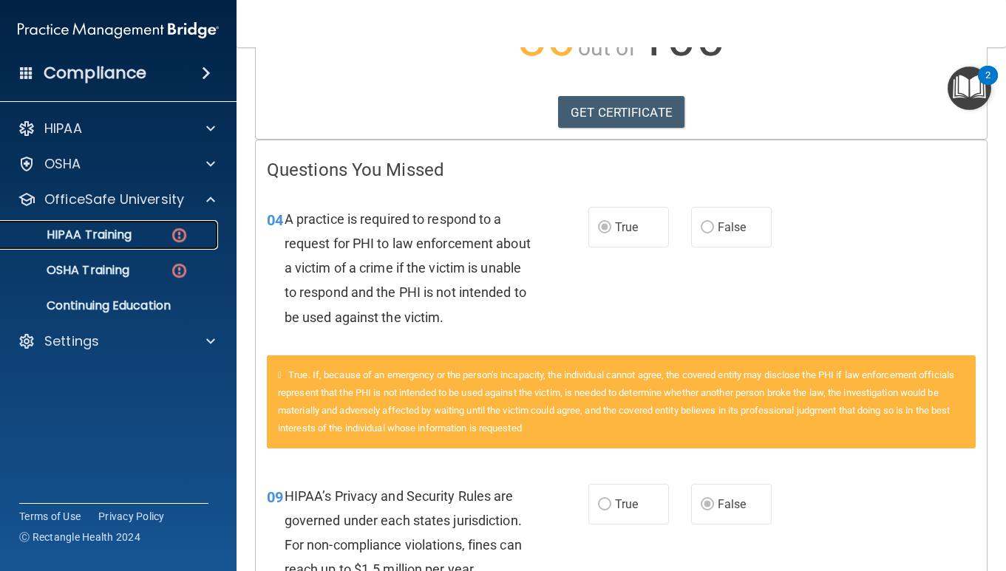
click at [109, 231] on p "HIPAA Training" at bounding box center [71, 235] width 122 height 15
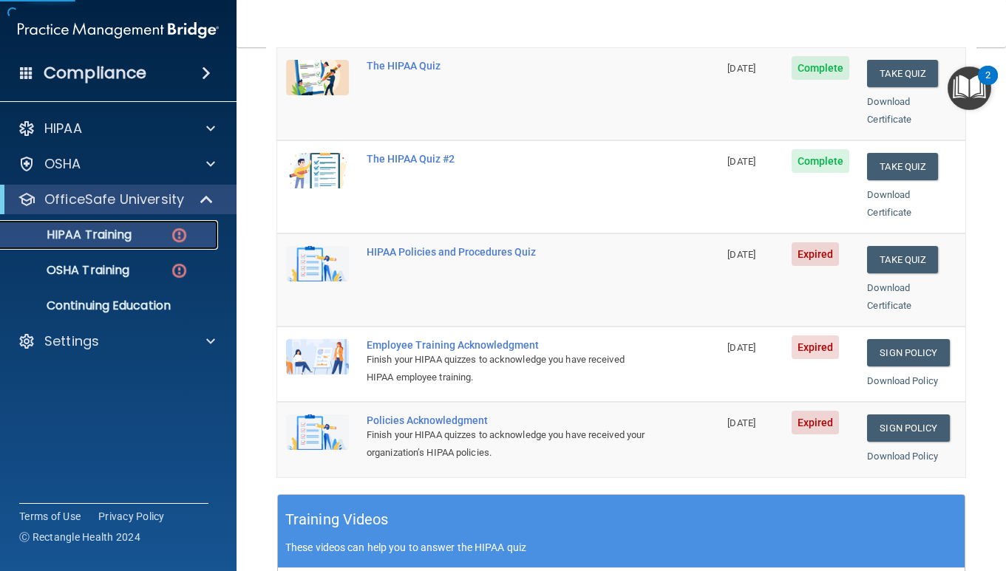
scroll to position [234, 0]
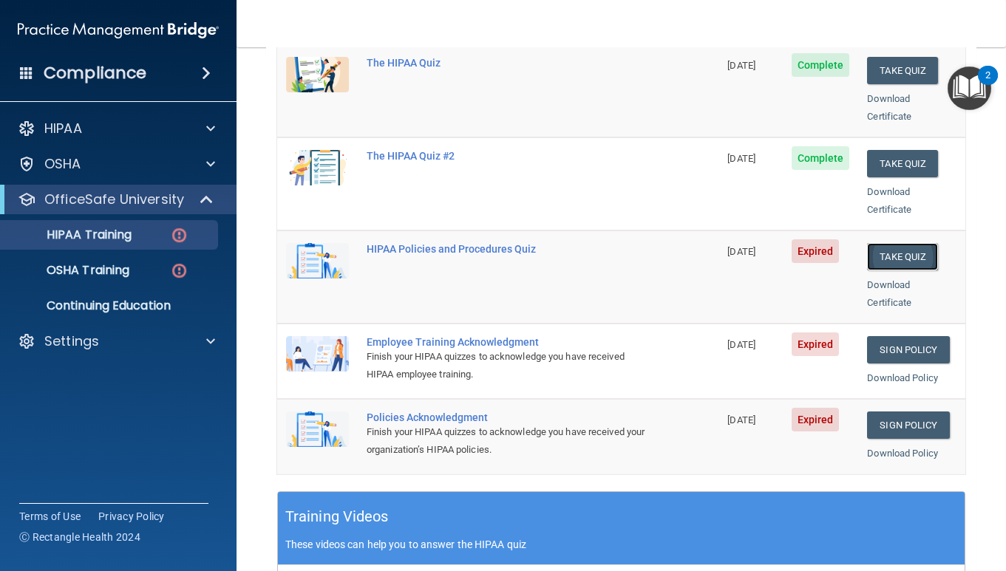
click at [902, 243] on button "Take Quiz" at bounding box center [902, 256] width 71 height 27
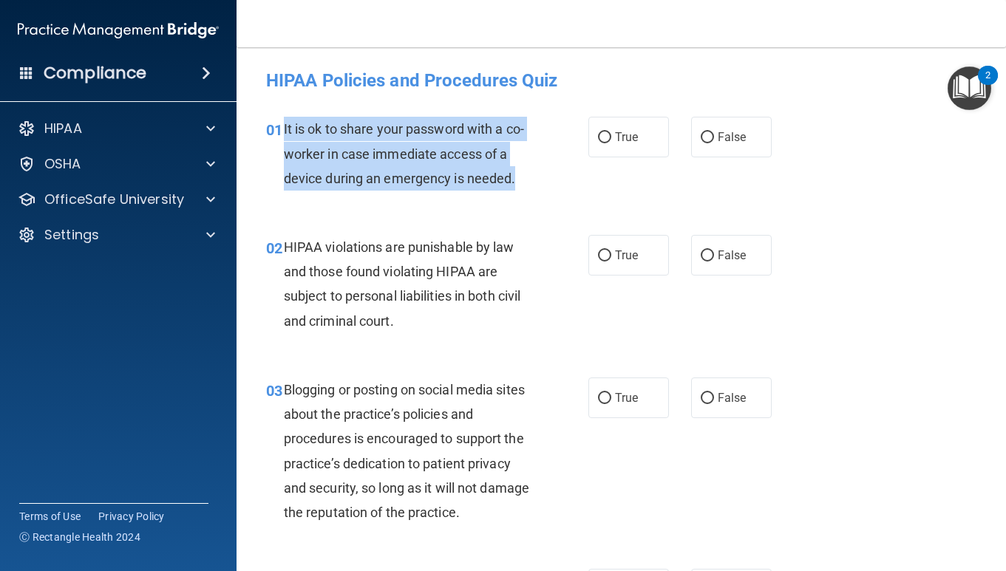
drag, startPoint x: 282, startPoint y: 128, endPoint x: 560, endPoint y: 176, distance: 282.7
click at [560, 176] on div "01 It is ok to share your password with a co-worker in case immediate access of…" at bounding box center [427, 157] width 367 height 81
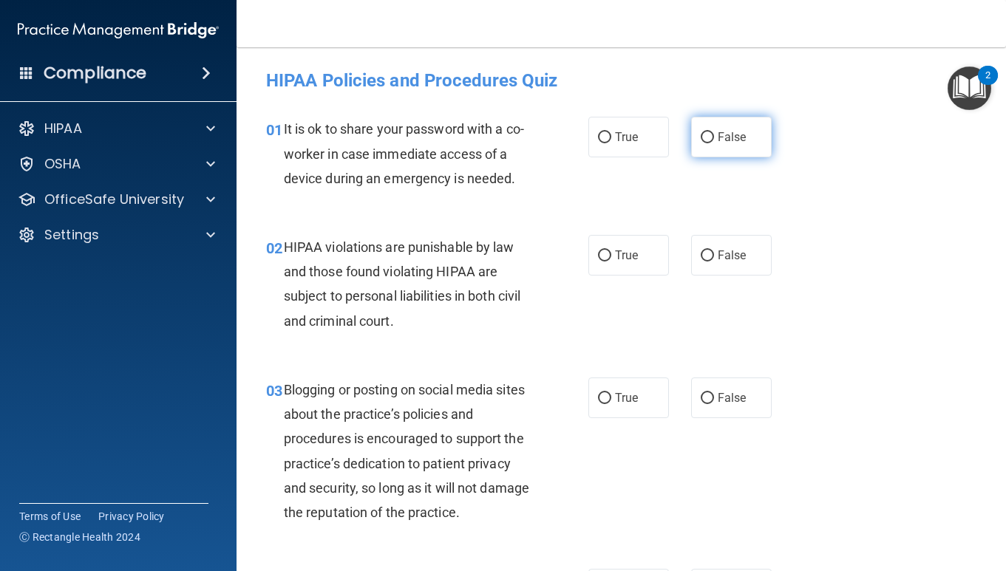
click at [709, 130] on label "False" at bounding box center [731, 137] width 81 height 41
click at [709, 132] on input "False" at bounding box center [707, 137] width 13 height 11
radio input "true"
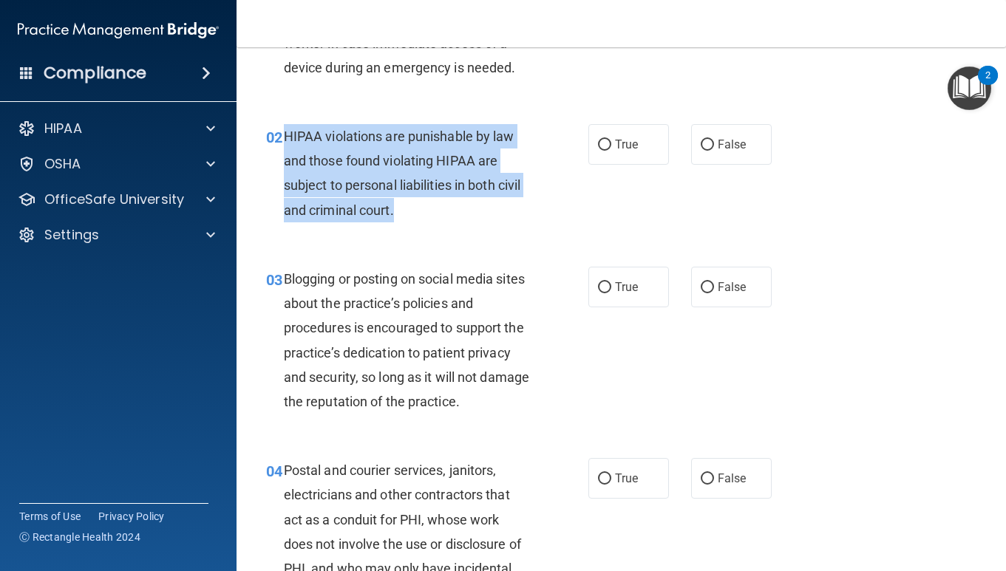
drag, startPoint x: 284, startPoint y: 132, endPoint x: 418, endPoint y: 213, distance: 156.5
click at [418, 213] on div "HIPAA violations are punishable by law and those found violating HIPAA are subj…" at bounding box center [413, 173] width 258 height 98
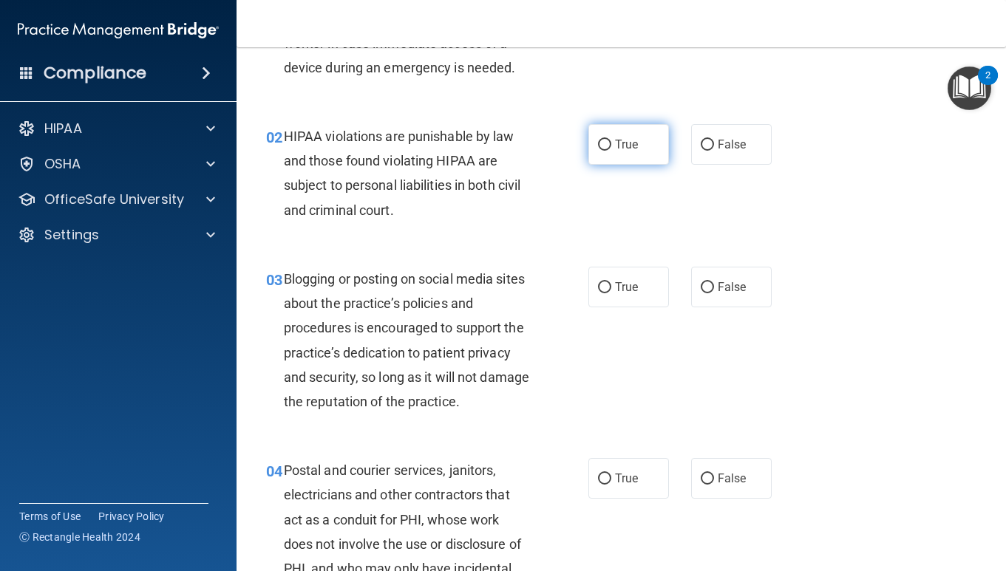
click at [613, 140] on label "True" at bounding box center [628, 144] width 81 height 41
click at [611, 140] on input "True" at bounding box center [604, 145] width 13 height 11
radio input "true"
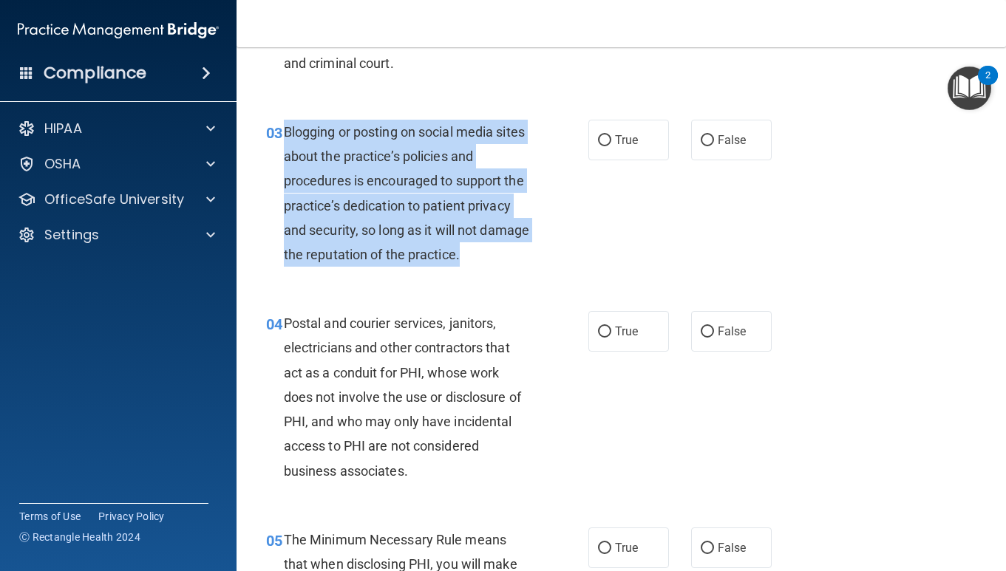
drag, startPoint x: 282, startPoint y: 129, endPoint x: 531, endPoint y: 259, distance: 280.3
click at [536, 259] on div "03 Blogging or posting on social media sites about the practice’s policies and …" at bounding box center [427, 197] width 367 height 154
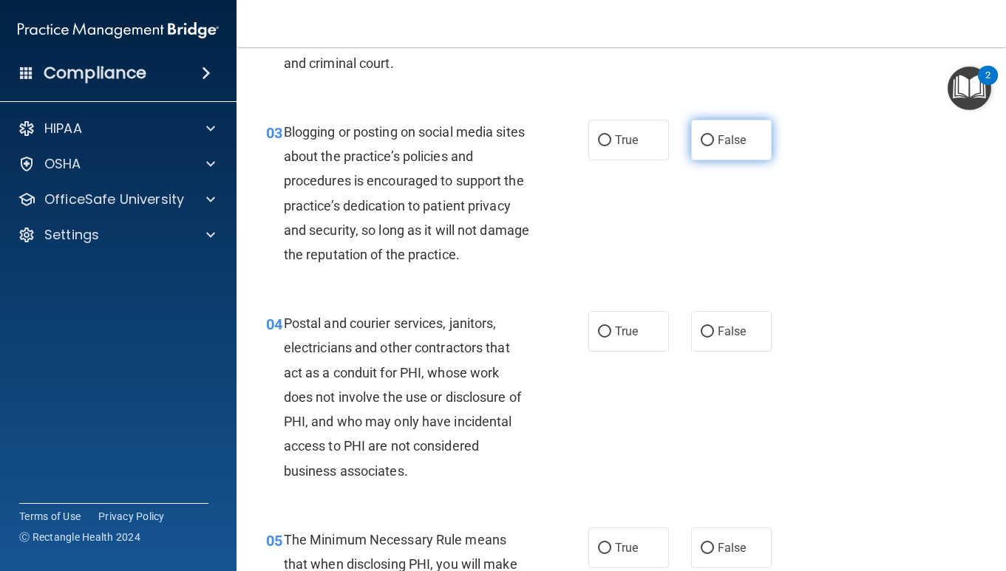
click at [720, 135] on span "False" at bounding box center [732, 140] width 29 height 14
click at [714, 135] on input "False" at bounding box center [707, 140] width 13 height 11
radio input "true"
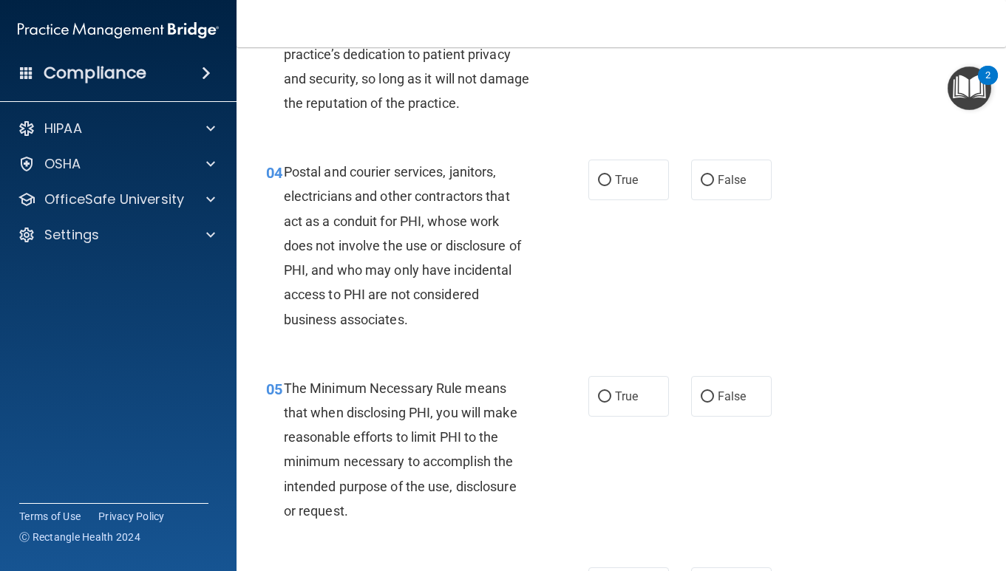
scroll to position [410, 0]
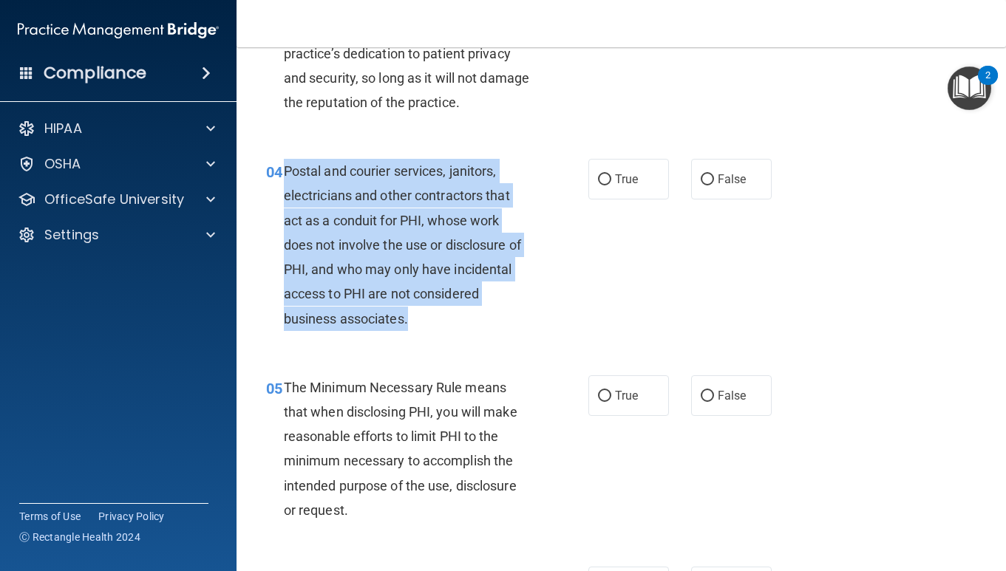
drag, startPoint x: 286, startPoint y: 172, endPoint x: 459, endPoint y: 325, distance: 230.9
click at [459, 325] on div "Postal and courier services, janitors, electricians and other contractors that …" at bounding box center [413, 245] width 258 height 172
click at [604, 180] on input "True" at bounding box center [604, 179] width 13 height 11
radio input "true"
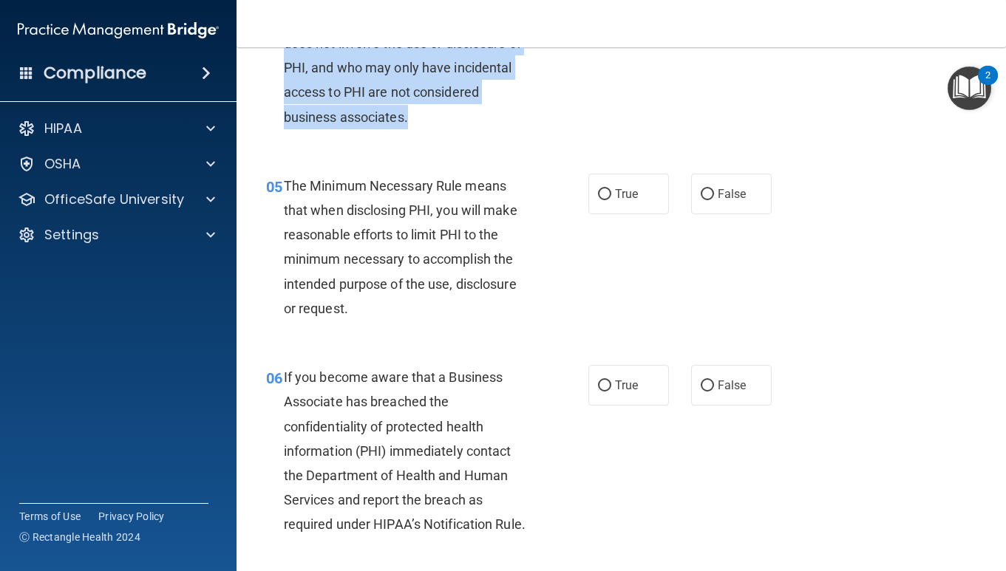
scroll to position [685, 0]
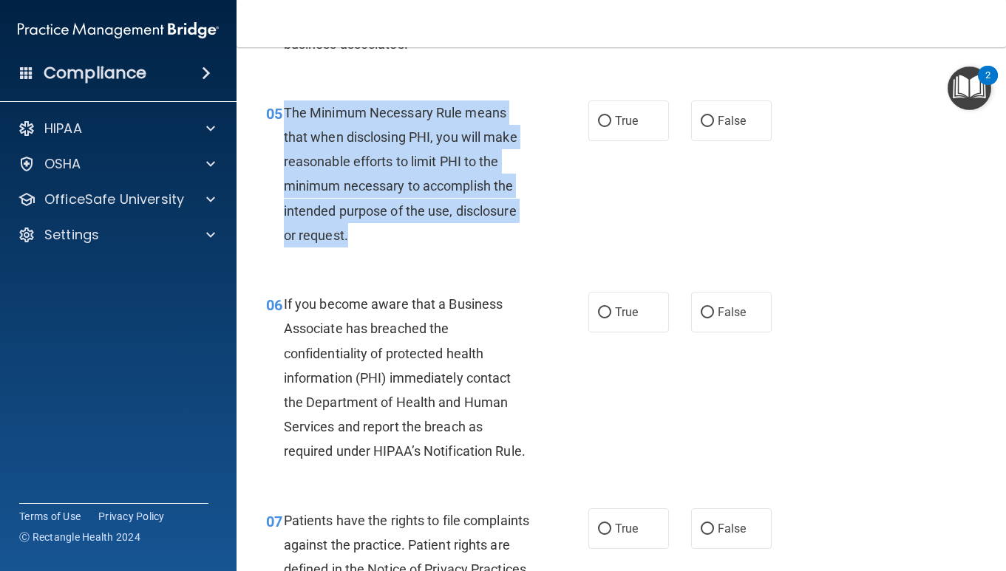
drag, startPoint x: 286, startPoint y: 113, endPoint x: 372, endPoint y: 245, distance: 157.6
click at [372, 245] on div "The Minimum Necessary Rule means that when disclosing PHI, you will make reason…" at bounding box center [413, 173] width 258 height 147
click at [601, 118] on input "True" at bounding box center [604, 121] width 13 height 11
radio input "true"
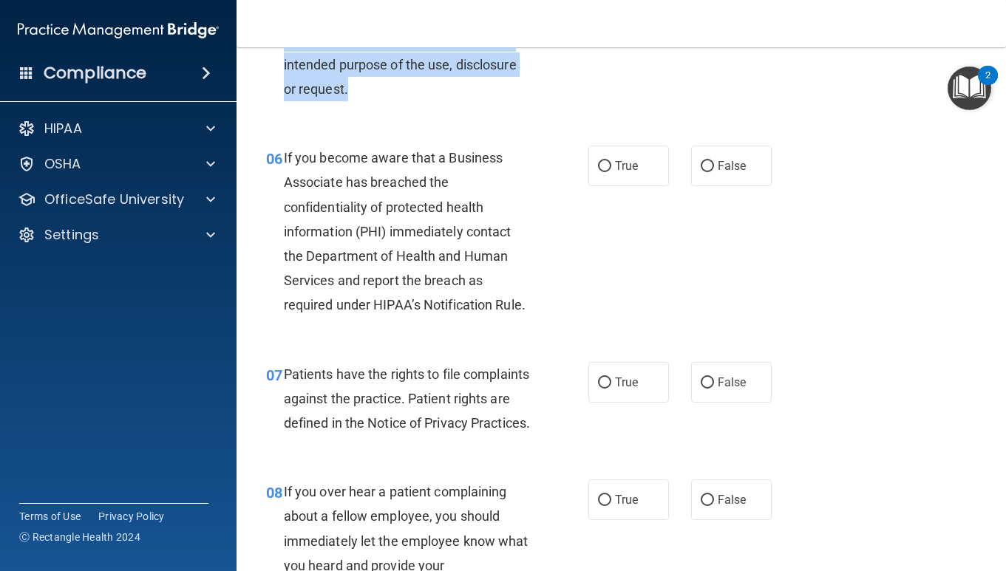
scroll to position [832, 0]
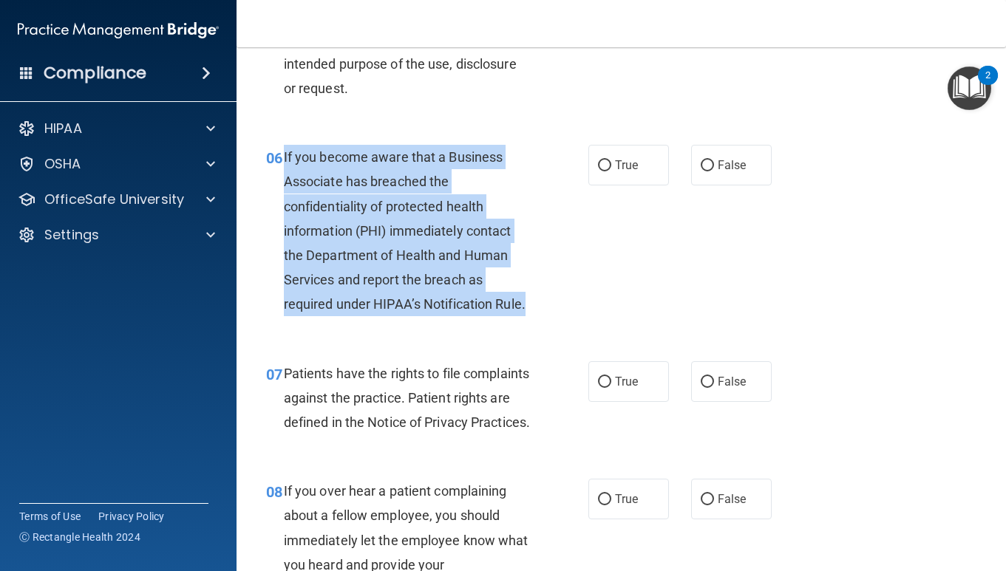
drag, startPoint x: 284, startPoint y: 157, endPoint x: 572, endPoint y: 309, distance: 325.3
click at [572, 309] on div "06 If you become aware that a Business Associate has breached the confidentiali…" at bounding box center [427, 235] width 367 height 180
click at [710, 161] on input "False" at bounding box center [707, 165] width 13 height 11
radio input "true"
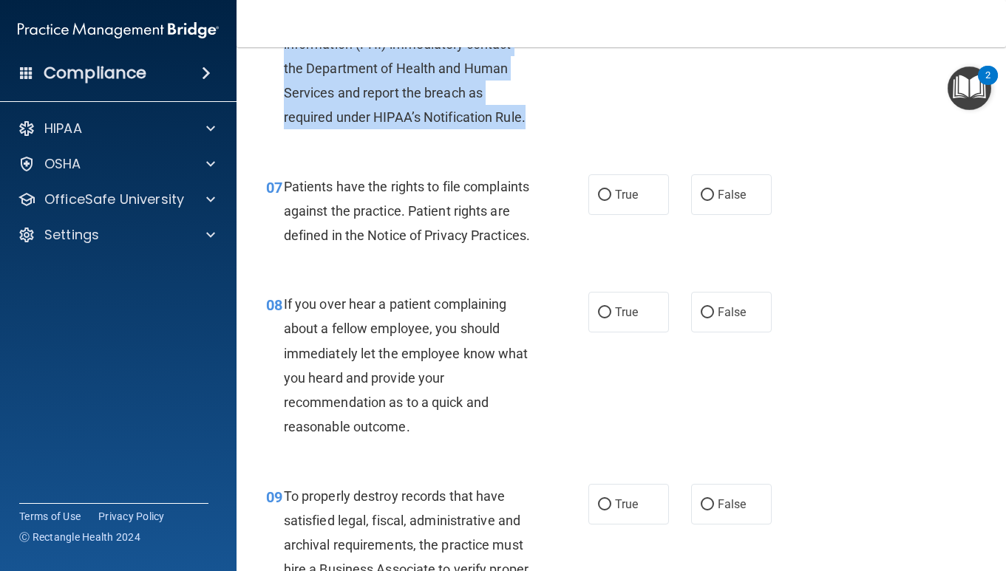
scroll to position [1057, 0]
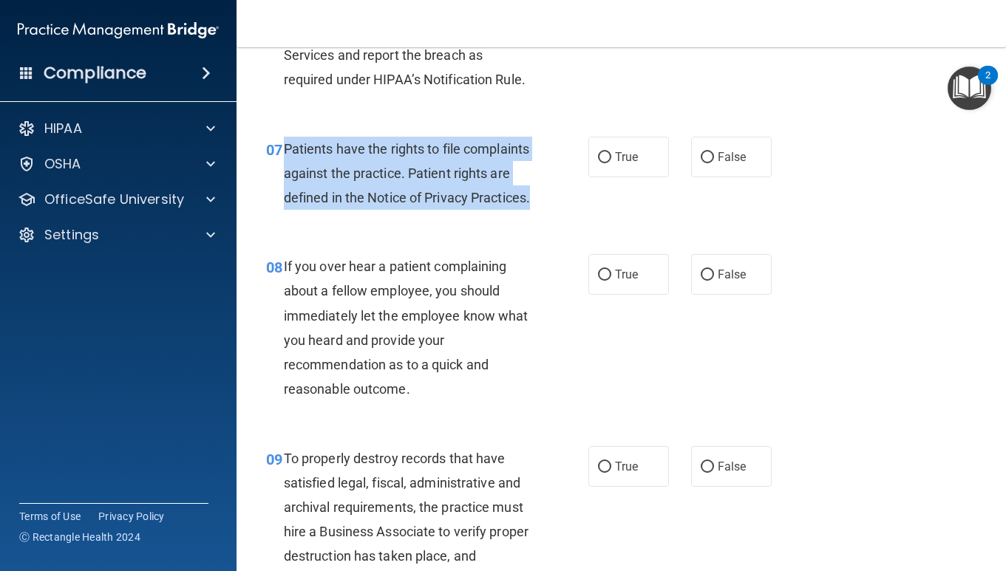
drag, startPoint x: 283, startPoint y: 148, endPoint x: 403, endPoint y: 223, distance: 141.5
click at [403, 211] on div "Patients have the rights to file complaints against the practice. Patient right…" at bounding box center [413, 174] width 258 height 74
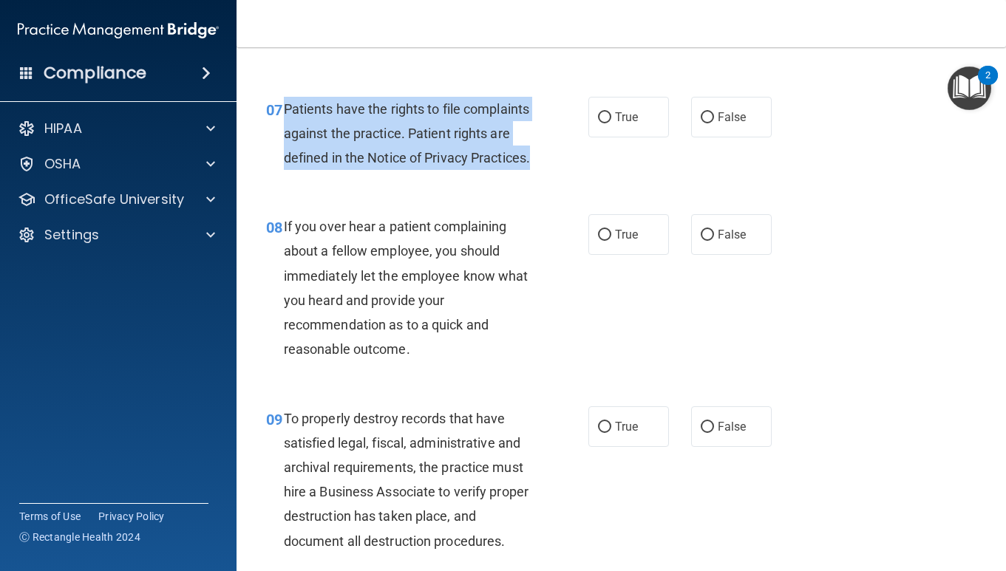
scroll to position [1103, 0]
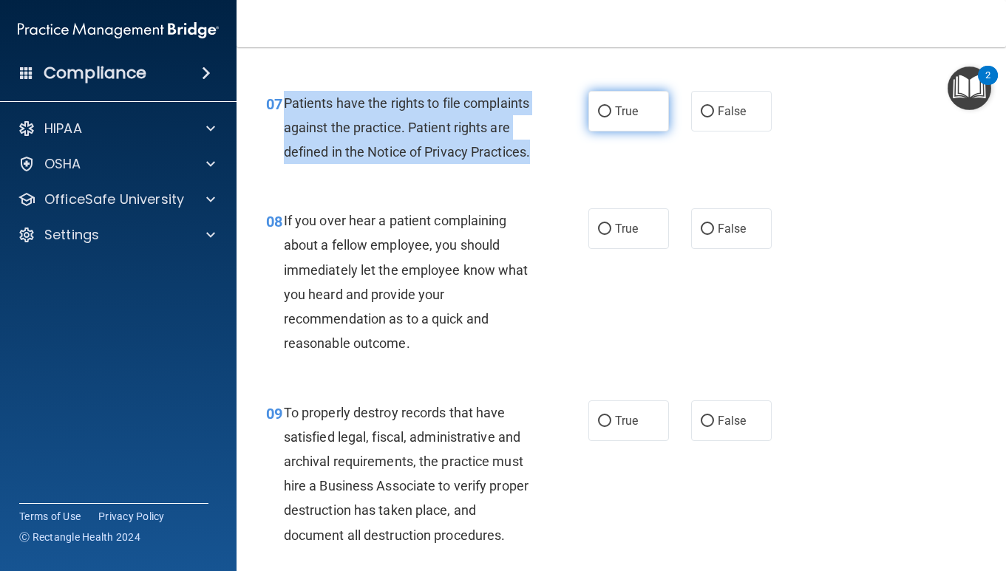
click at [603, 115] on input "True" at bounding box center [604, 111] width 13 height 11
radio input "true"
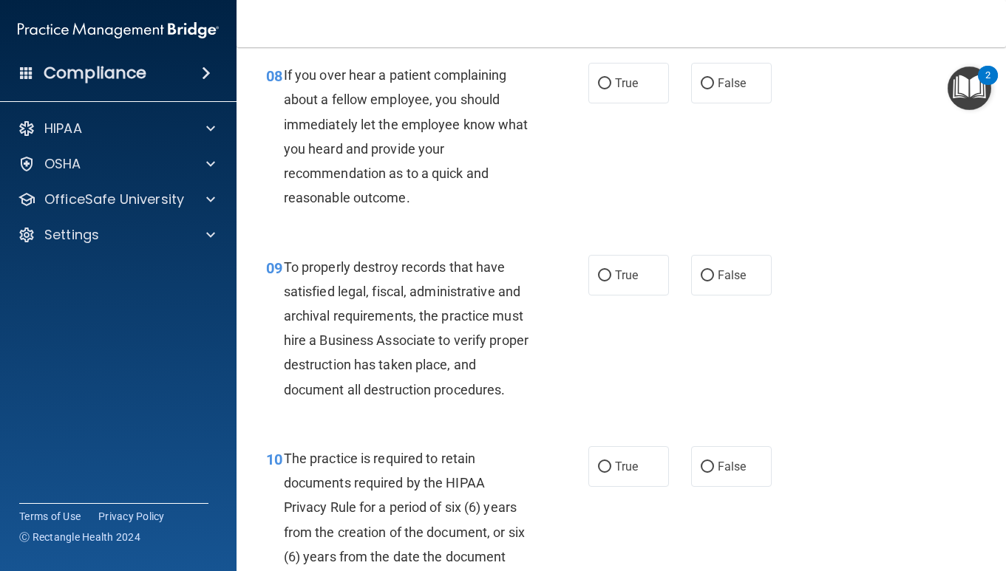
scroll to position [1268, 0]
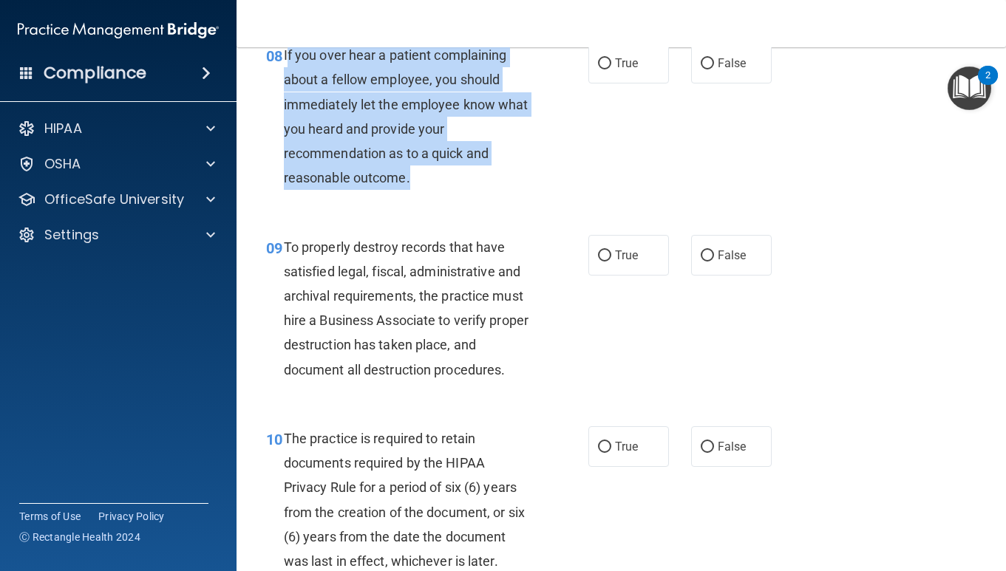
drag, startPoint x: 285, startPoint y: 81, endPoint x: 428, endPoint y: 196, distance: 183.4
click at [428, 190] on div "If you over hear a patient complaining about a fellow employee, you should imme…" at bounding box center [413, 116] width 258 height 147
click at [709, 69] on input "False" at bounding box center [707, 63] width 13 height 11
radio input "true"
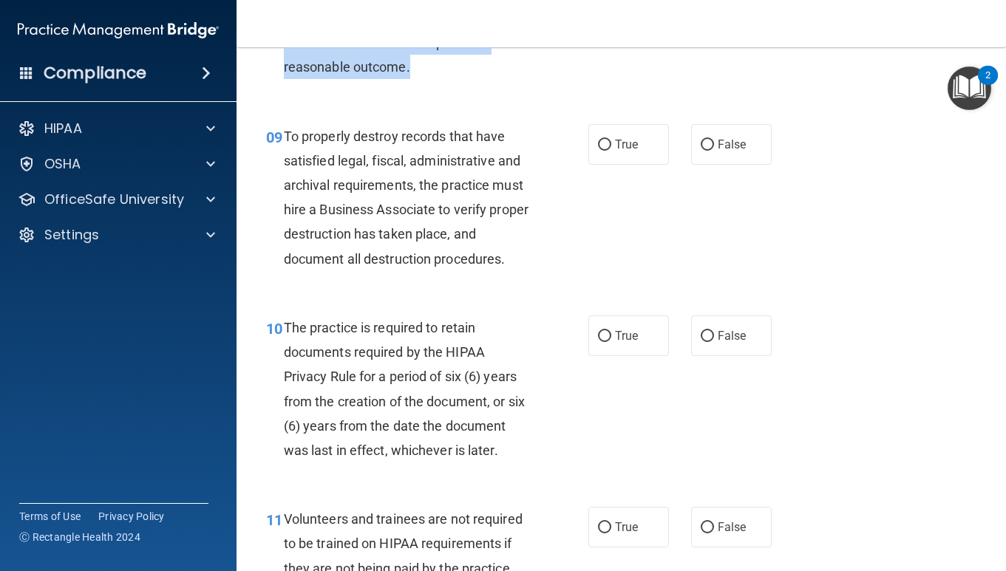
scroll to position [1428, 0]
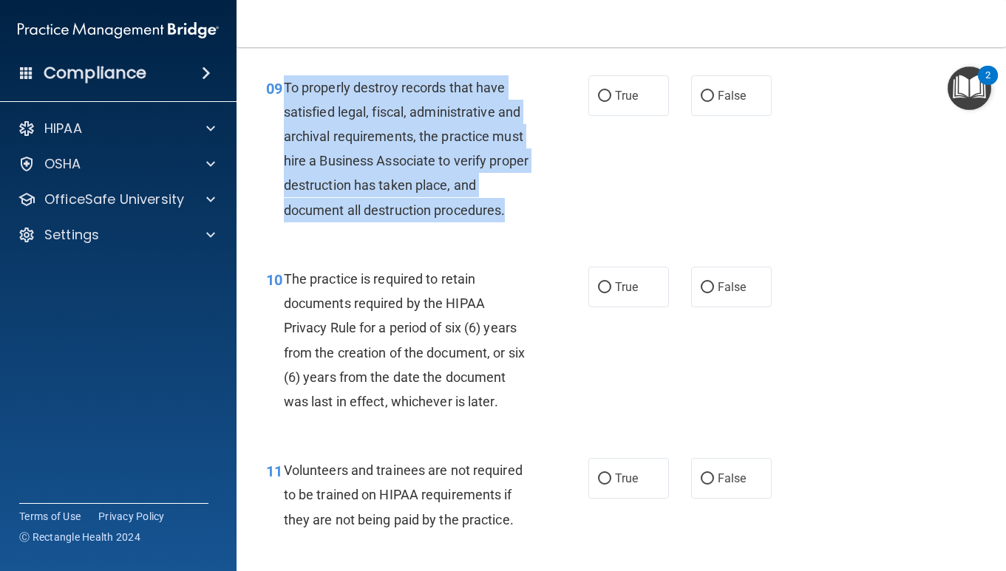
drag, startPoint x: 287, startPoint y: 113, endPoint x: 551, endPoint y: 232, distance: 290.1
click at [551, 230] on div "09 To properly destroy records that have satisfied legal, fiscal, administrativ…" at bounding box center [427, 152] width 367 height 154
click at [706, 102] on input "False" at bounding box center [707, 96] width 13 height 11
radio input "true"
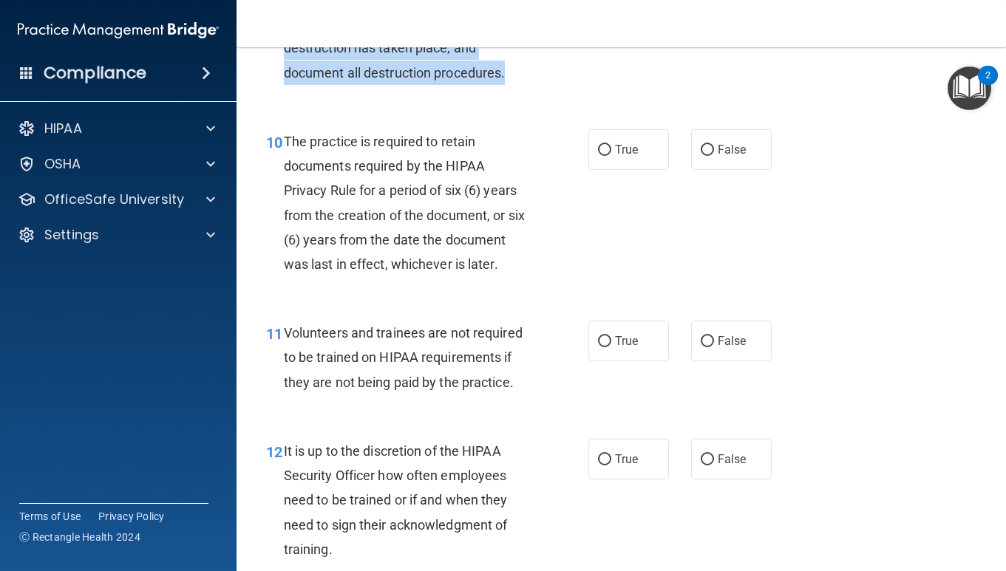
scroll to position [1658, 0]
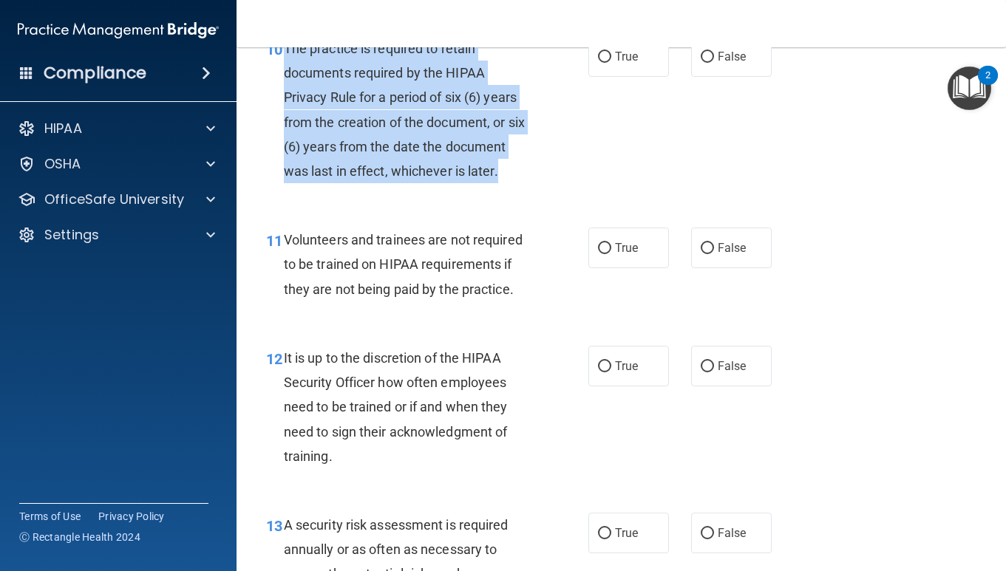
drag, startPoint x: 284, startPoint y: 75, endPoint x: 533, endPoint y: 212, distance: 284.1
click at [533, 191] on div "10 The practice is required to retain documents required by the HIPAA Privacy R…" at bounding box center [427, 113] width 367 height 154
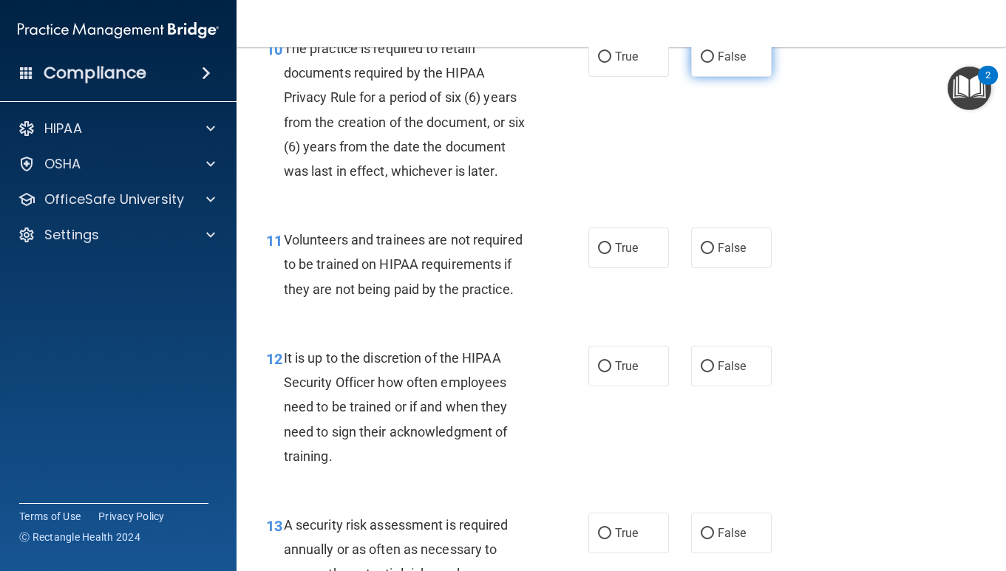
click at [714, 77] on label "False" at bounding box center [731, 56] width 81 height 41
click at [714, 63] on input "False" at bounding box center [707, 57] width 13 height 11
radio input "true"
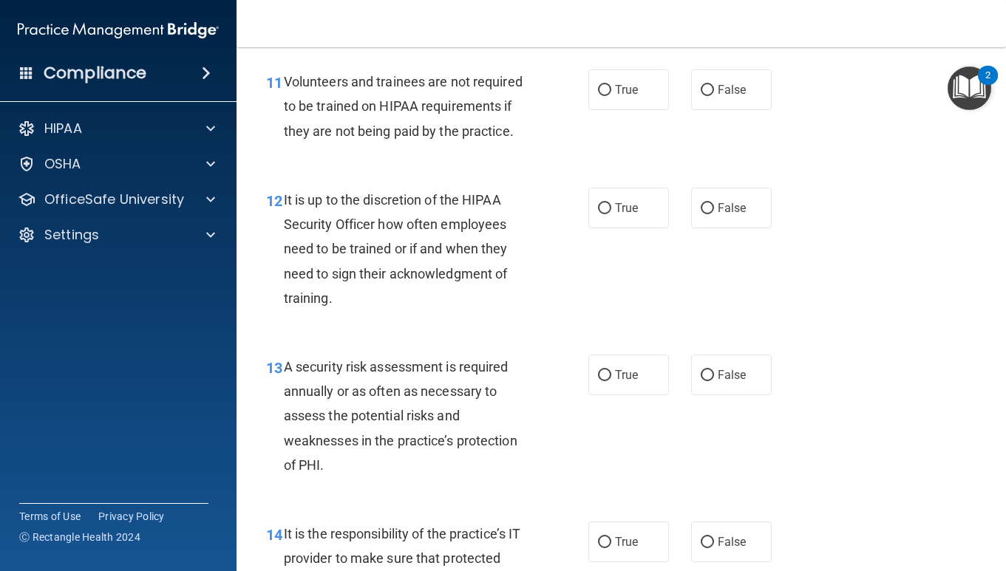
scroll to position [1845, 0]
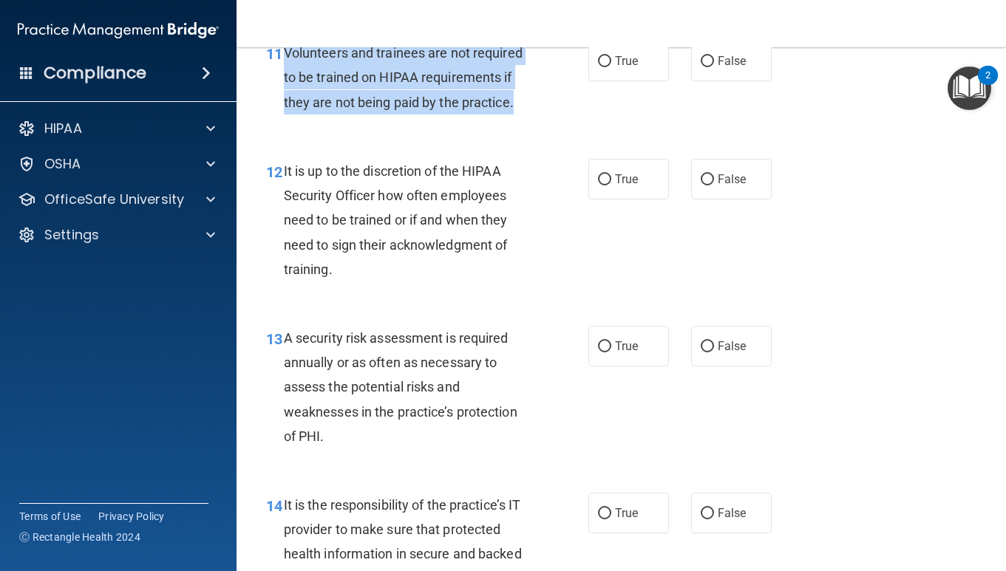
drag, startPoint x: 284, startPoint y: 74, endPoint x: 552, endPoint y: 123, distance: 272.6
click at [553, 122] on div "11 Volunteers and trainees are not required to be trained on HIPAA requirements…" at bounding box center [427, 81] width 367 height 81
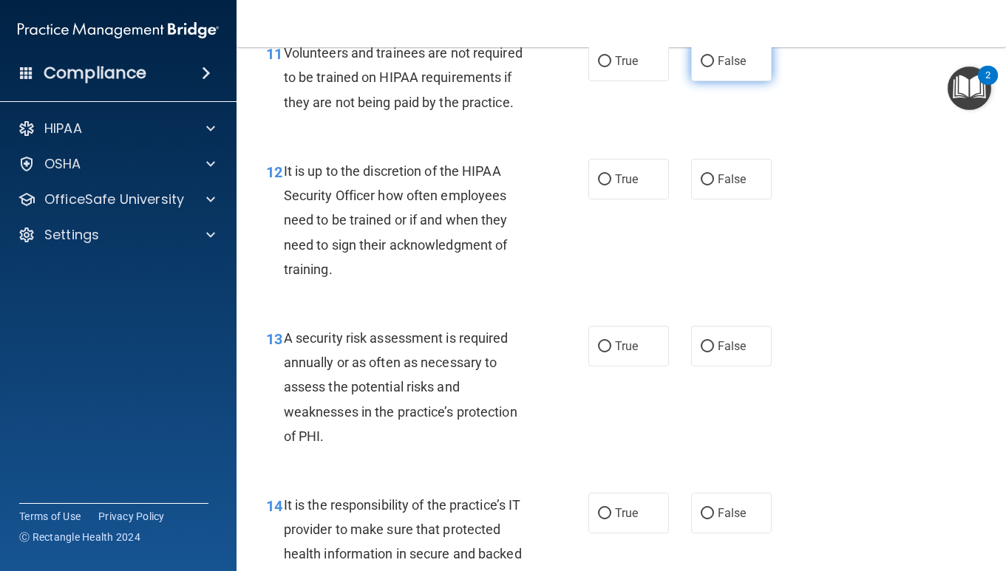
click at [710, 81] on label "False" at bounding box center [731, 61] width 81 height 41
click at [710, 67] on input "False" at bounding box center [707, 61] width 13 height 11
radio input "true"
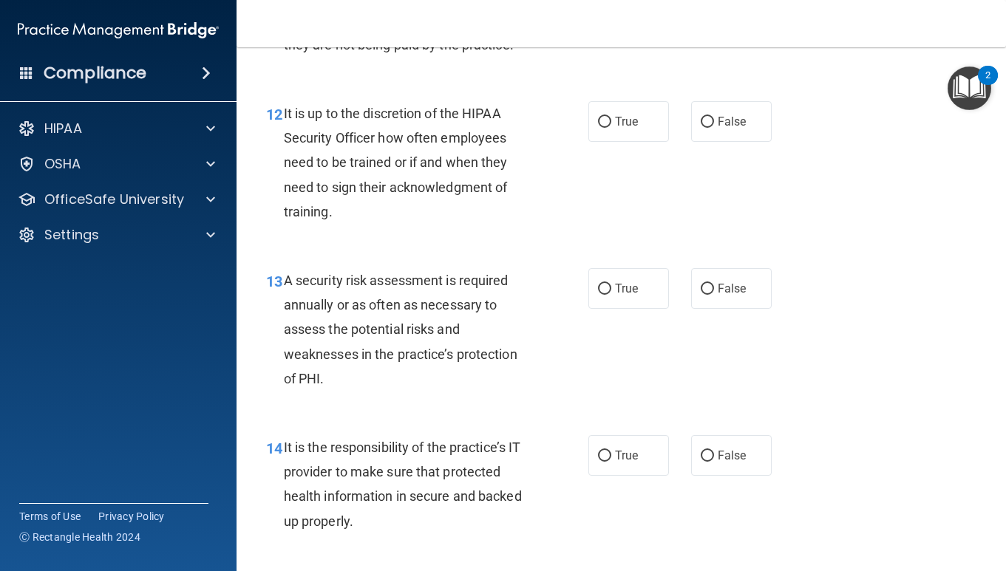
scroll to position [1904, 0]
click at [698, 141] on label "False" at bounding box center [731, 120] width 81 height 41
click at [701, 127] on input "False" at bounding box center [707, 121] width 13 height 11
radio input "true"
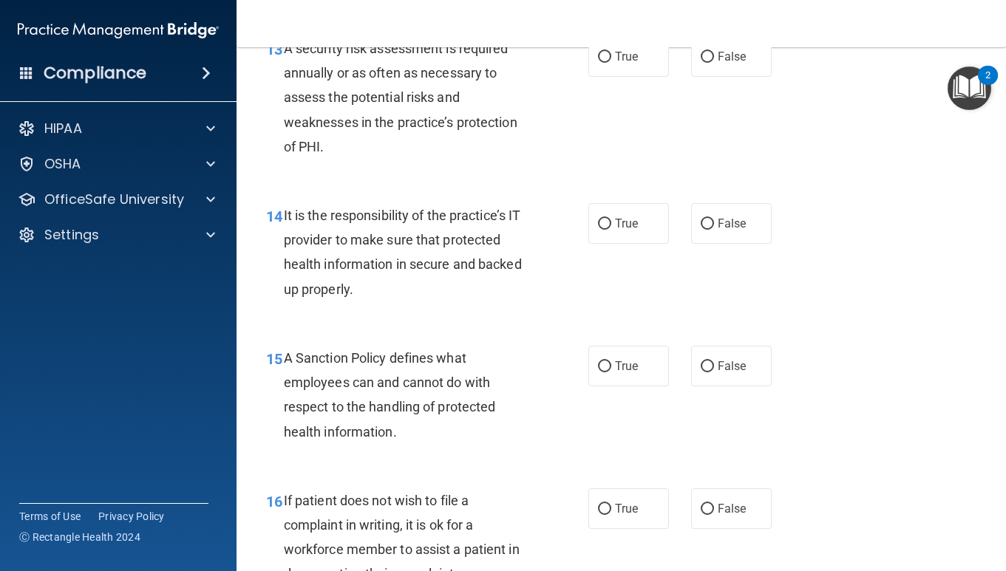
scroll to position [2123, 0]
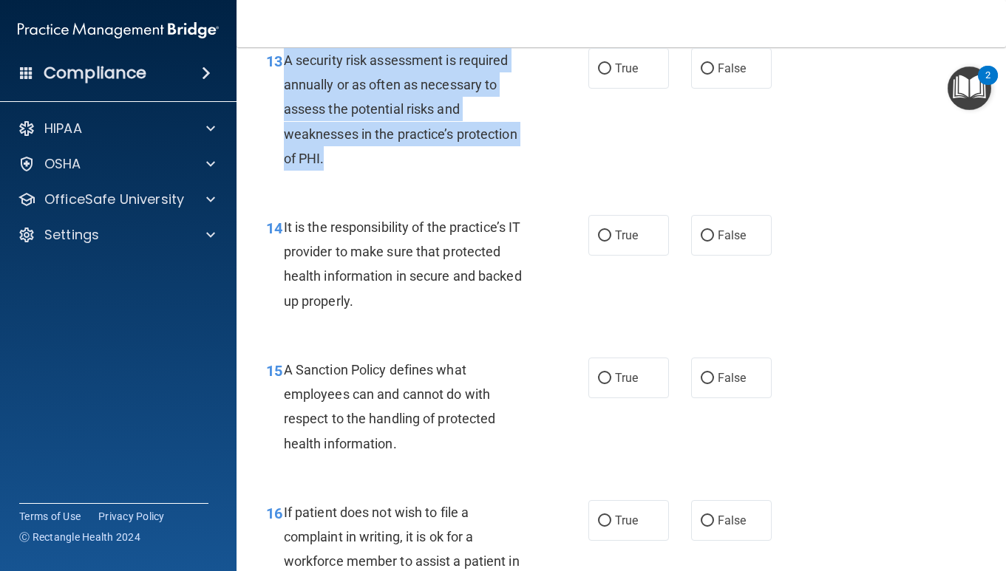
drag, startPoint x: 285, startPoint y: 82, endPoint x: 344, endPoint y: 185, distance: 119.2
click at [344, 171] on div "A security risk assessment is required annually or as often as necessary to ass…" at bounding box center [413, 109] width 258 height 123
click at [605, 75] on input "True" at bounding box center [604, 69] width 13 height 11
radio input "true"
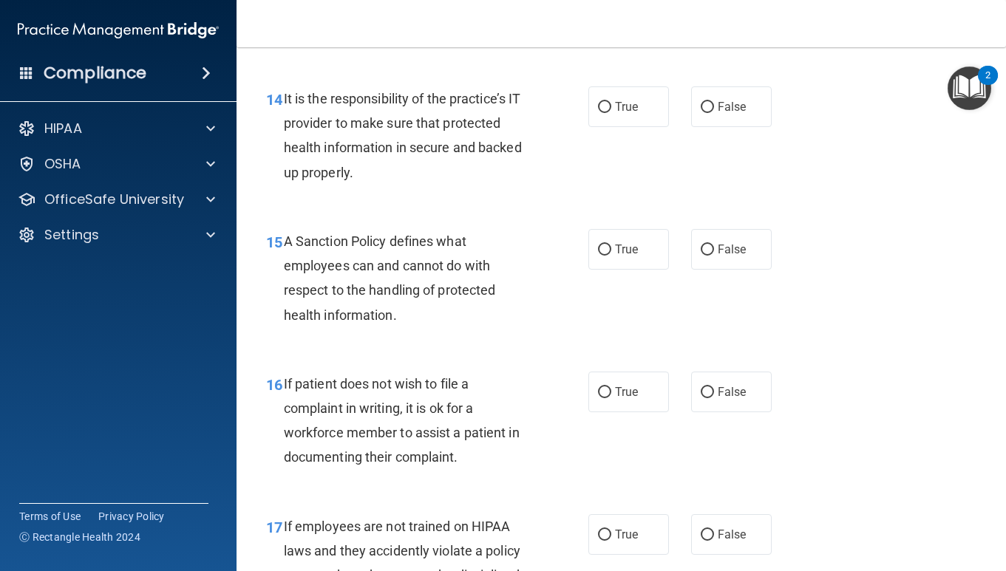
scroll to position [2278, 0]
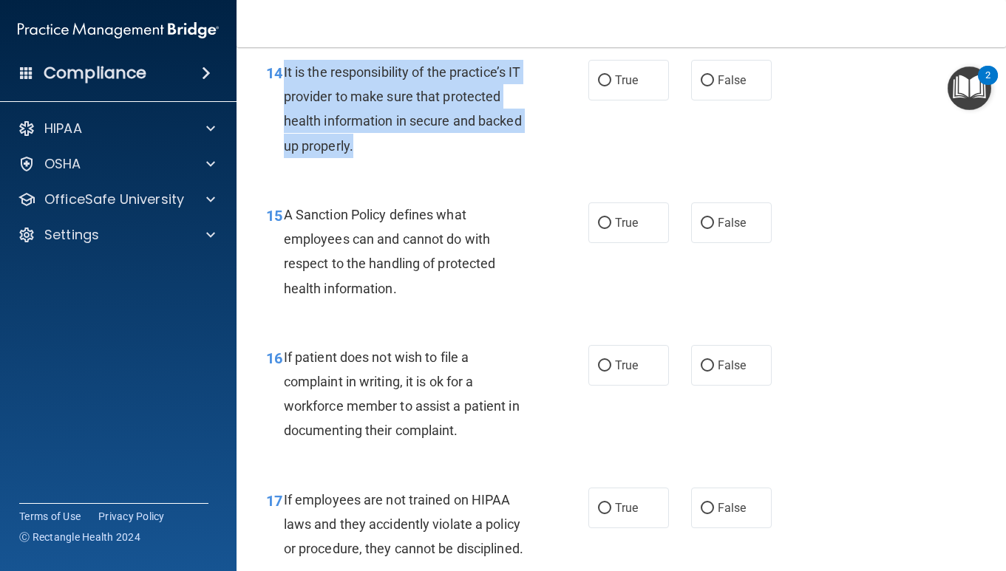
drag, startPoint x: 284, startPoint y: 100, endPoint x: 389, endPoint y: 168, distance: 125.0
click at [391, 158] on div "It is the responsibility of the practice’s IT provider to make sure that protec…" at bounding box center [413, 109] width 258 height 98
click at [603, 86] on input "True" at bounding box center [604, 80] width 13 height 11
radio input "true"
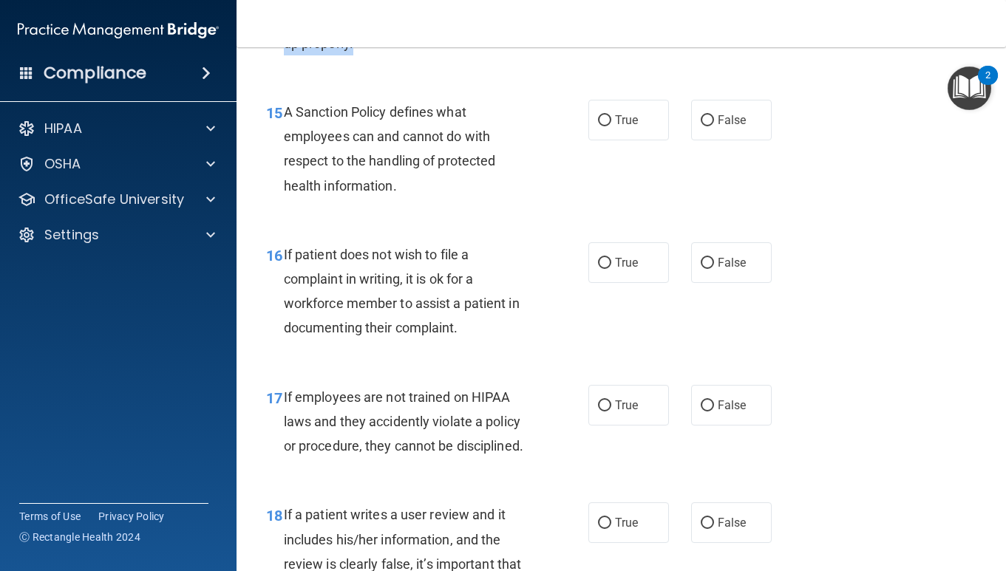
scroll to position [2413, 0]
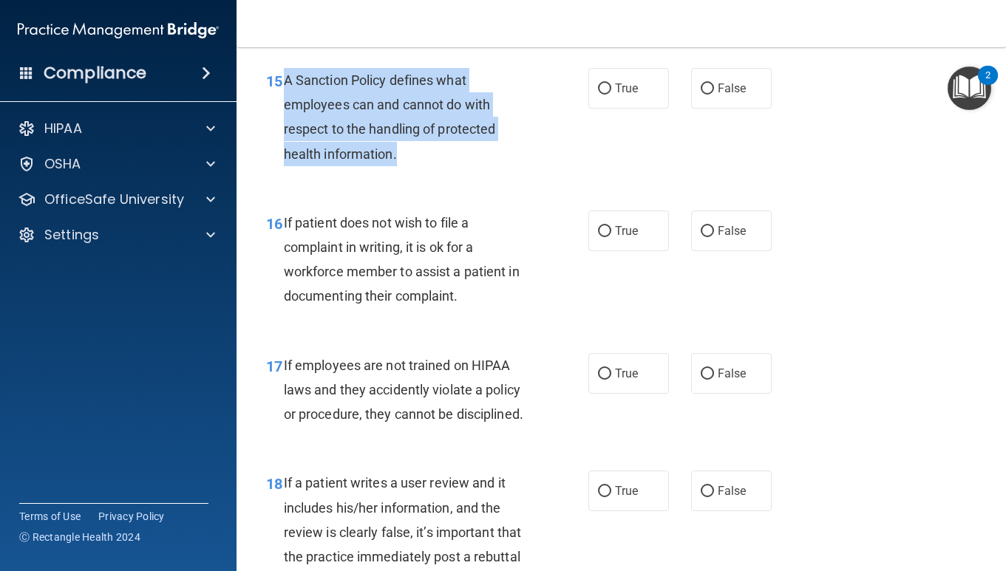
drag, startPoint x: 284, startPoint y: 104, endPoint x: 418, endPoint y: 188, distance: 158.1
click at [418, 166] on div "A Sanction Policy defines what employees can and cannot do with respect to the …" at bounding box center [413, 117] width 258 height 98
click at [602, 95] on input "True" at bounding box center [604, 89] width 13 height 11
radio input "true"
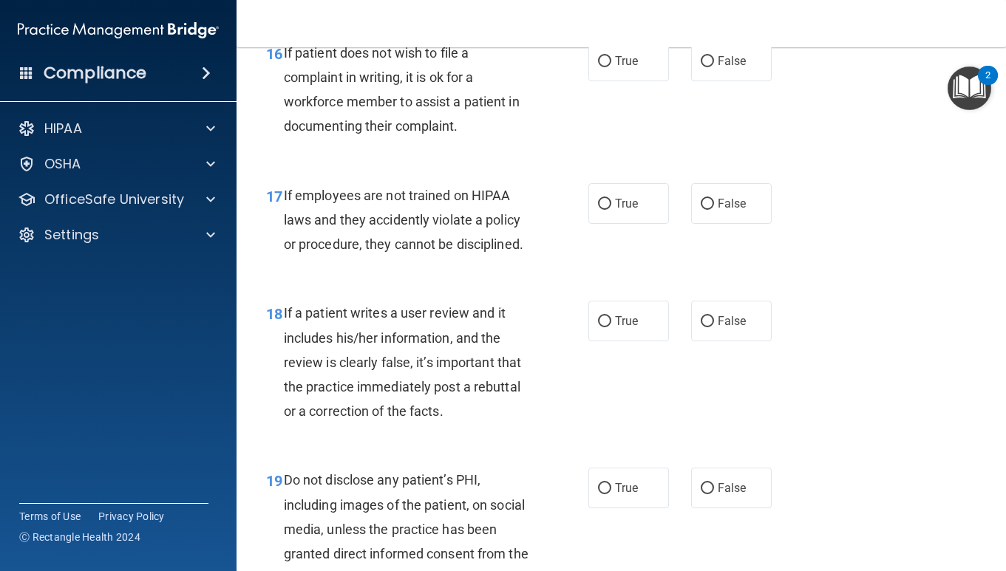
scroll to position [2583, 0]
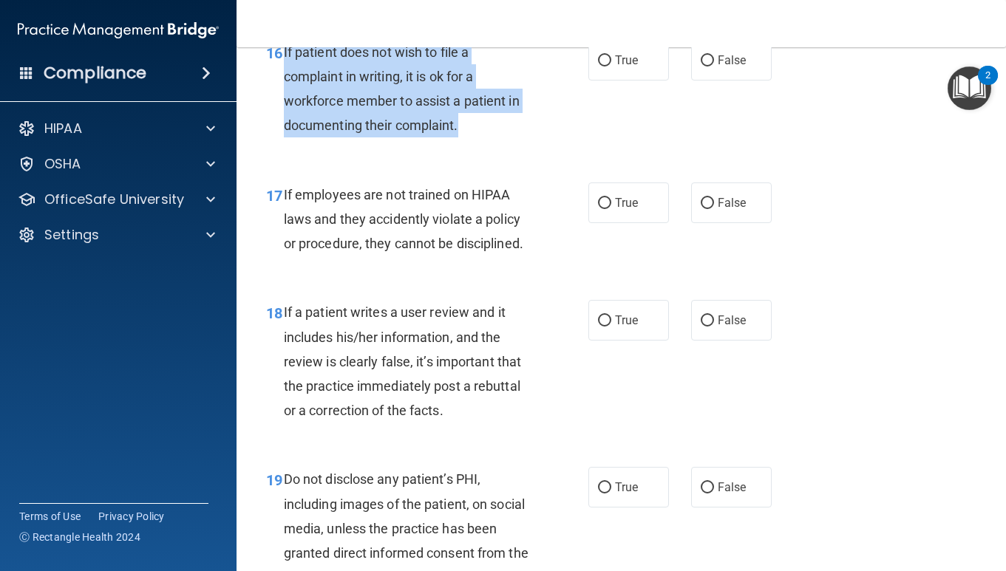
drag, startPoint x: 282, startPoint y: 77, endPoint x: 487, endPoint y: 149, distance: 217.1
click at [487, 146] on div "16 If patient does not wish to file a complaint in writing, it is ok for a work…" at bounding box center [427, 93] width 367 height 106
click at [607, 67] on input "True" at bounding box center [604, 60] width 13 height 11
radio input "true"
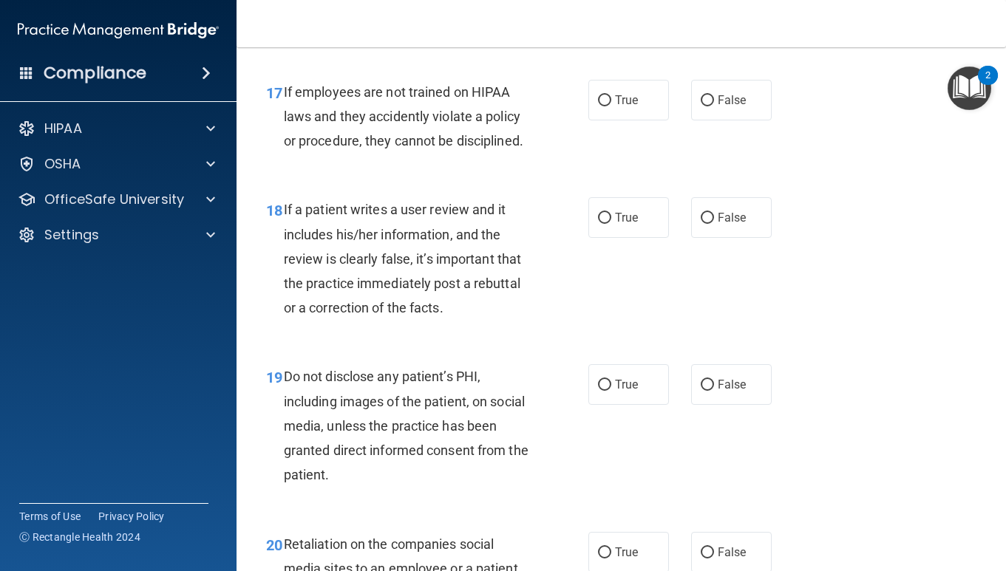
scroll to position [2687, 0]
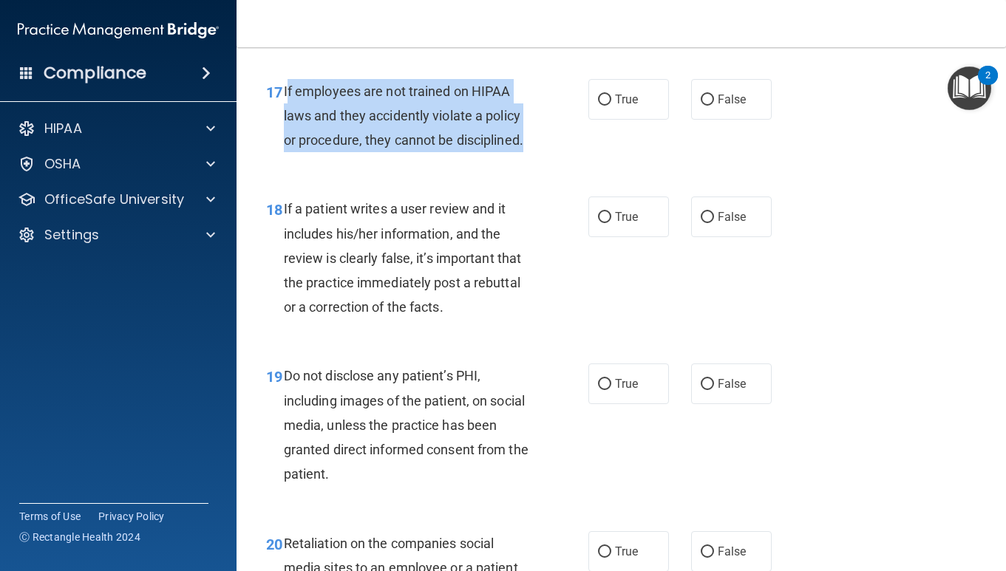
drag, startPoint x: 286, startPoint y: 115, endPoint x: 568, endPoint y: 171, distance: 287.2
click at [568, 160] on div "17 If employees are not trained on HIPAA laws and they accidently violate a pol…" at bounding box center [427, 119] width 367 height 81
click at [706, 106] on input "False" at bounding box center [707, 100] width 13 height 11
radio input "true"
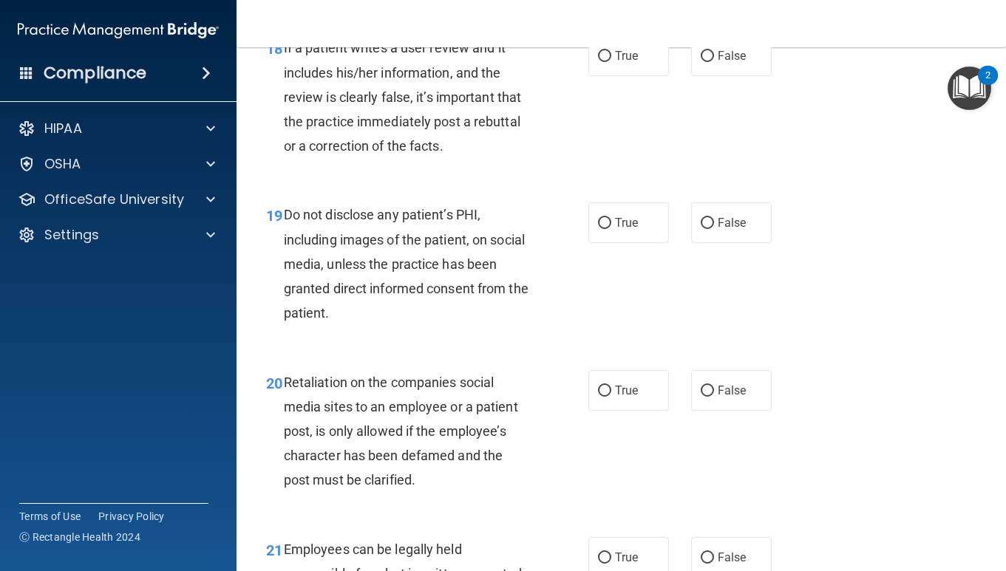
scroll to position [2845, 0]
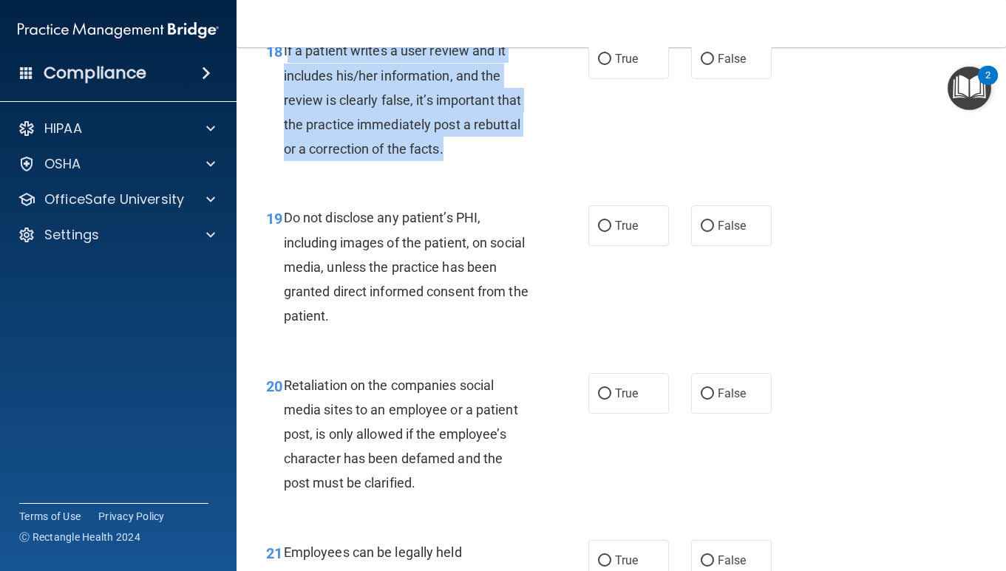
drag, startPoint x: 286, startPoint y: 76, endPoint x: 482, endPoint y: 168, distance: 216.5
click at [482, 161] on div "If a patient writes a user review and it includes his/her information, and the …" at bounding box center [413, 99] width 258 height 123
click at [705, 65] on input "False" at bounding box center [707, 59] width 13 height 11
radio input "true"
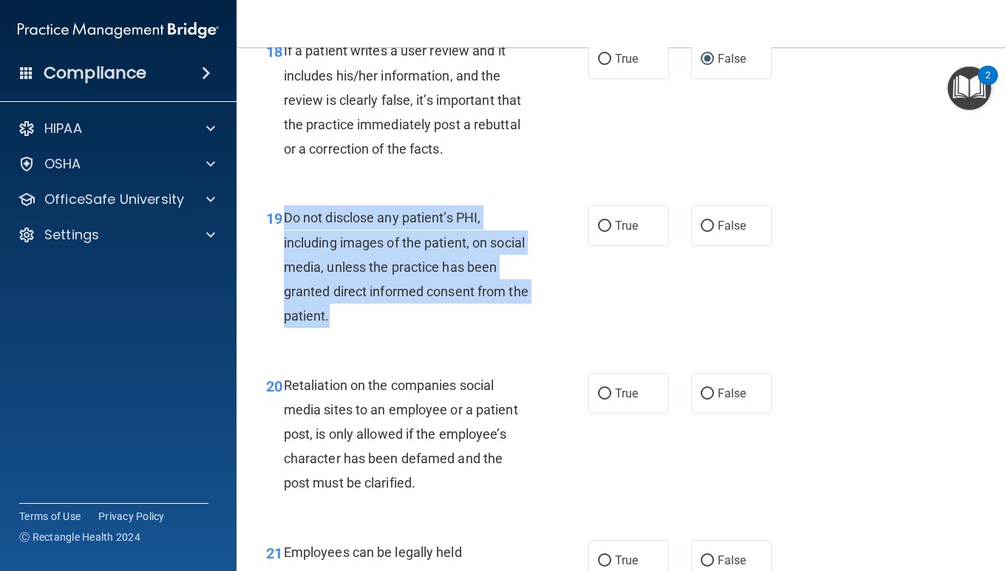
drag, startPoint x: 284, startPoint y: 241, endPoint x: 340, endPoint y: 338, distance: 111.5
click at [340, 328] on div "Do not disclose any patient’s PHI, including images of the patient, on social m…" at bounding box center [413, 266] width 258 height 123
click at [610, 232] on input "True" at bounding box center [604, 226] width 13 height 11
radio input "true"
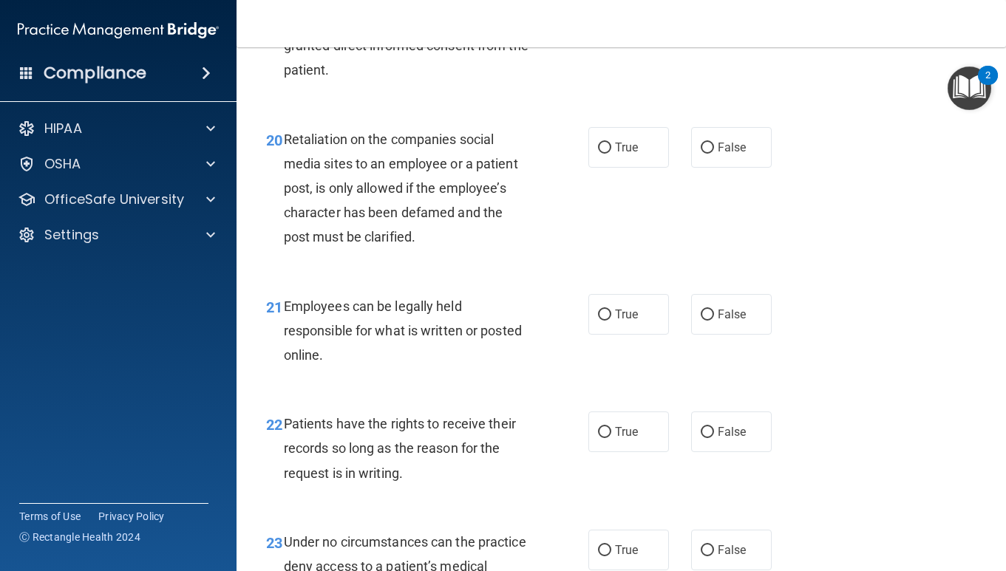
click at [529, 250] on div "Retaliation on the companies social media sites to an employee or a patient pos…" at bounding box center [413, 188] width 258 height 123
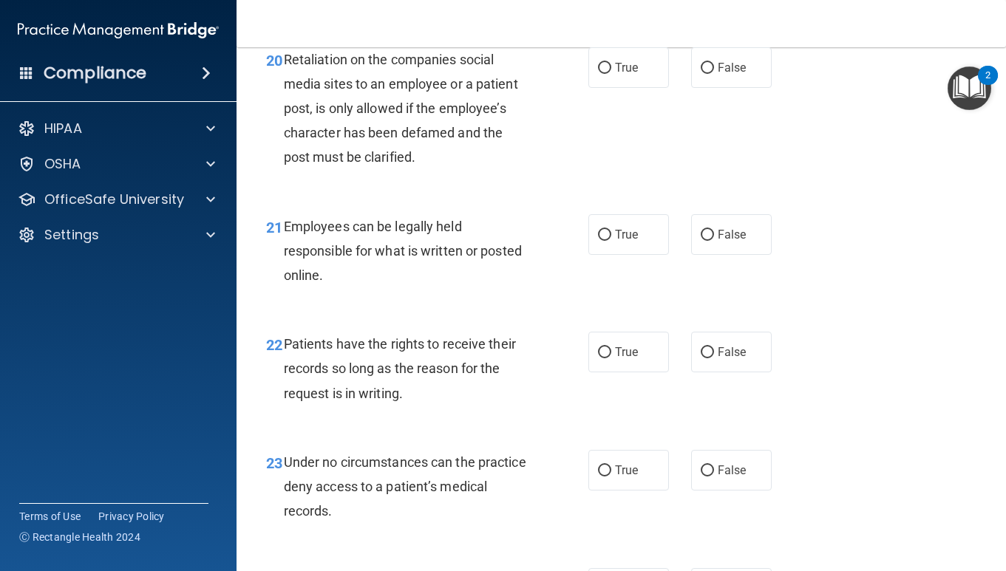
scroll to position [3180, 0]
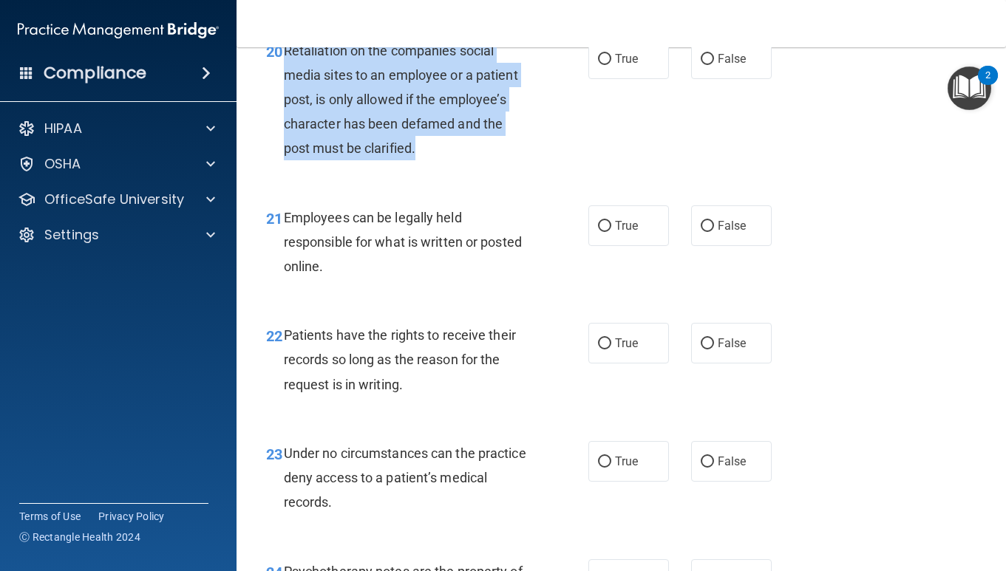
drag, startPoint x: 284, startPoint y: 73, endPoint x: 447, endPoint y: 182, distance: 196.1
click at [447, 161] on div "Retaliation on the companies social media sites to an employee or a patient pos…" at bounding box center [413, 99] width 258 height 123
click at [704, 65] on input "False" at bounding box center [707, 59] width 13 height 11
radio input "true"
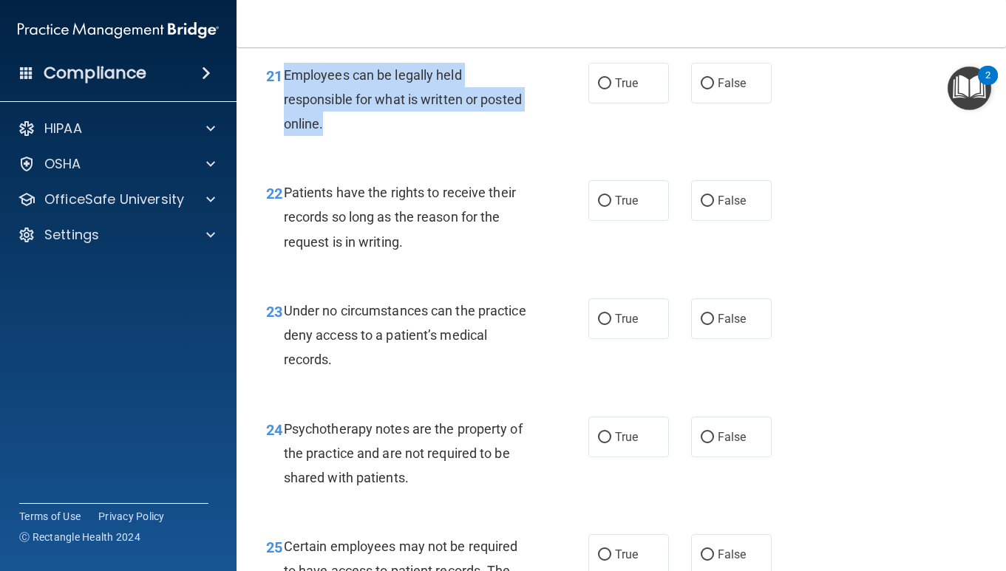
drag, startPoint x: 284, startPoint y: 100, endPoint x: 341, endPoint y: 148, distance: 74.5
click at [341, 137] on div "Employees can be legally held responsible for what is written or posted online." at bounding box center [413, 100] width 258 height 74
click at [598, 89] on input "True" at bounding box center [604, 83] width 13 height 11
radio input "true"
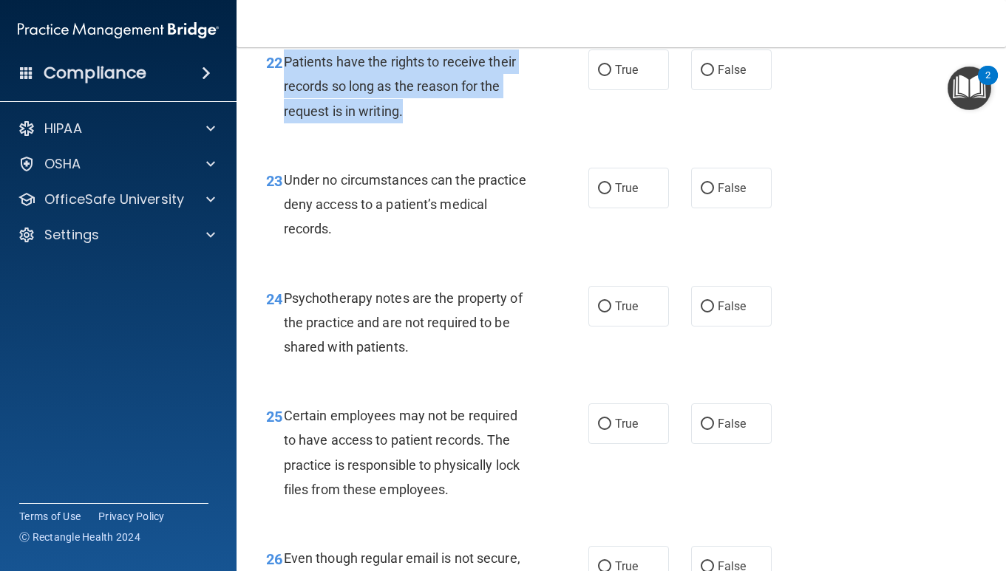
drag, startPoint x: 284, startPoint y: 87, endPoint x: 432, endPoint y: 133, distance: 154.7
click at [432, 123] on div "Patients have the rights to receive their records so long as the reason for the…" at bounding box center [413, 87] width 258 height 74
click at [702, 76] on input "False" at bounding box center [707, 70] width 13 height 11
radio input "true"
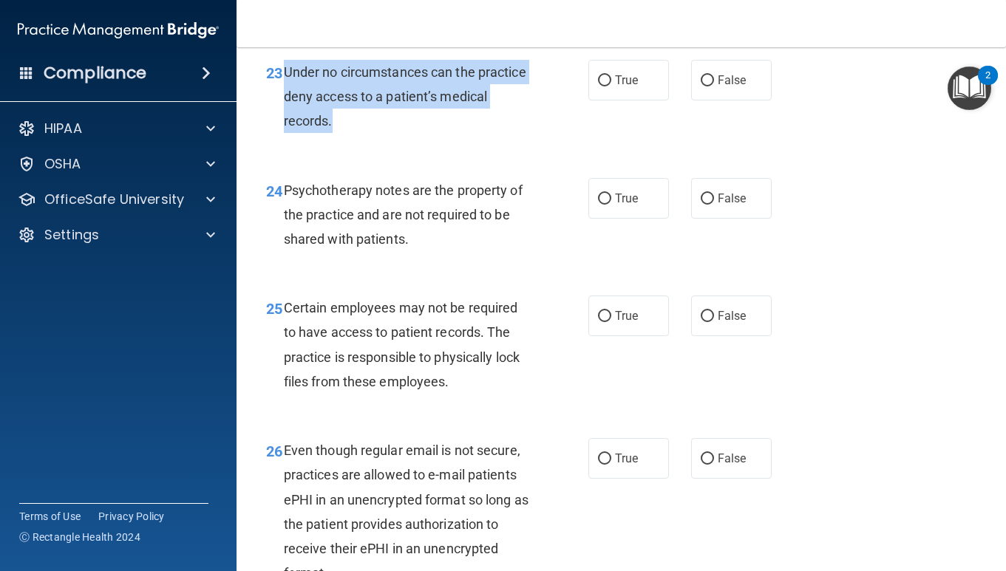
drag, startPoint x: 284, startPoint y: 94, endPoint x: 378, endPoint y: 162, distance: 115.9
click at [378, 141] on div "23 Under no circumstances can the practice deny access to a patient’s medical r…" at bounding box center [427, 100] width 367 height 81
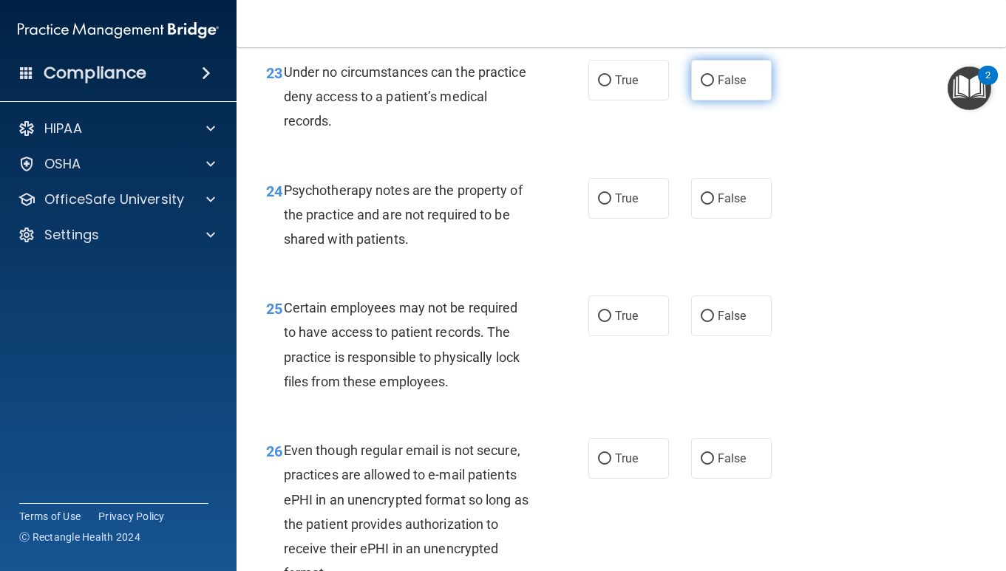
click at [723, 87] on span "False" at bounding box center [732, 80] width 29 height 14
click at [714, 86] on input "False" at bounding box center [707, 80] width 13 height 11
radio input "true"
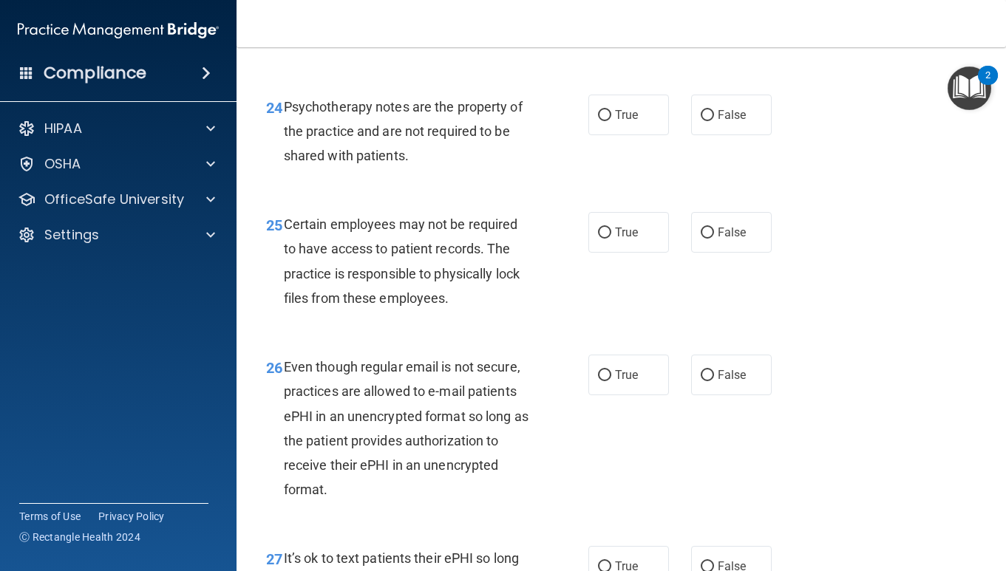
scroll to position [3661, 0]
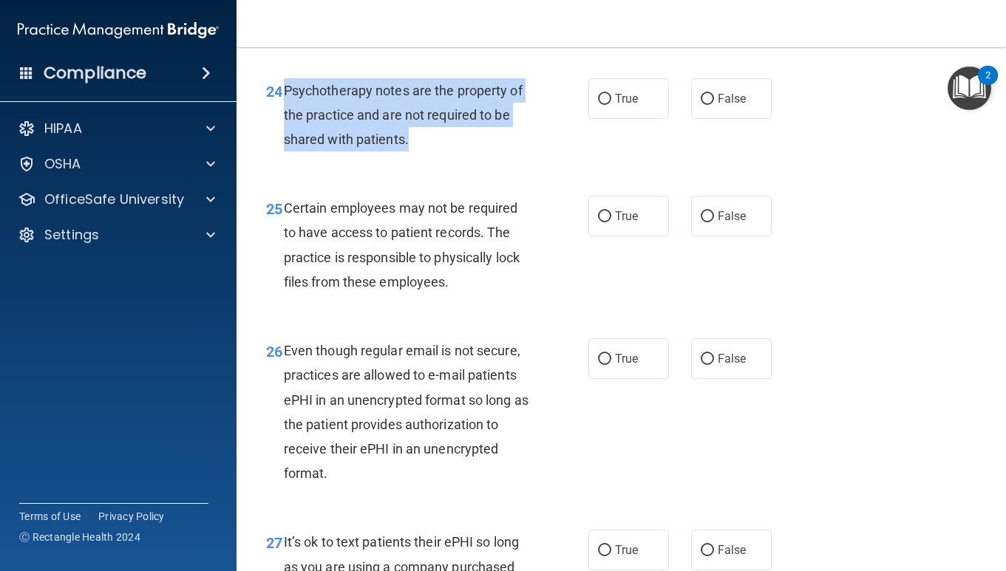
drag, startPoint x: 283, startPoint y: 115, endPoint x: 437, endPoint y: 160, distance: 160.2
click at [437, 152] on div "Psychotherapy notes are the property of the practice and are not required to be…" at bounding box center [413, 115] width 258 height 74
click at [603, 105] on input "True" at bounding box center [604, 99] width 13 height 11
radio input "true"
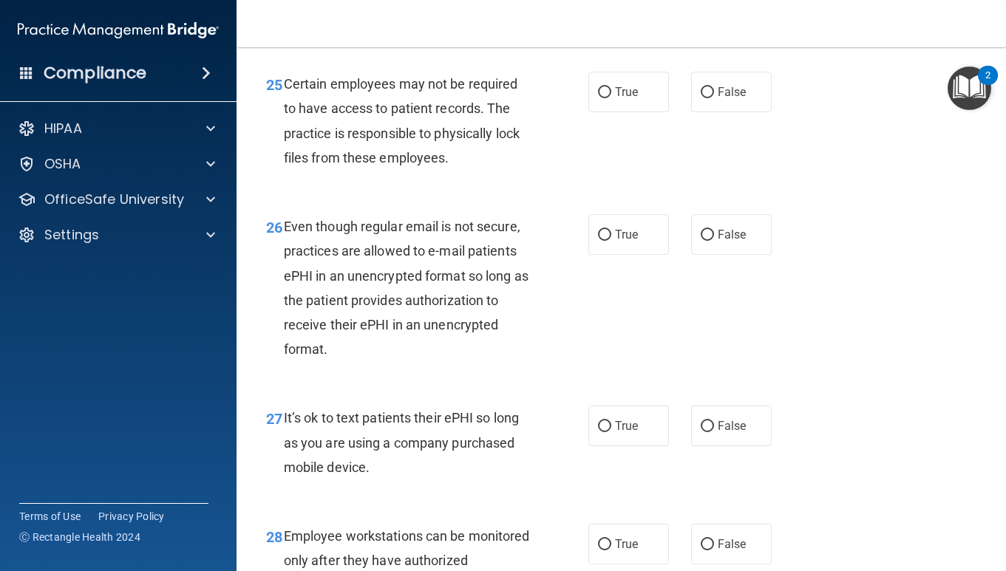
scroll to position [3800, 0]
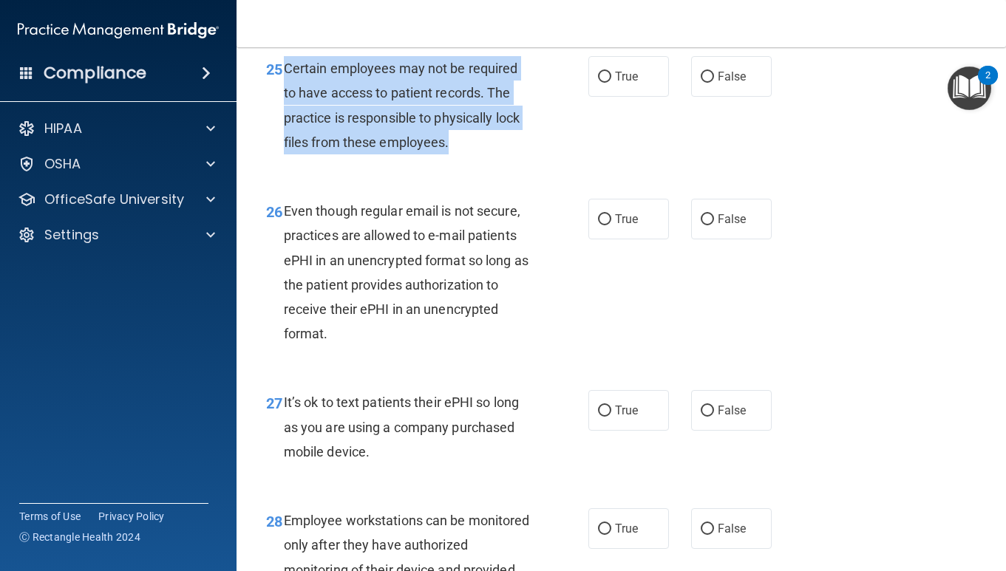
drag, startPoint x: 284, startPoint y: 92, endPoint x: 505, endPoint y: 163, distance: 231.1
click at [505, 154] on div "Certain employees may not be required to have access to patient records. The pr…" at bounding box center [413, 105] width 258 height 98
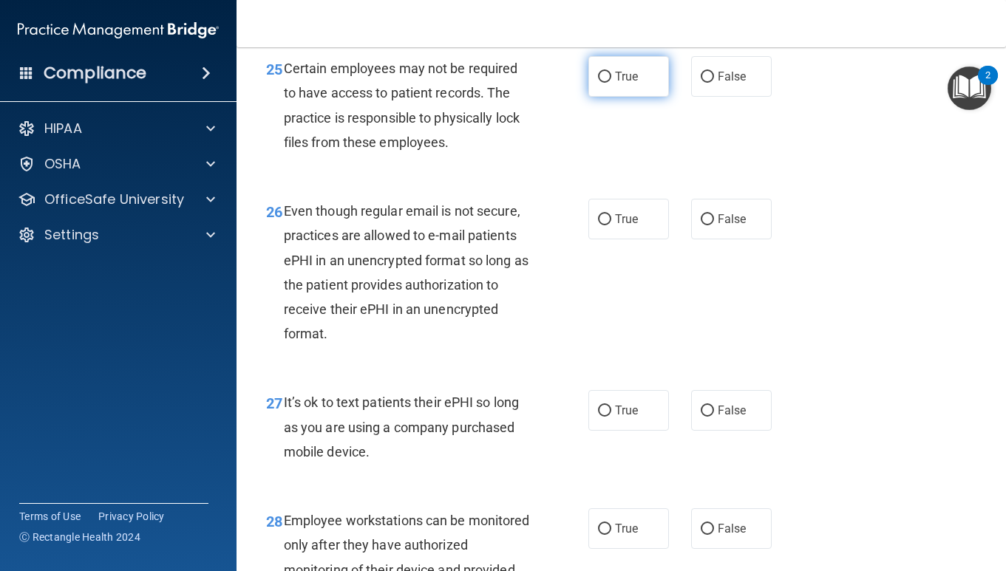
click at [616, 84] on span "True" at bounding box center [626, 76] width 23 height 14
click at [611, 83] on input "True" at bounding box center [604, 77] width 13 height 11
radio input "true"
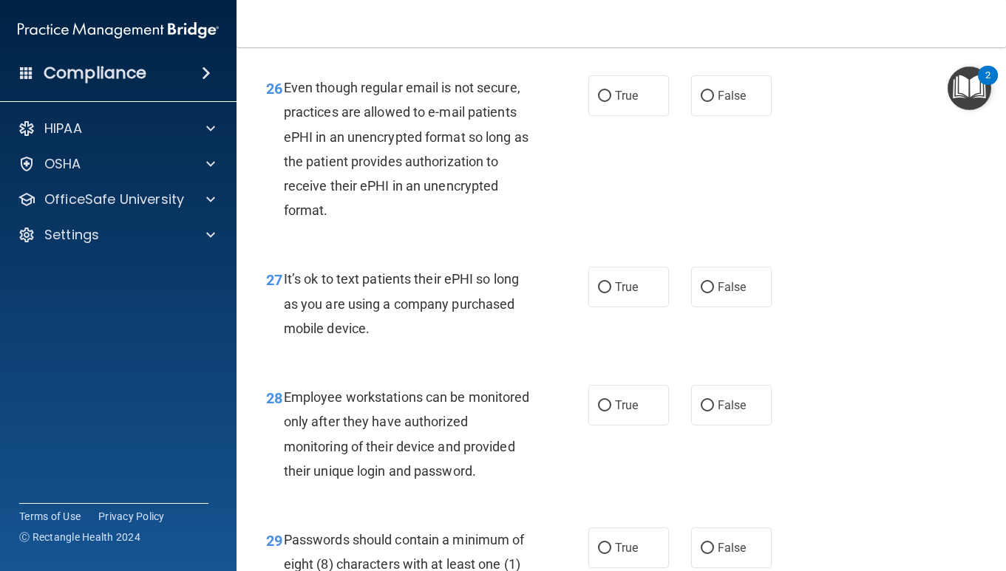
scroll to position [3922, 0]
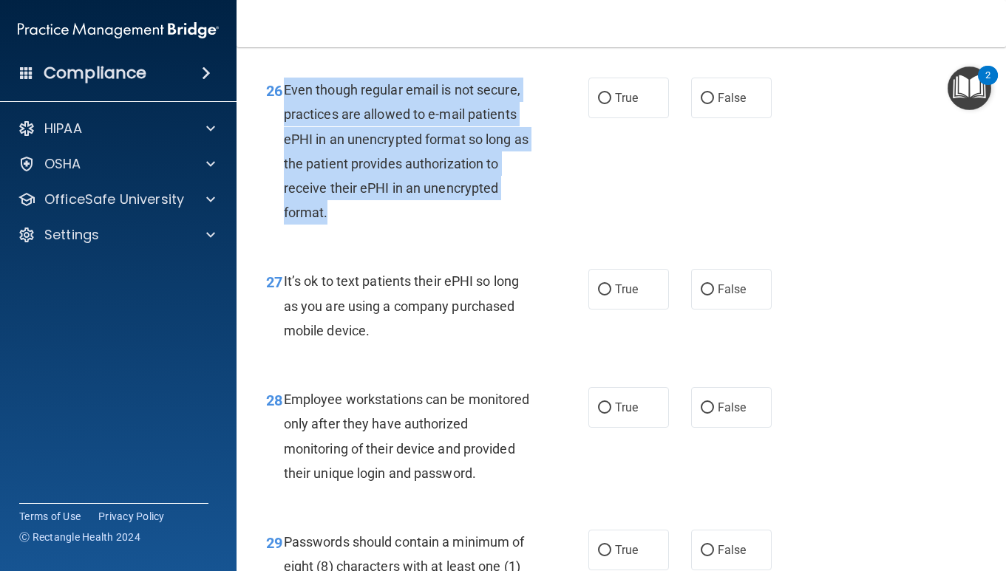
drag, startPoint x: 283, startPoint y: 114, endPoint x: 367, endPoint y: 239, distance: 151.3
click at [367, 225] on div "Even though regular email is not secure, practices are allowed to e-mail patien…" at bounding box center [413, 151] width 258 height 147
click at [607, 104] on input "True" at bounding box center [604, 98] width 13 height 11
radio input "true"
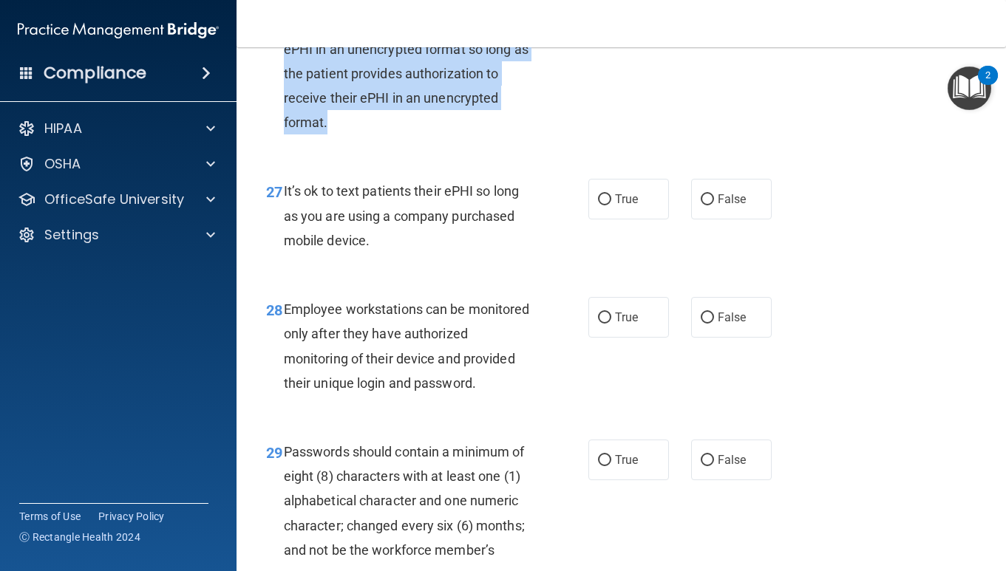
drag, startPoint x: 284, startPoint y: 216, endPoint x: 427, endPoint y: 267, distance: 151.5
click at [427, 253] on div "It’s ok to text patients their ePHI so long as you are using a company purchase…" at bounding box center [413, 216] width 258 height 74
click at [702, 205] on input "False" at bounding box center [707, 199] width 13 height 11
radio input "true"
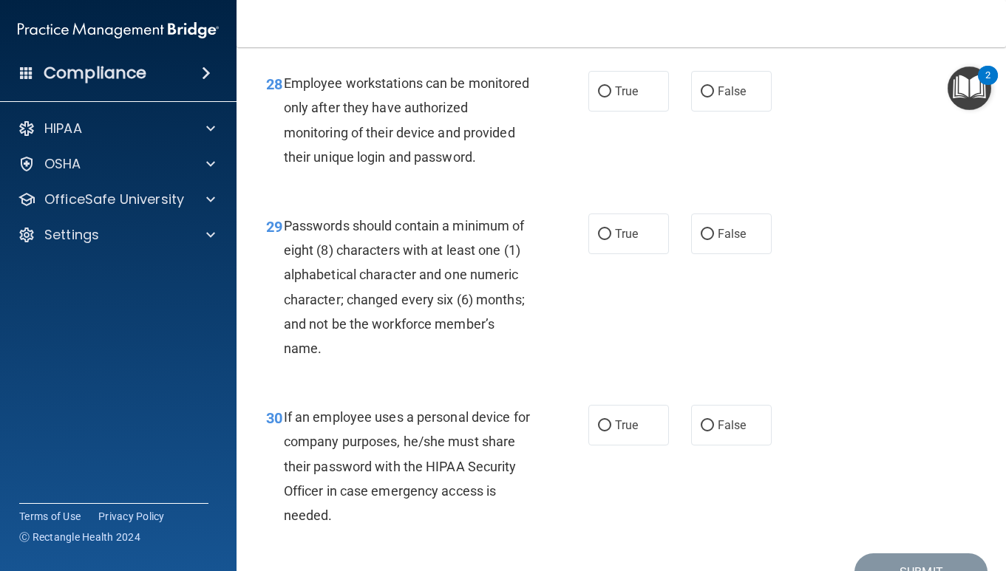
scroll to position [4254, 0]
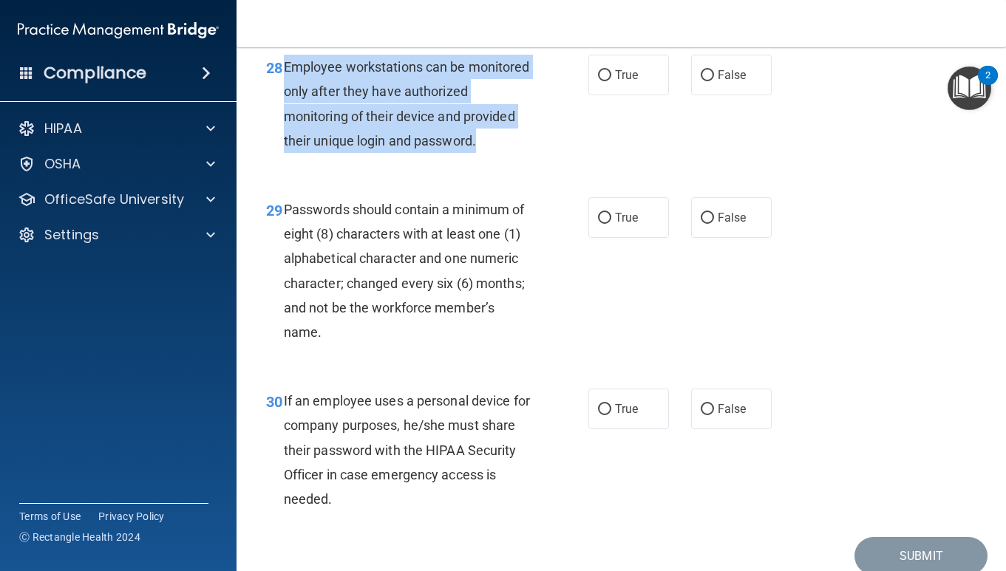
drag, startPoint x: 284, startPoint y: 91, endPoint x: 348, endPoint y: 190, distance: 118.1
click at [348, 153] on div "Employee workstations can be monitored only after they have authorized monitori…" at bounding box center [413, 104] width 258 height 98
click at [712, 81] on input "False" at bounding box center [707, 75] width 13 height 11
radio input "true"
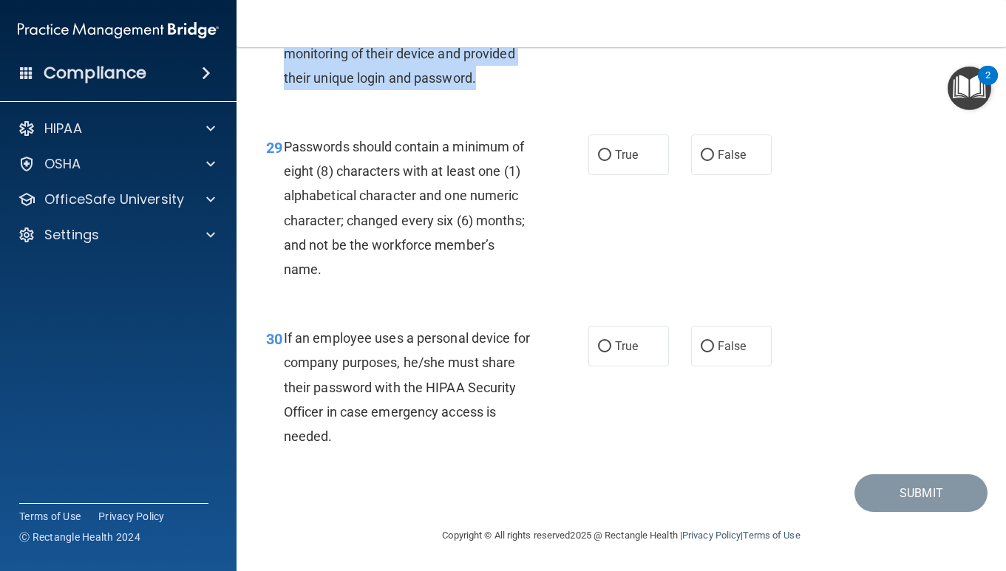
scroll to position [4366, 0]
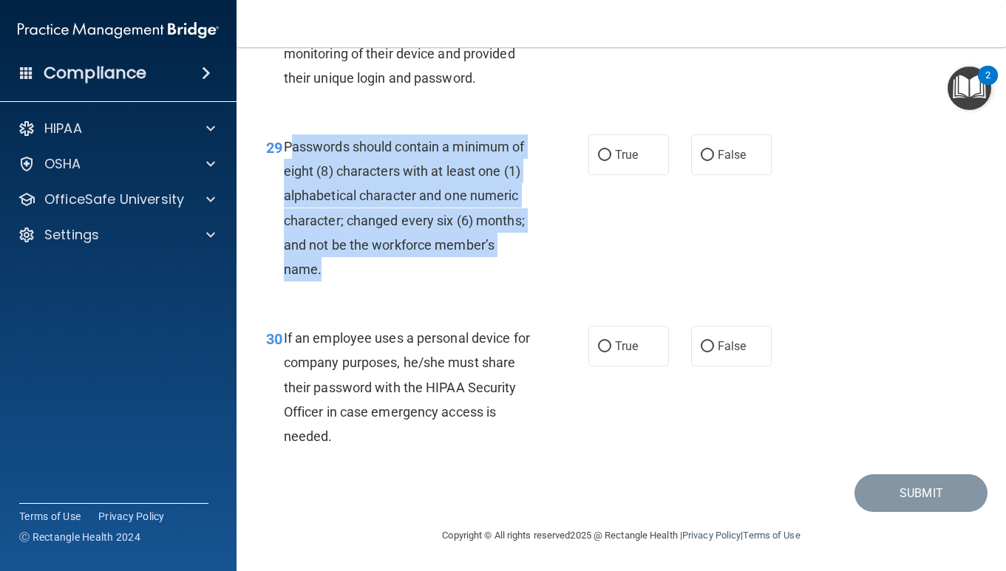
drag, startPoint x: 288, startPoint y: 142, endPoint x: 347, endPoint y: 260, distance: 132.2
click at [347, 260] on div "Passwords should contain a minimum of eight (8) characters with at least one (1…" at bounding box center [413, 207] width 258 height 147
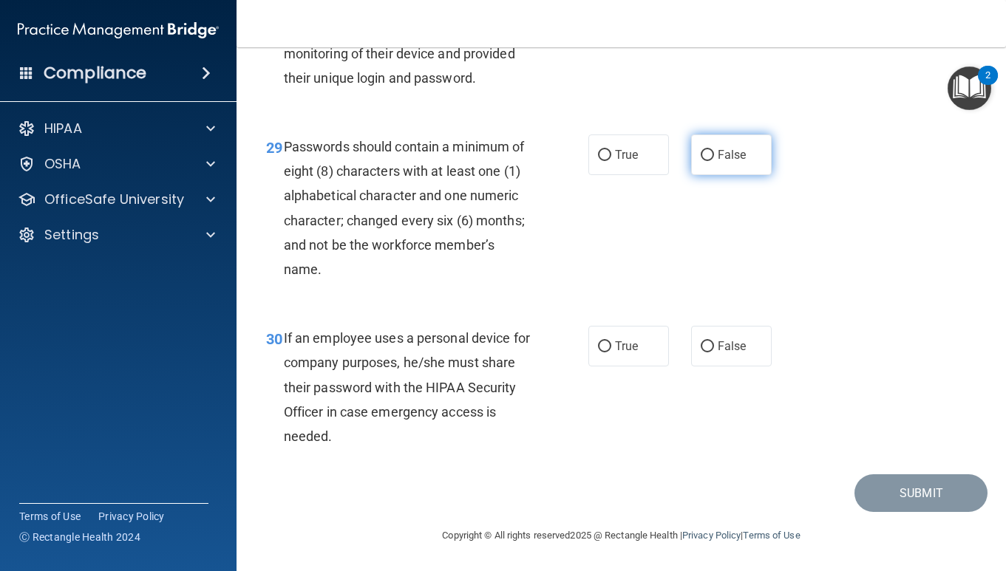
click at [704, 146] on label "False" at bounding box center [731, 154] width 81 height 41
click at [704, 150] on input "False" at bounding box center [707, 155] width 13 height 11
radio input "true"
click at [602, 342] on input "True" at bounding box center [604, 346] width 13 height 11
radio input "true"
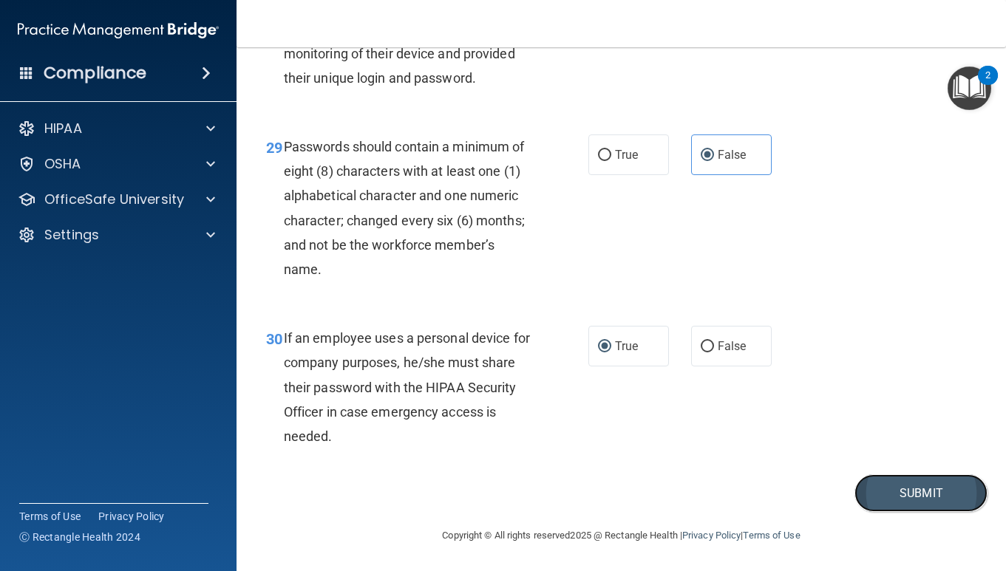
click at [885, 492] on button "Submit" at bounding box center [920, 493] width 133 height 38
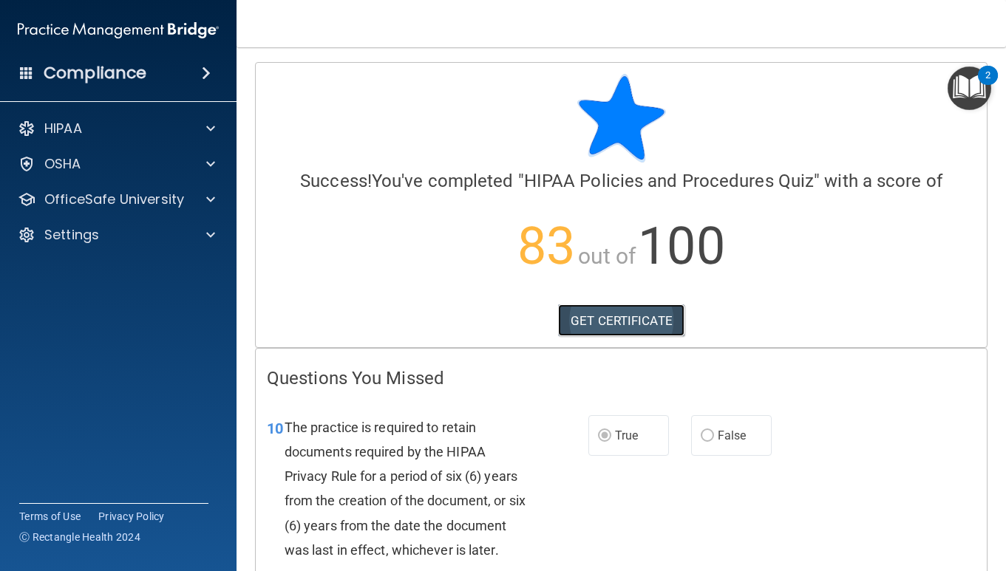
click at [612, 318] on link "GET CERTIFICATE" at bounding box center [621, 320] width 126 height 33
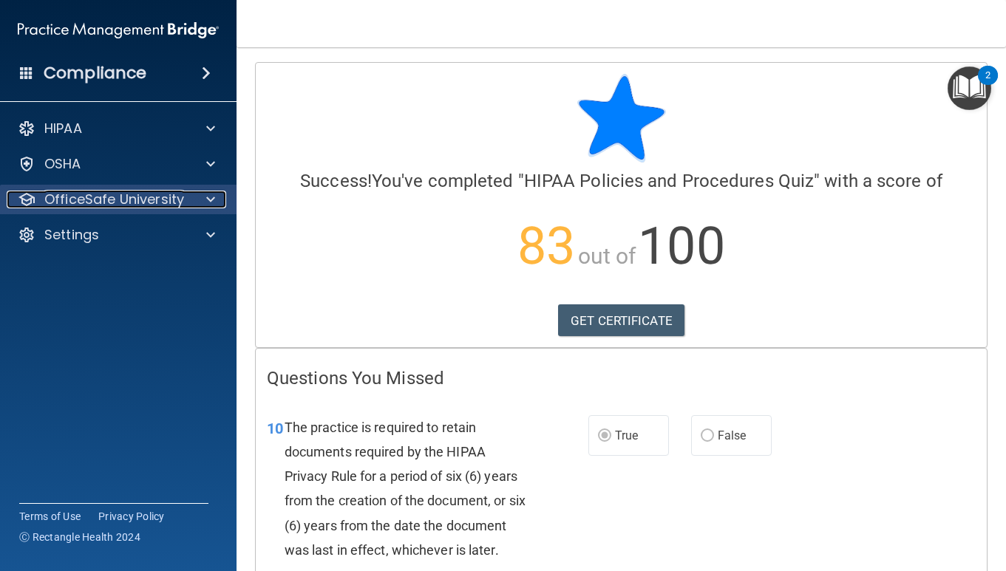
click at [172, 198] on p "OfficeSafe University" at bounding box center [114, 200] width 140 height 18
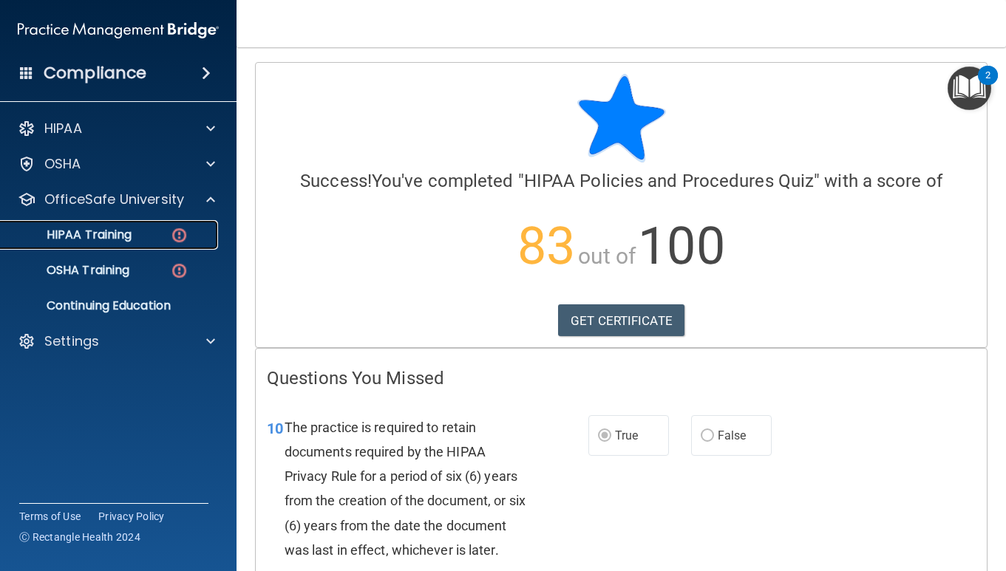
click at [120, 238] on p "HIPAA Training" at bounding box center [71, 235] width 122 height 15
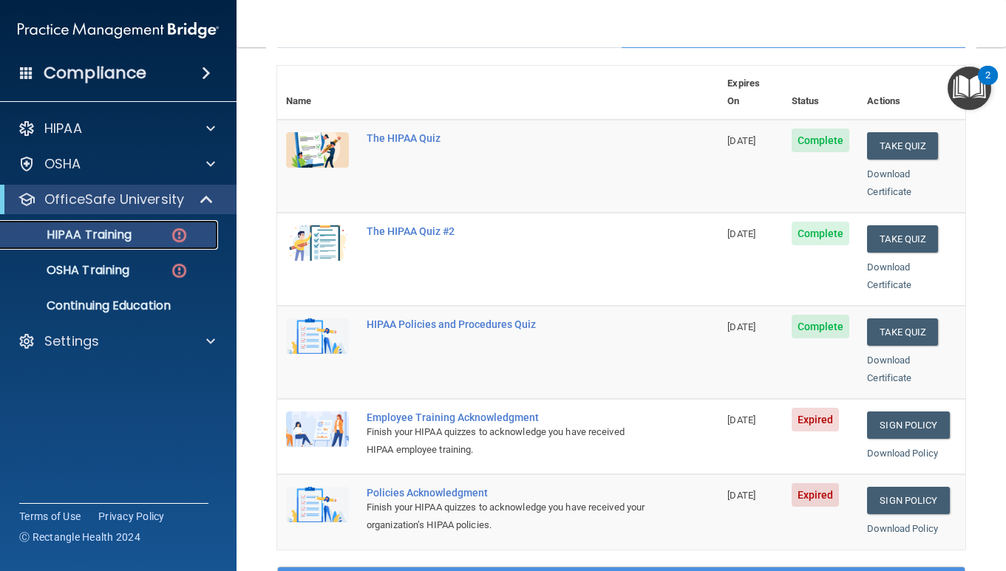
scroll to position [218, 0]
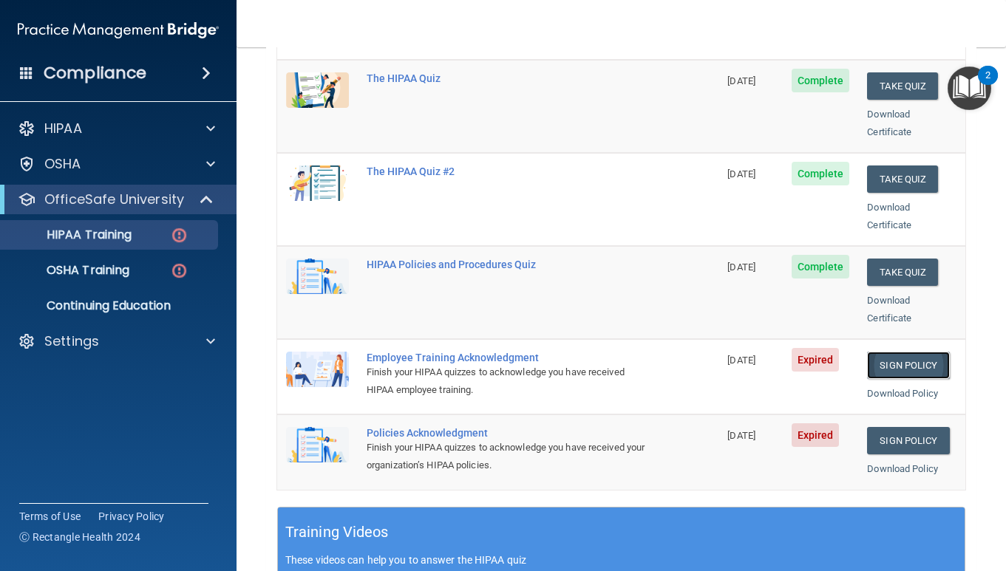
click at [927, 352] on link "Sign Policy" at bounding box center [908, 365] width 82 height 27
click at [90, 239] on p "HIPAA Training" at bounding box center [71, 235] width 122 height 15
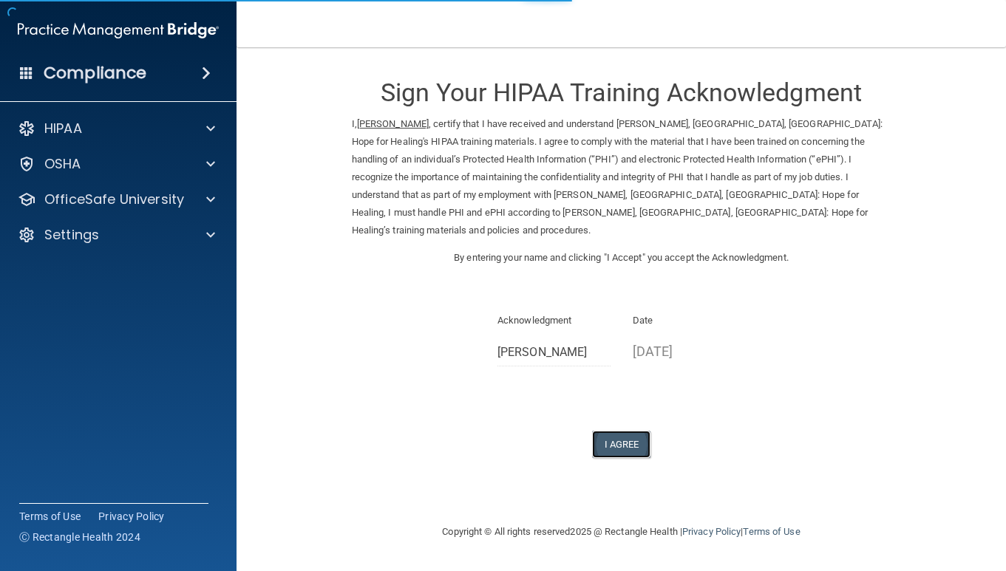
click at [627, 431] on button "I Agree" at bounding box center [621, 444] width 59 height 27
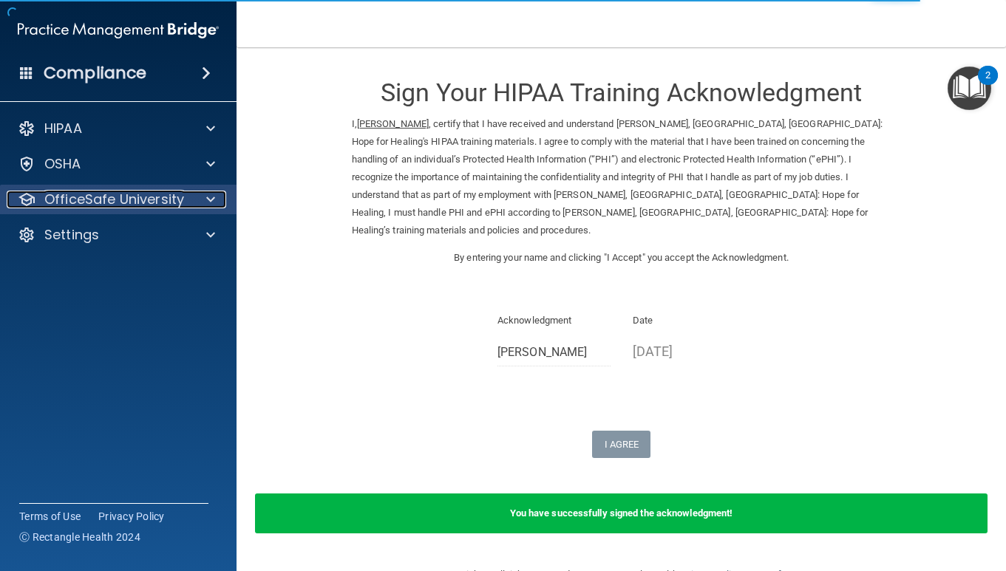
click at [152, 205] on p "OfficeSafe University" at bounding box center [114, 200] width 140 height 18
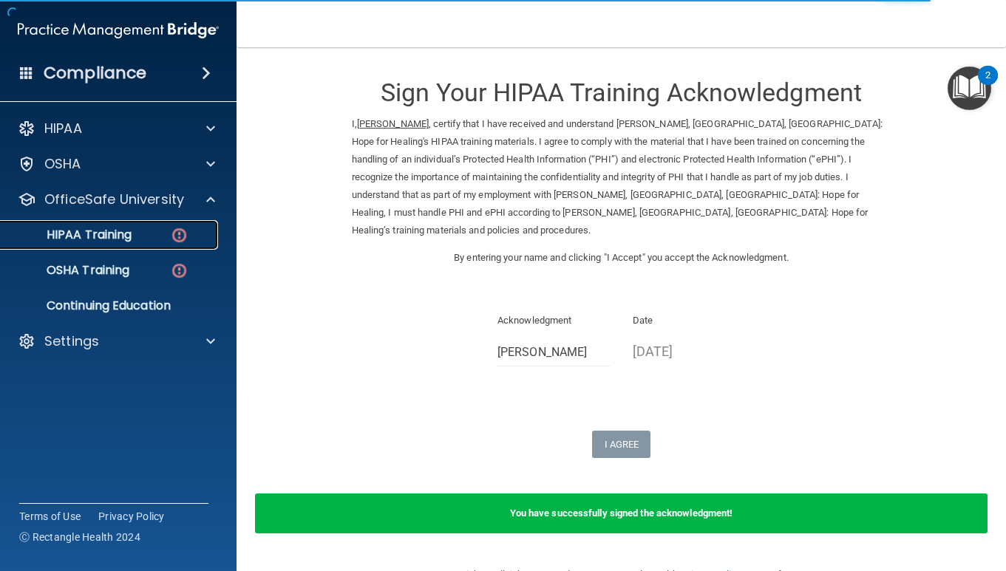
click at [92, 240] on p "HIPAA Training" at bounding box center [71, 235] width 122 height 15
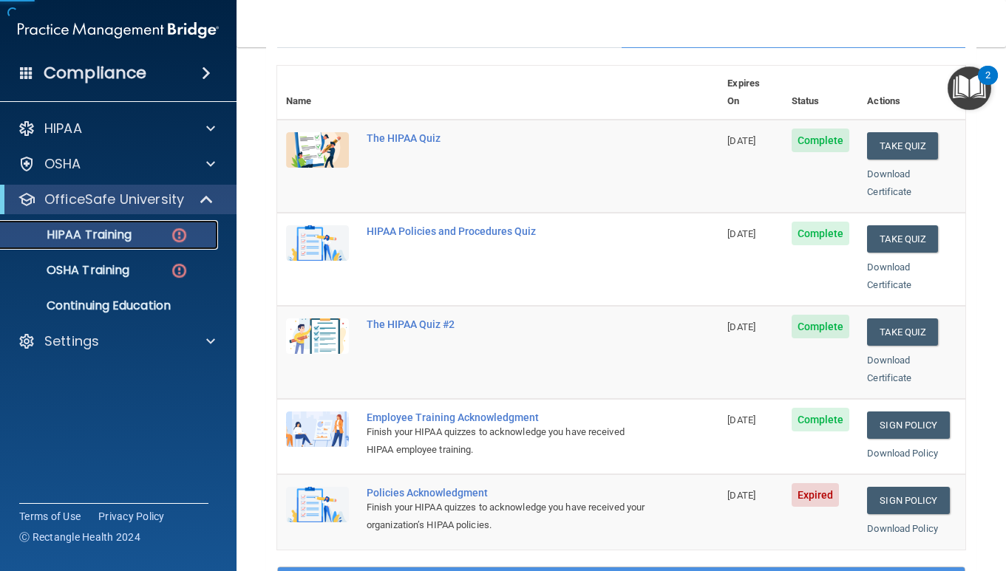
scroll to position [460, 0]
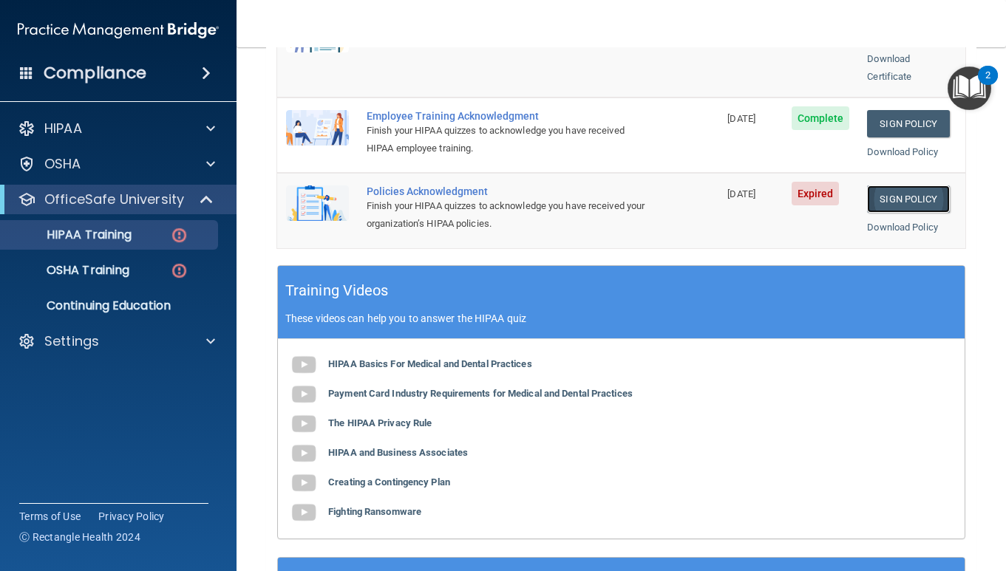
click at [909, 185] on link "Sign Policy" at bounding box center [908, 198] width 82 height 27
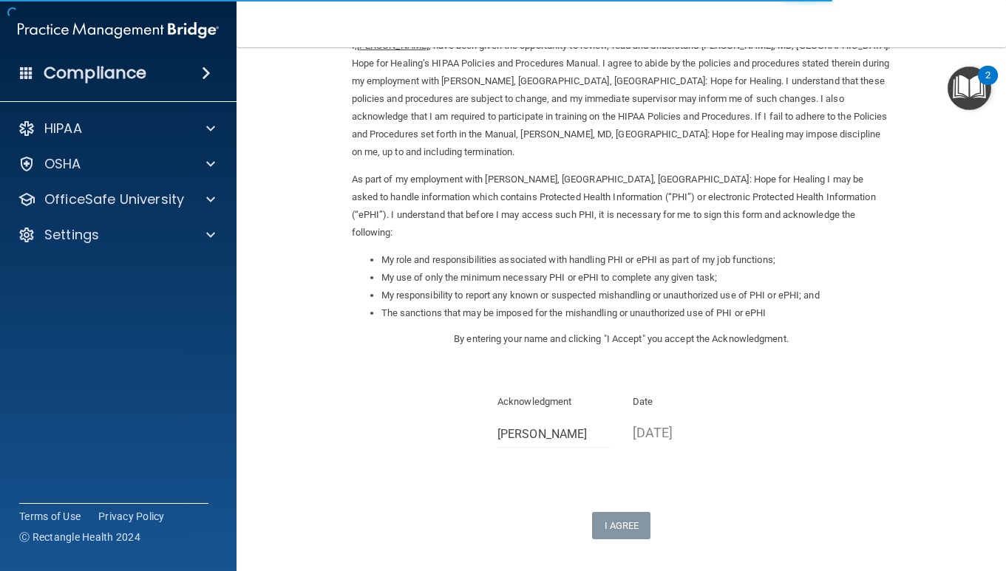
scroll to position [163, 0]
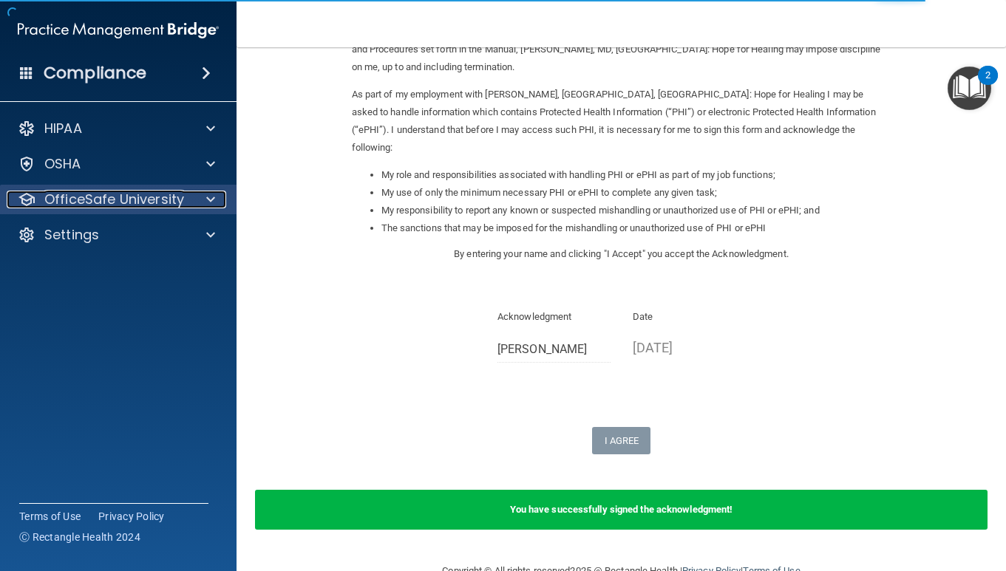
click at [190, 191] on div at bounding box center [208, 200] width 37 height 18
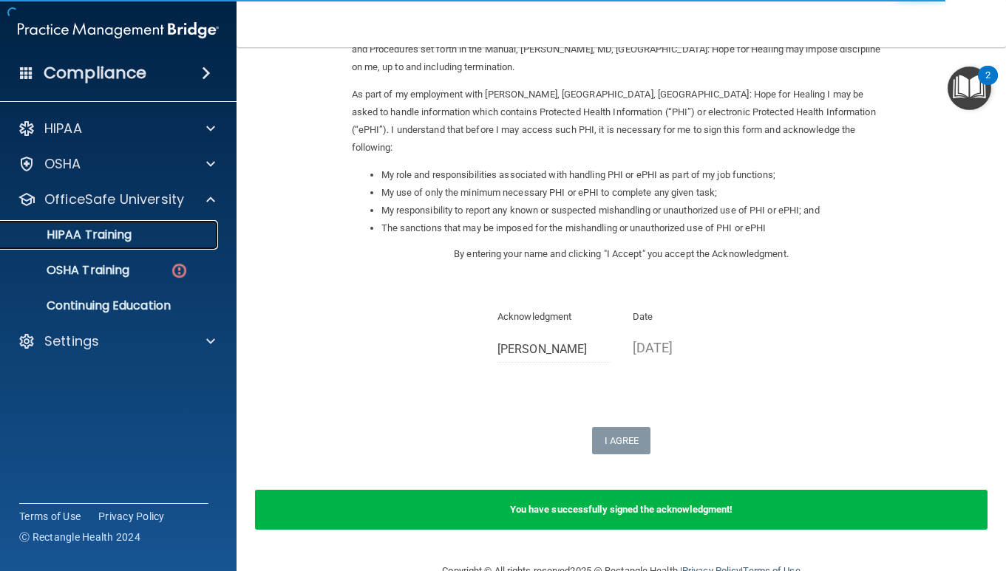
click at [117, 242] on p "HIPAA Training" at bounding box center [71, 235] width 122 height 15
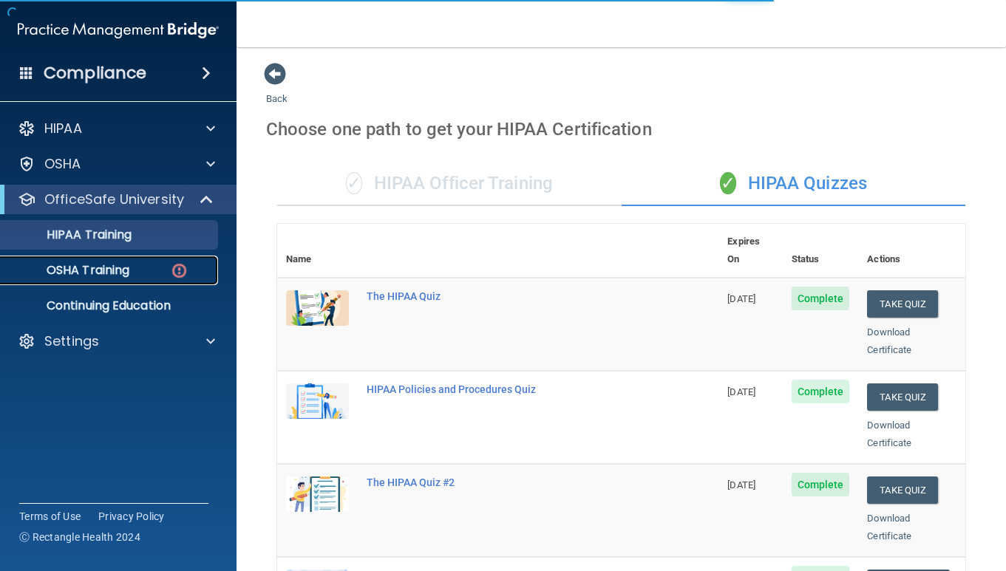
click at [132, 270] on div "OSHA Training" at bounding box center [111, 270] width 202 height 15
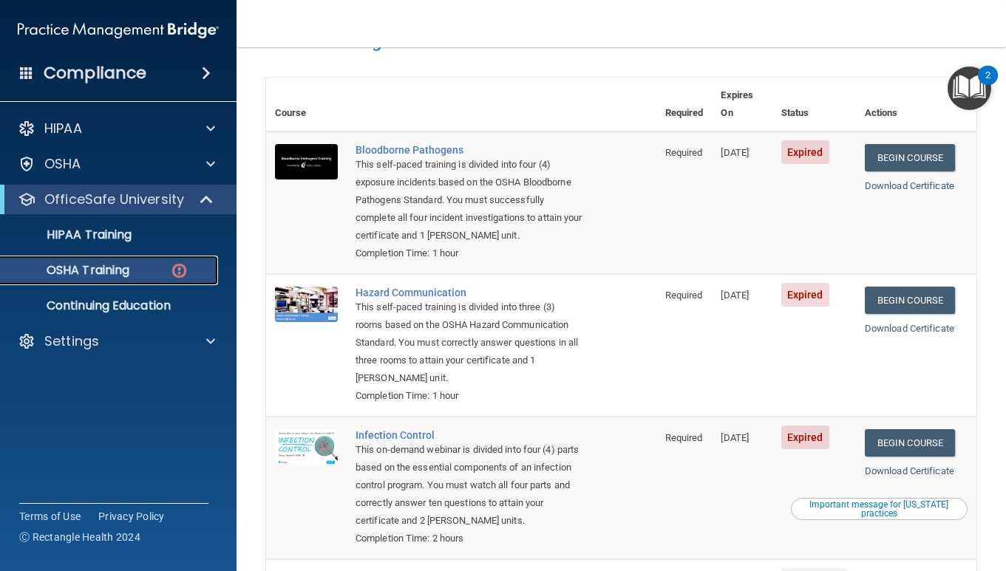
scroll to position [75, 0]
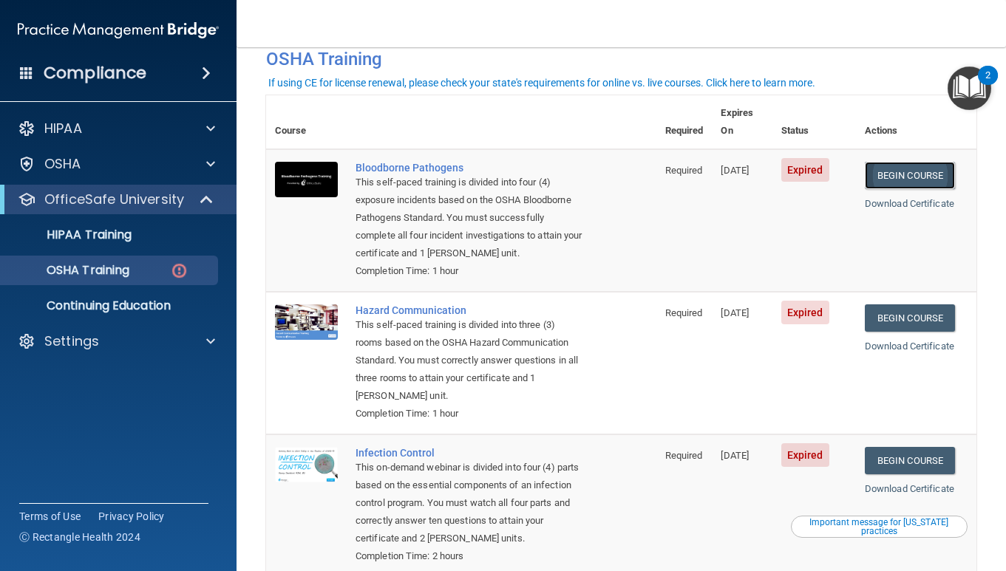
click at [927, 162] on link "Begin Course" at bounding box center [910, 175] width 90 height 27
click at [930, 162] on link "Begin Course" at bounding box center [910, 175] width 90 height 27
